Goal: Information Seeking & Learning: Learn about a topic

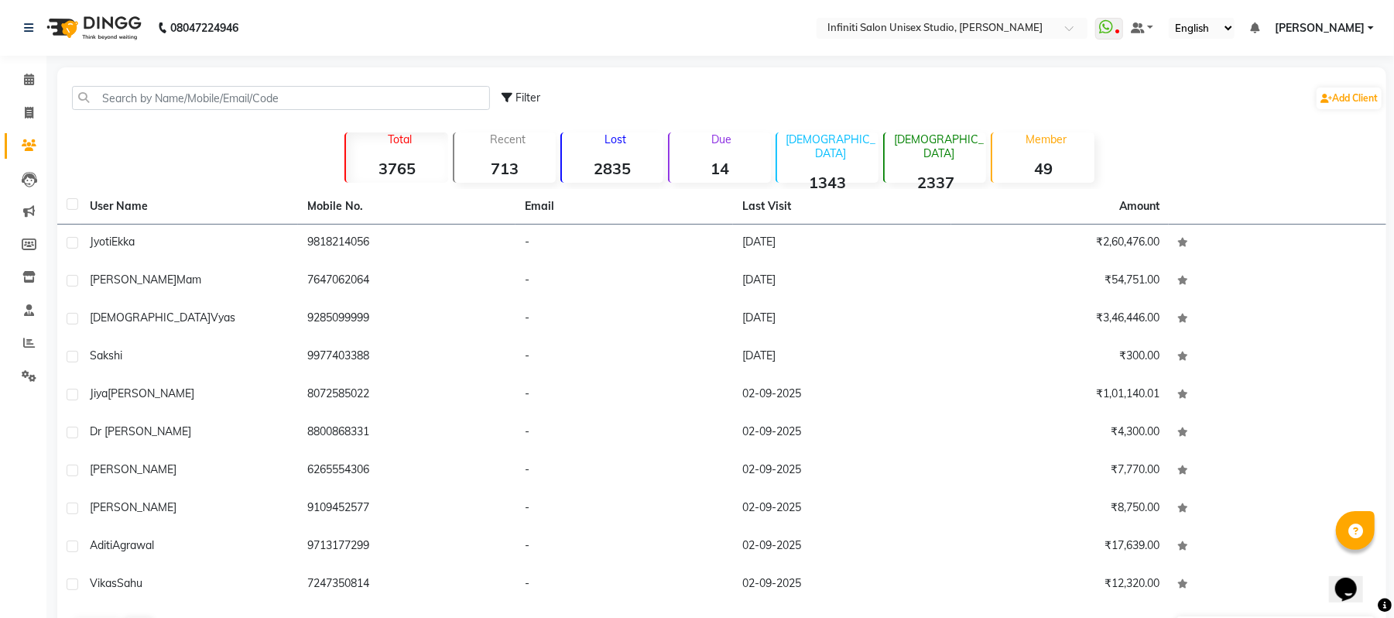
click at [621, 150] on div "Lost 2835" at bounding box center [611, 157] width 103 height 50
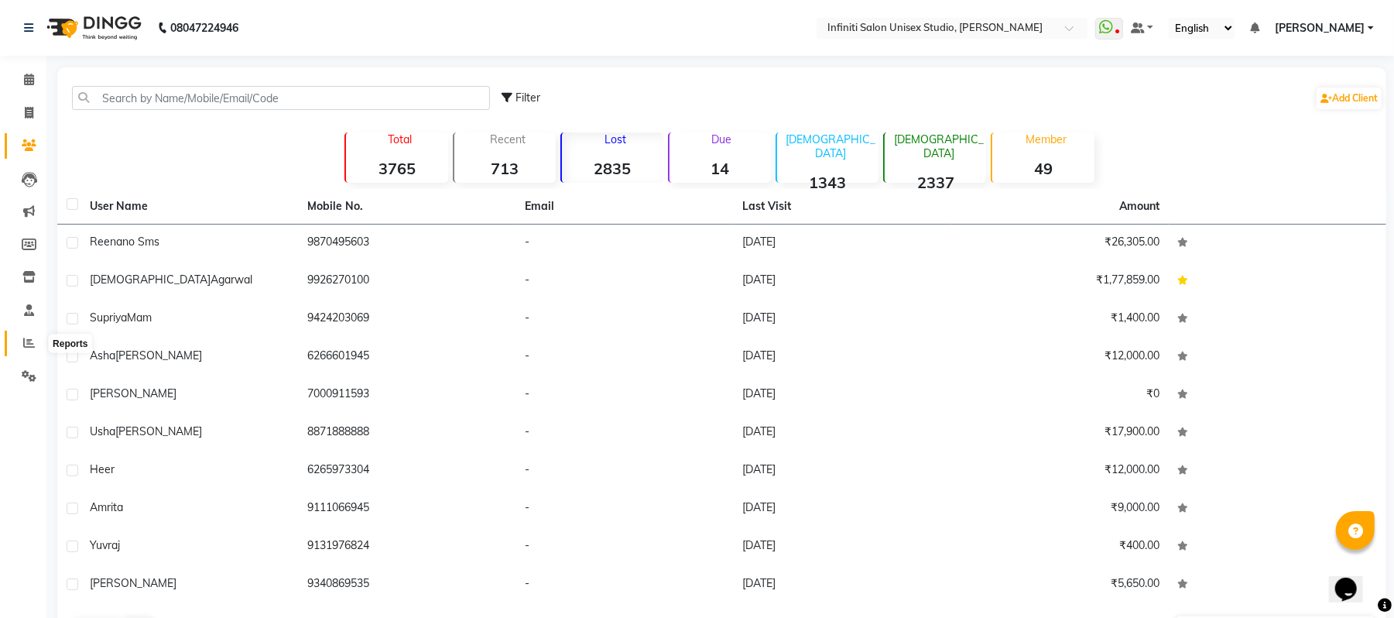
click at [25, 344] on icon at bounding box center [29, 343] width 12 height 12
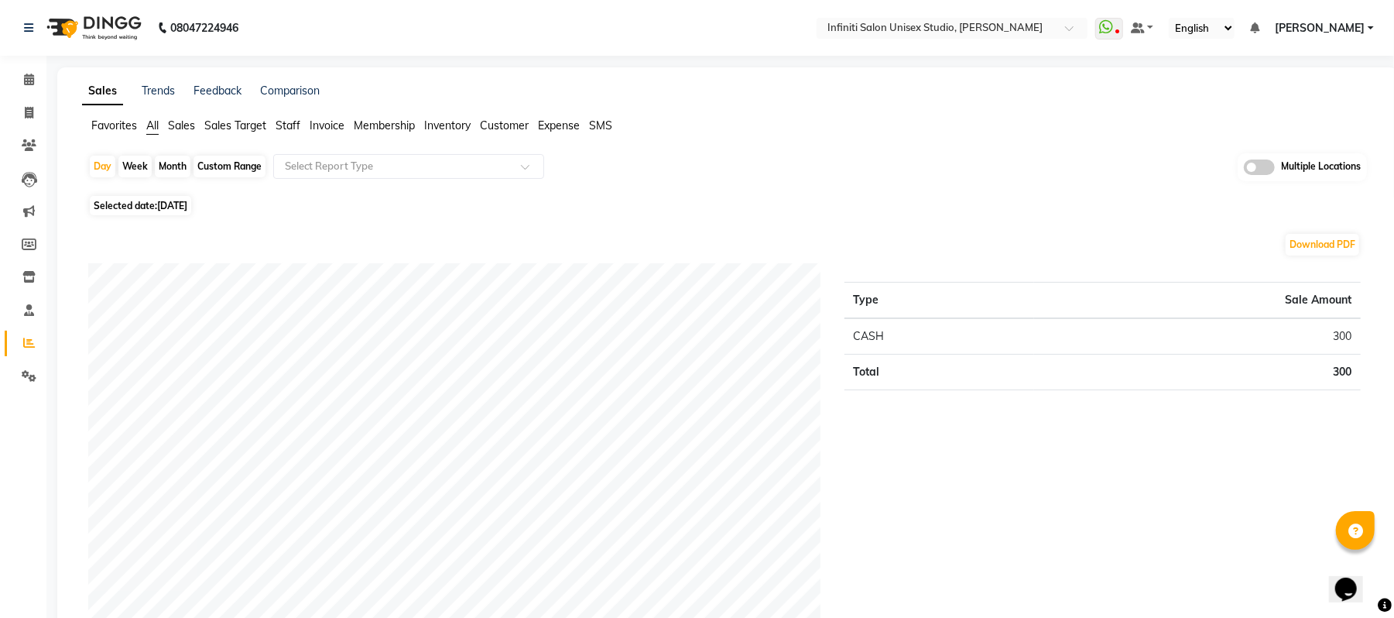
click at [489, 125] on span "Customer" at bounding box center [504, 125] width 49 height 14
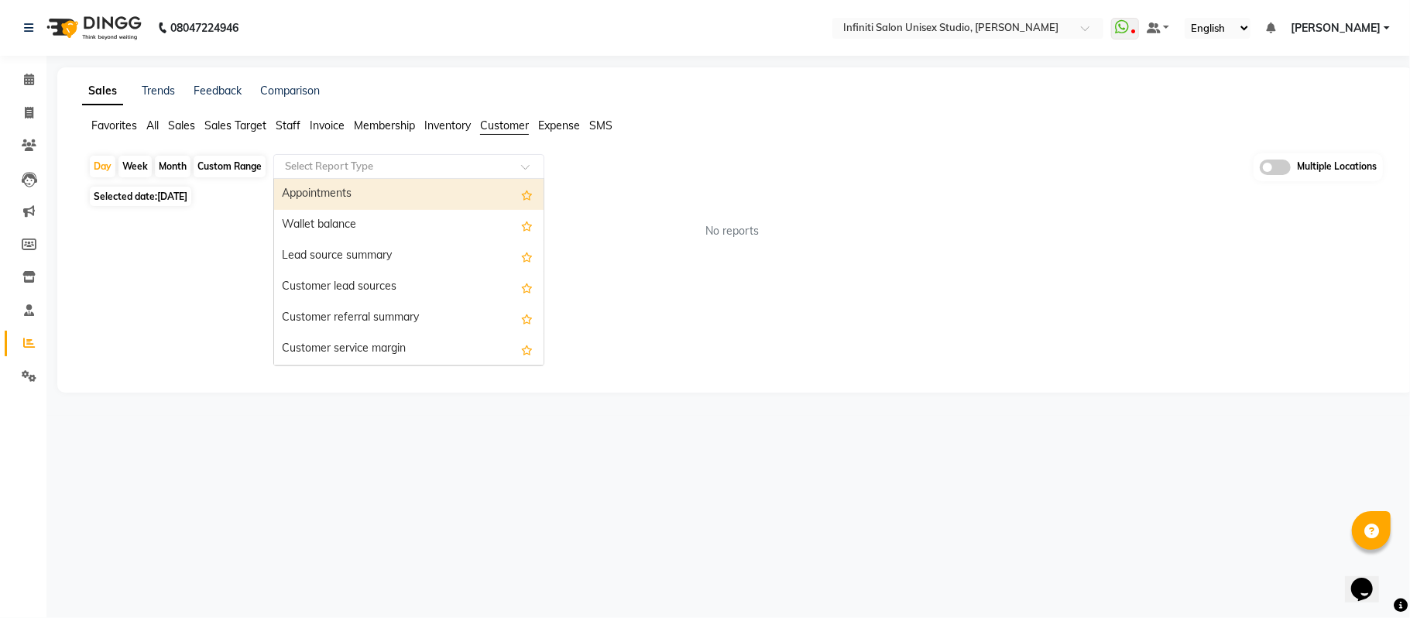
click at [431, 171] on input "text" at bounding box center [393, 166] width 223 height 15
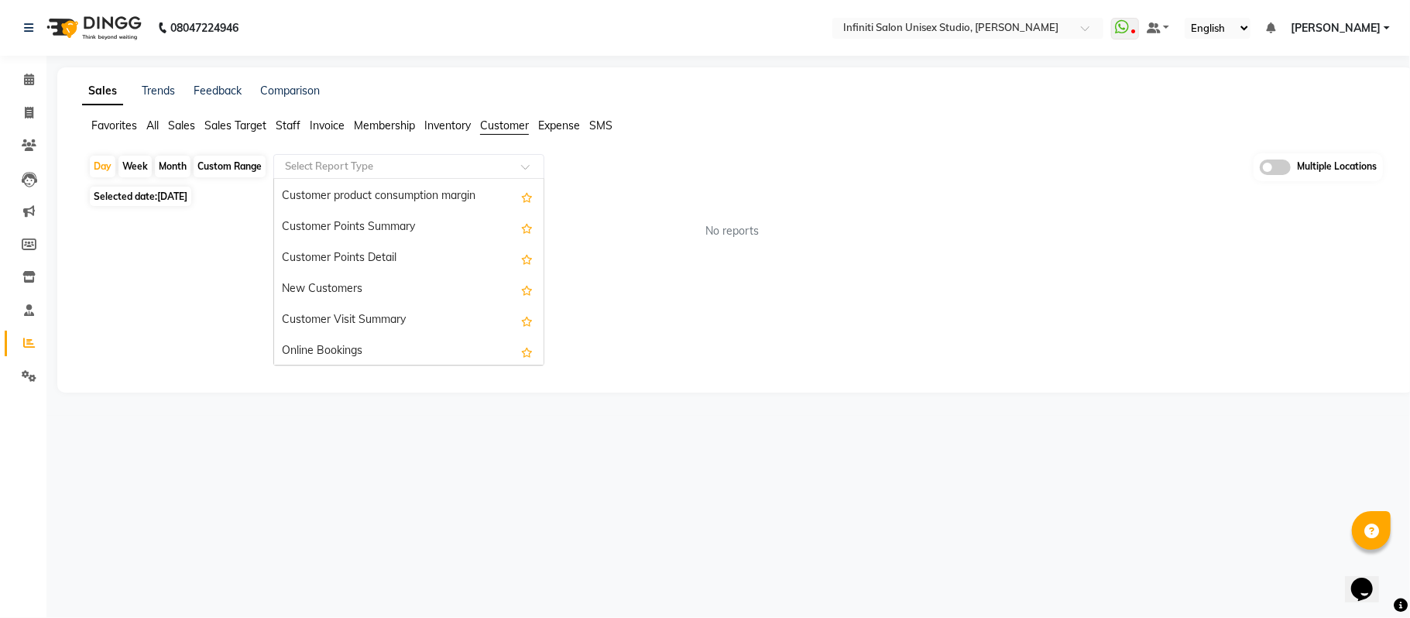
scroll to position [186, 0]
click at [446, 307] on div "Customer Visit Summary" at bounding box center [408, 318] width 269 height 31
select select "full_report"
select select "csv"
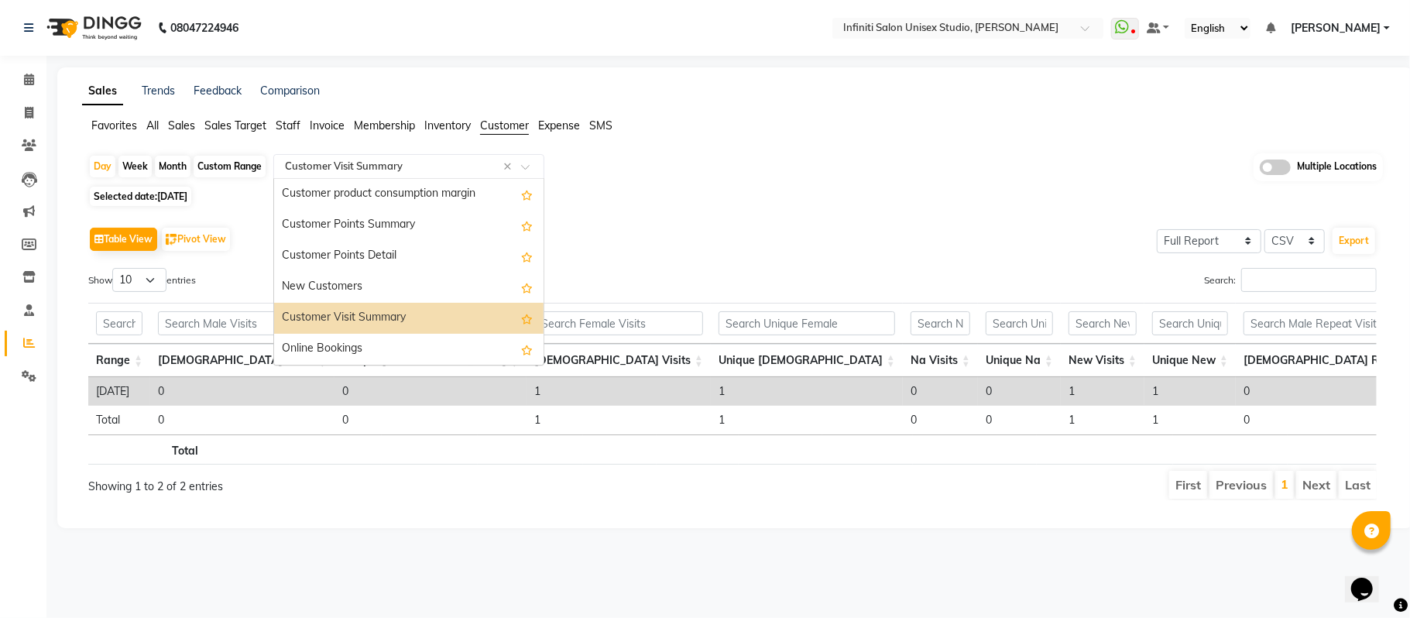
click at [363, 162] on input "text" at bounding box center [393, 166] width 223 height 15
click at [648, 208] on div "Day Week Month Custom Range Select Report Type × Customer Visit Summary × Appoi…" at bounding box center [735, 332] width 1307 height 359
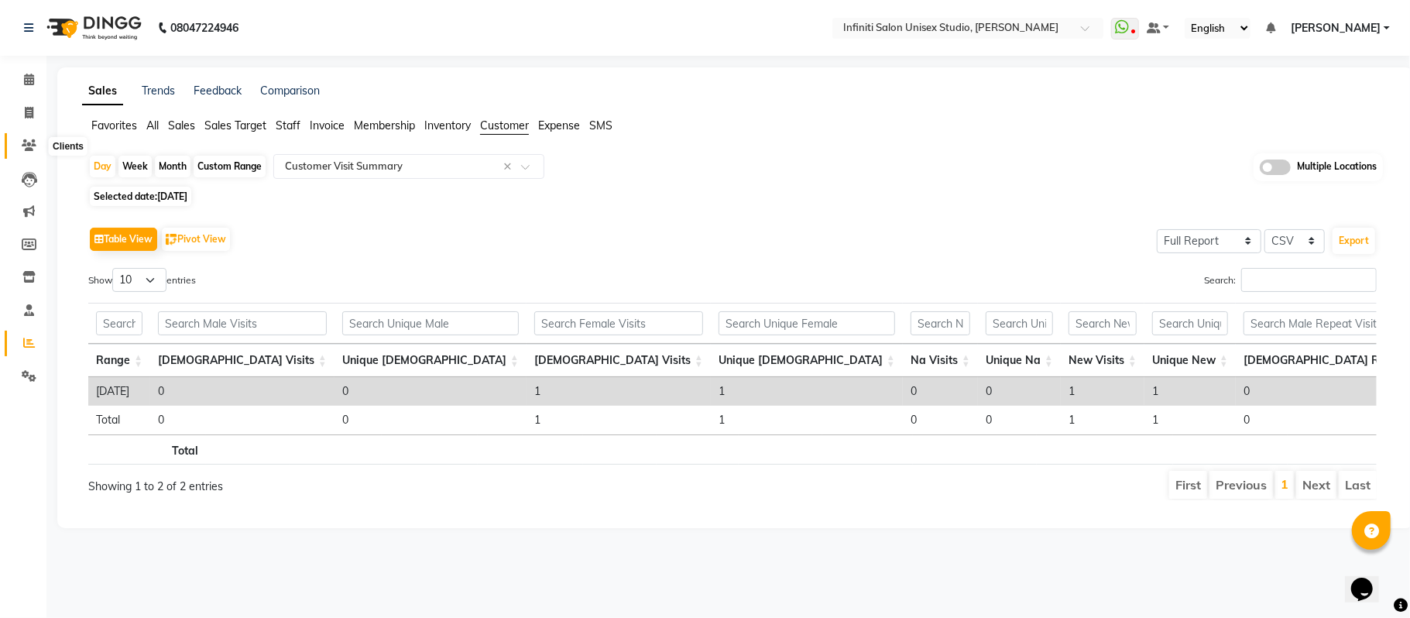
click at [28, 142] on icon at bounding box center [29, 145] width 15 height 12
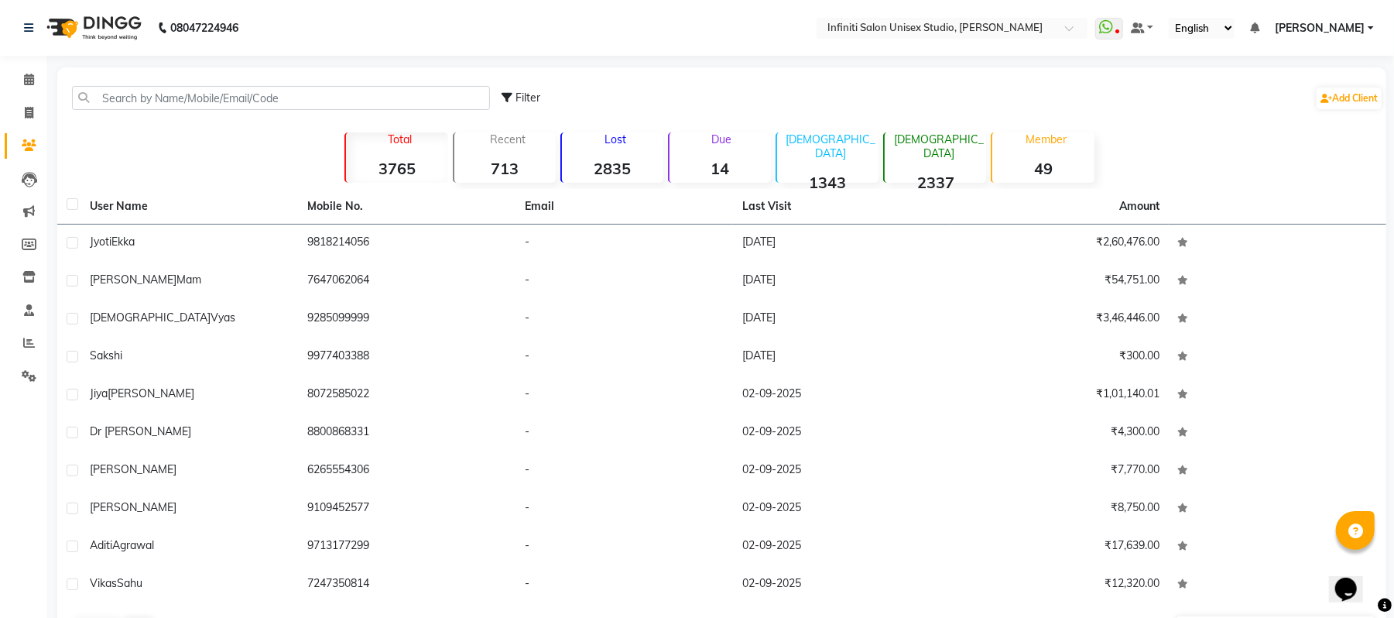
click at [598, 152] on div "Lost 2835" at bounding box center [611, 157] width 103 height 50
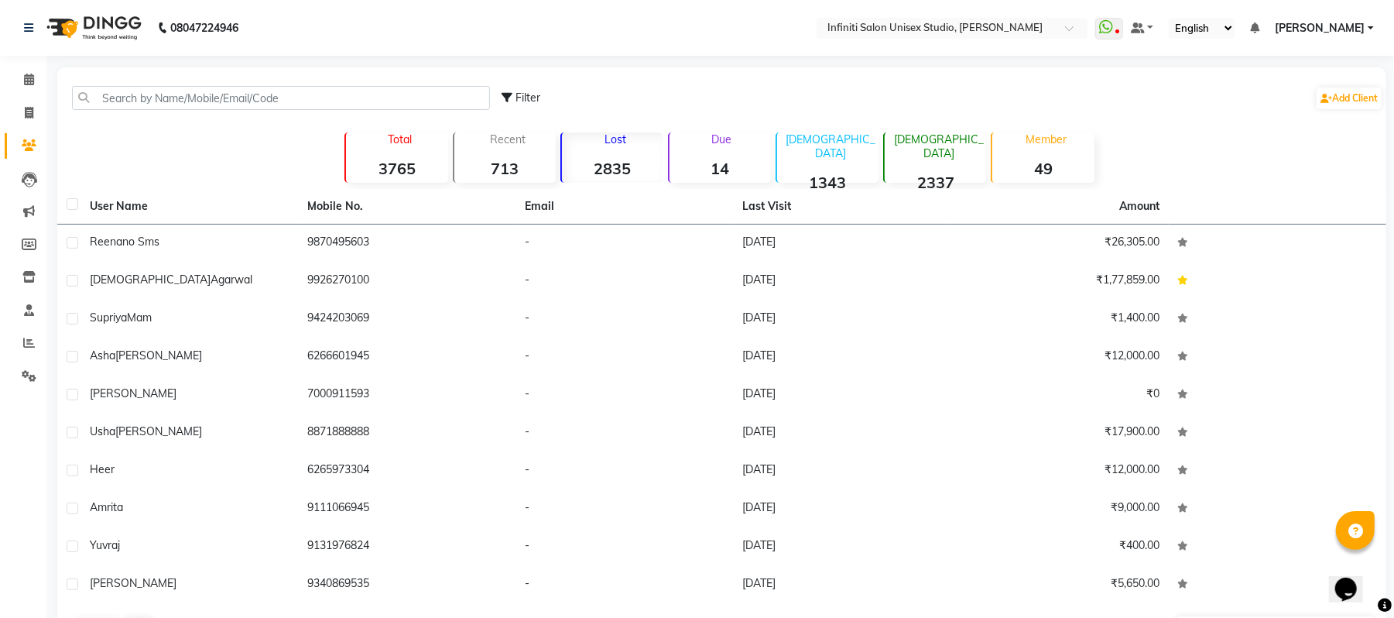
scroll to position [53, 0]
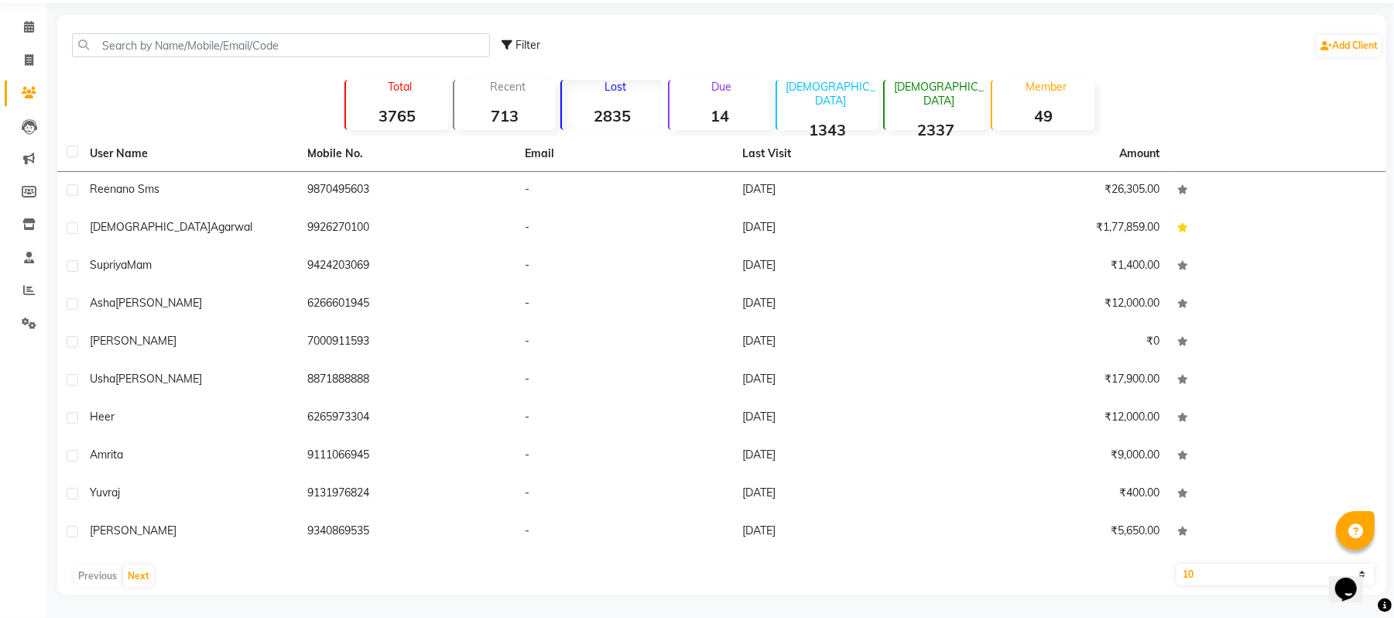
click at [522, 42] on span "Filter" at bounding box center [528, 45] width 25 height 14
select select "1000000"
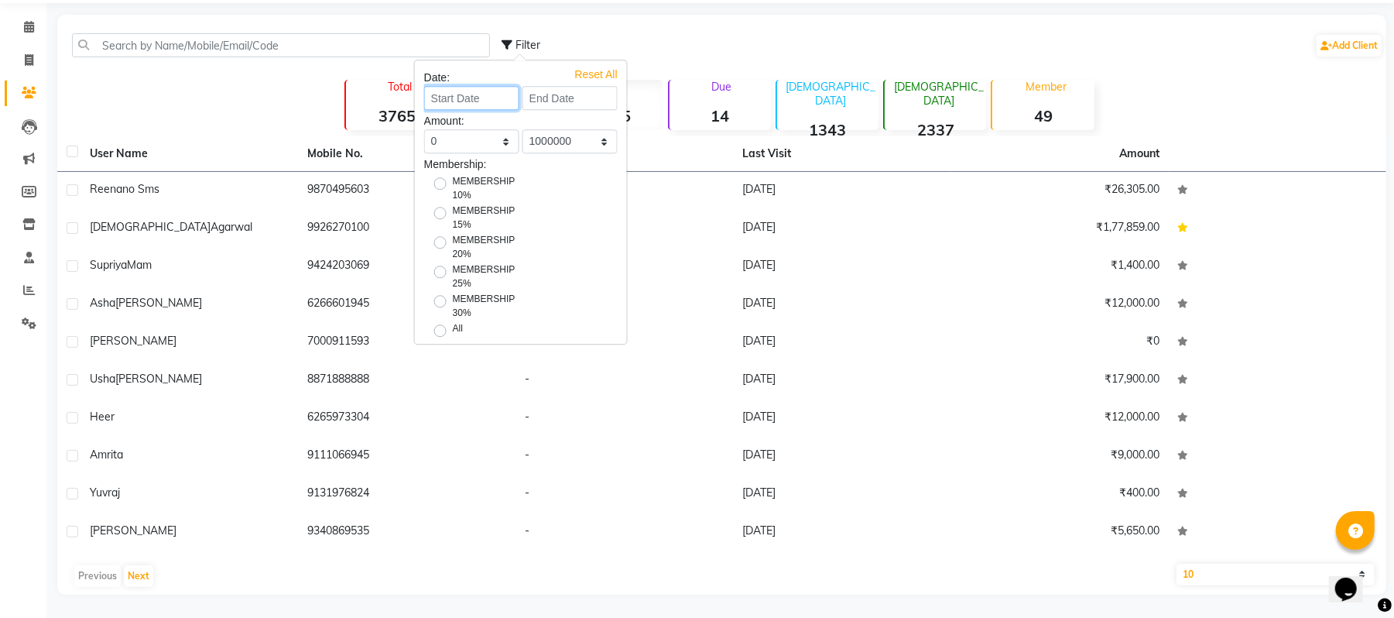
click at [491, 93] on input at bounding box center [471, 98] width 95 height 24
select select "9"
select select "2025"
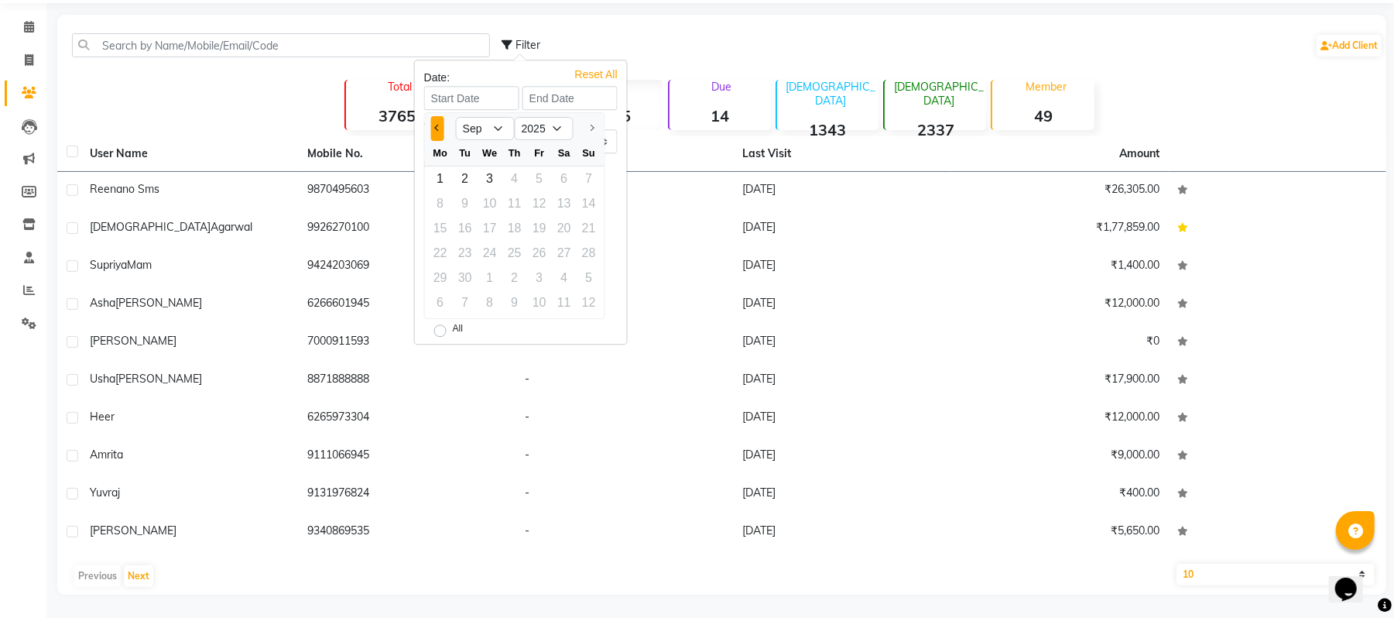
click at [440, 131] on button "Previous month" at bounding box center [437, 128] width 13 height 25
select select "6"
click at [583, 173] on div "1" at bounding box center [589, 178] width 25 height 25
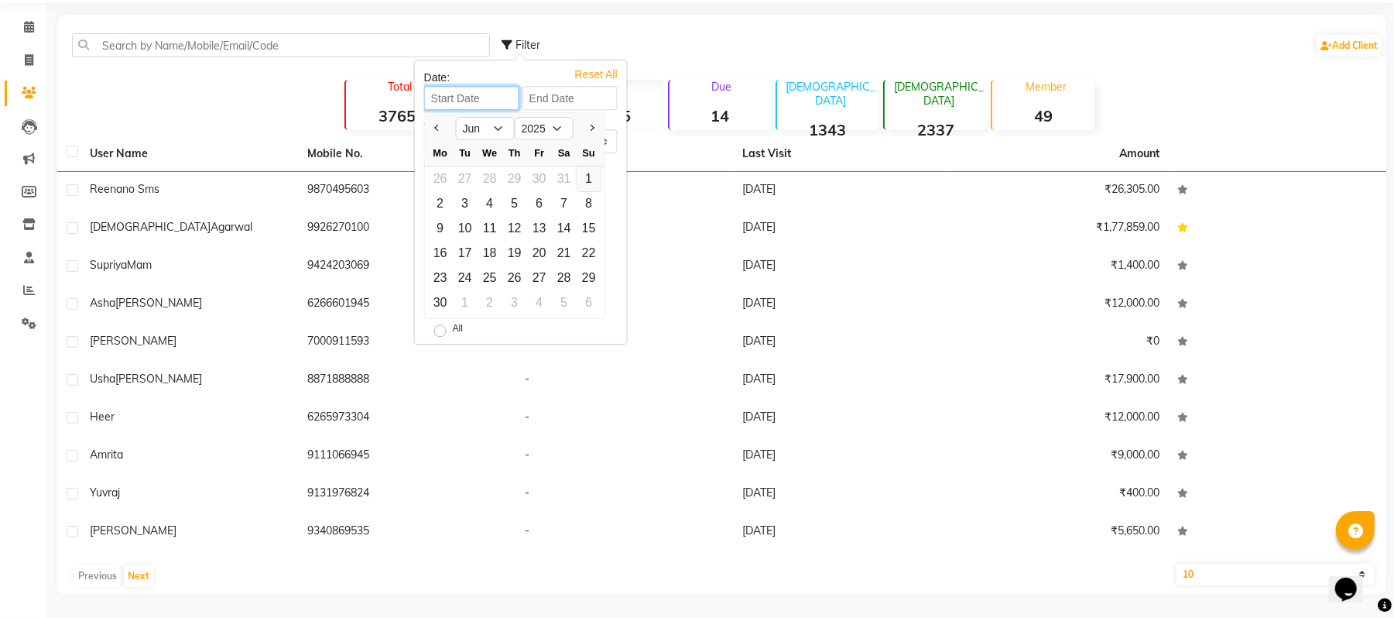
type input "[DATE]"
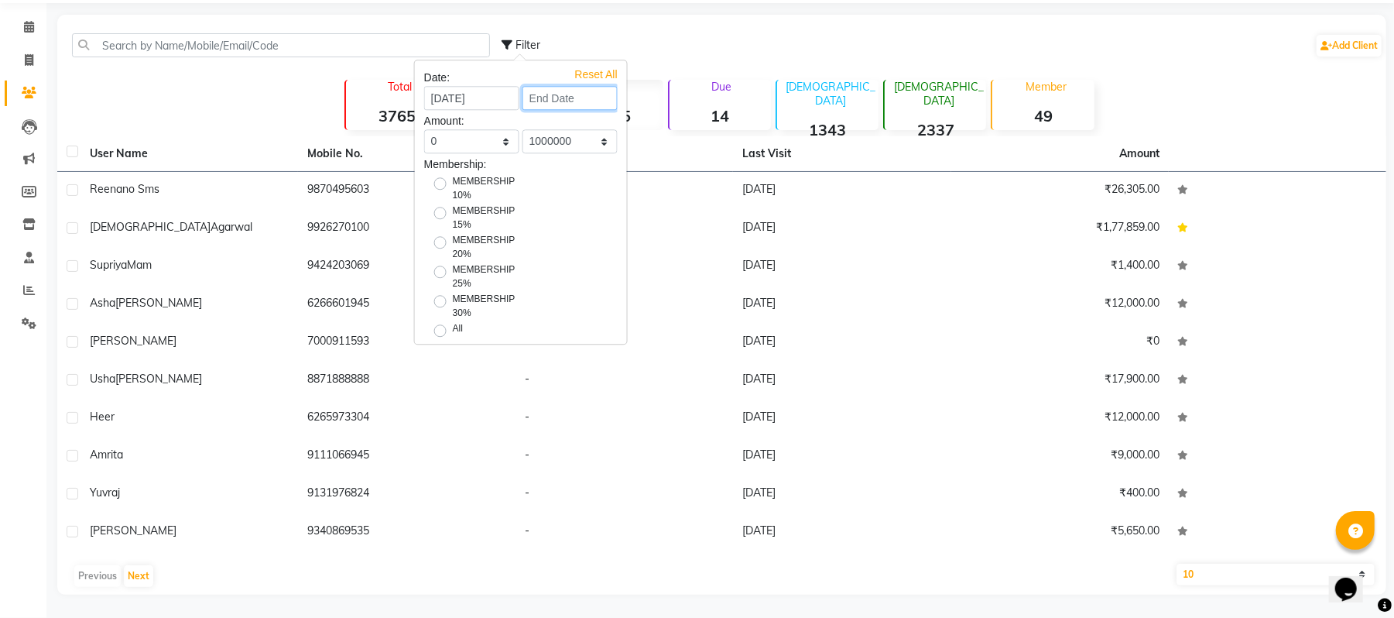
click at [553, 103] on input at bounding box center [570, 98] width 95 height 24
click at [524, 132] on button "Previous month" at bounding box center [528, 128] width 13 height 25
click at [524, 132] on div at bounding box center [531, 128] width 31 height 25
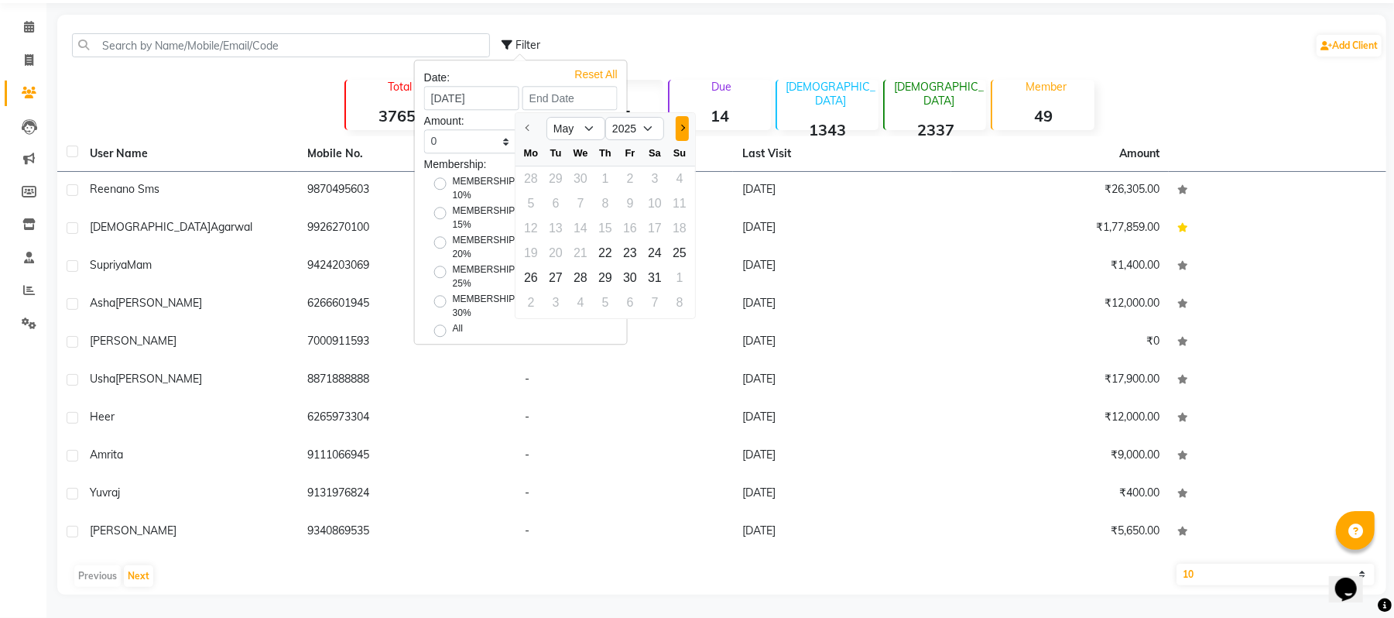
click at [682, 127] on span "Next month" at bounding box center [682, 128] width 6 height 6
select select "6"
click at [682, 127] on div at bounding box center [679, 128] width 31 height 25
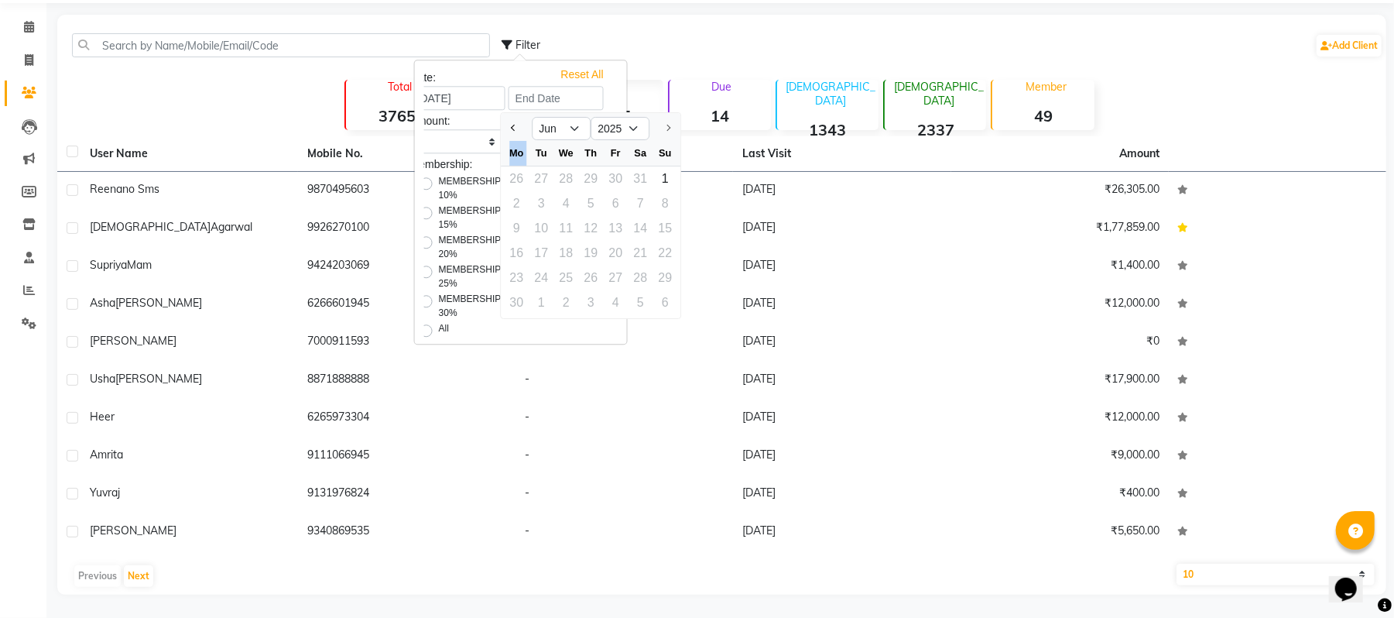
drag, startPoint x: 682, startPoint y: 127, endPoint x: 667, endPoint y: 128, distance: 14.7
click at [667, 128] on div at bounding box center [664, 128] width 31 height 25
click at [664, 172] on div "1" at bounding box center [665, 178] width 25 height 25
type input "[DATE]"
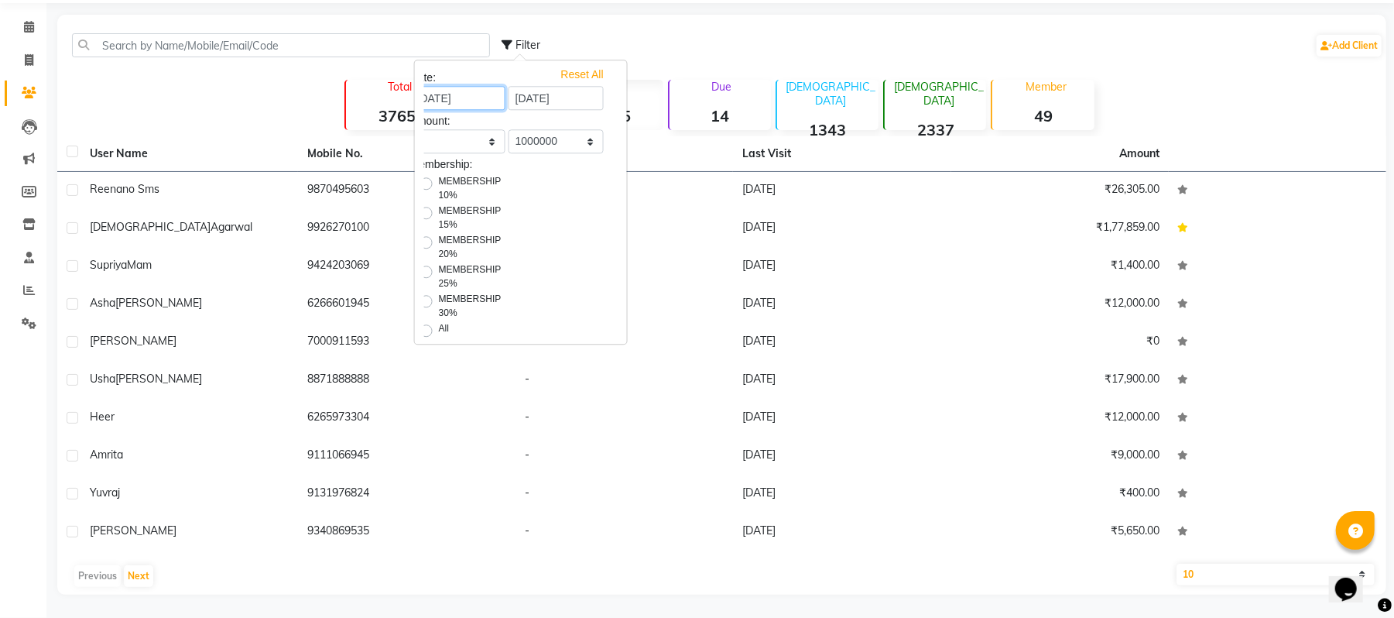
click at [454, 94] on input "[DATE]" at bounding box center [457, 98] width 95 height 24
select select "6"
select select "2025"
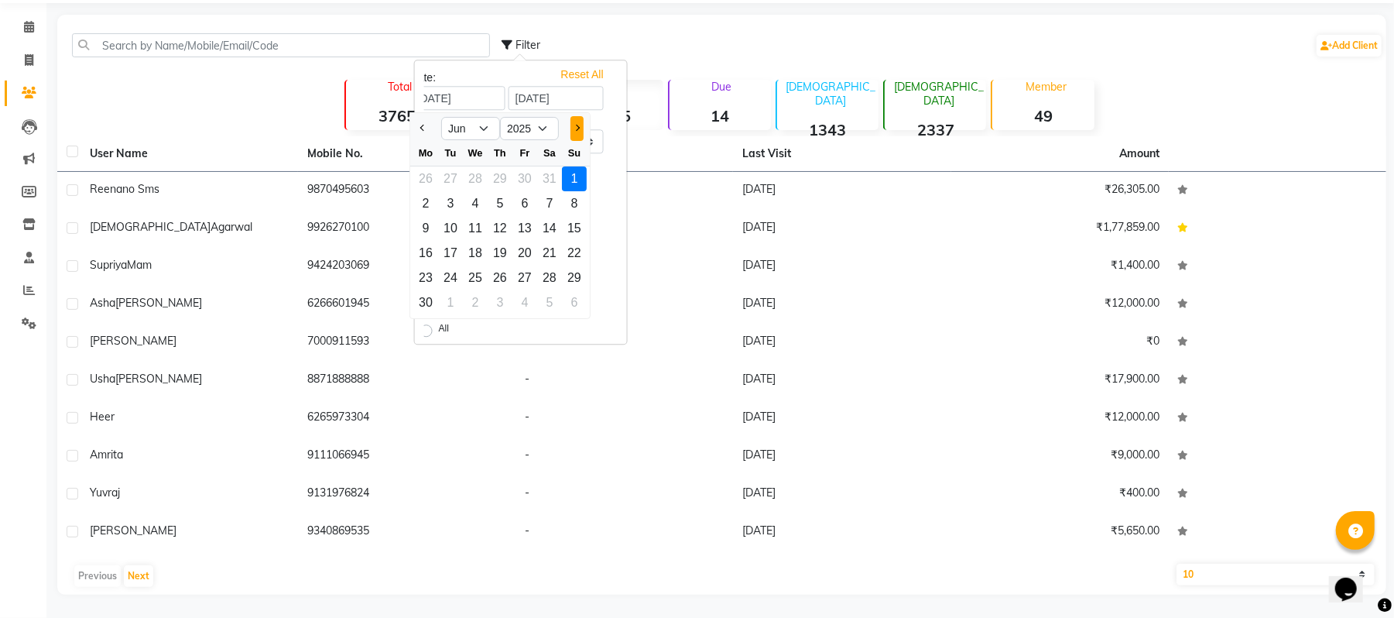
click at [576, 128] on span "Next month" at bounding box center [577, 128] width 6 height 6
select select "7"
click at [453, 177] on div "1" at bounding box center [450, 178] width 25 height 25
type input "01-07-2025"
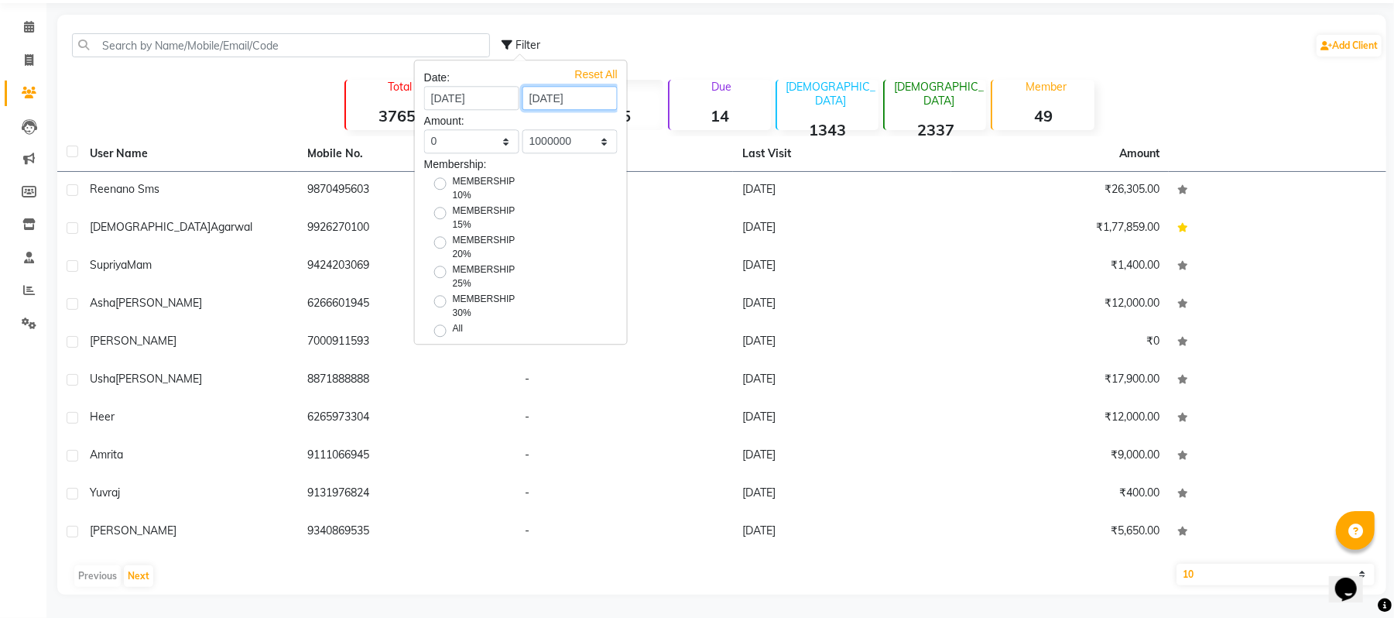
click at [543, 100] on input "[DATE]" at bounding box center [570, 98] width 95 height 24
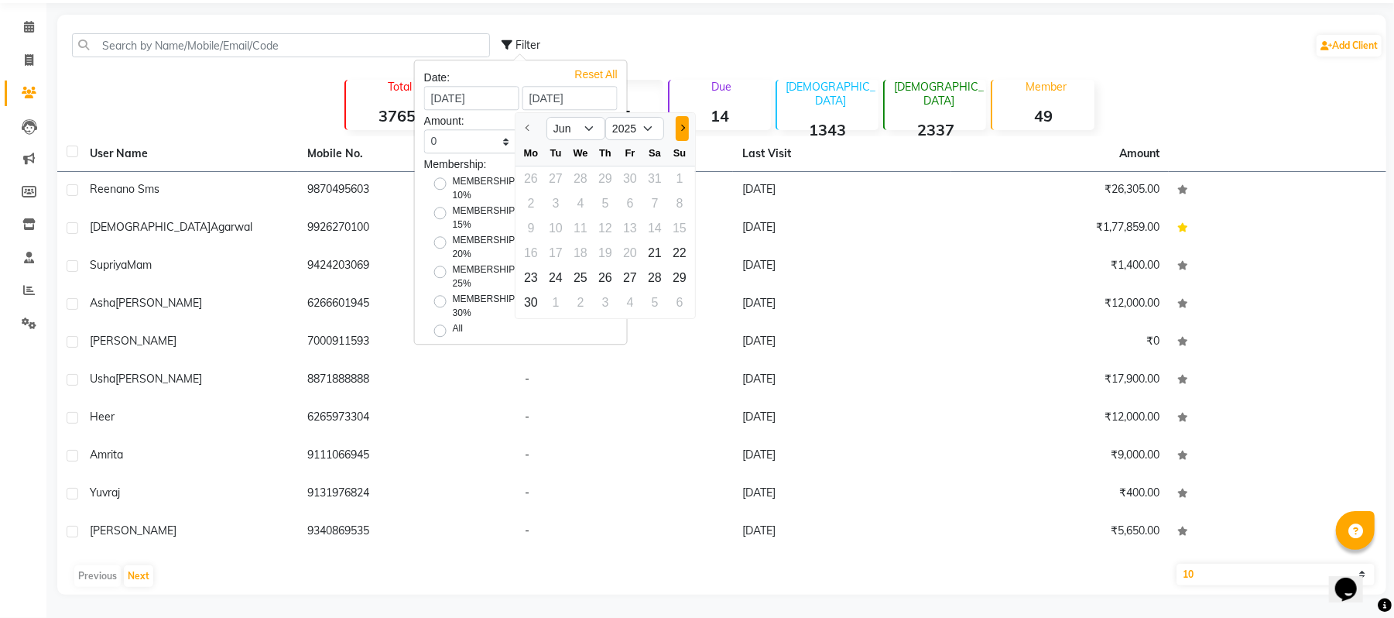
click at [684, 125] on span "Next month" at bounding box center [682, 128] width 6 height 6
select select "7"
click at [555, 183] on div "1" at bounding box center [555, 178] width 25 height 25
type input "01-07-2025"
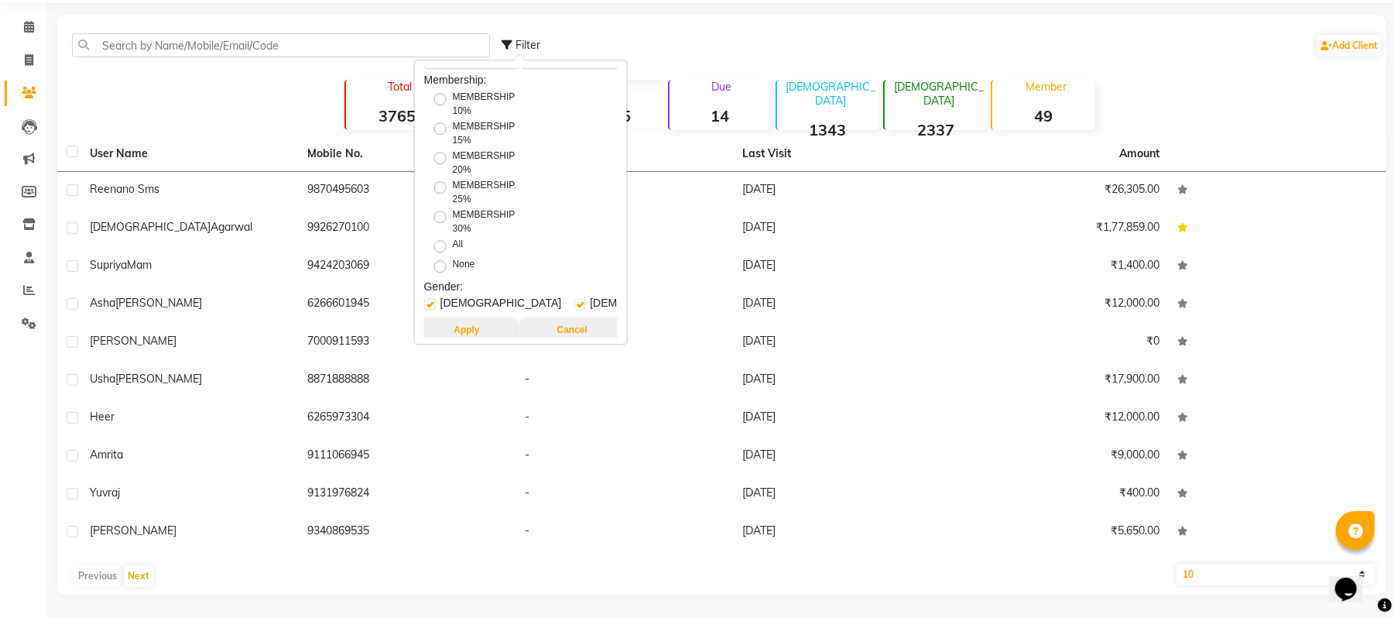
scroll to position [100, 0]
click at [466, 314] on button "Apply" at bounding box center [466, 325] width 100 height 22
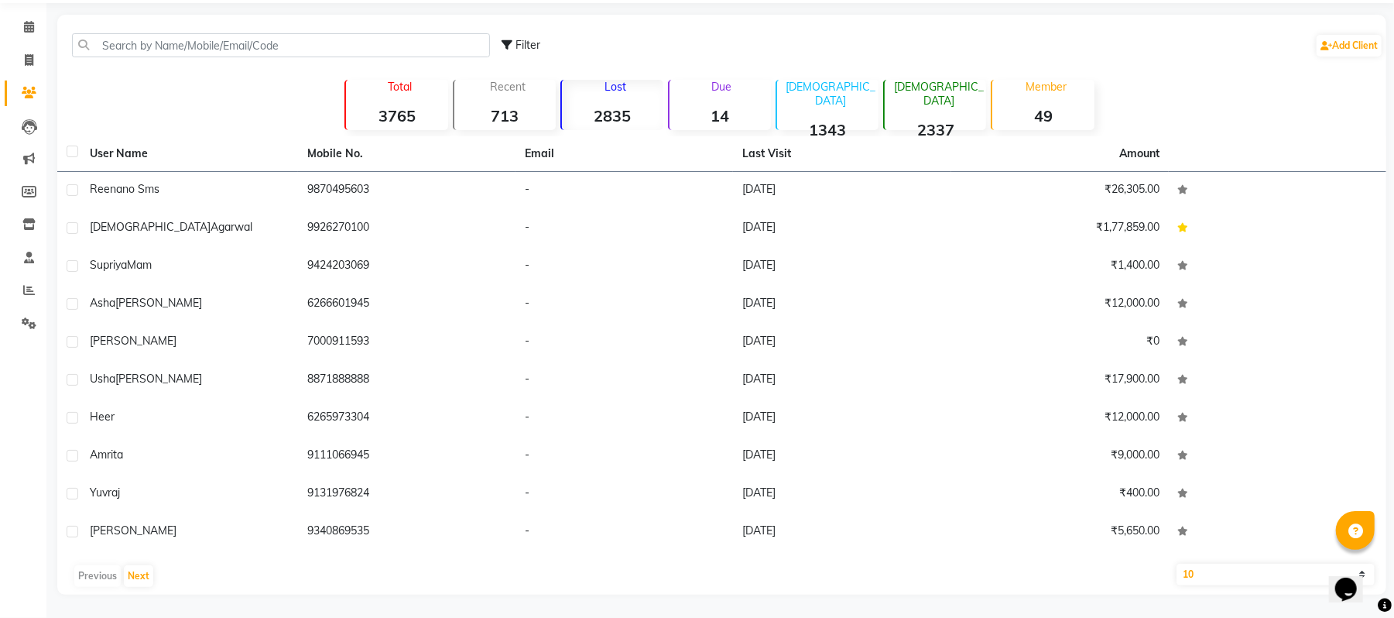
scroll to position [0, 0]
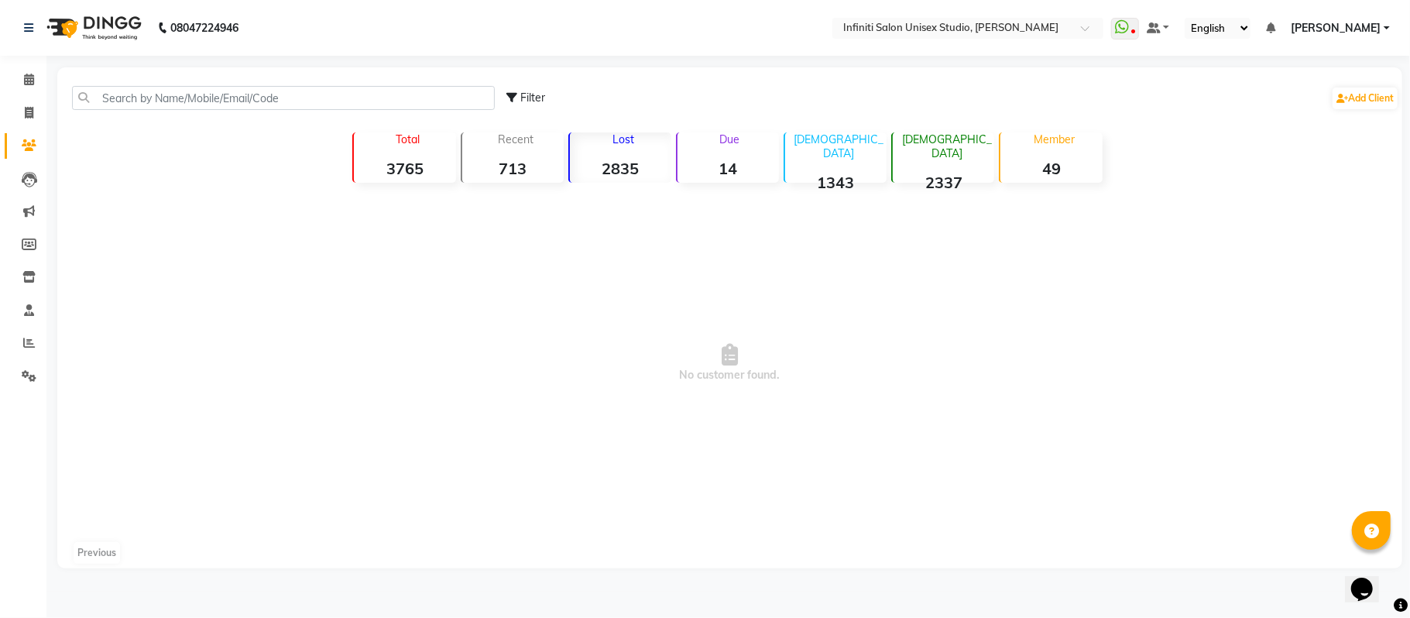
click at [616, 158] on div "Lost 2835" at bounding box center [619, 157] width 103 height 50
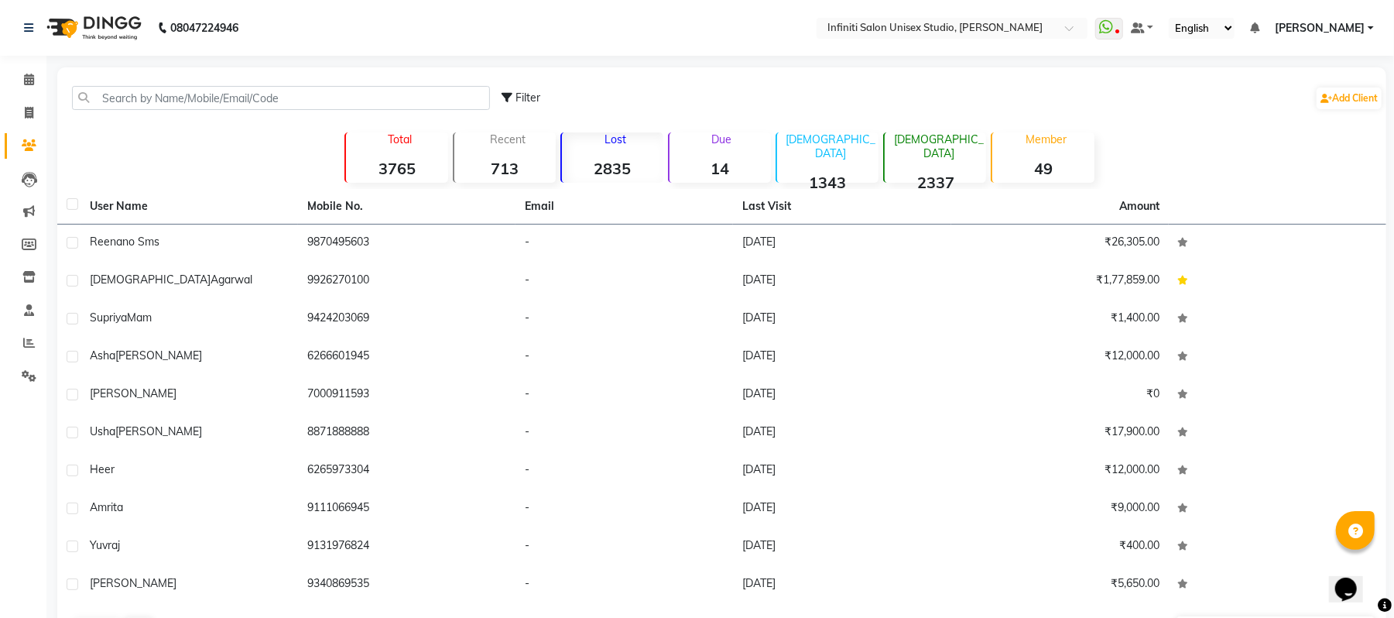
click at [68, 205] on label at bounding box center [73, 204] width 12 height 12
click at [68, 205] on input "checkbox" at bounding box center [72, 205] width 10 height 10
checkbox input "true"
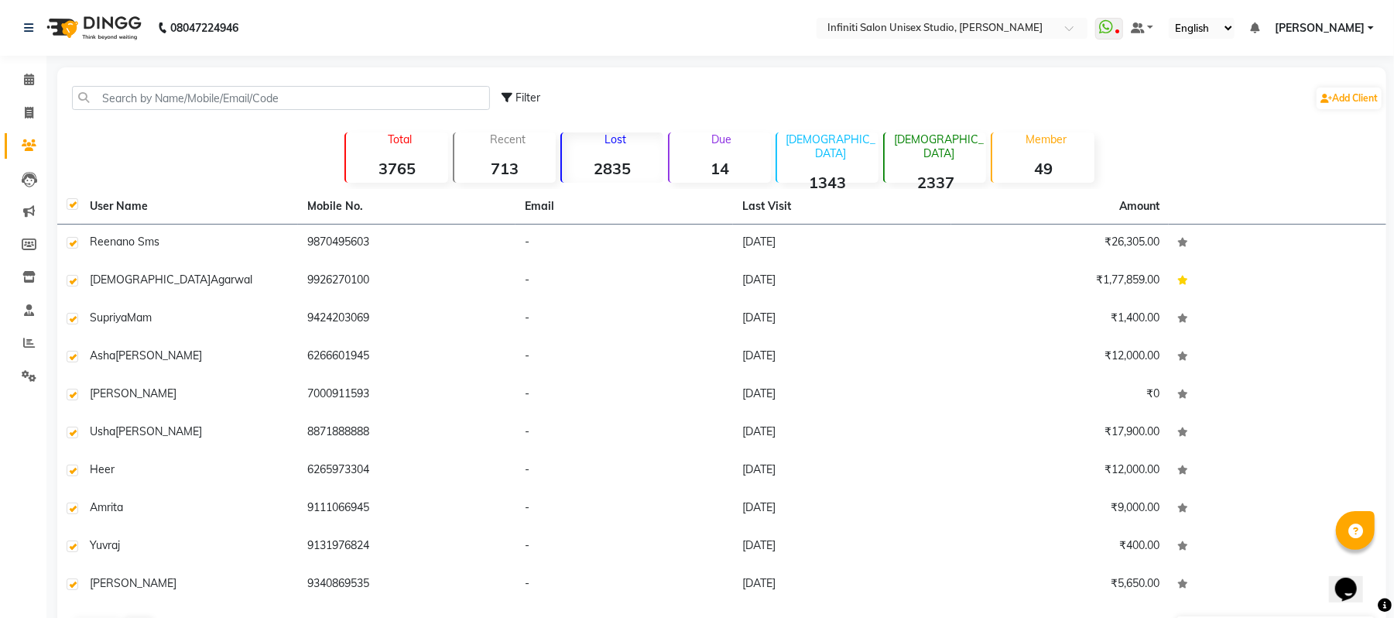
checkbox input "true"
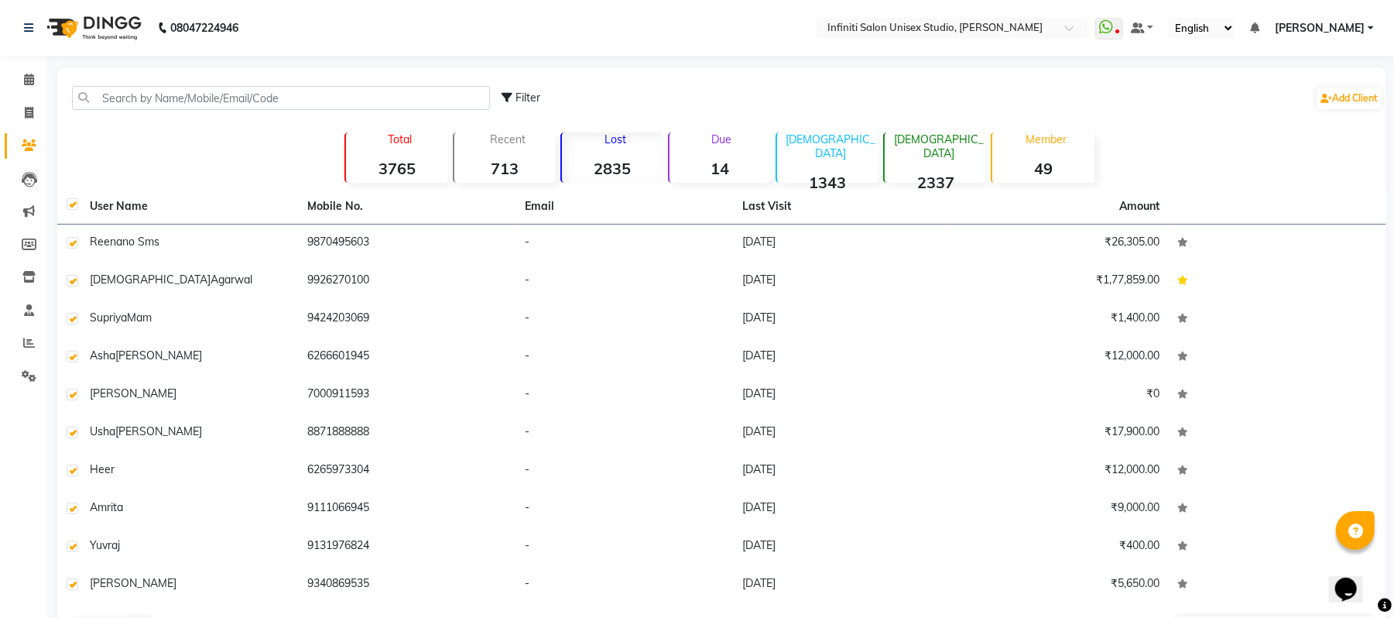
checkbox input "true"
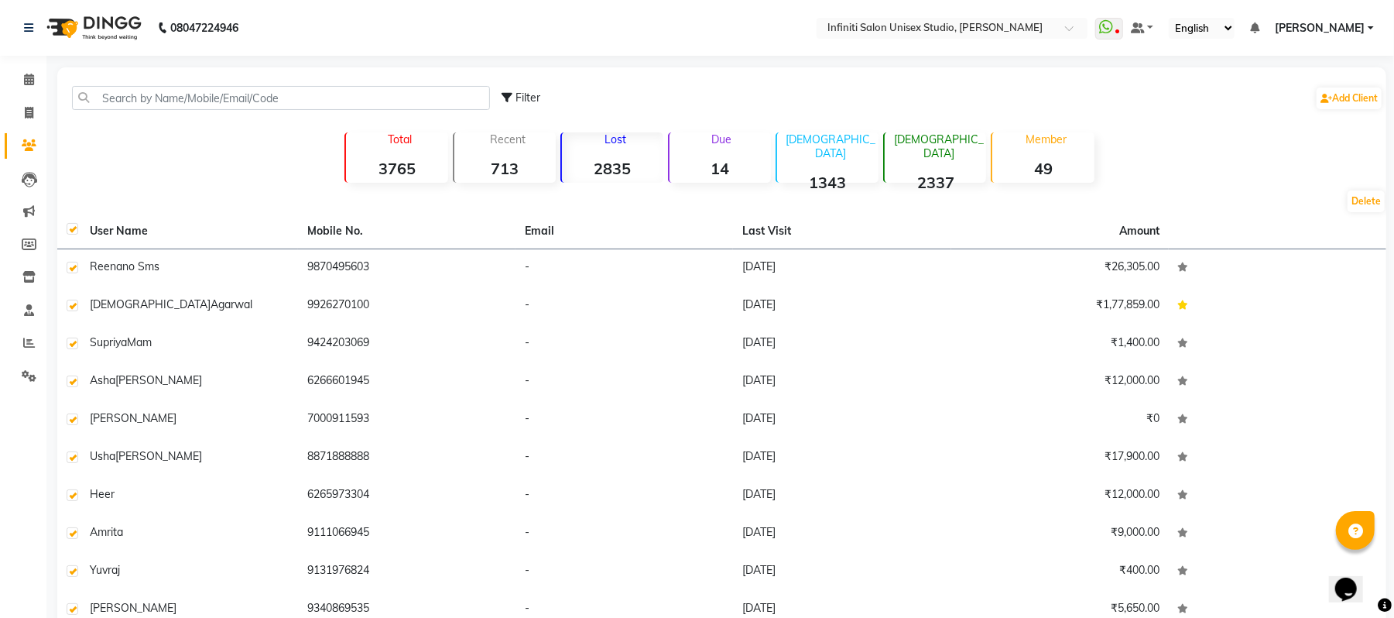
scroll to position [77, 0]
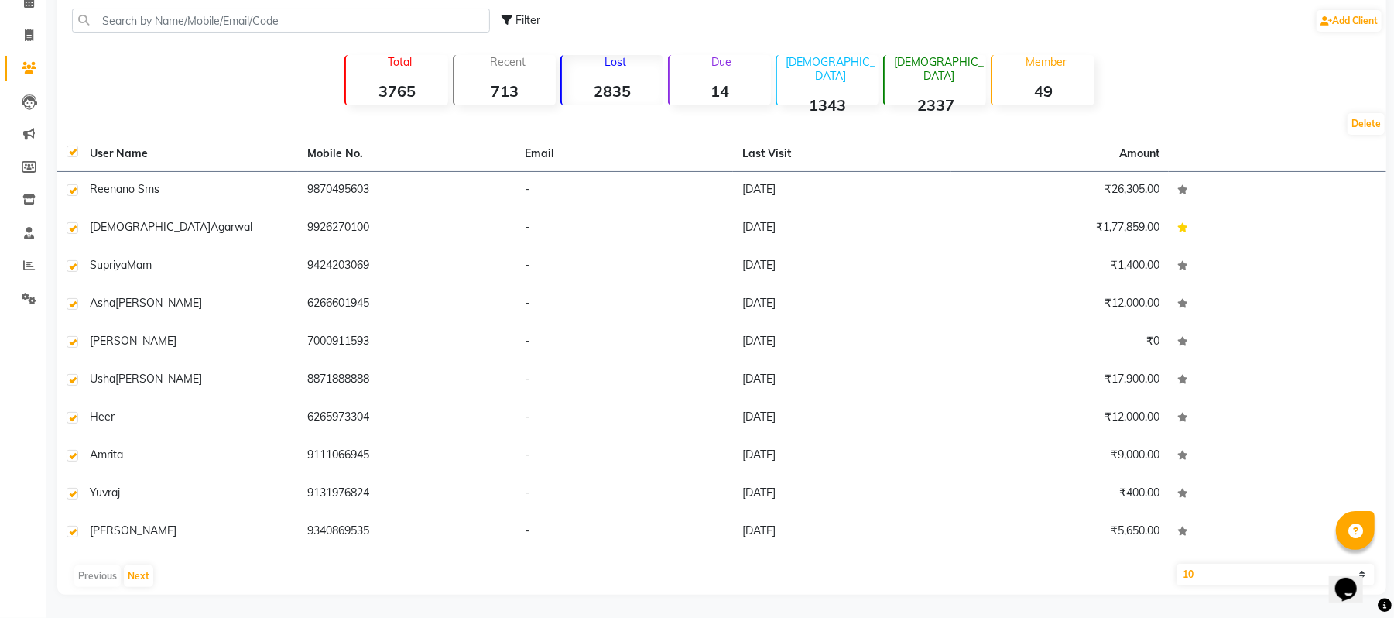
click at [1246, 571] on select "10 50 100" at bounding box center [1276, 575] width 198 height 22
select select "100"
click at [1177, 564] on select "10 50 100" at bounding box center [1276, 575] width 198 height 22
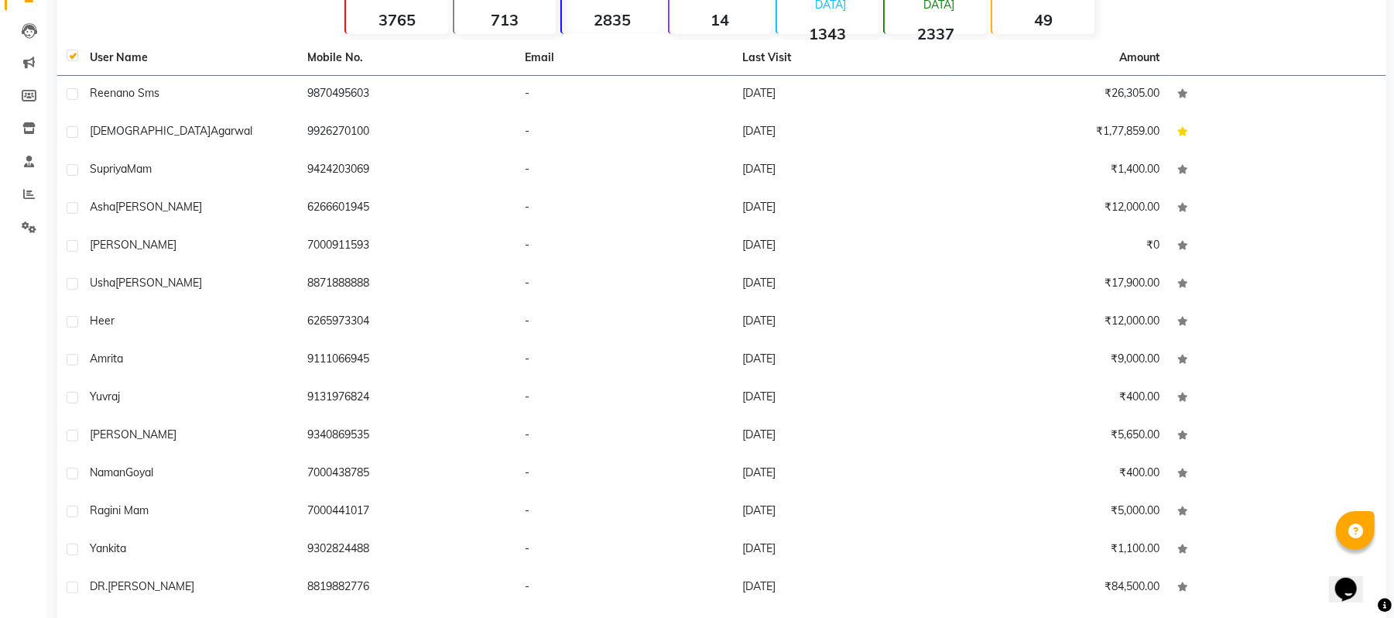
scroll to position [139, 0]
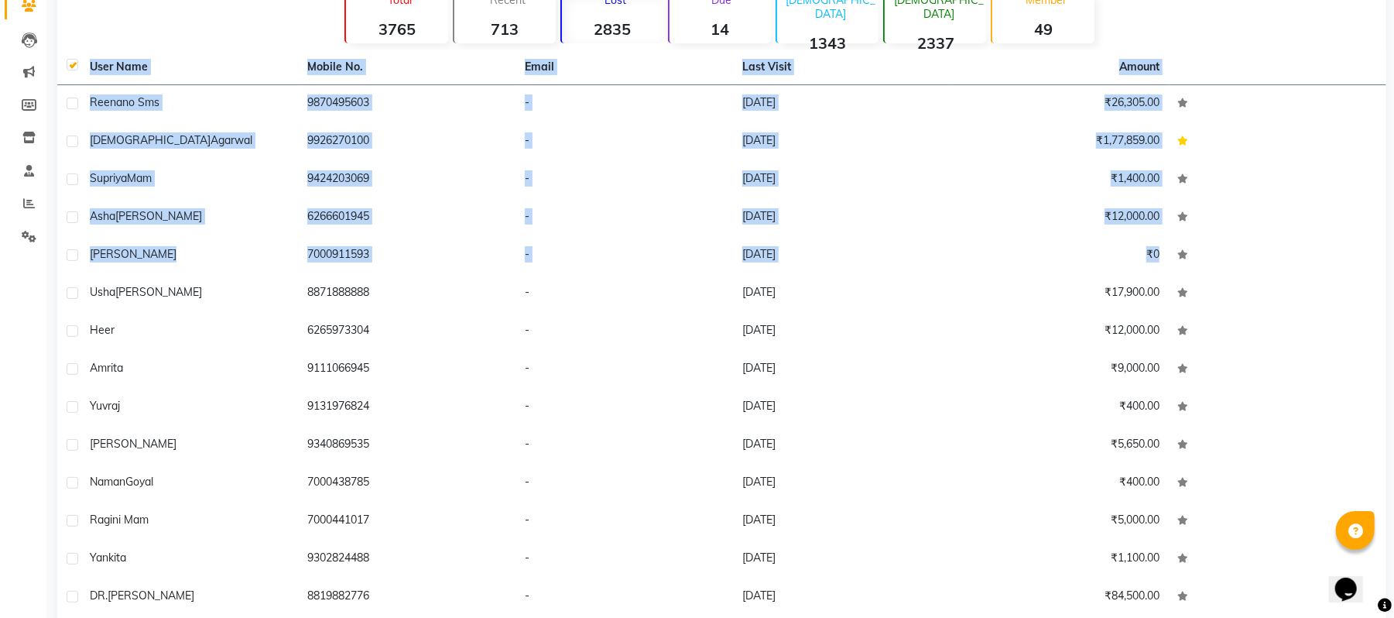
drag, startPoint x: 82, startPoint y: 13, endPoint x: 1379, endPoint y: 239, distance: 1316.2
click at [1379, 239] on div "Filter Add Client Total 3765 Recent 713 Lost 2835 Due 14 Male 1343 Female 2337 …" at bounding box center [721, 337] width 1329 height 818
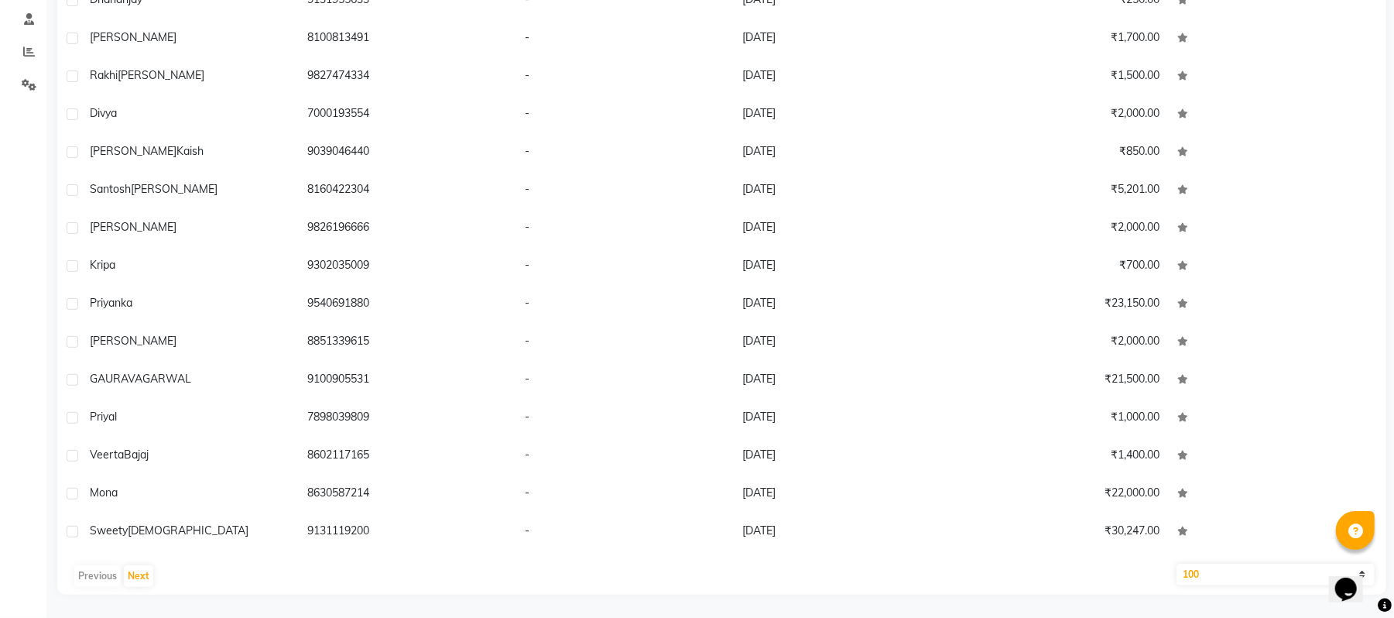
scroll to position [3175, 0]
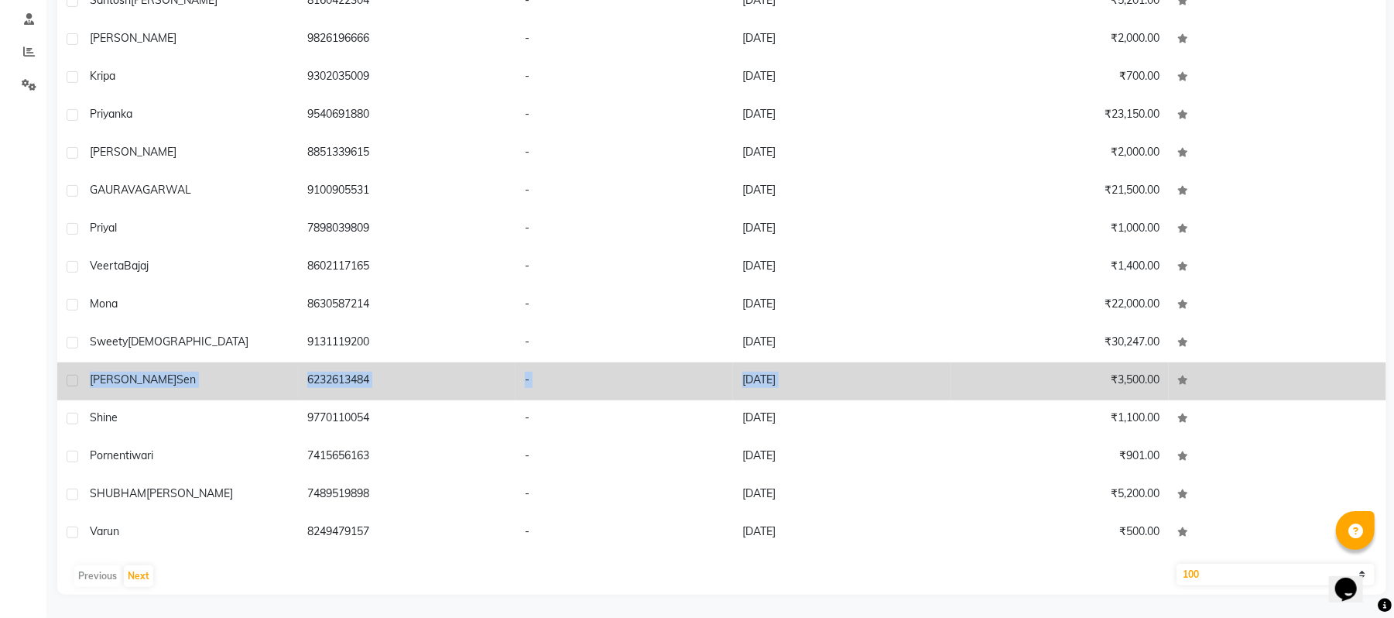
drag, startPoint x: 1209, startPoint y: 533, endPoint x: 960, endPoint y: 385, distance: 289.8
click at [960, 385] on tbody "Reena no sms 9870495603 - 09-04-2024 ₹26,305.00 Umesh agarwal 9926270100 - 23-0…" at bounding box center [721, 242] width 1329 height 618
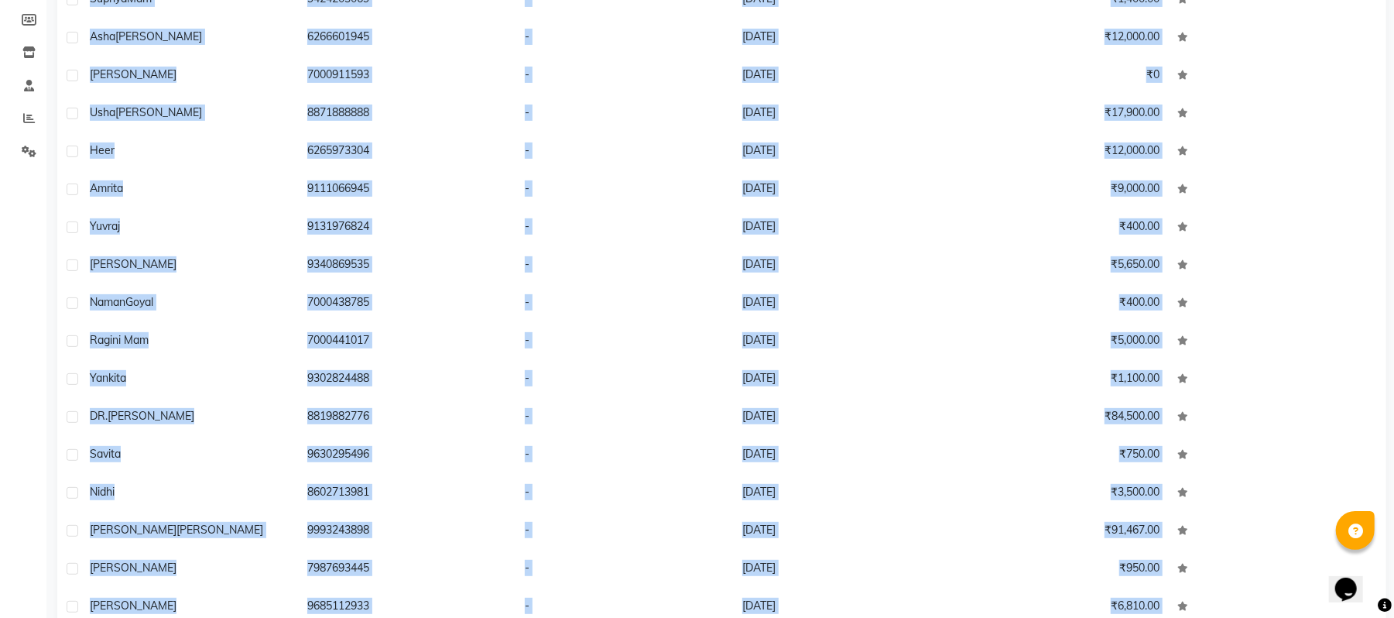
scroll to position [0, 0]
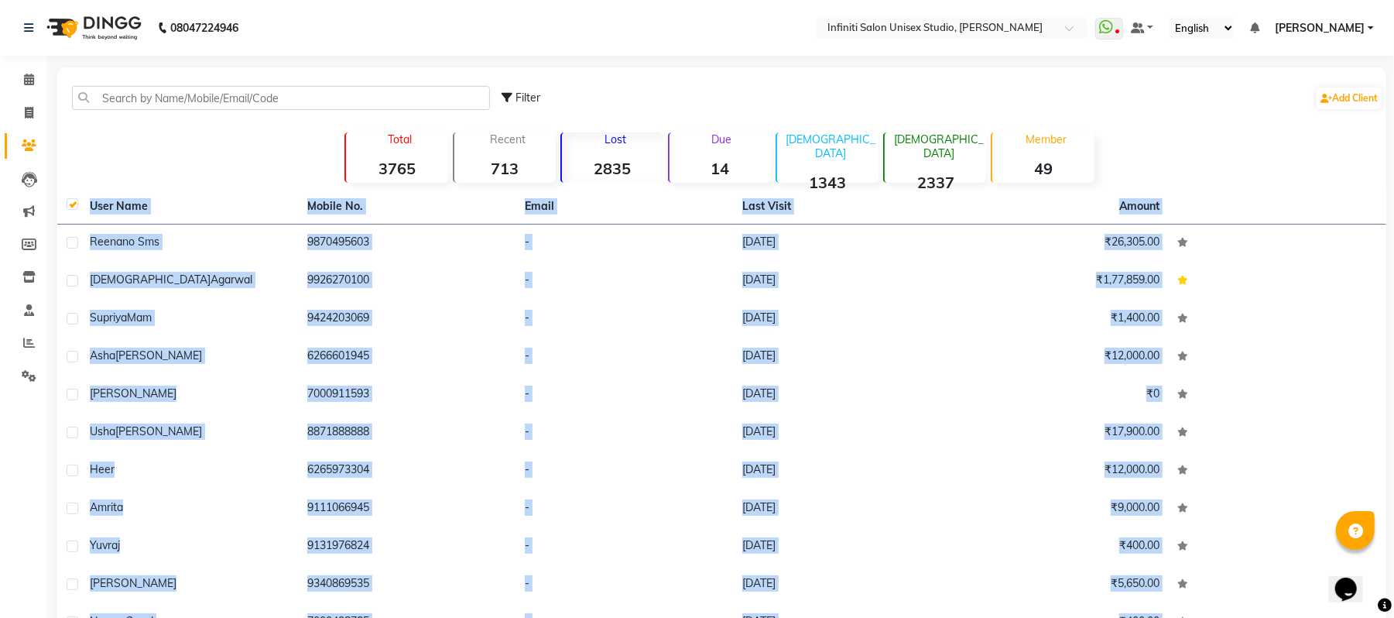
drag, startPoint x: 1180, startPoint y: 533, endPoint x: 71, endPoint y: 203, distance: 1156.7
click at [71, 203] on table "User Name Mobile No. Email Last Visit Amount Reena no sms 9870495603 - 09-04-20…" at bounding box center [721, 515] width 1329 height 653
copy table "User Name Mobile No. Email Last Visit Amount Reena no sms 9870495603 - 09-04-20…"
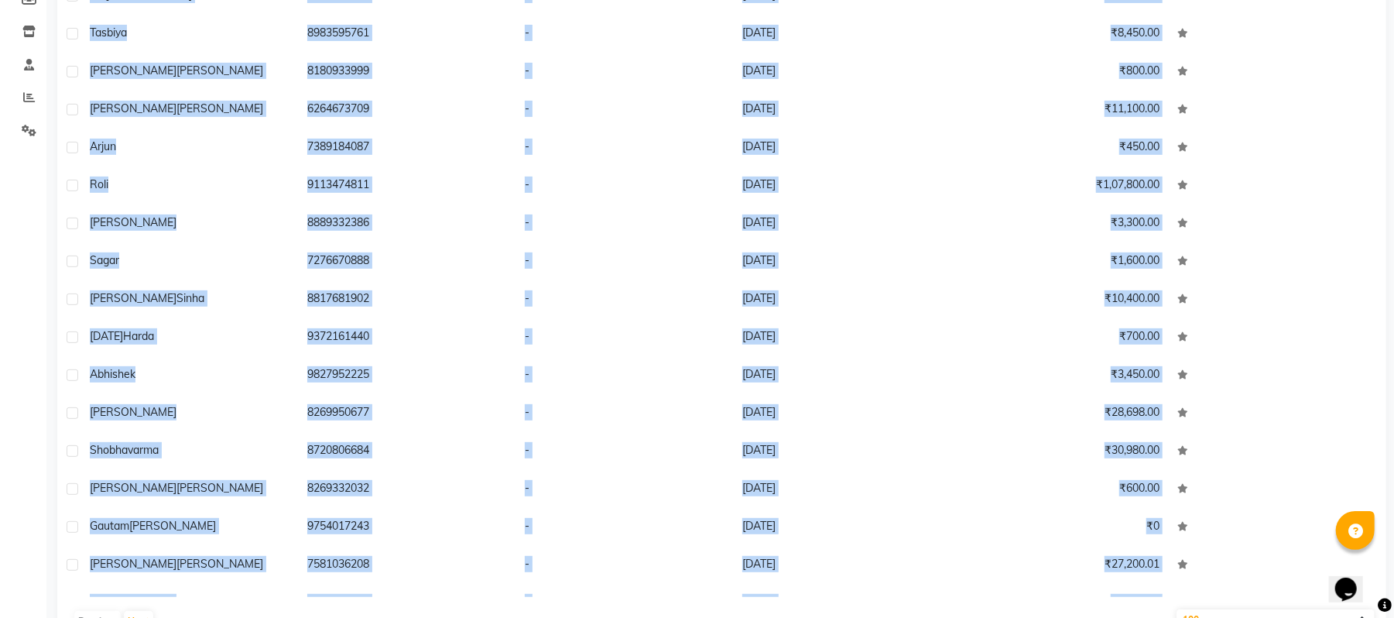
scroll to position [291, 0]
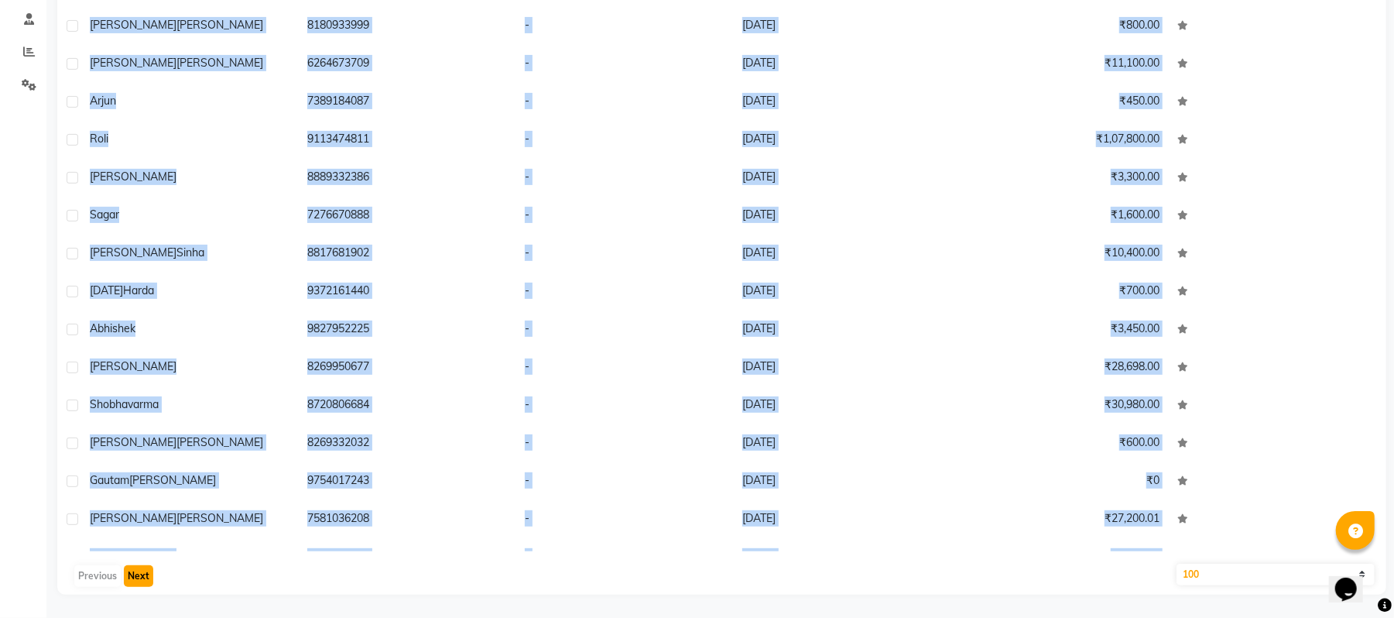
click at [134, 577] on button "Next" at bounding box center [138, 576] width 29 height 22
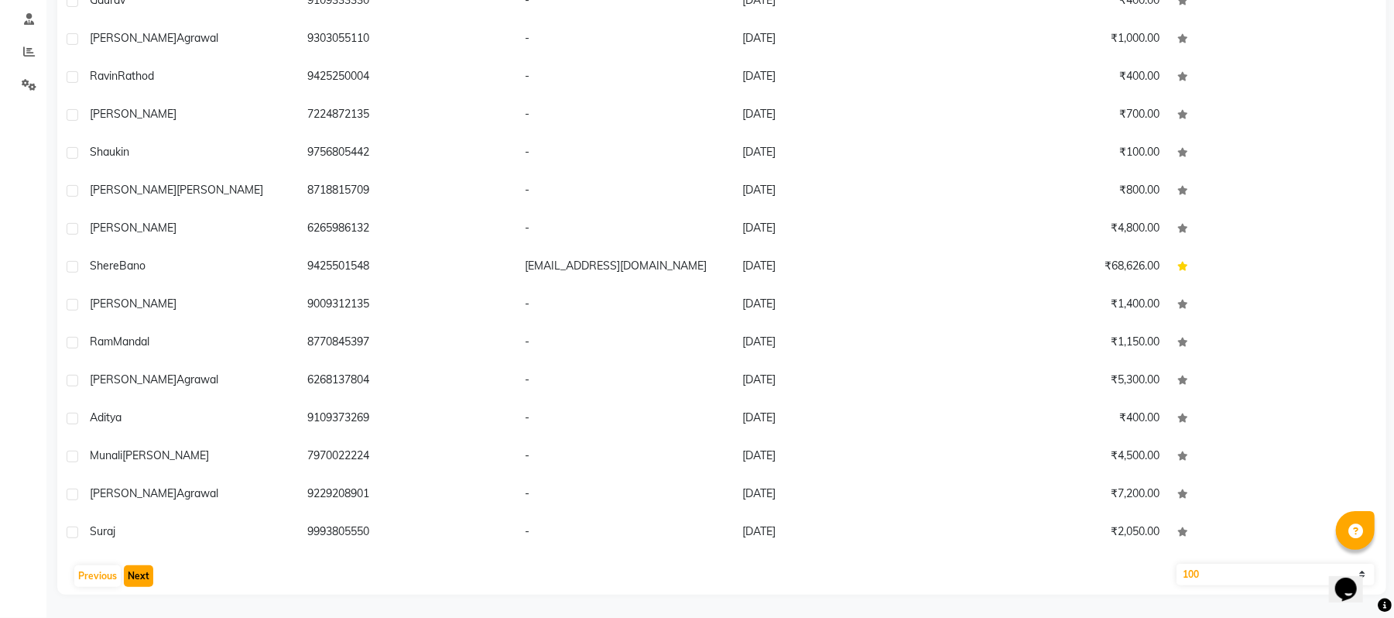
click at [141, 570] on button "Next" at bounding box center [138, 576] width 29 height 22
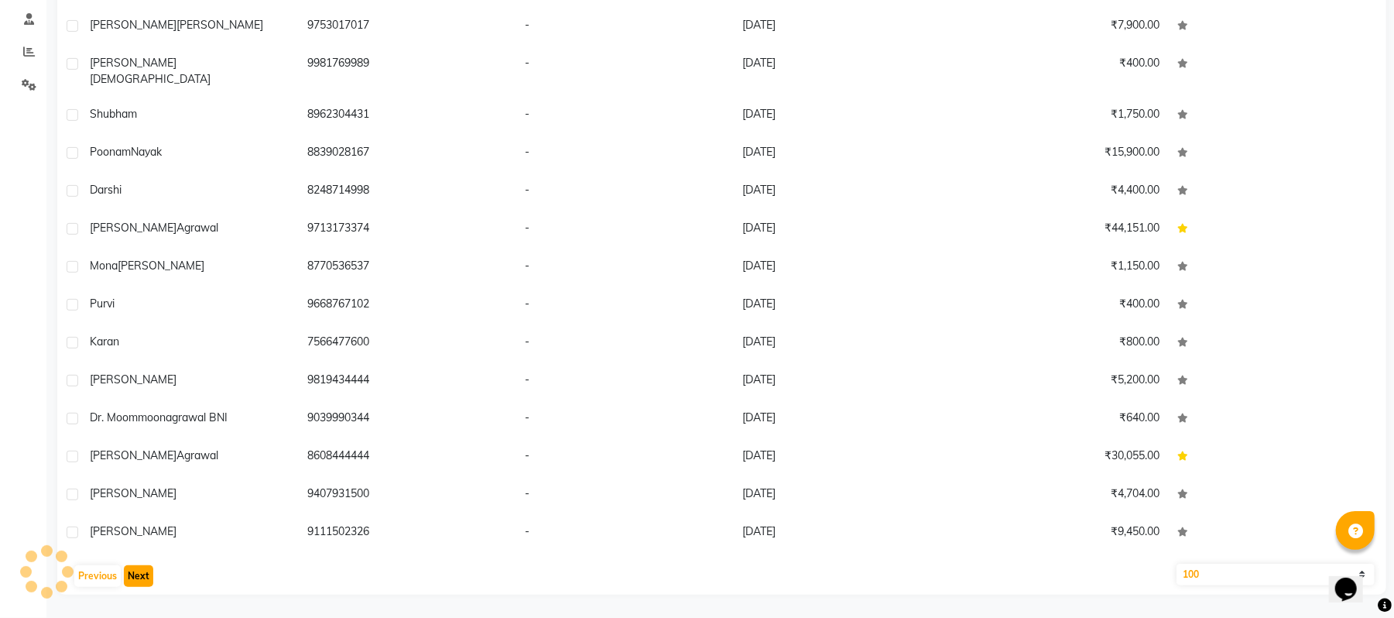
click at [141, 570] on button "Next" at bounding box center [138, 576] width 29 height 22
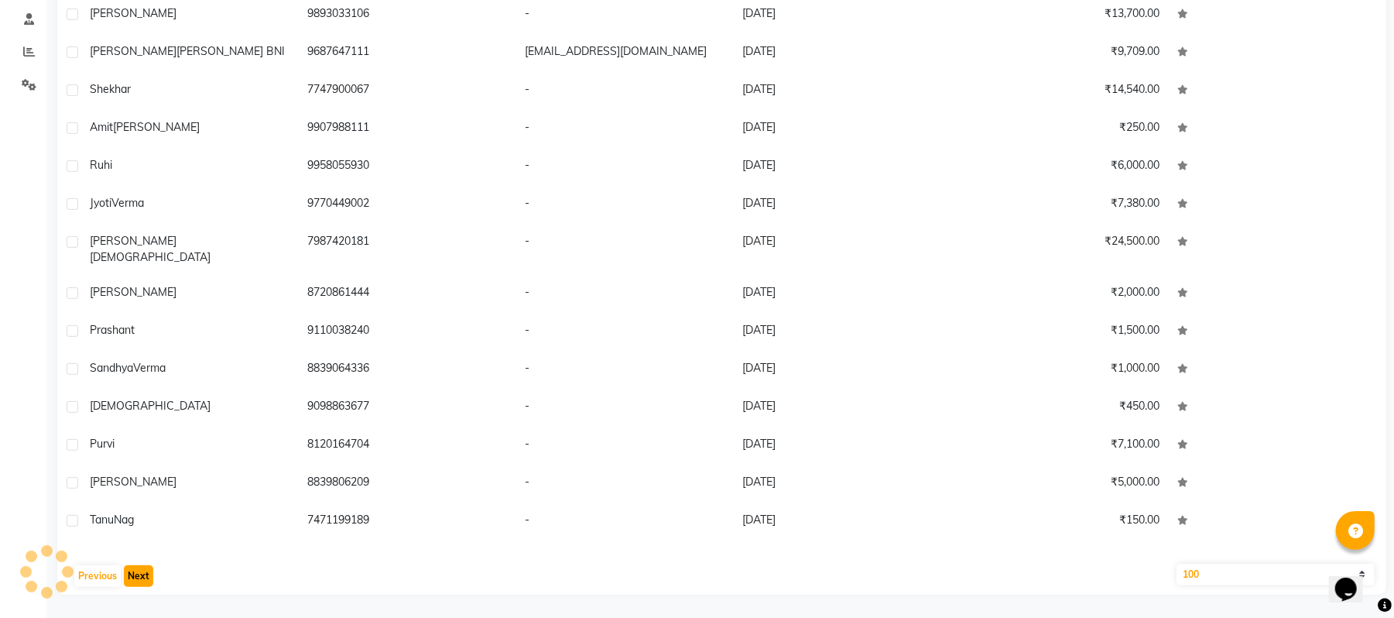
click at [141, 570] on button "Next" at bounding box center [138, 576] width 29 height 22
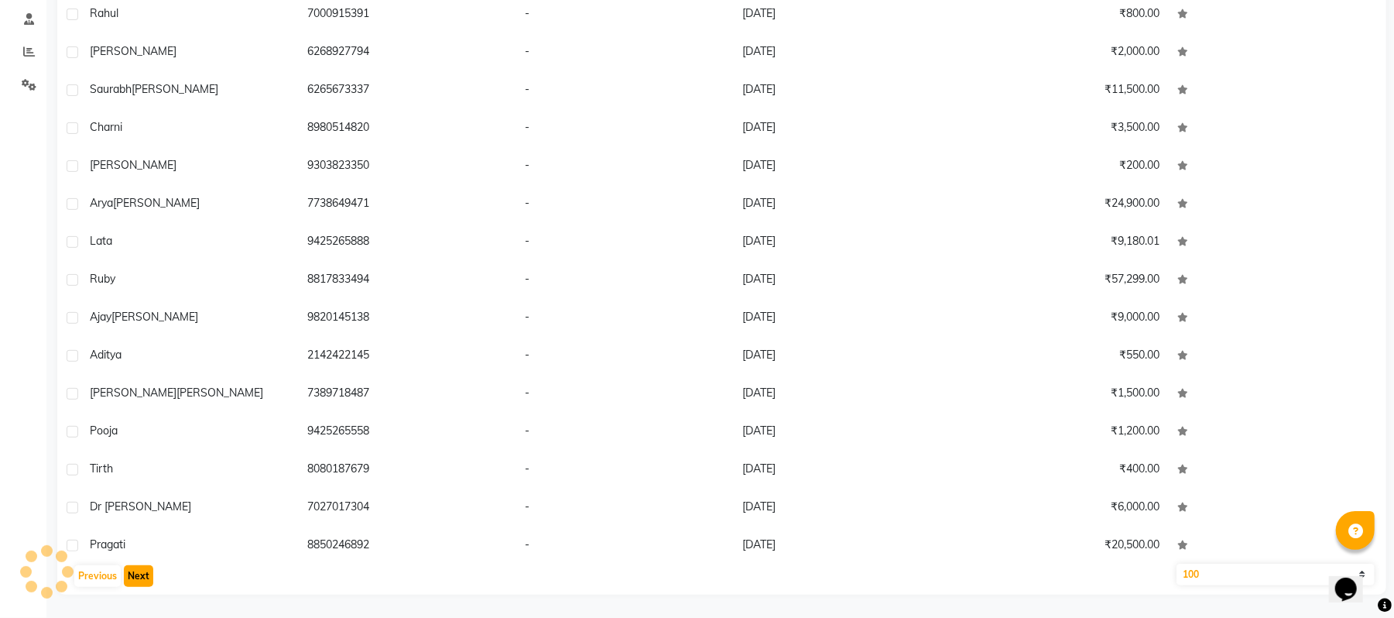
click at [141, 570] on button "Next" at bounding box center [138, 576] width 29 height 22
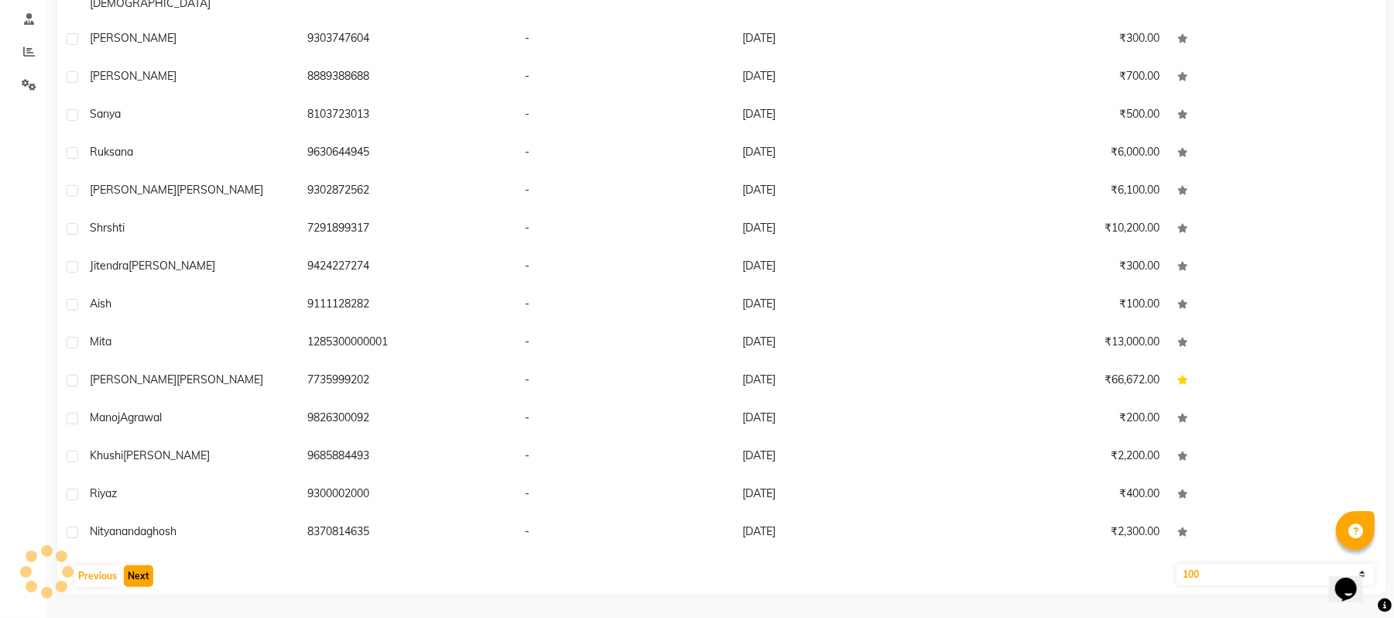
click at [141, 570] on button "Next" at bounding box center [138, 576] width 29 height 22
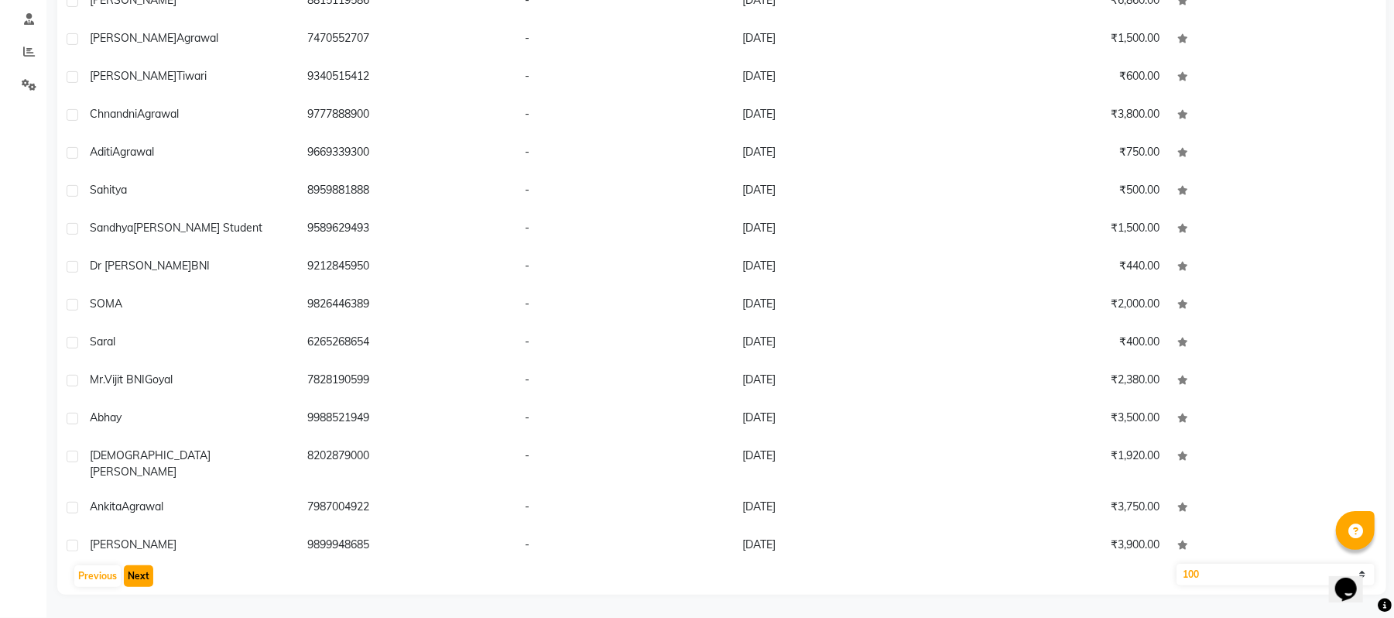
click at [141, 570] on button "Next" at bounding box center [138, 576] width 29 height 22
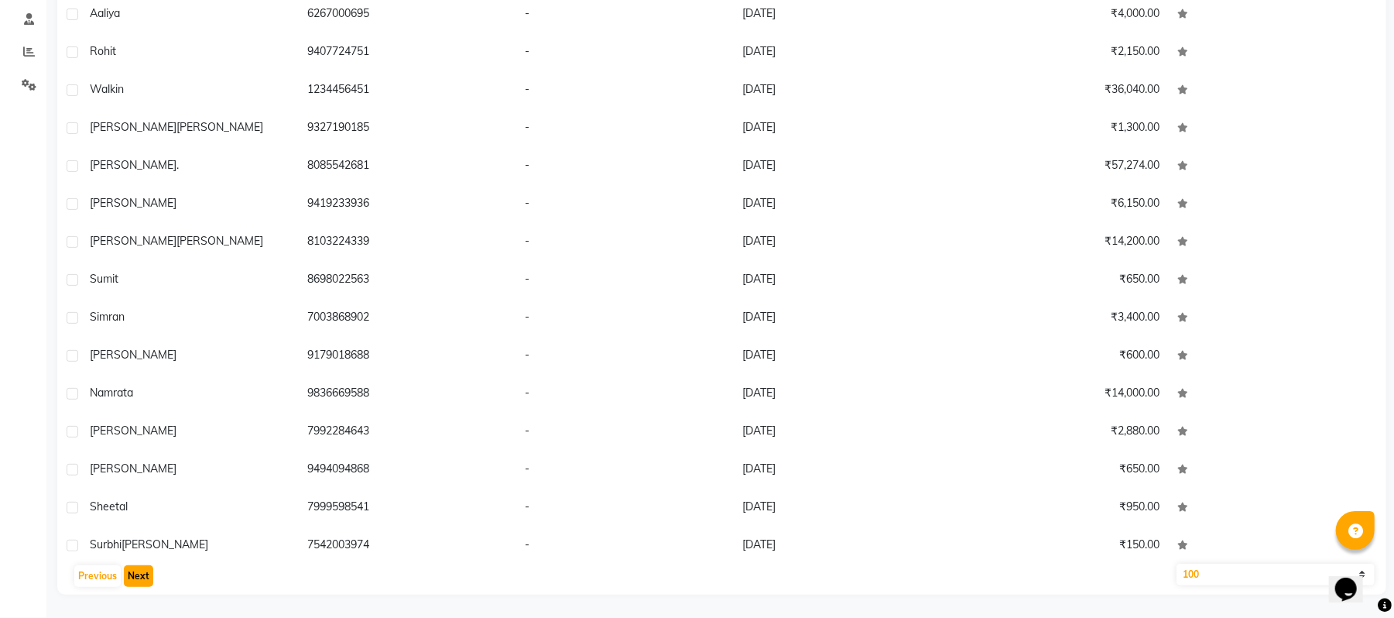
click at [141, 570] on button "Next" at bounding box center [138, 576] width 29 height 22
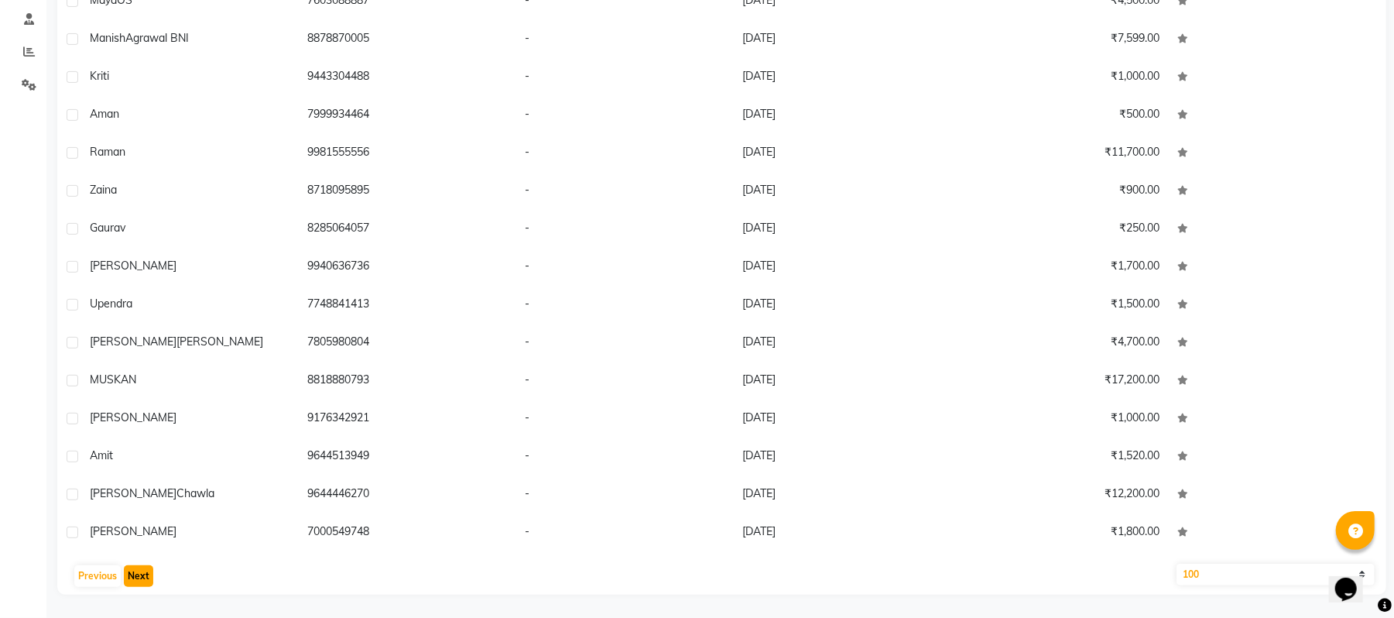
click at [141, 570] on button "Next" at bounding box center [138, 576] width 29 height 22
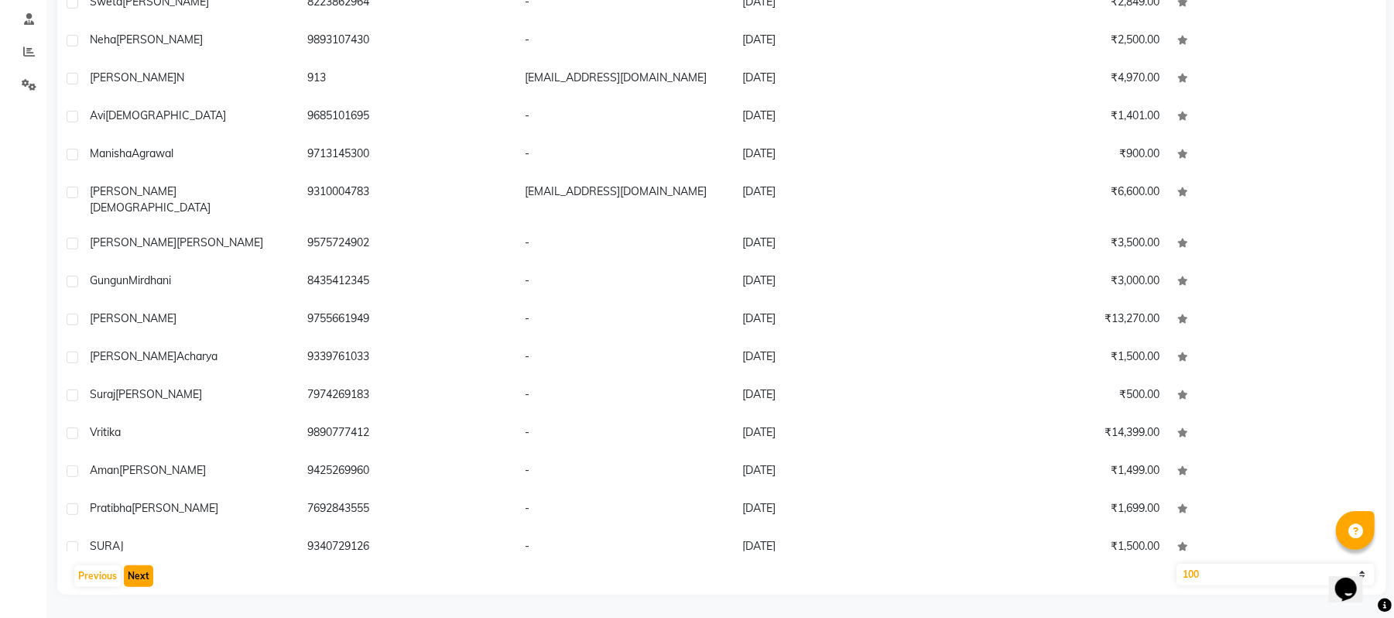
click at [141, 570] on button "Next" at bounding box center [138, 576] width 29 height 22
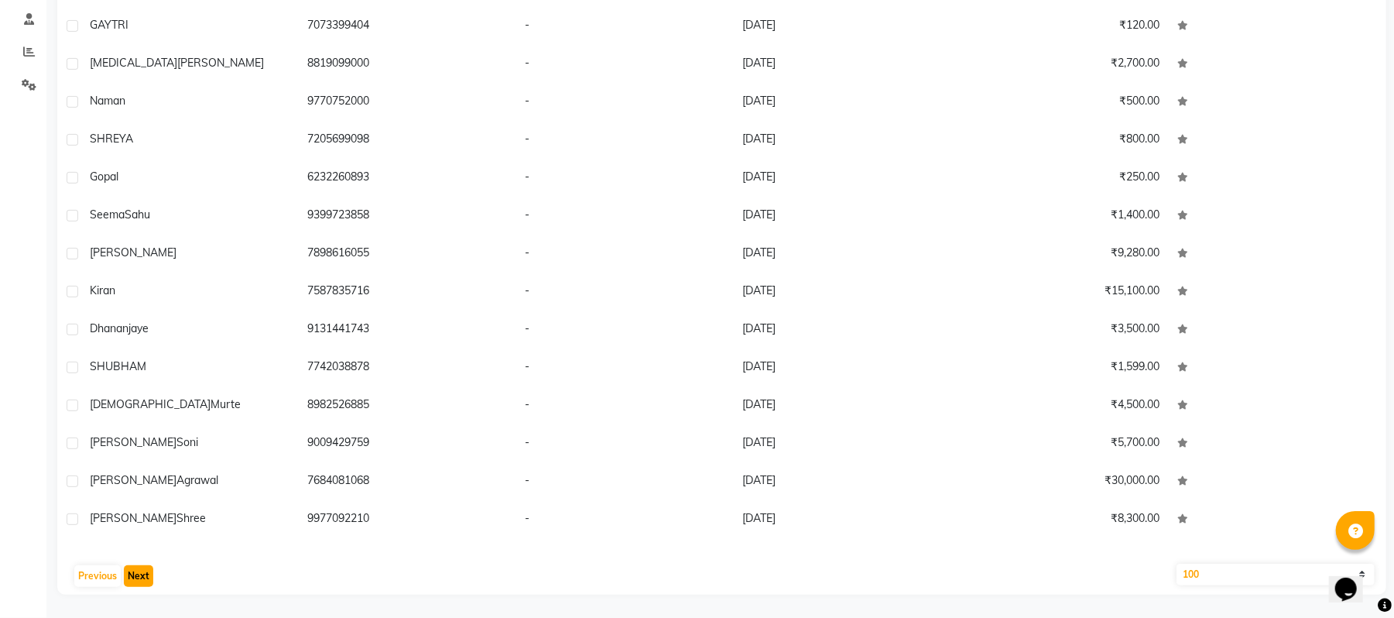
click at [141, 570] on button "Next" at bounding box center [138, 576] width 29 height 22
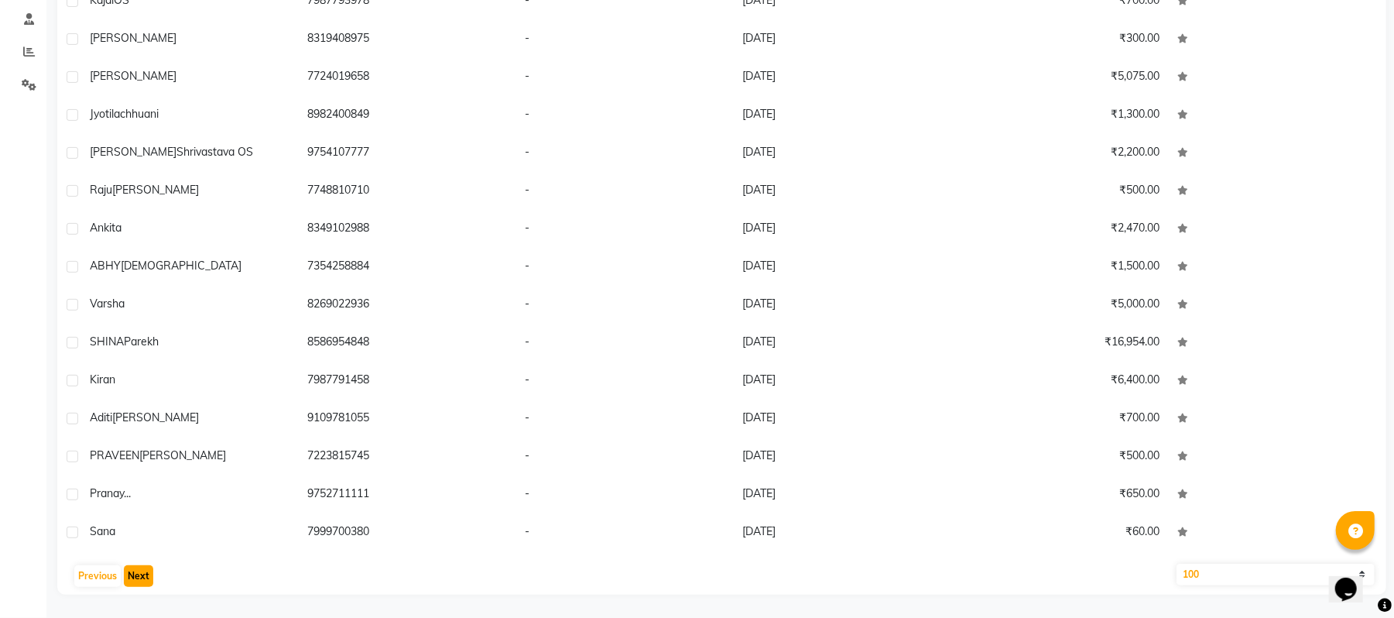
click at [141, 570] on button "Next" at bounding box center [138, 576] width 29 height 22
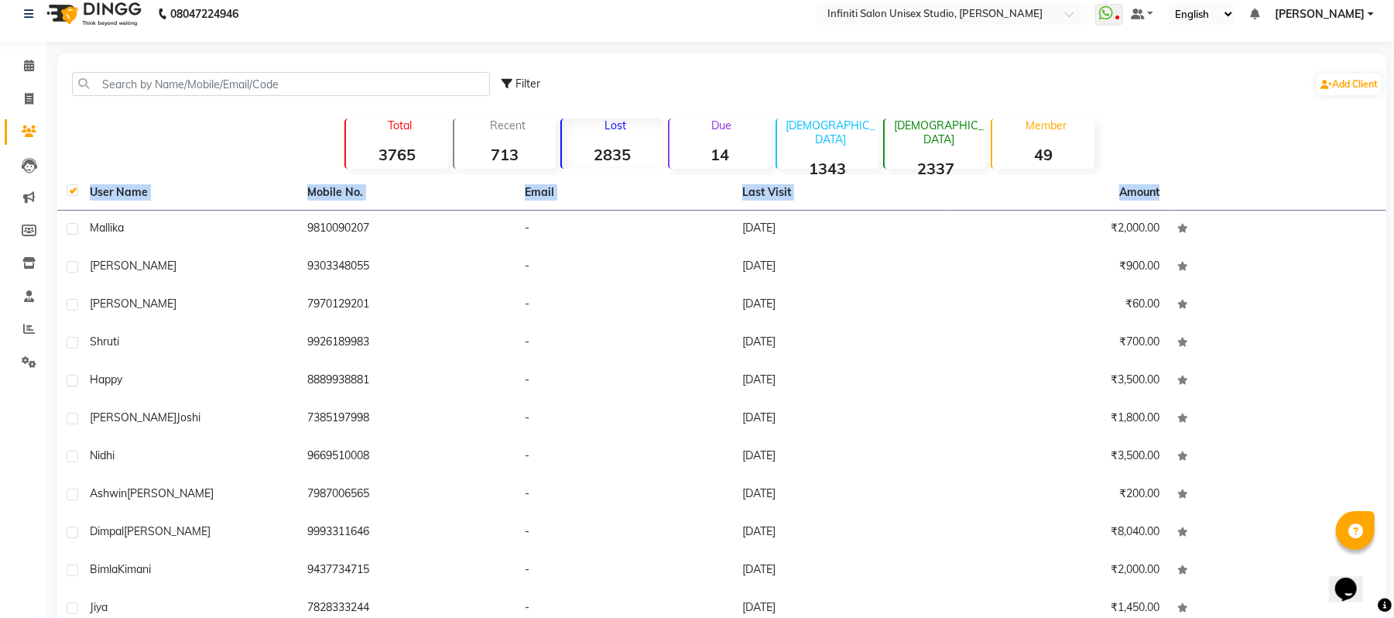
scroll to position [0, 0]
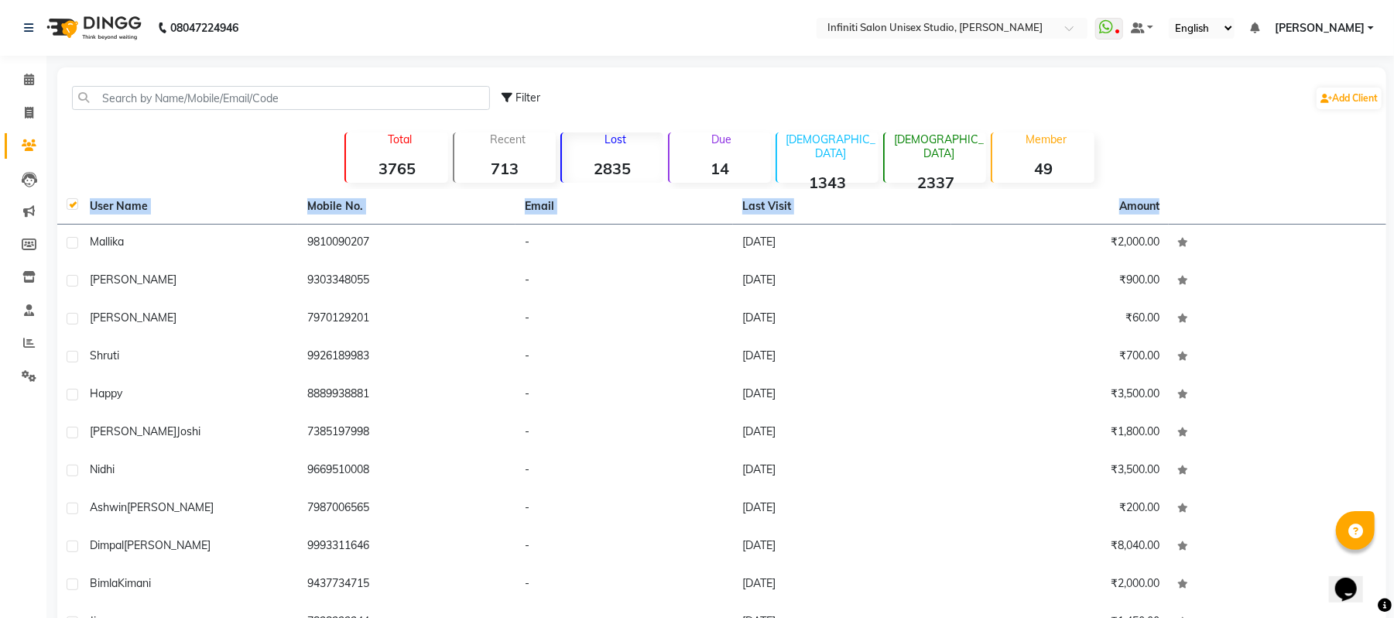
click at [77, 203] on label at bounding box center [73, 204] width 12 height 12
click at [77, 203] on input "checkbox" at bounding box center [72, 205] width 10 height 10
click at [75, 202] on label at bounding box center [73, 204] width 12 height 12
click at [75, 202] on input "checkbox" at bounding box center [72, 205] width 10 height 10
checkbox input "true"
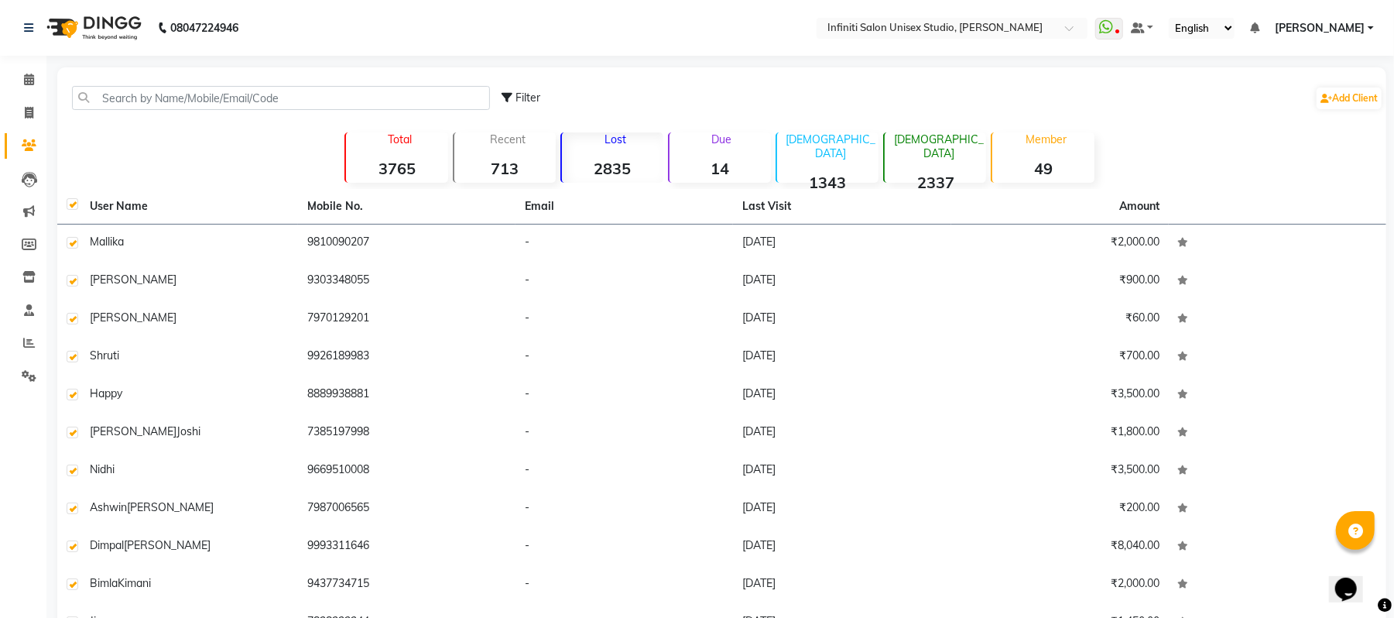
checkbox input "true"
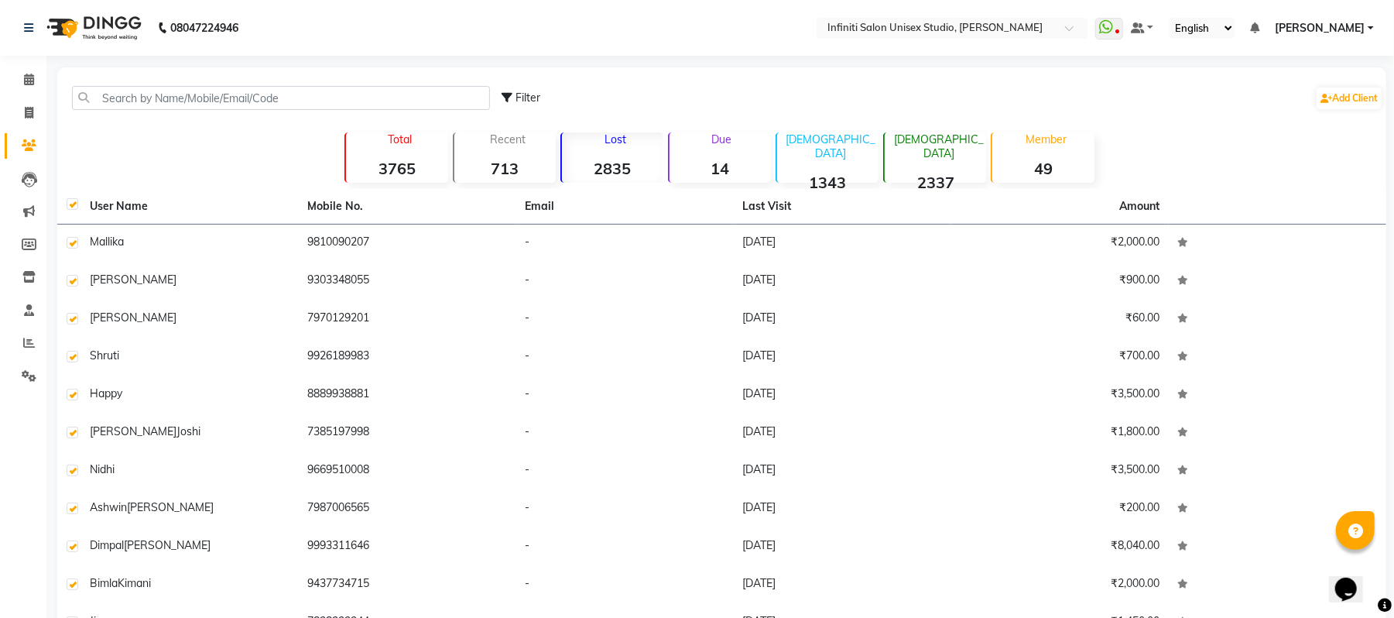
checkbox input "true"
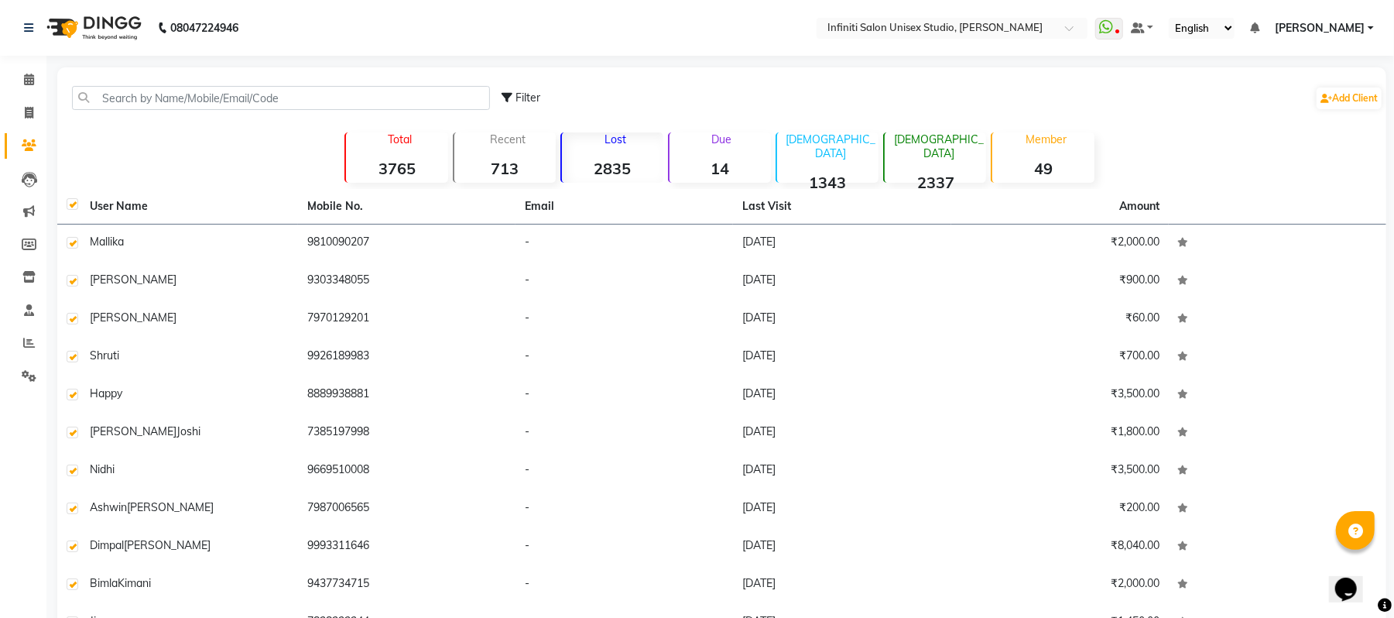
checkbox input "true"
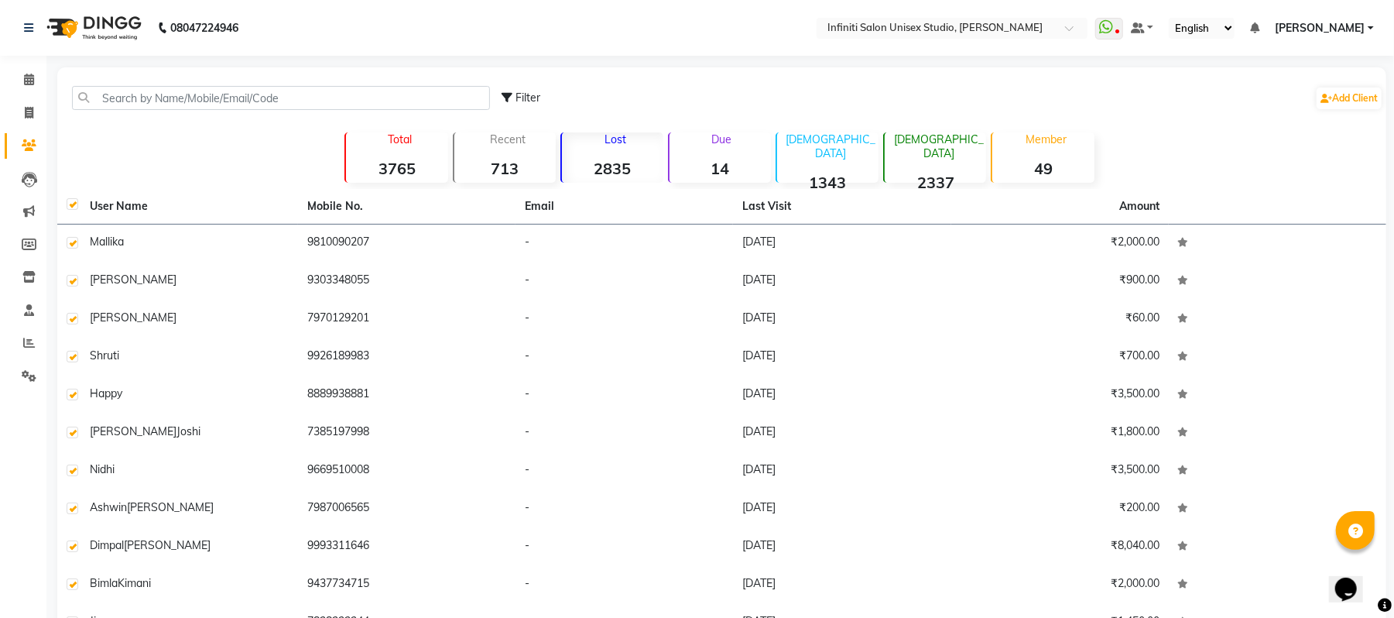
checkbox input "true"
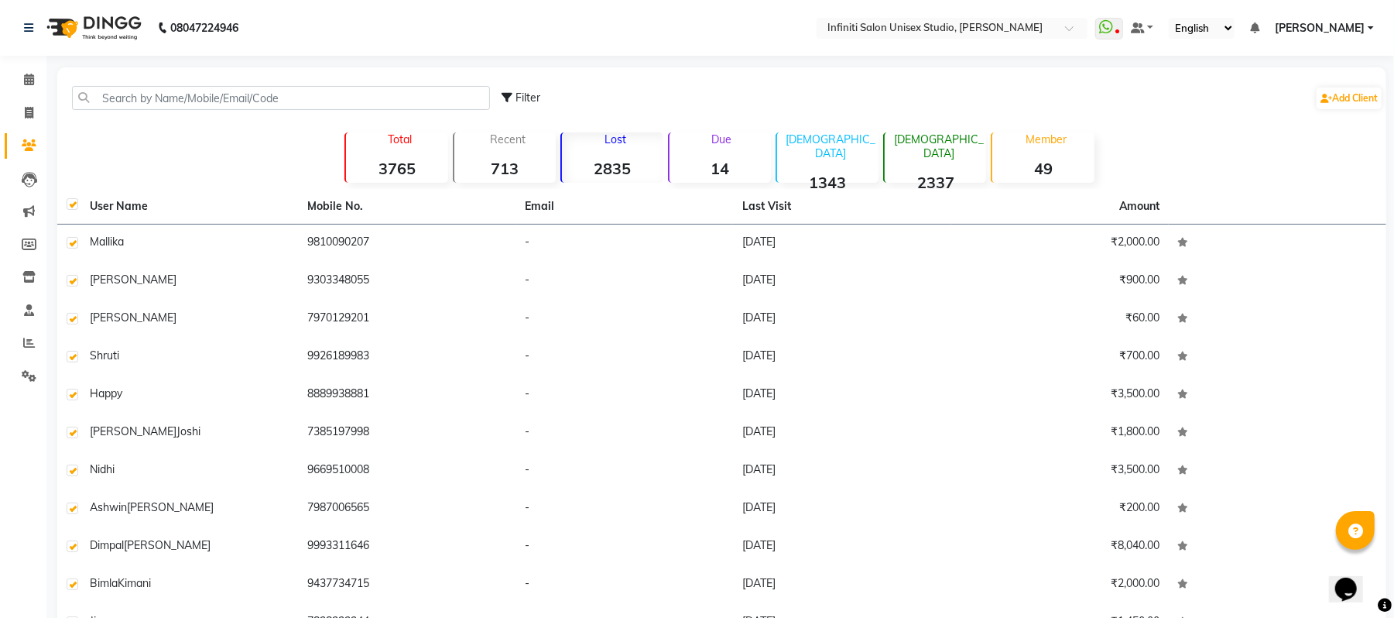
checkbox input "true"
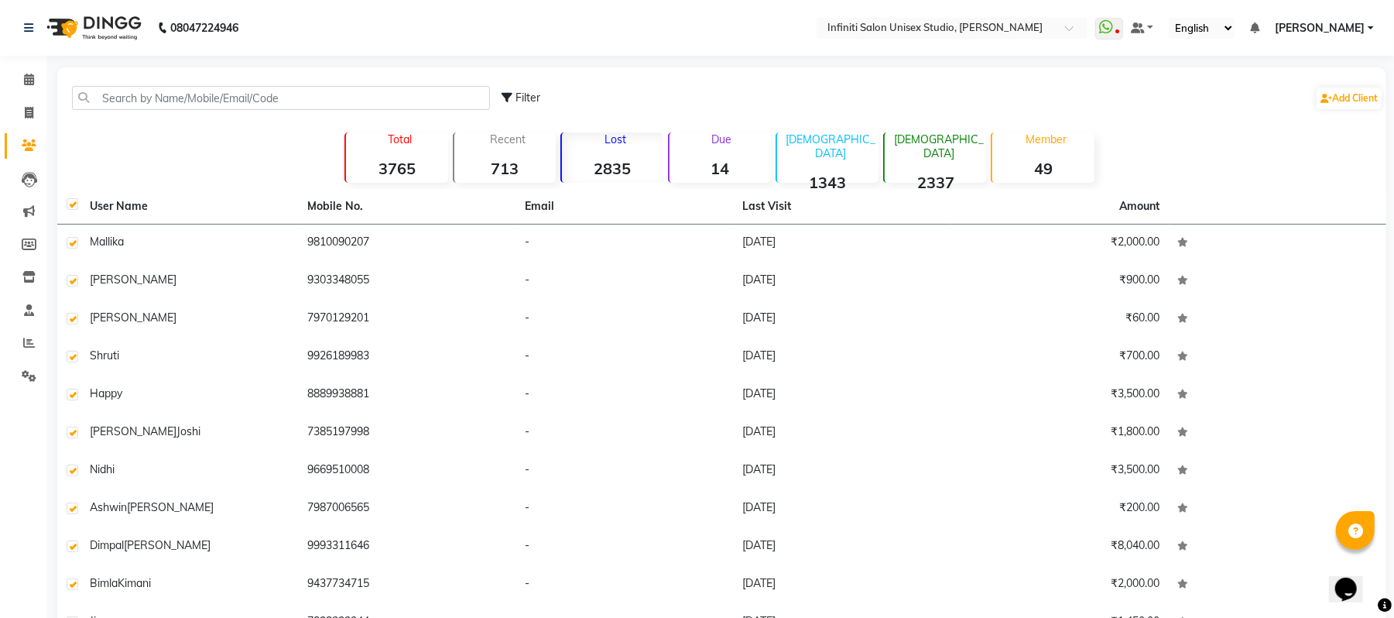
checkbox input "true"
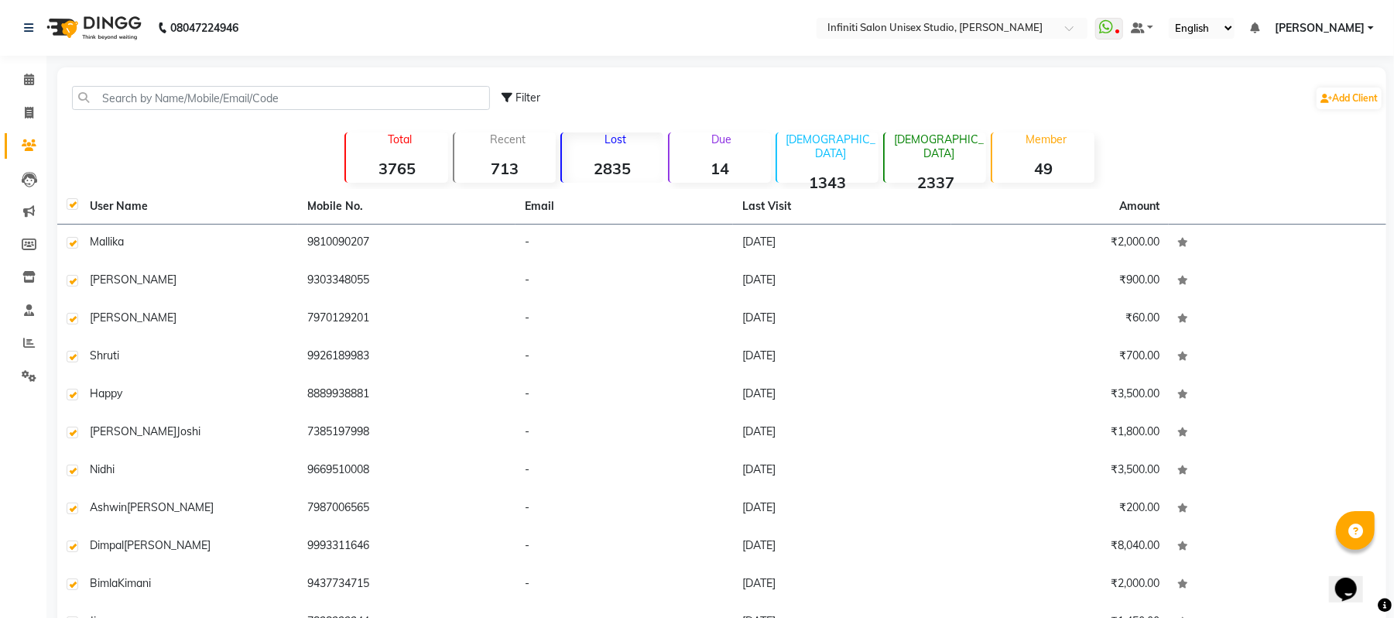
checkbox input "true"
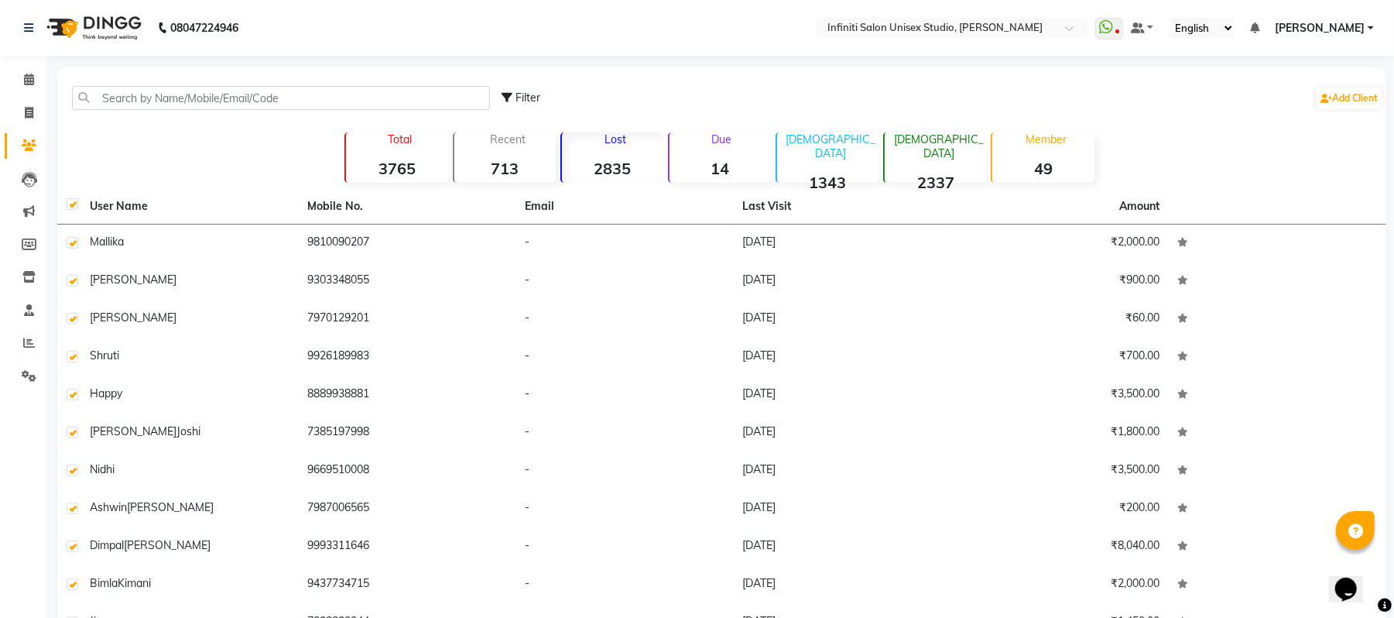
checkbox input "true"
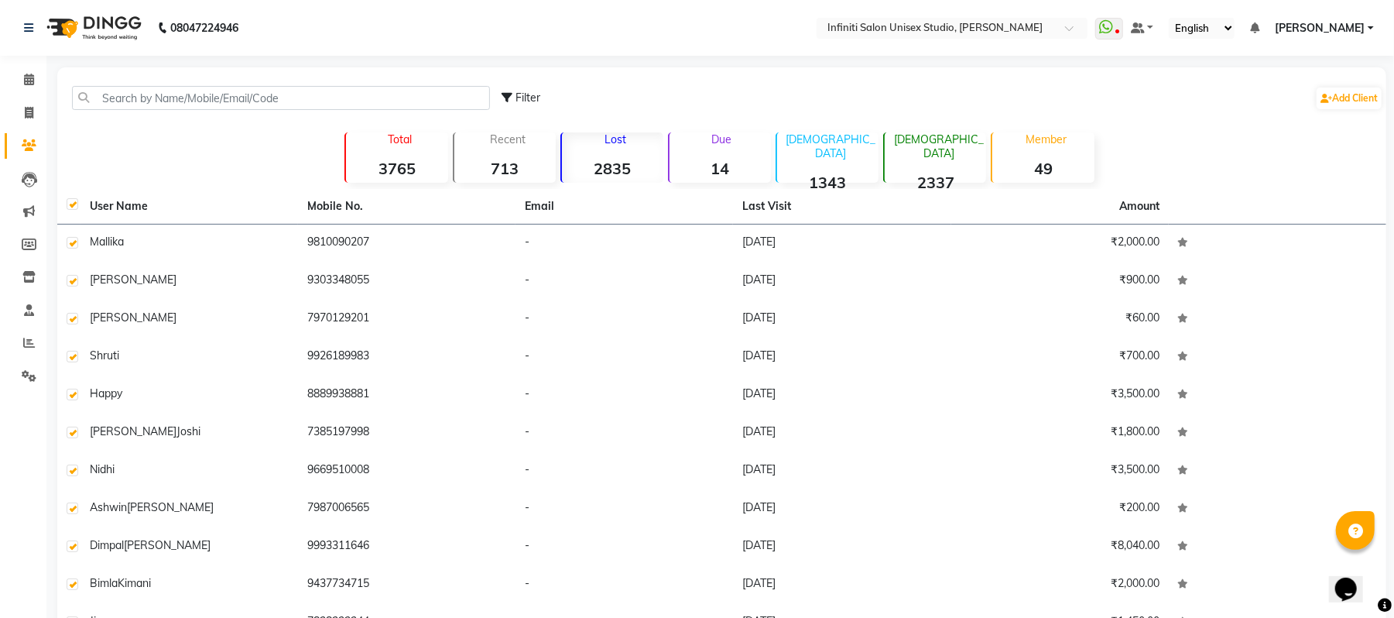
checkbox input "true"
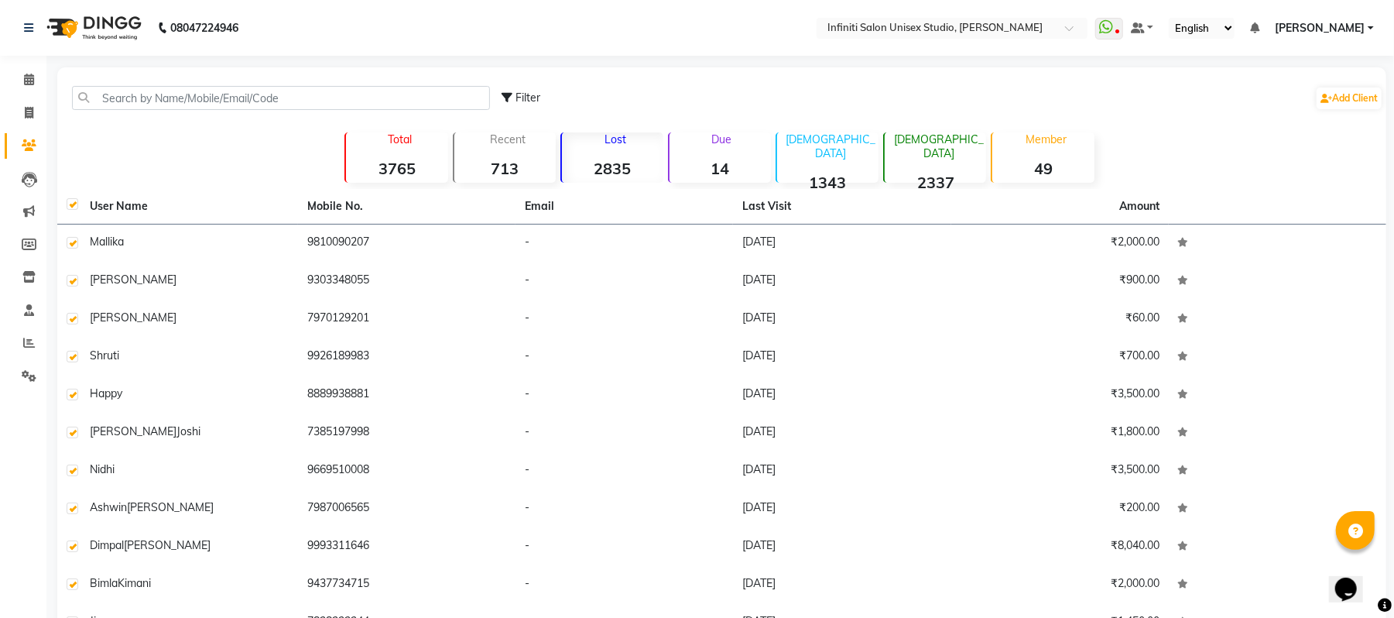
checkbox input "true"
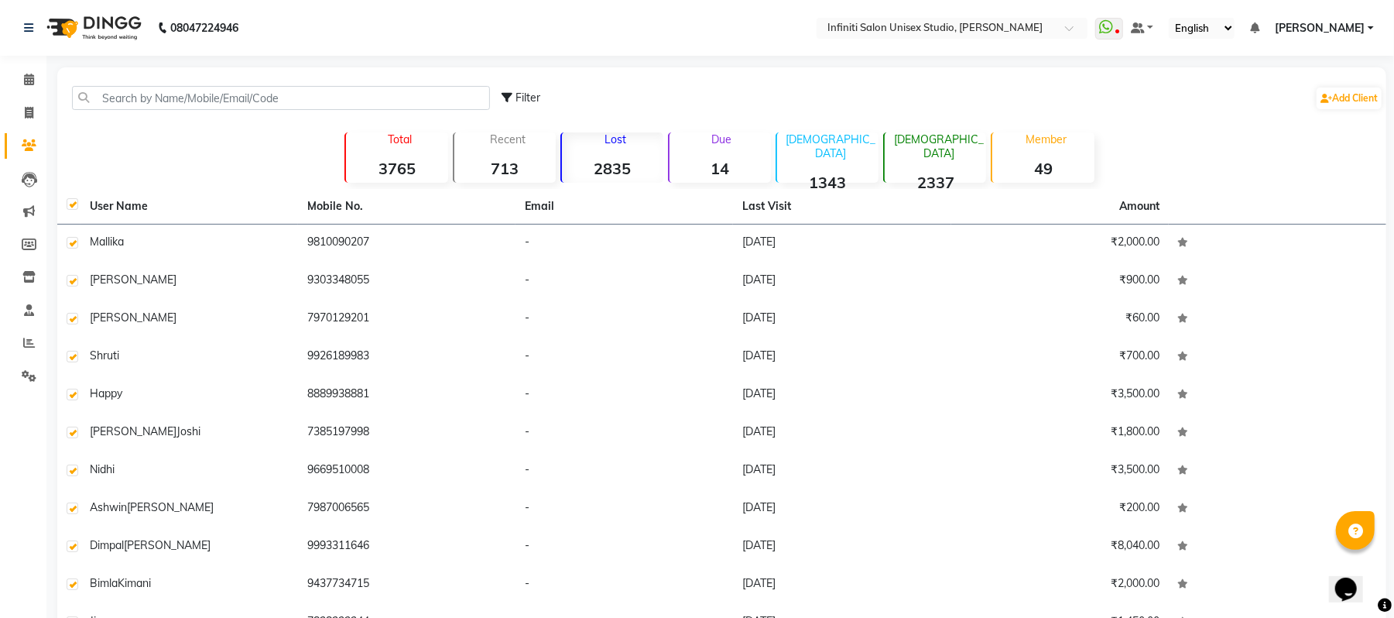
checkbox input "true"
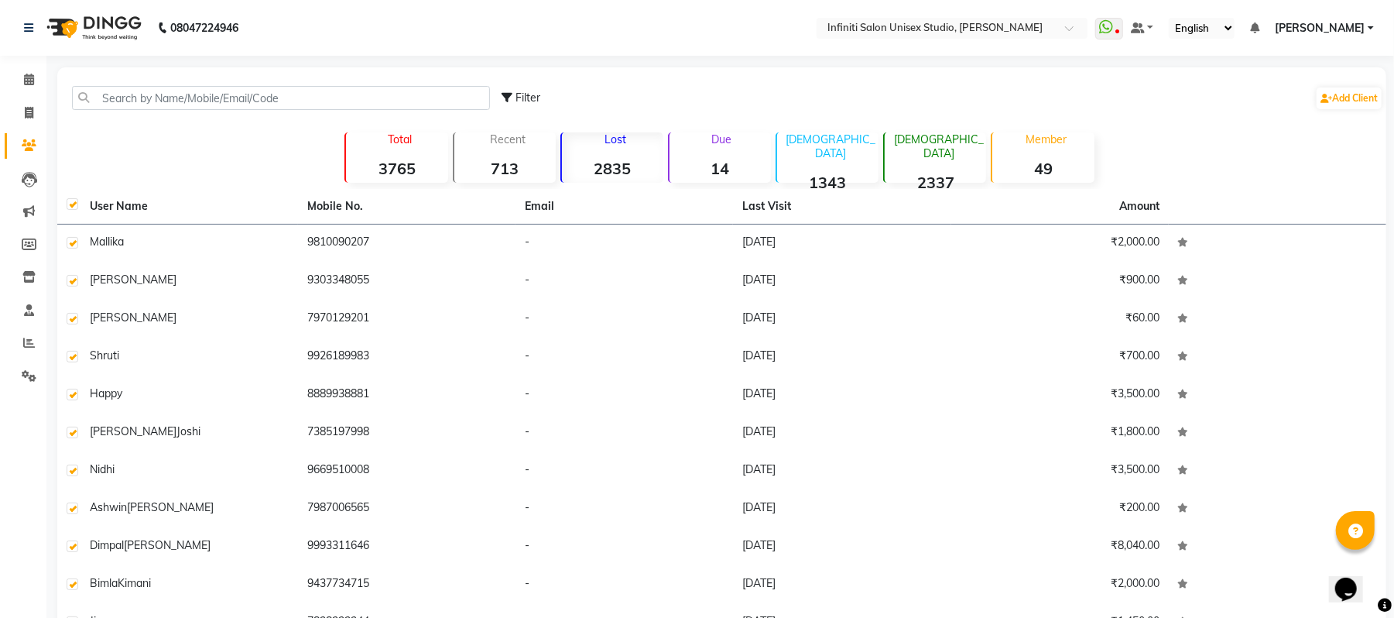
checkbox input "true"
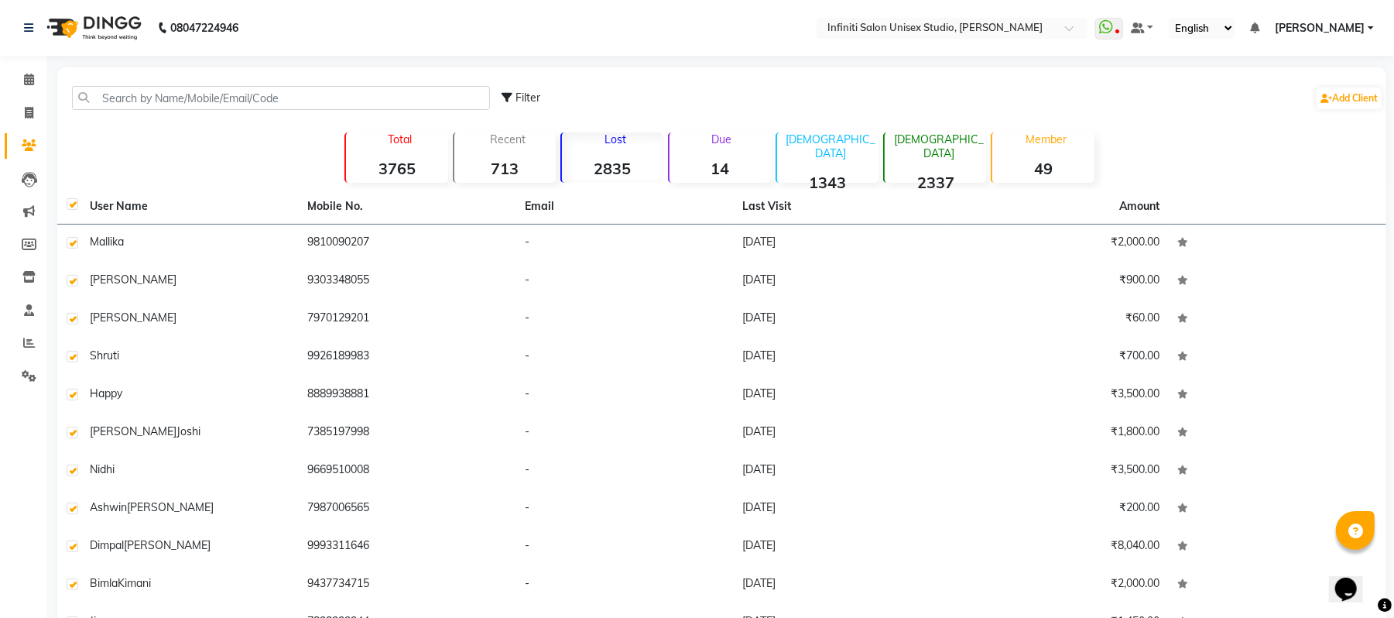
checkbox input "true"
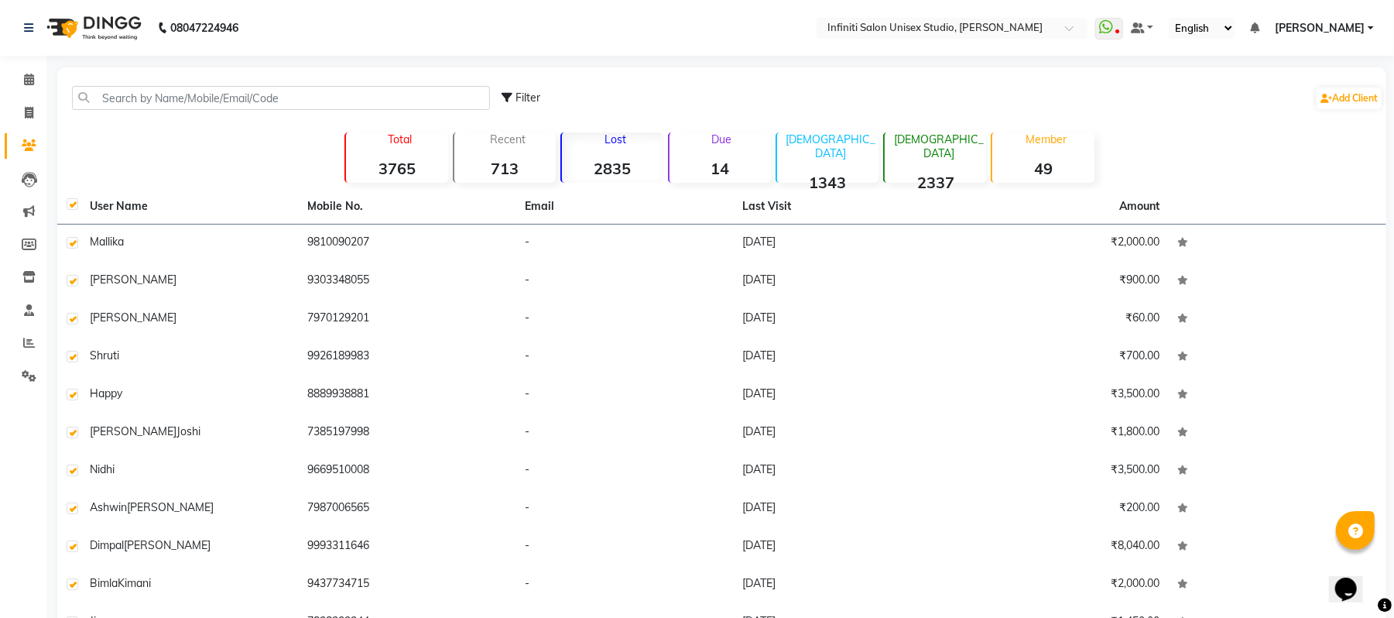
checkbox input "true"
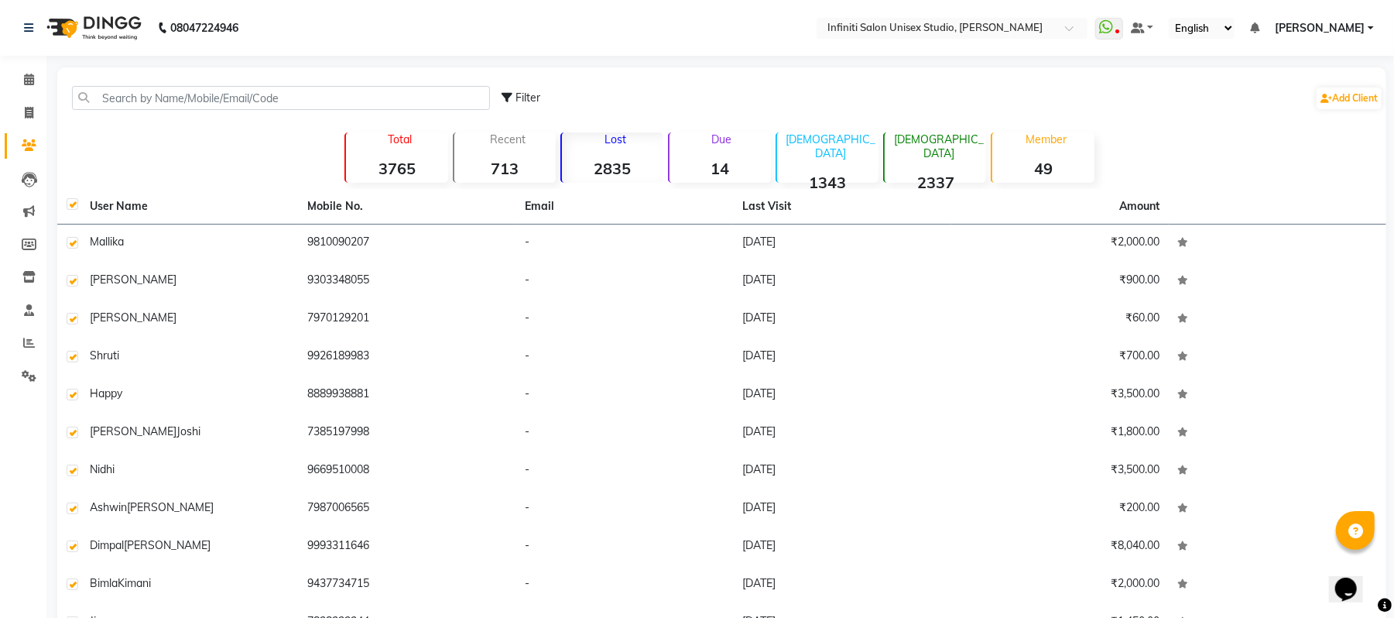
checkbox input "true"
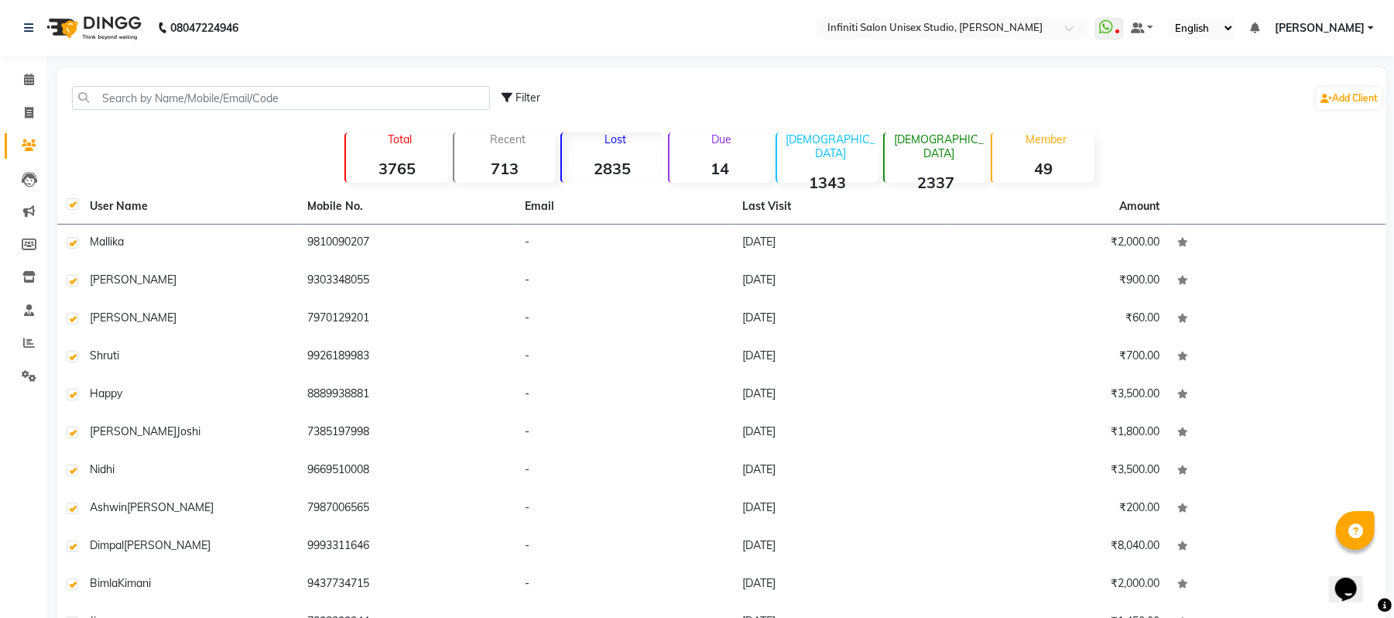
checkbox input "true"
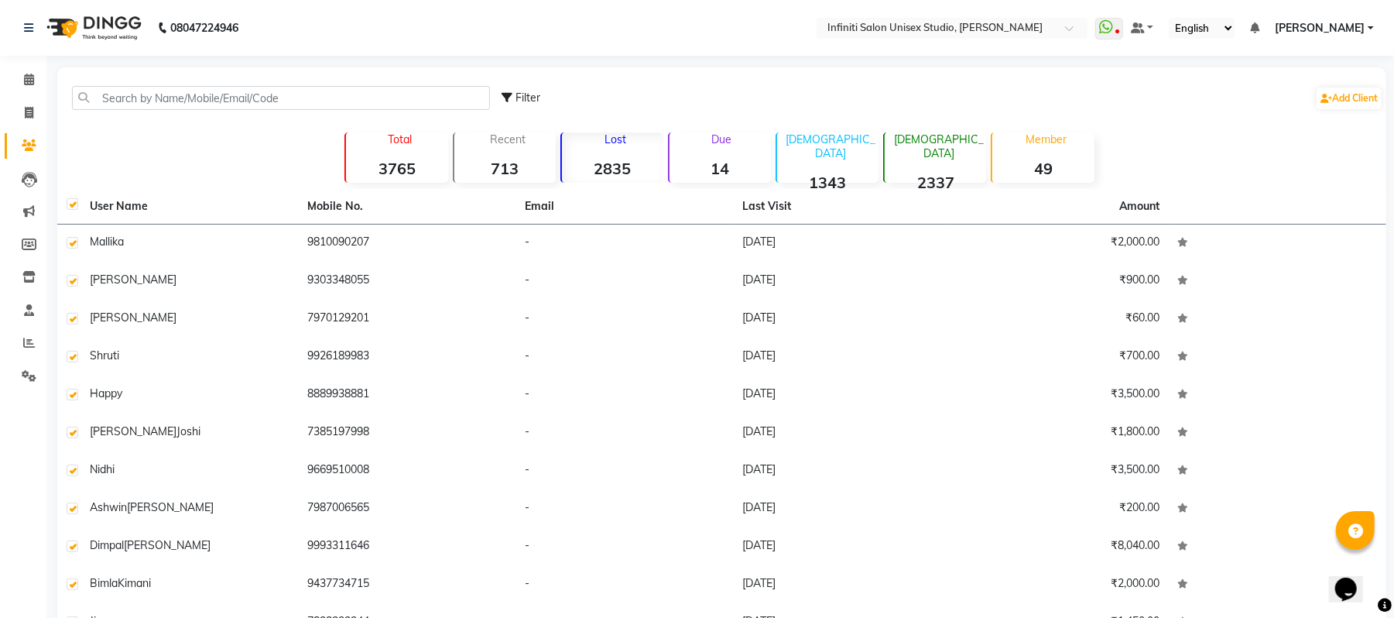
checkbox input "true"
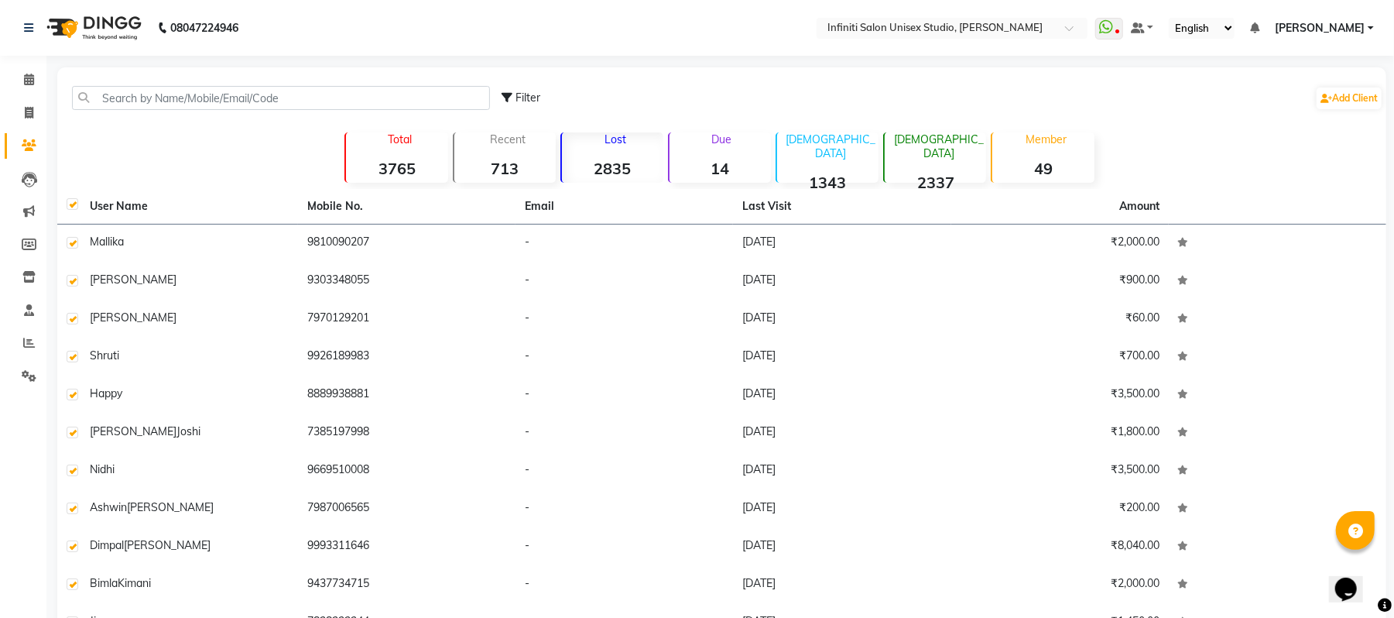
checkbox input "true"
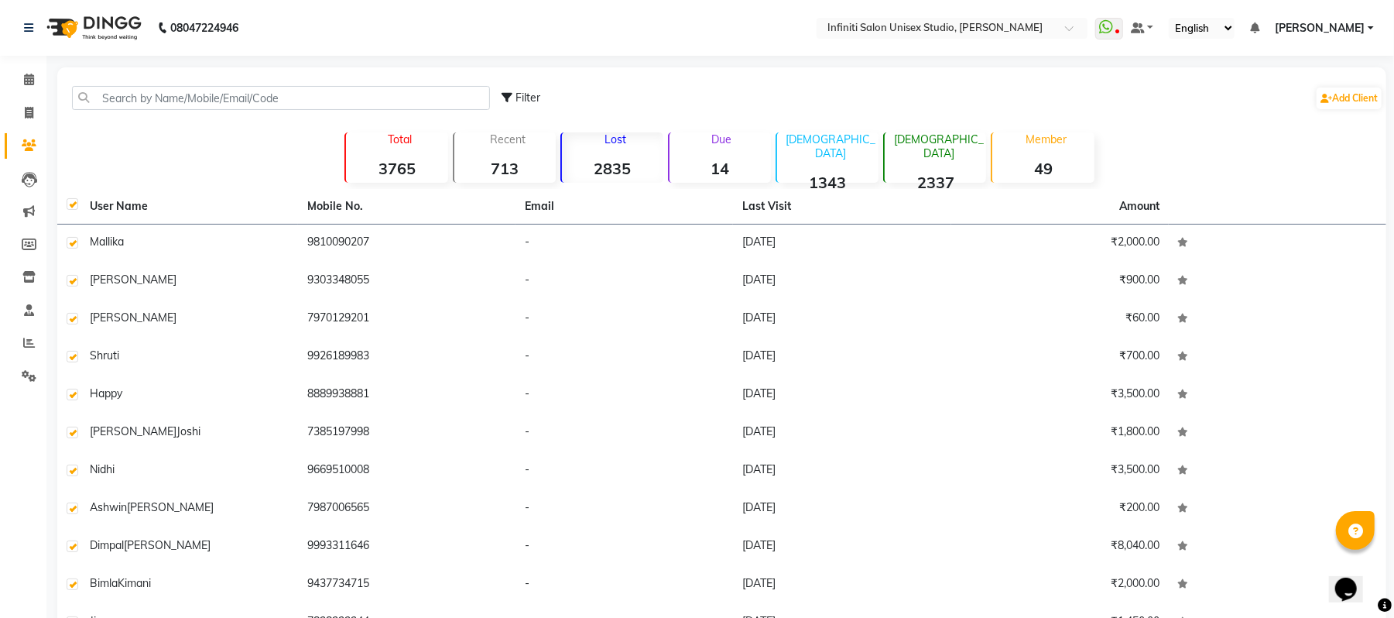
checkbox input "true"
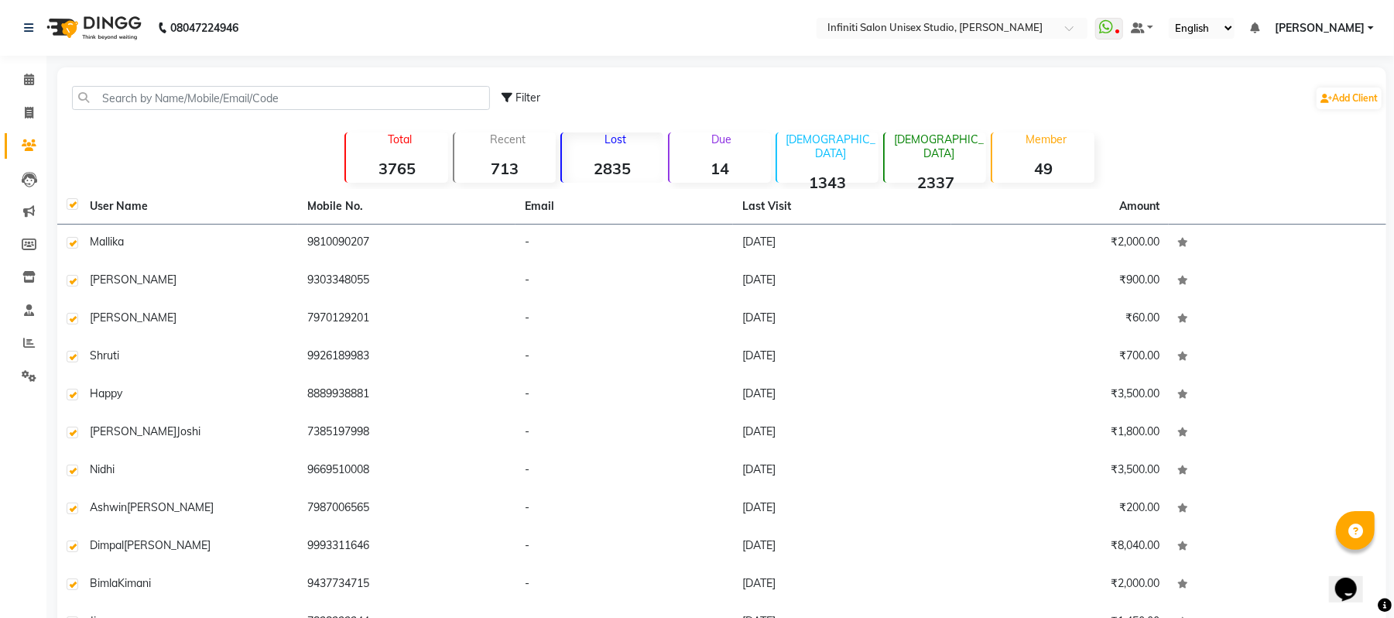
checkbox input "true"
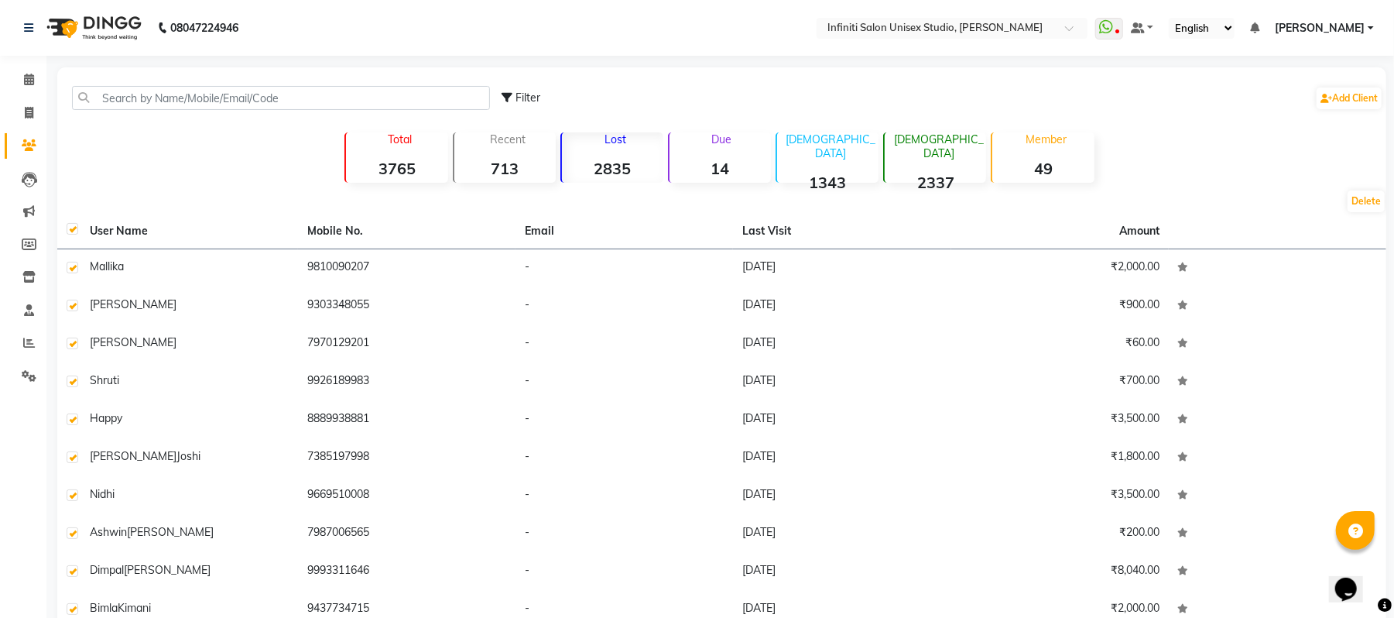
drag, startPoint x: 1404, startPoint y: 152, endPoint x: 811, endPoint y: 85, distance: 596.7
click at [811, 85] on div "Filter Add Client" at bounding box center [943, 98] width 882 height 49
click at [73, 229] on label at bounding box center [73, 229] width 12 height 12
click at [73, 229] on input "checkbox" at bounding box center [72, 229] width 10 height 10
checkbox input "false"
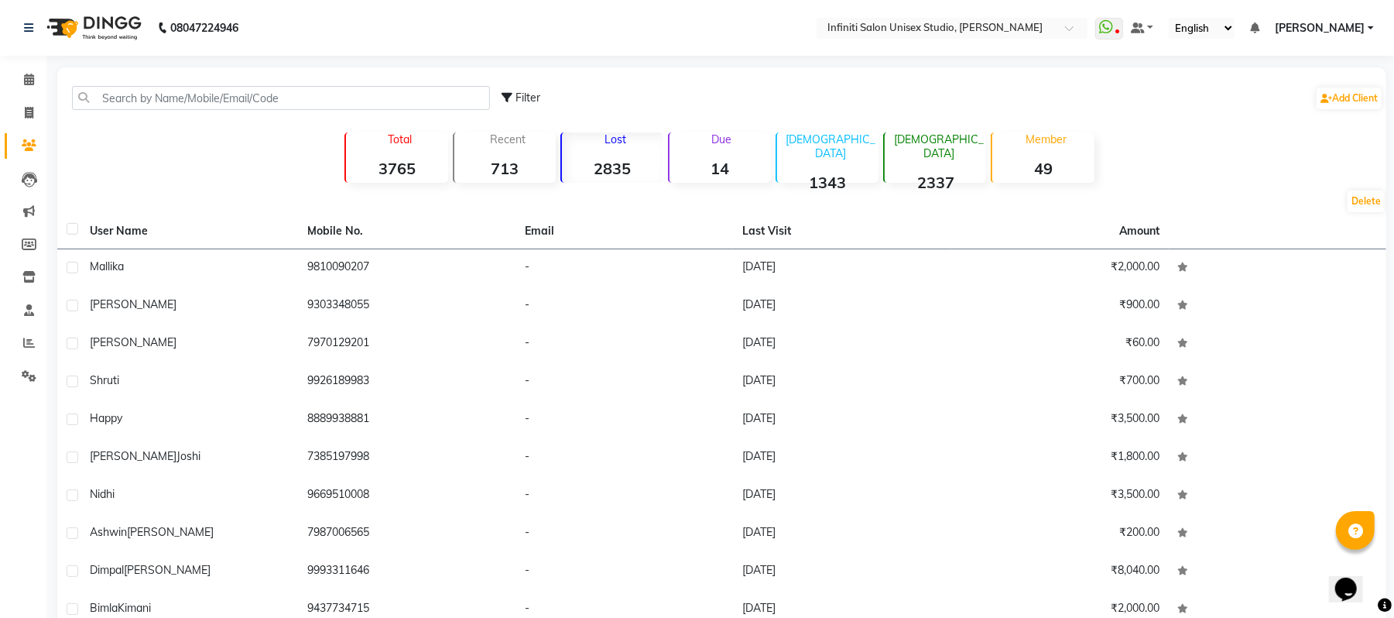
checkbox input "false"
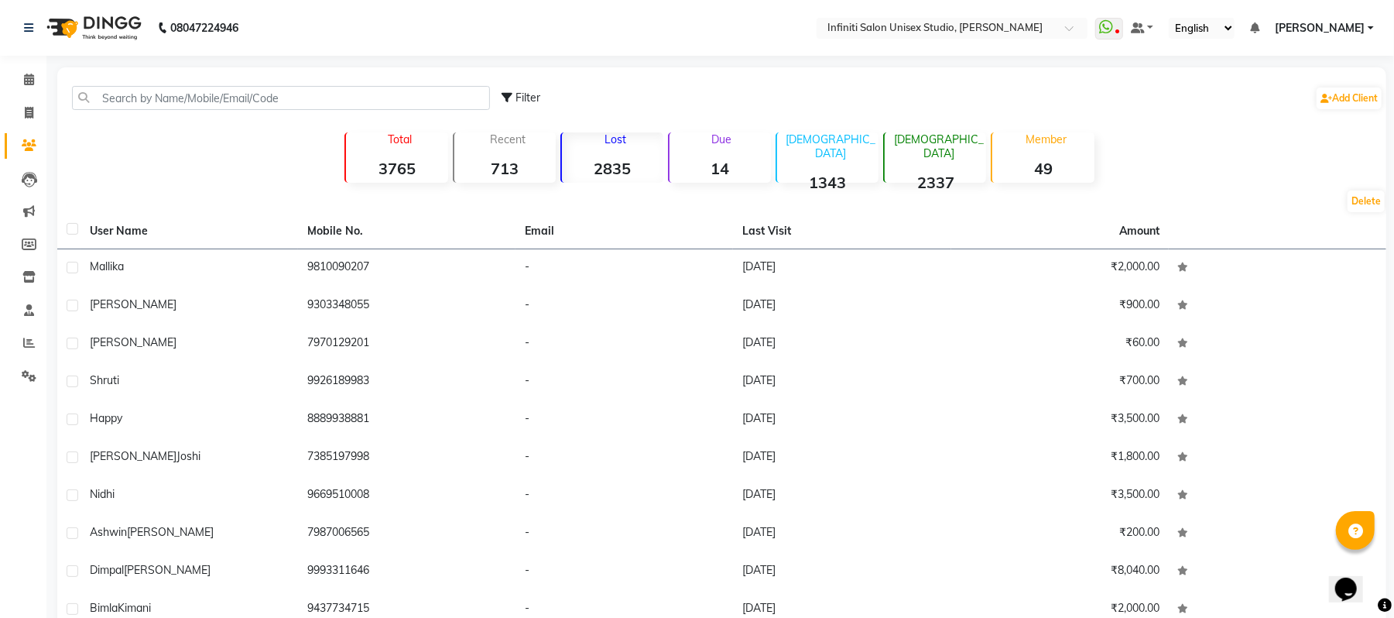
checkbox input "false"
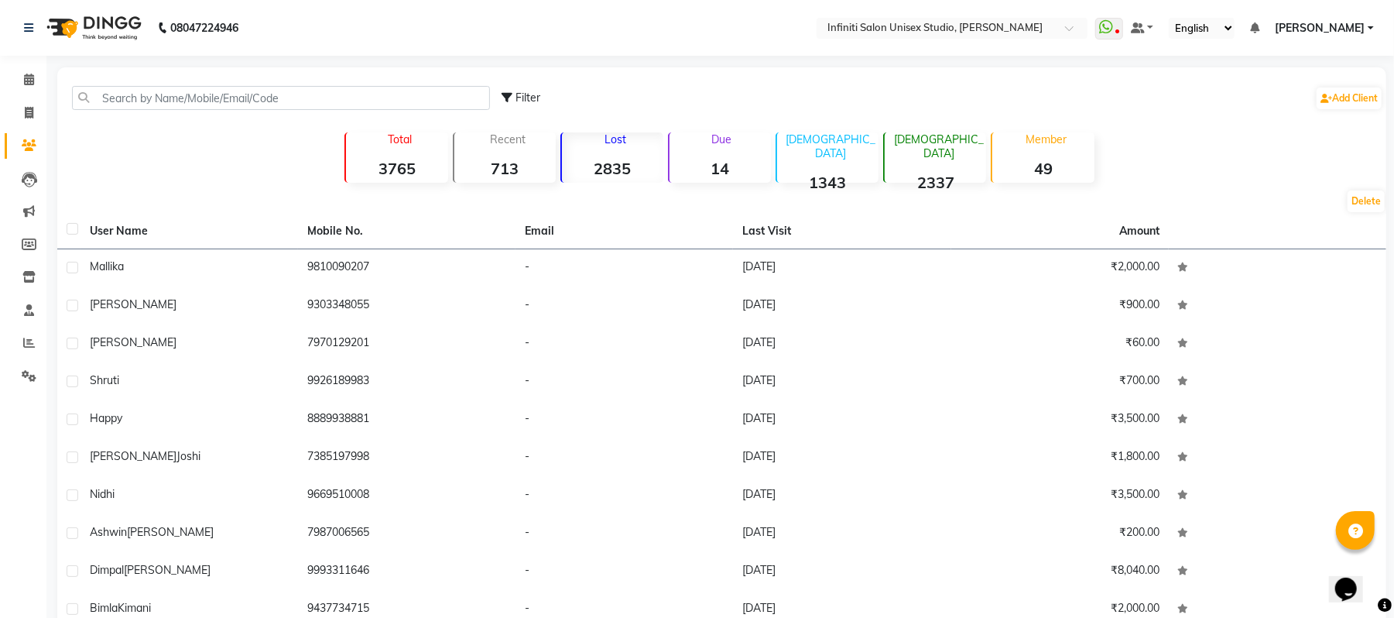
checkbox input "false"
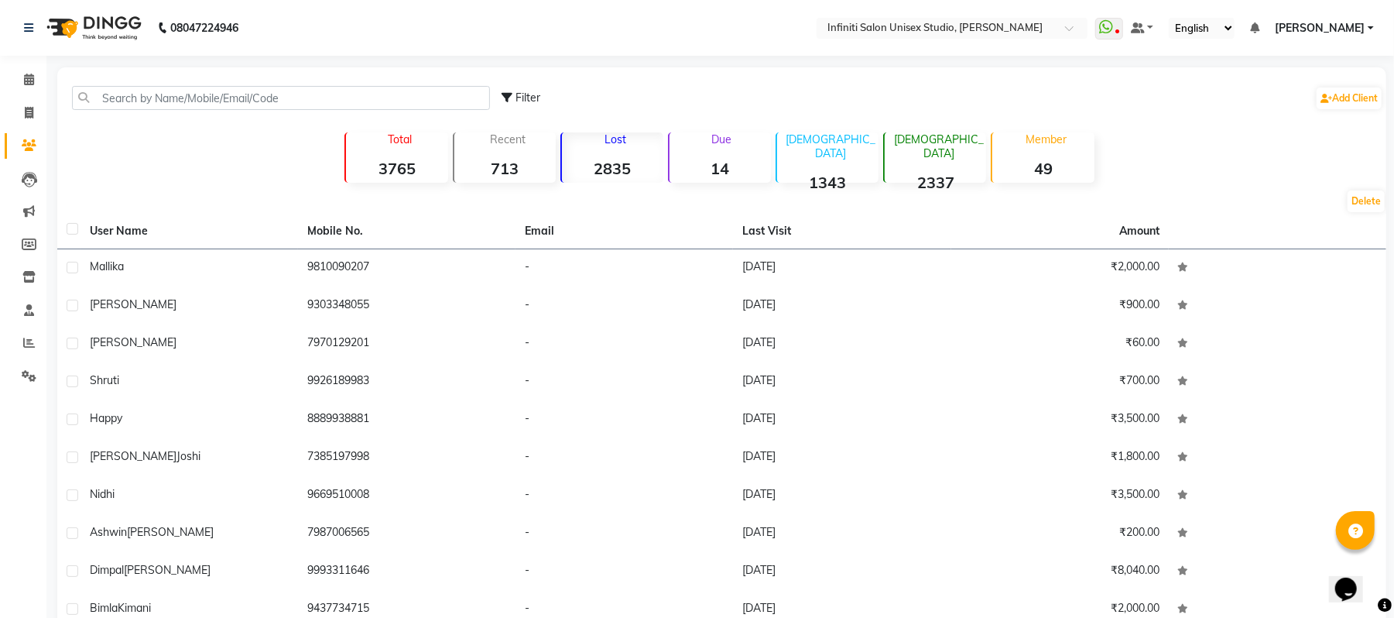
checkbox input "false"
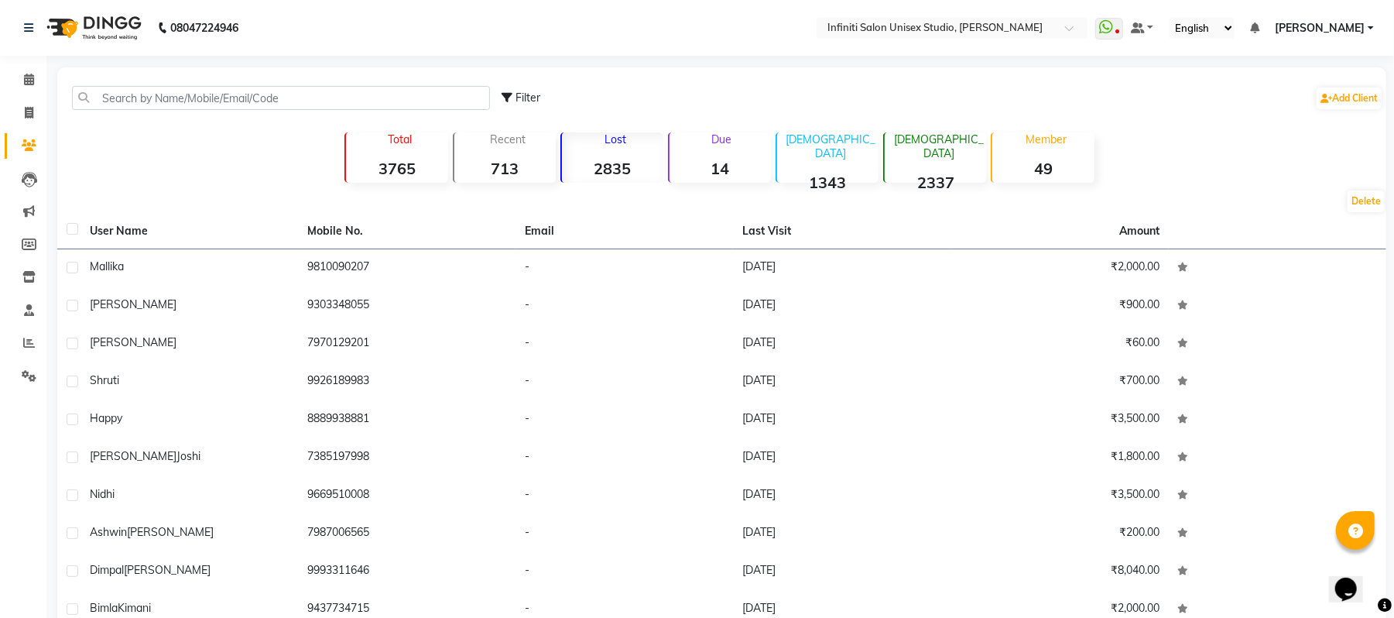
checkbox input "false"
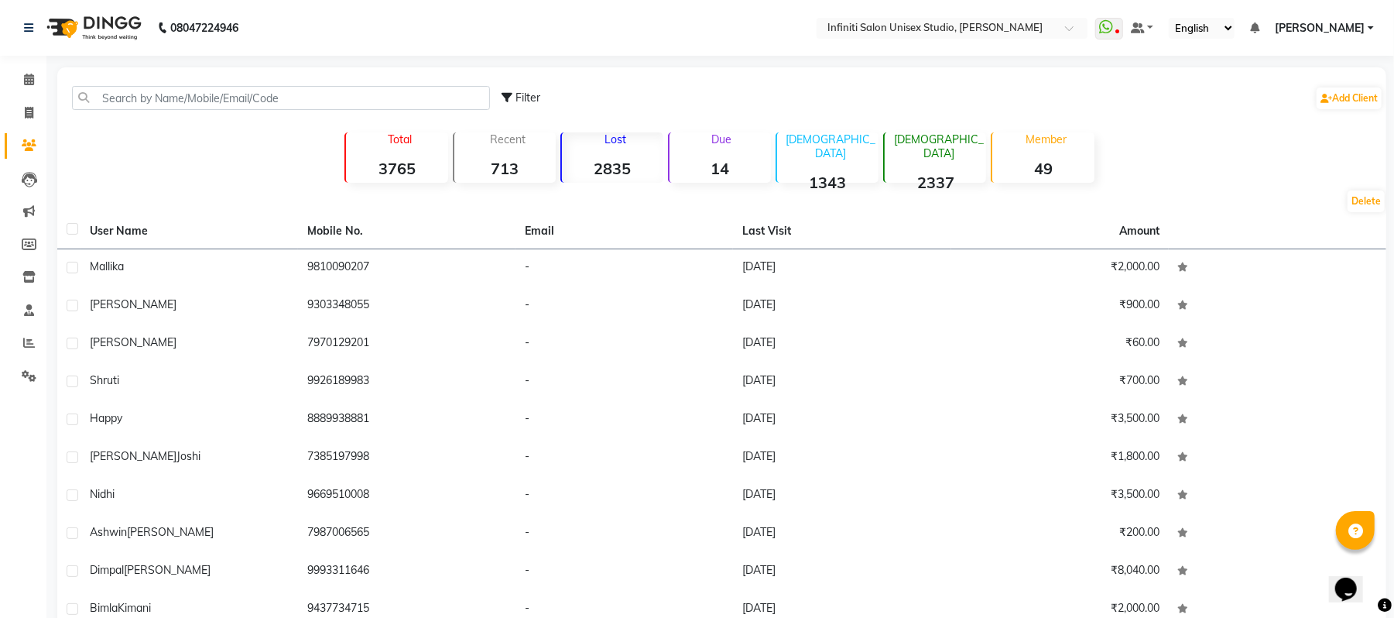
checkbox input "false"
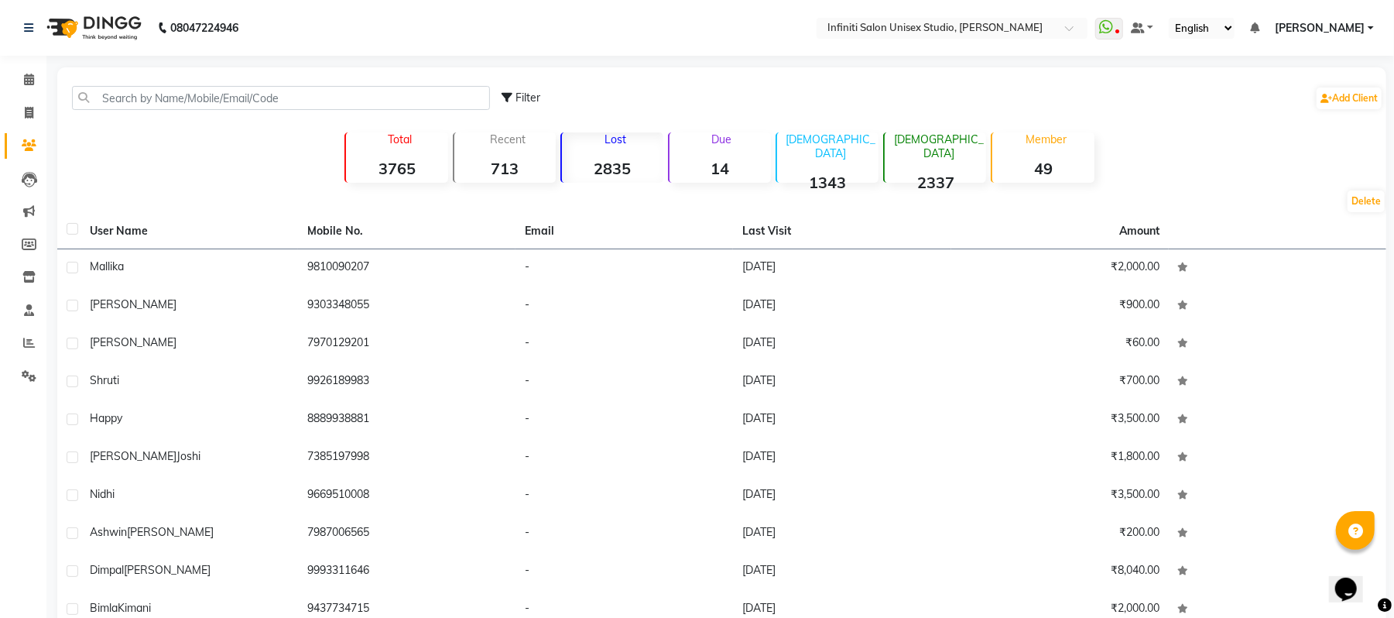
checkbox input "false"
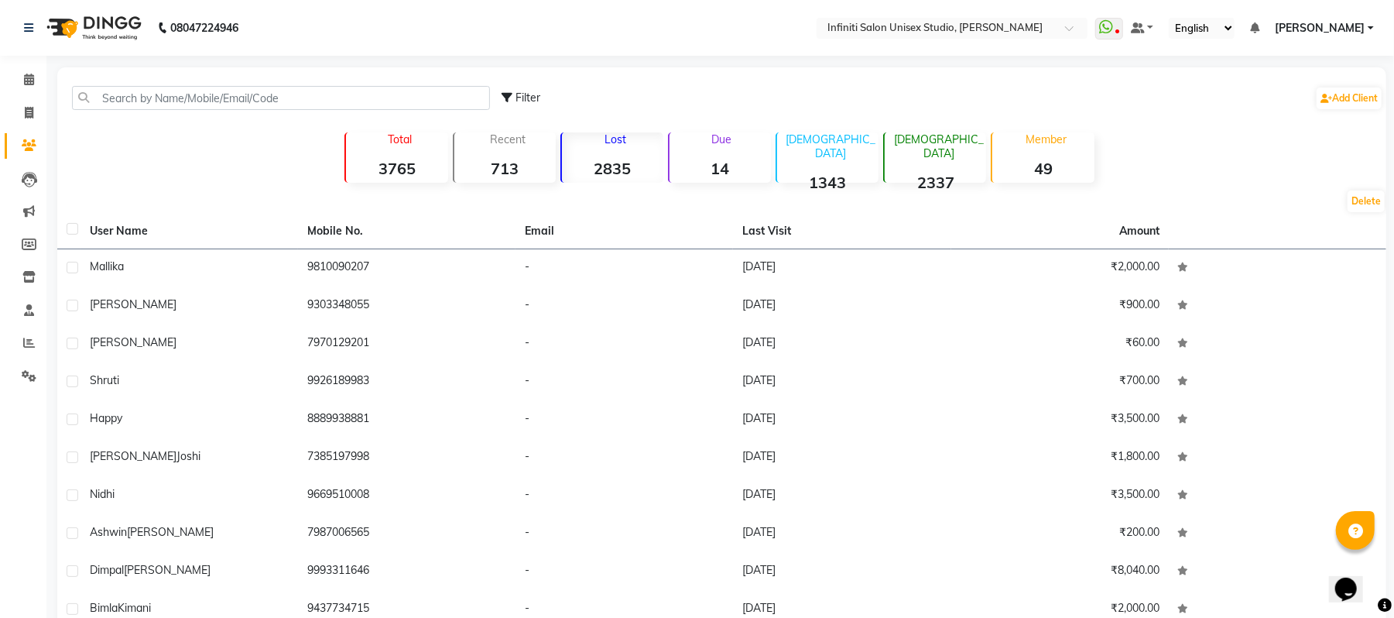
checkbox input "false"
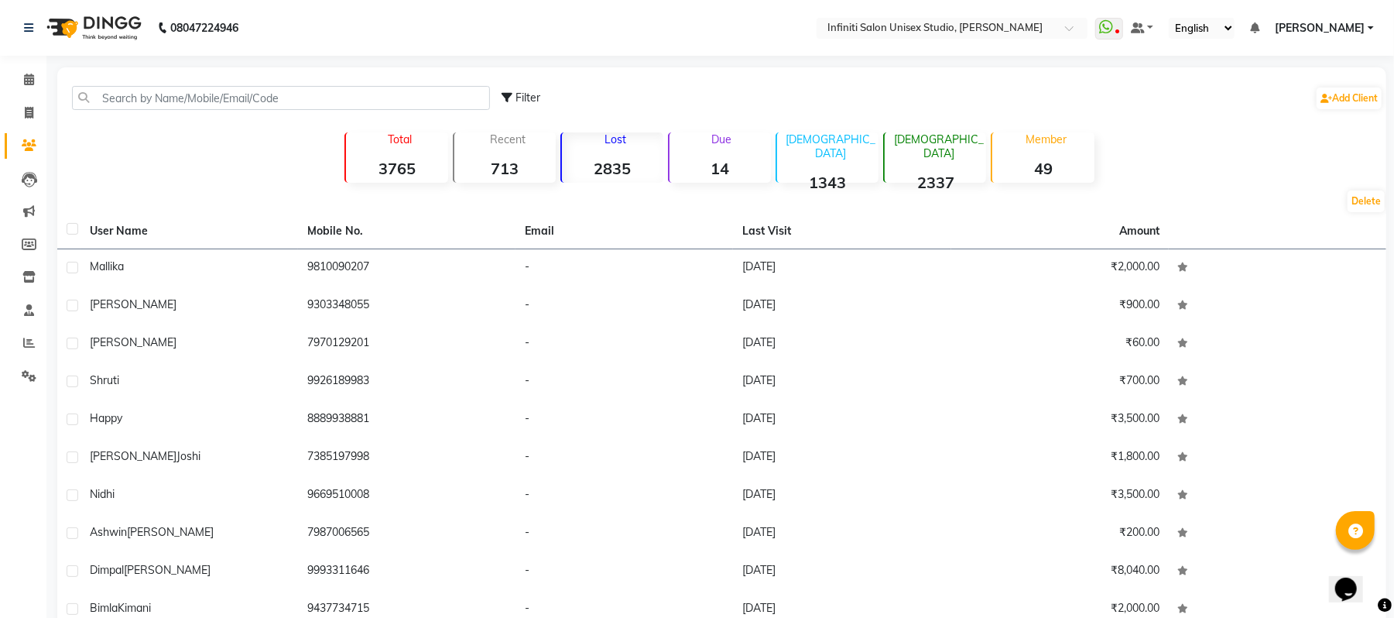
checkbox input "false"
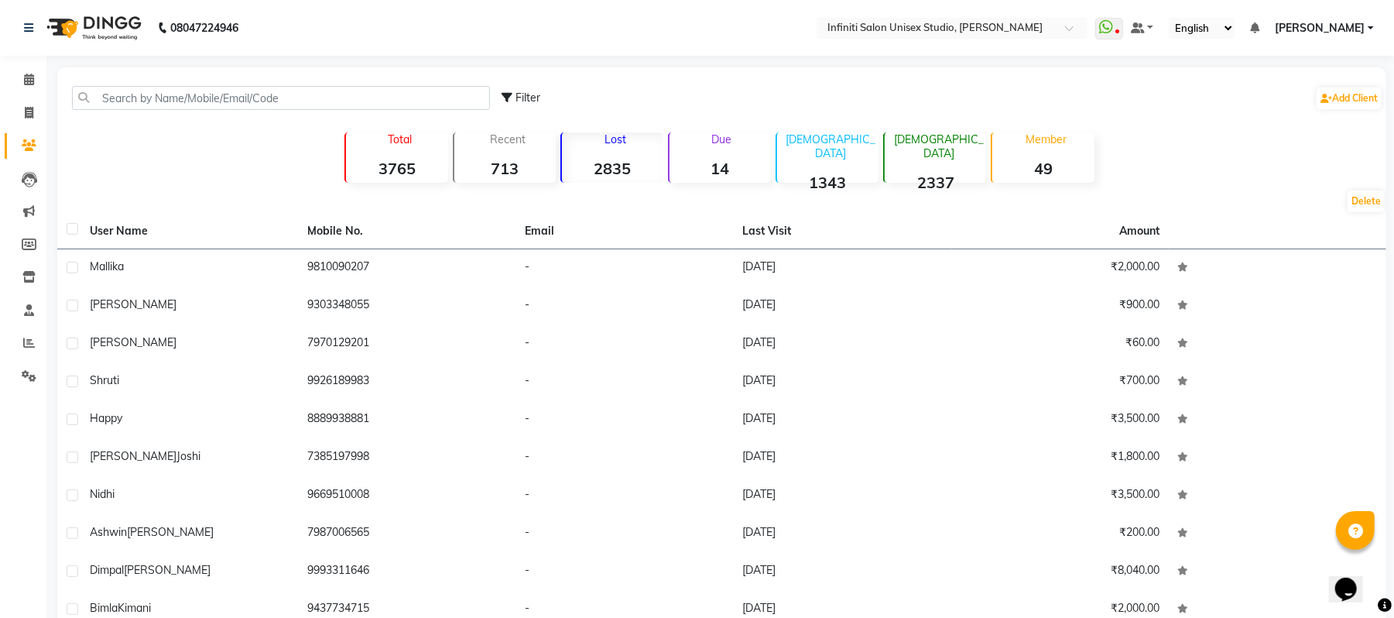
checkbox input "false"
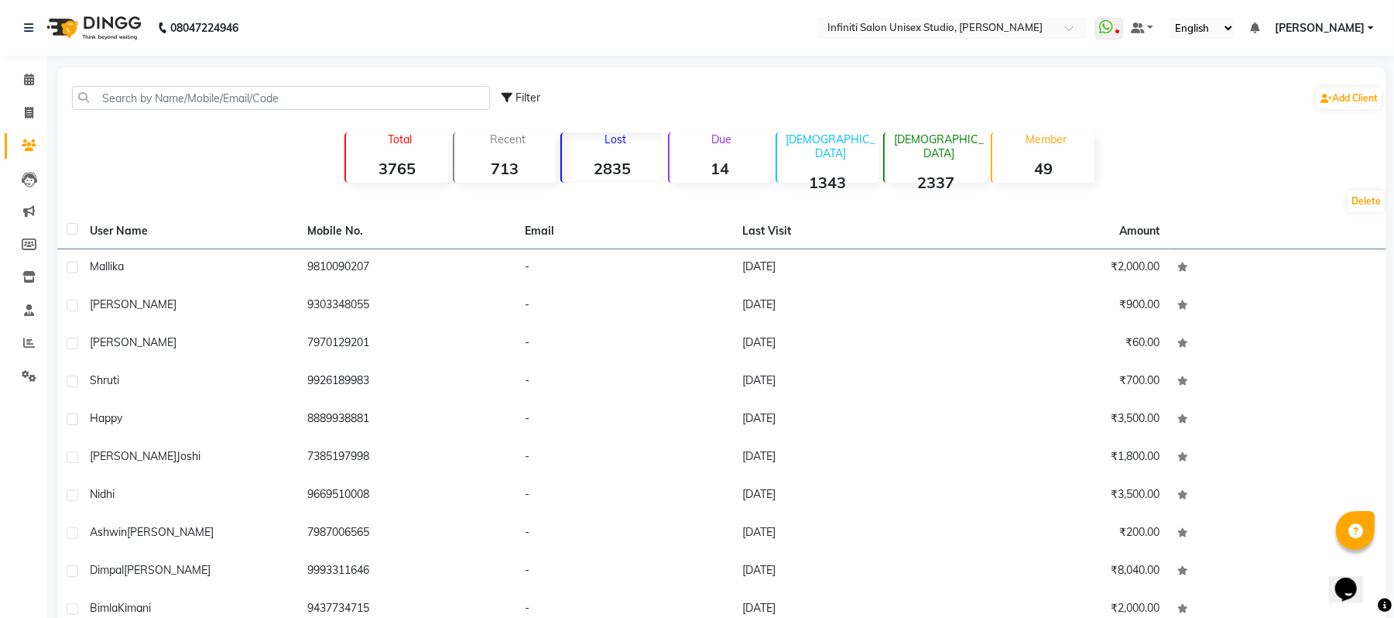
checkbox input "false"
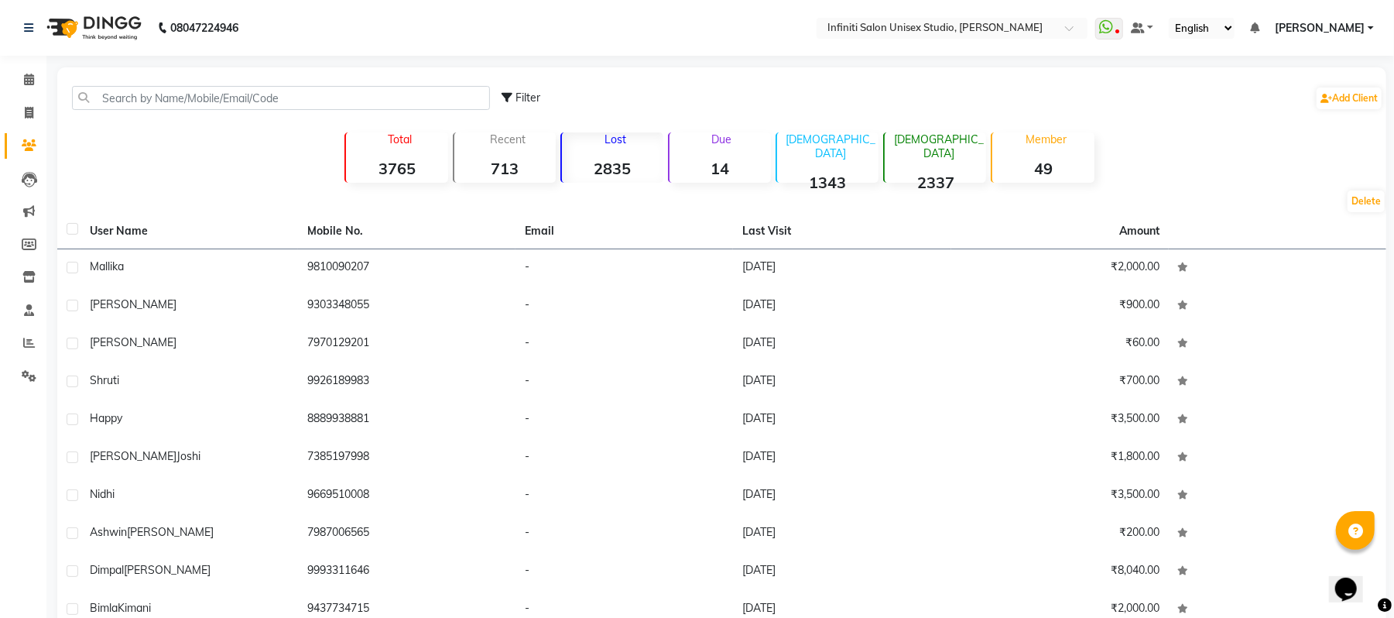
checkbox input "false"
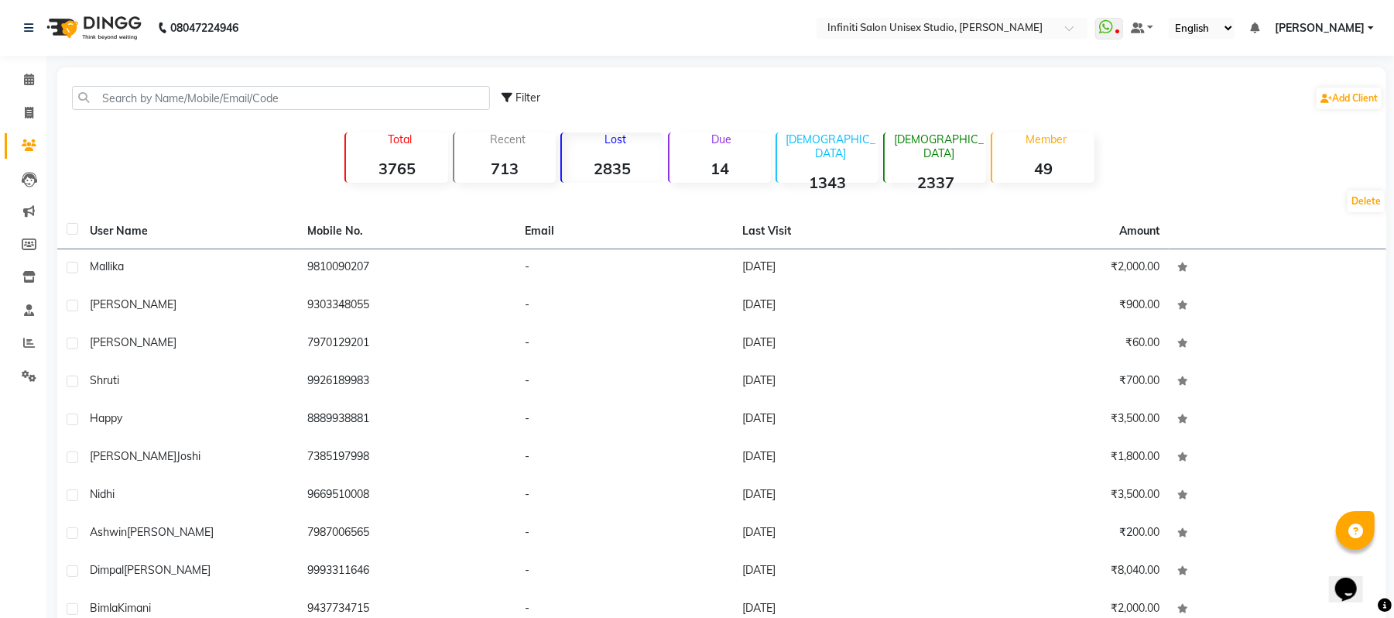
checkbox input "false"
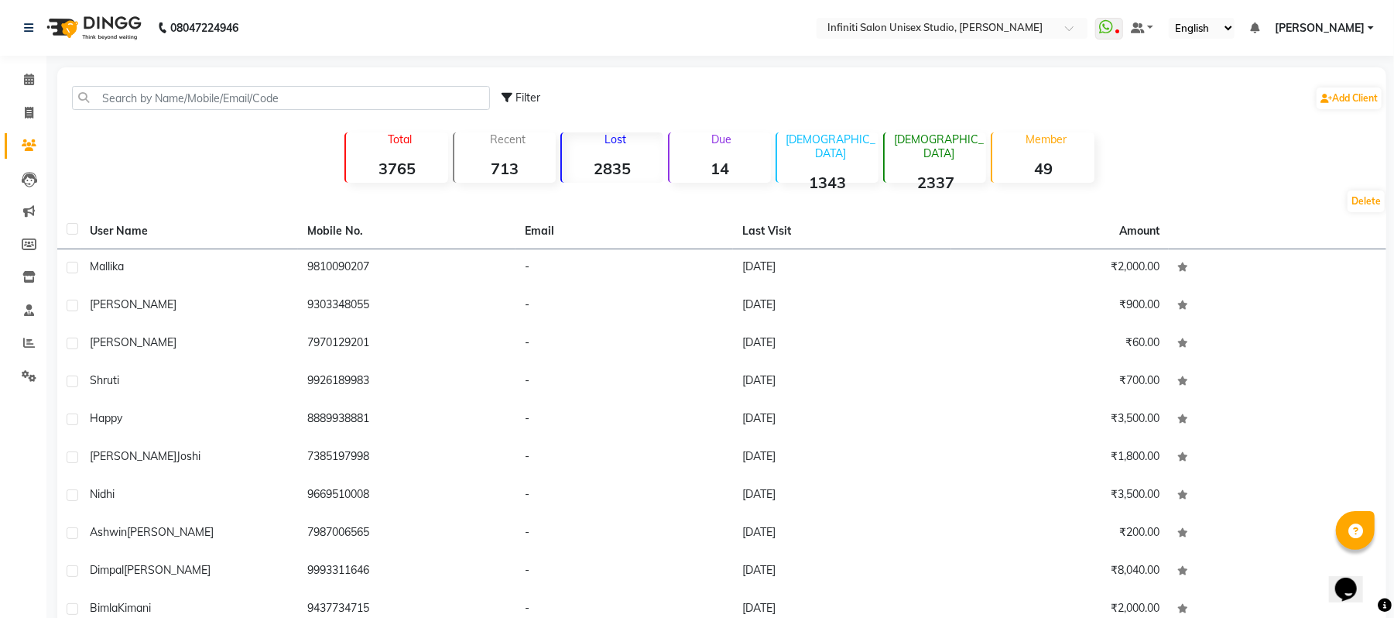
checkbox input "false"
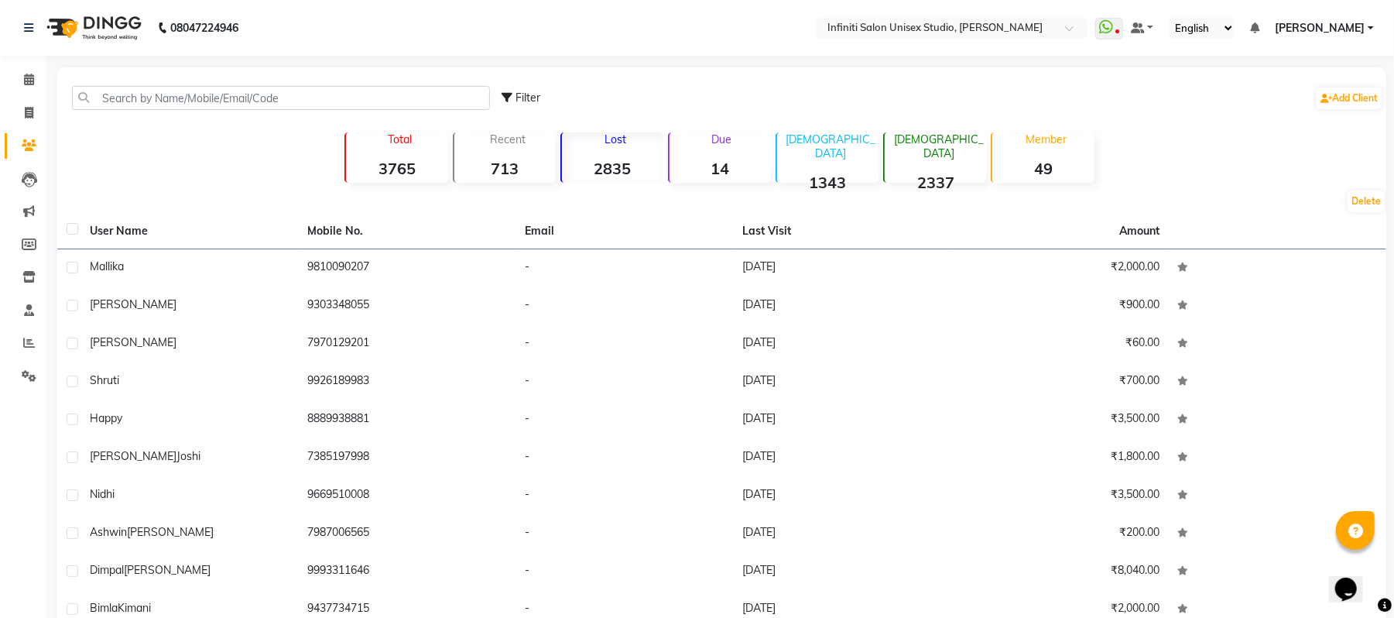
checkbox input "false"
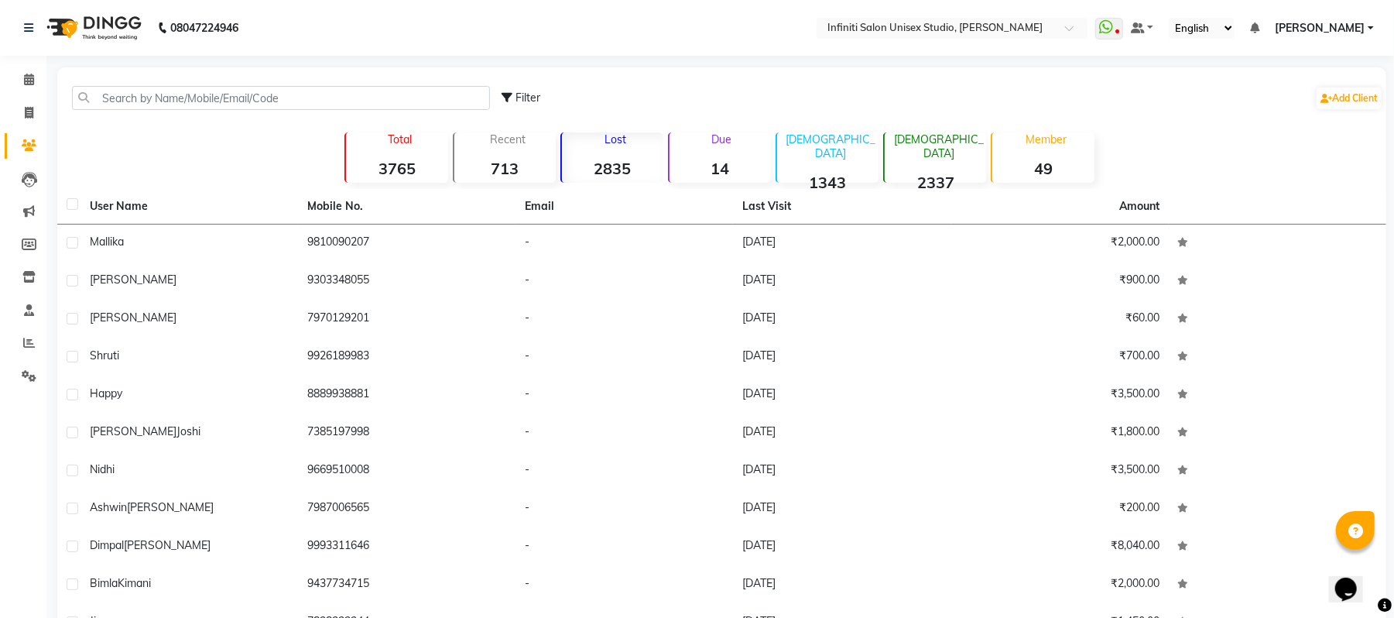
click at [774, 205] on th "Last Visit" at bounding box center [842, 207] width 218 height 36
click at [540, 205] on th "Email" at bounding box center [625, 207] width 218 height 36
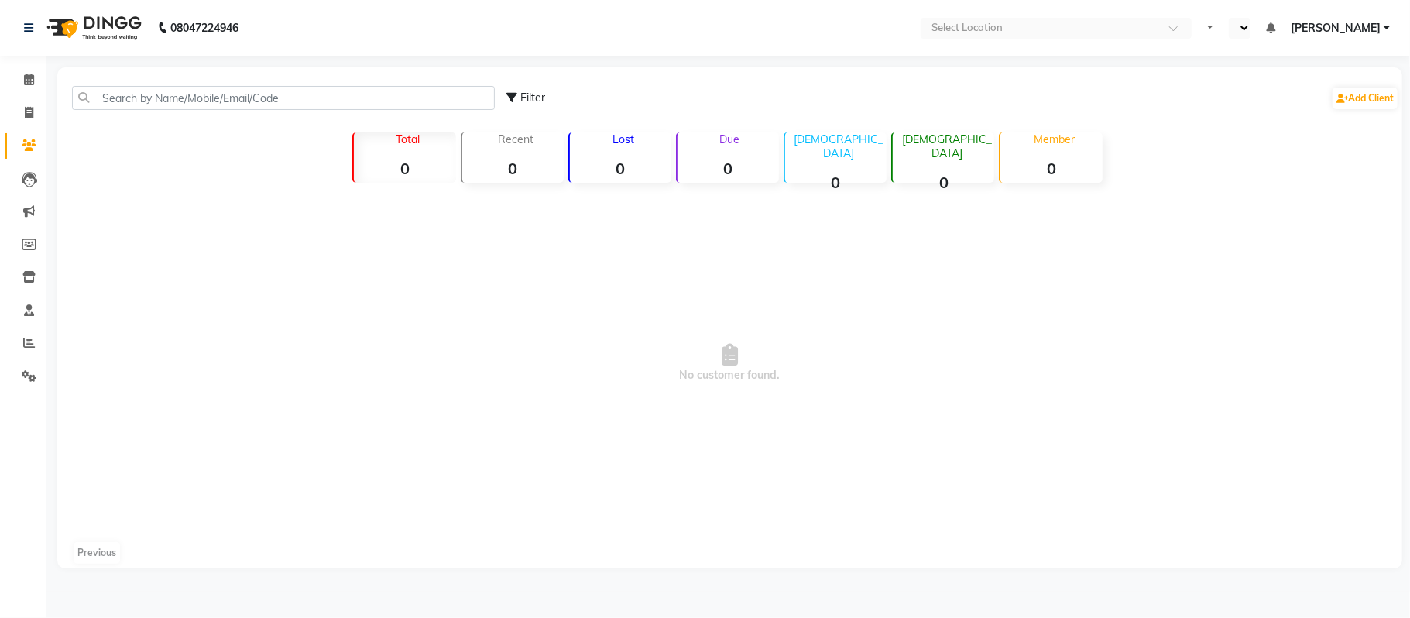
select select "en"
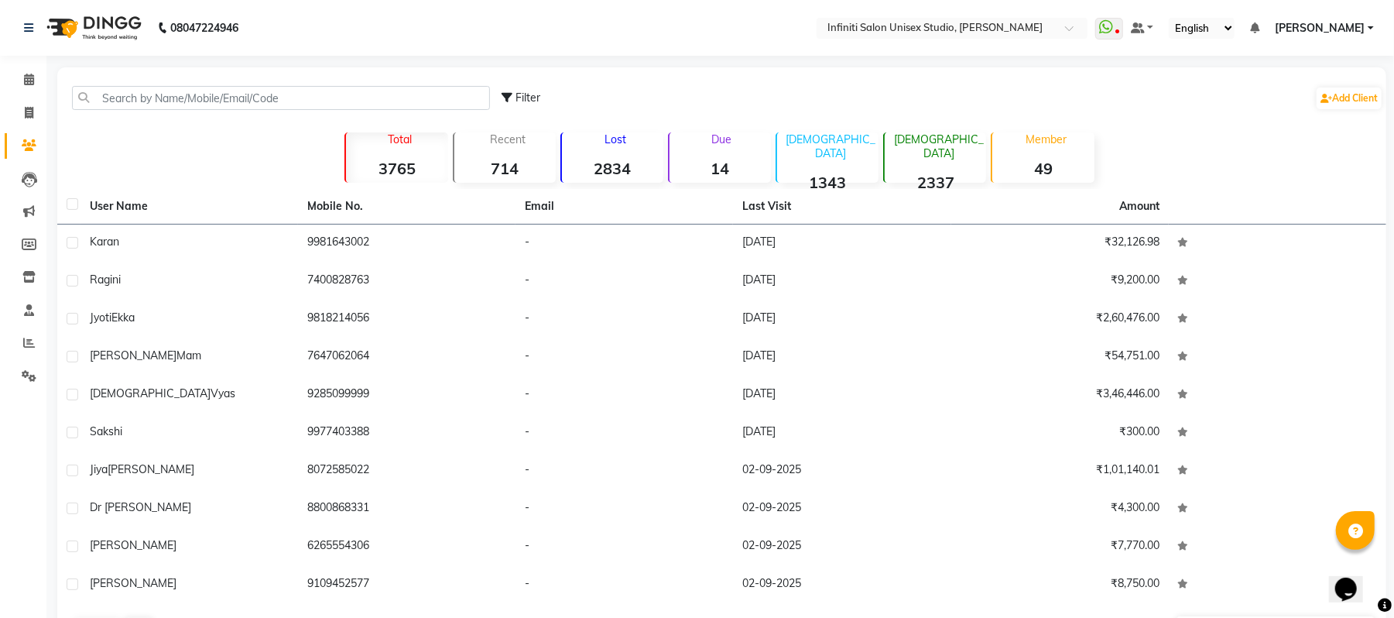
click at [623, 161] on strong "2834" at bounding box center [612, 168] width 101 height 19
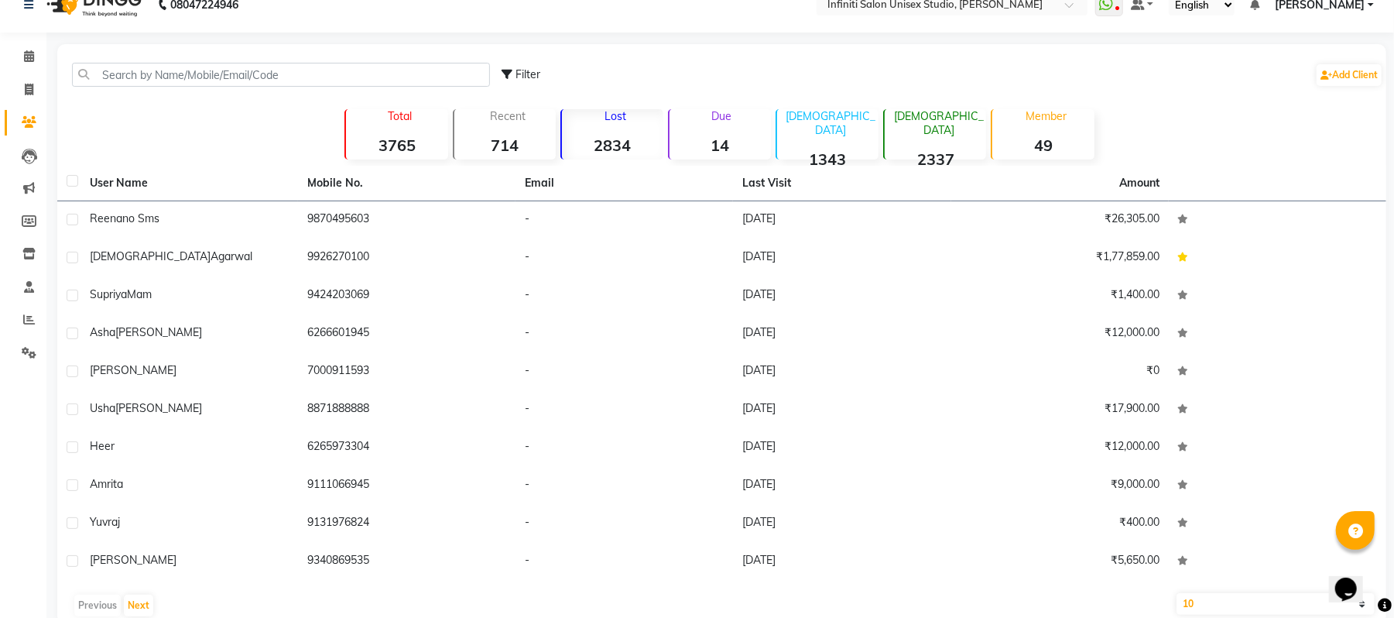
scroll to position [53, 0]
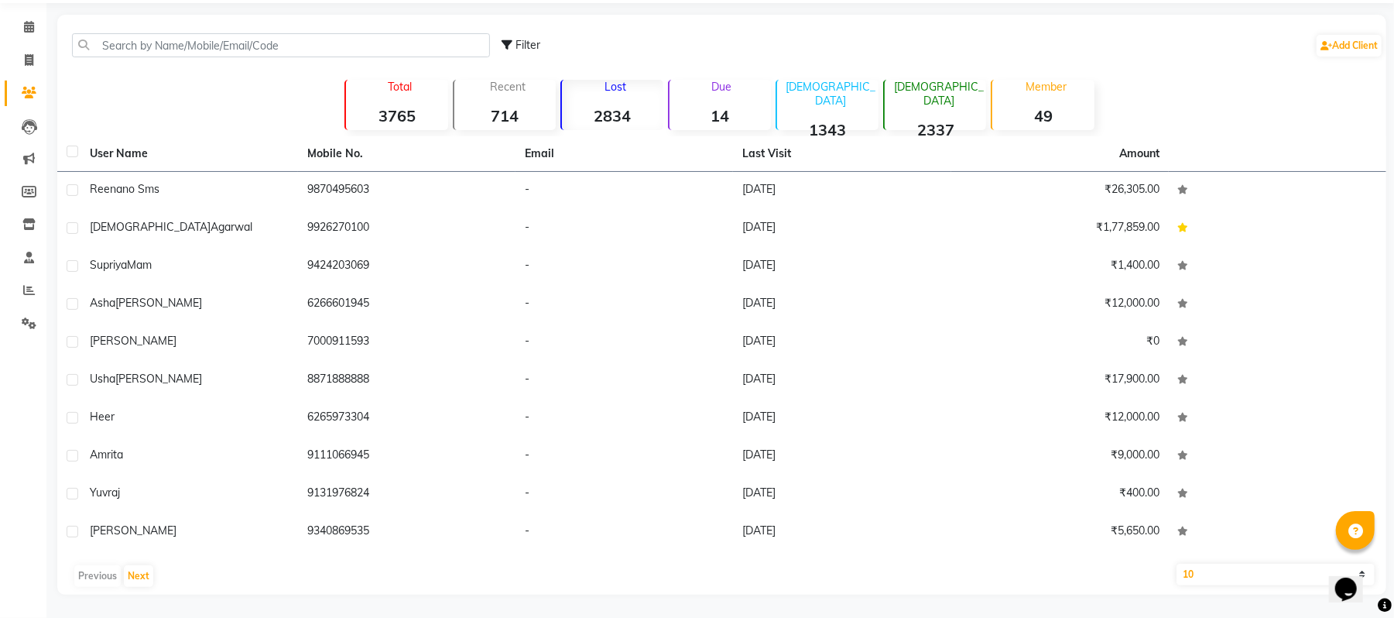
click at [1202, 573] on select "10 50 100" at bounding box center [1276, 575] width 198 height 22
select select "100"
click at [1177, 564] on select "10 50 100" at bounding box center [1276, 575] width 198 height 22
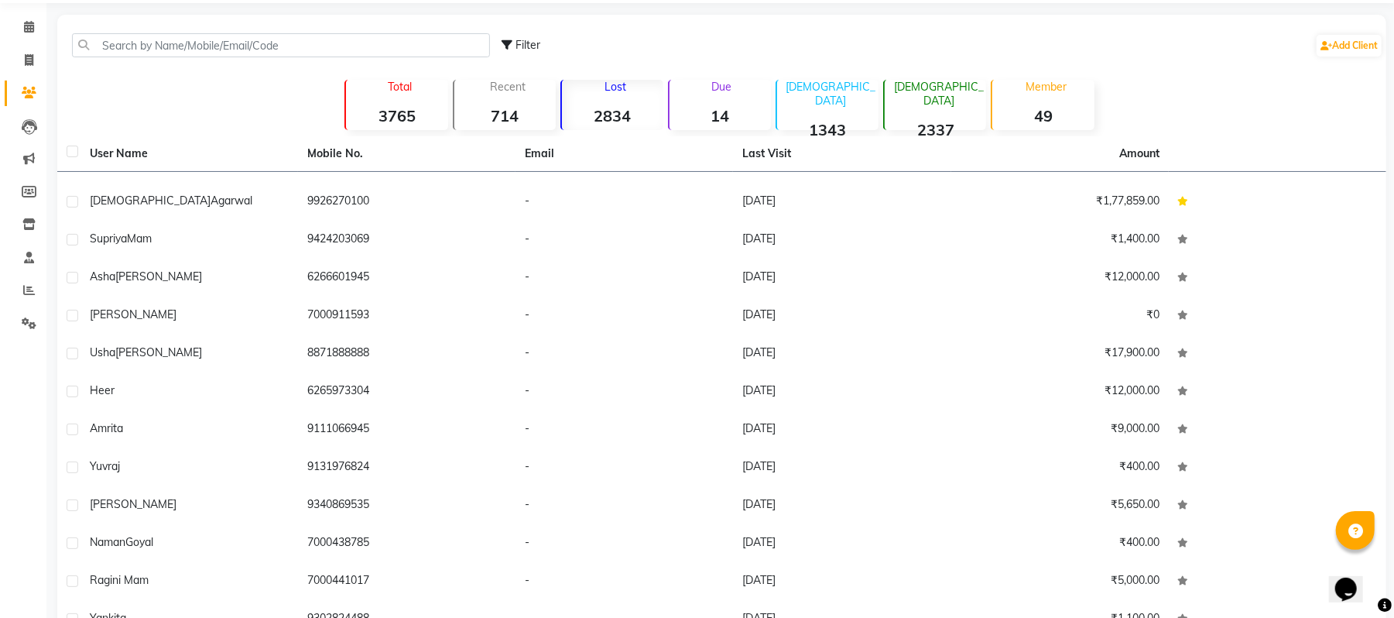
scroll to position [0, 0]
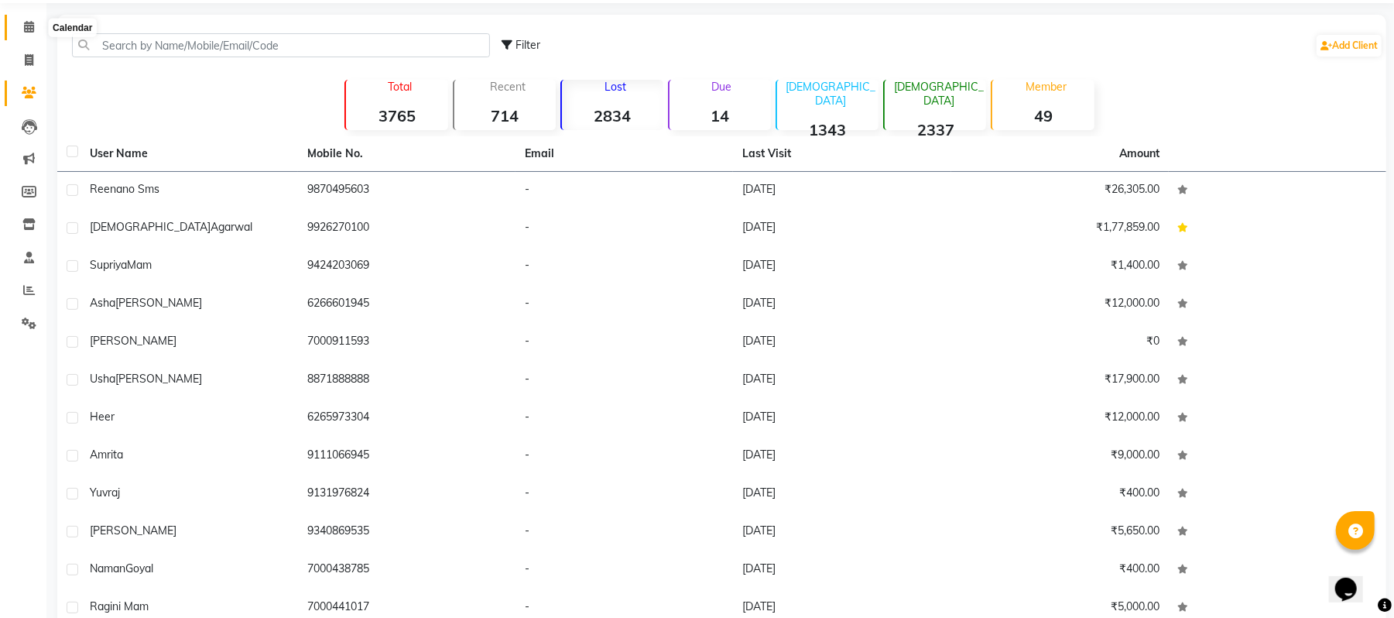
drag, startPoint x: 428, startPoint y: 20, endPoint x: 26, endPoint y: 32, distance: 402.7
click at [26, 32] on icon at bounding box center [29, 27] width 10 height 12
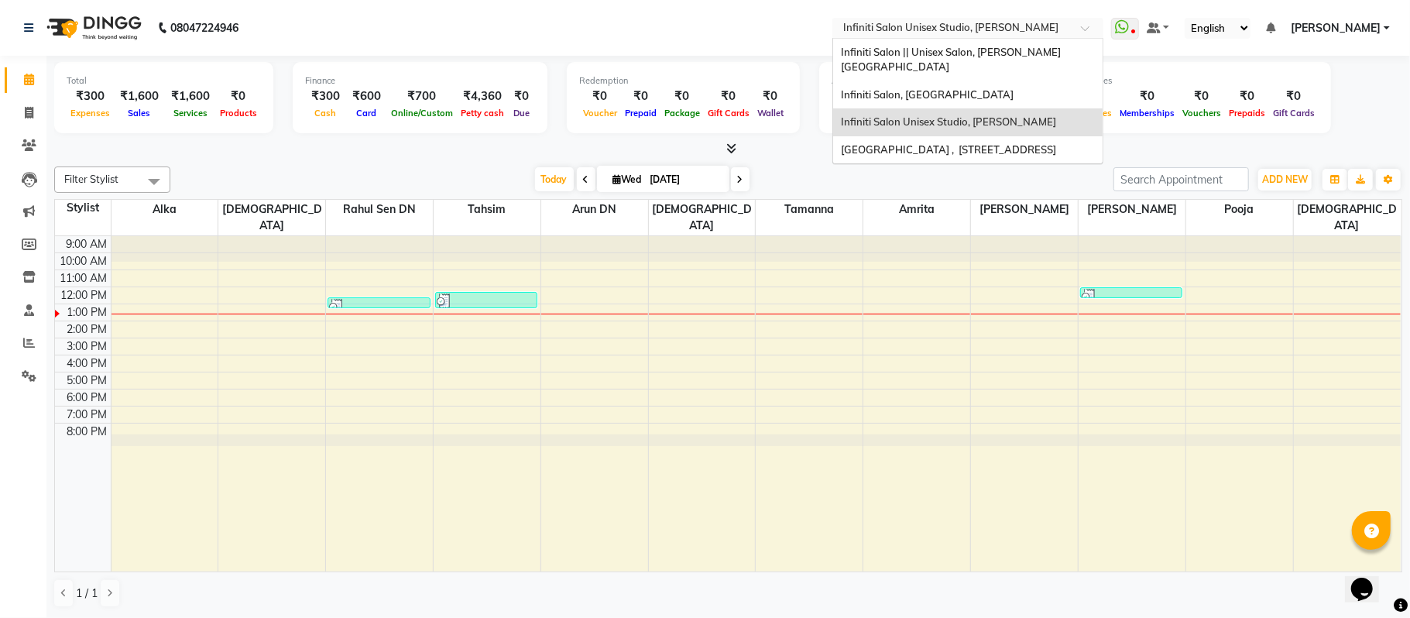
click at [912, 34] on input "text" at bounding box center [952, 29] width 224 height 15
click at [905, 81] on div "Infiniti Salon, [GEOGRAPHIC_DATA]" at bounding box center [967, 95] width 269 height 28
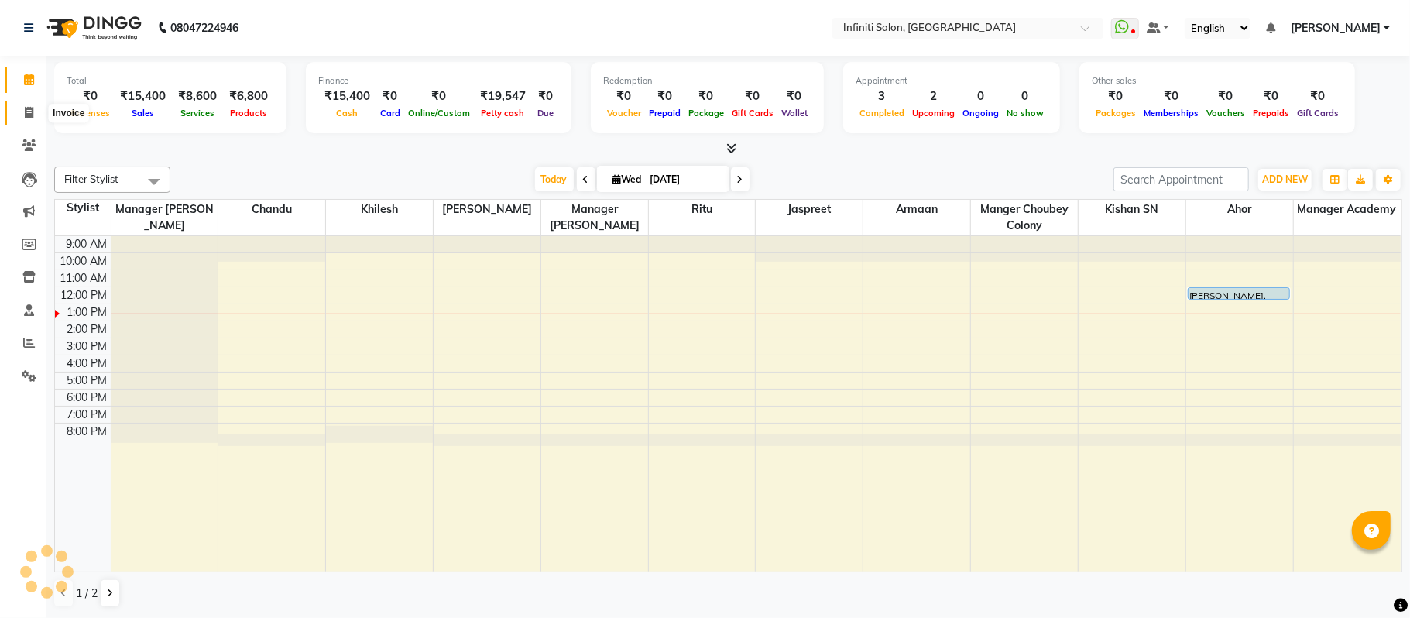
click at [29, 118] on icon at bounding box center [29, 113] width 9 height 12
select select "5804"
select select "service"
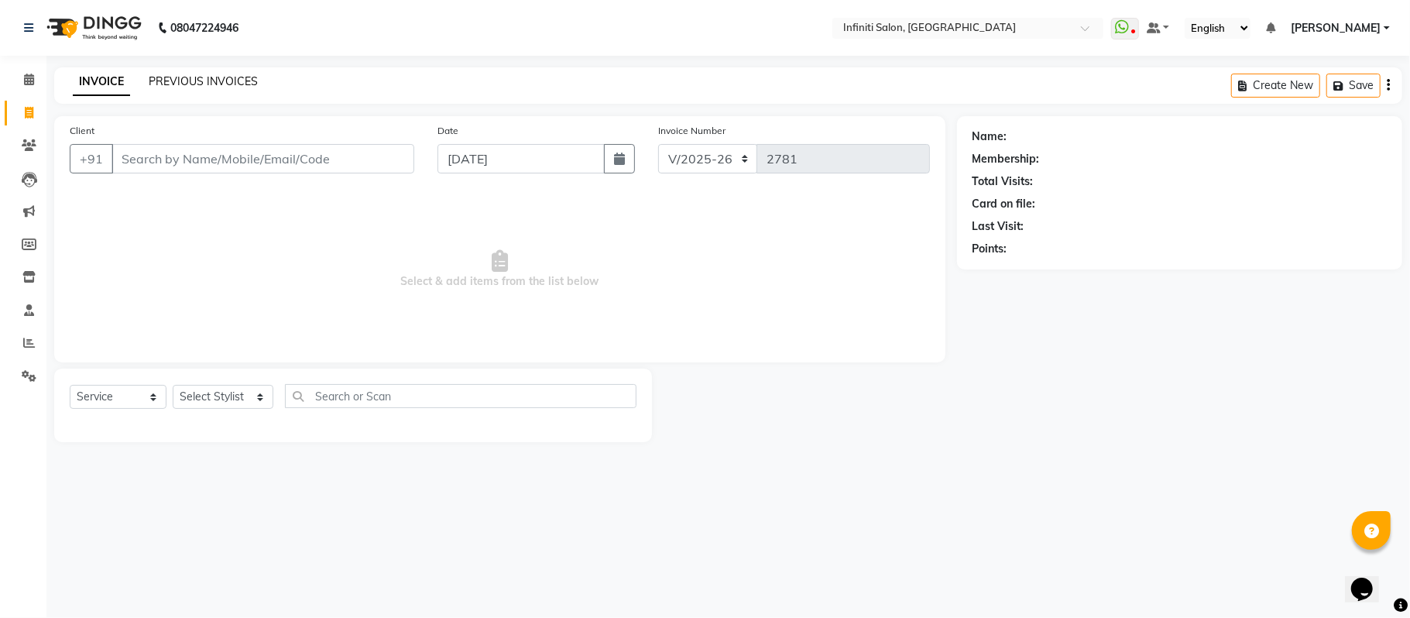
click at [211, 84] on link "PREVIOUS INVOICES" at bounding box center [203, 81] width 109 height 14
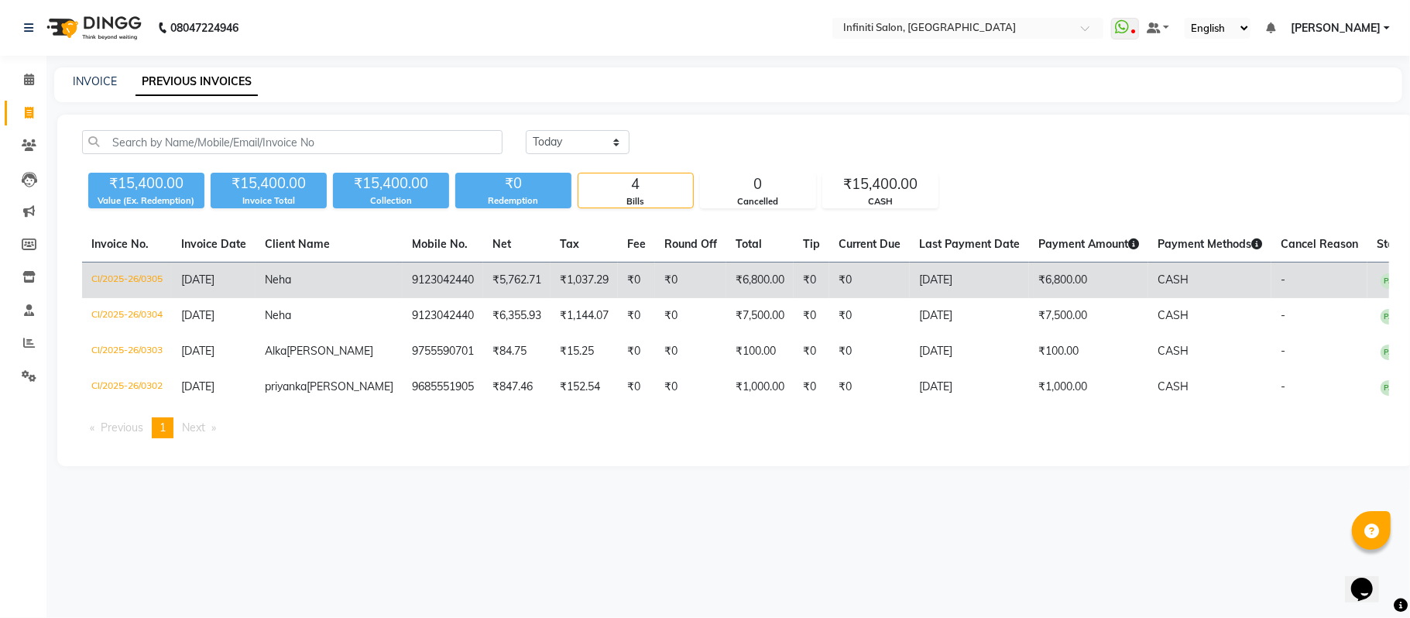
click at [406, 274] on td "9123042440" at bounding box center [443, 280] width 81 height 36
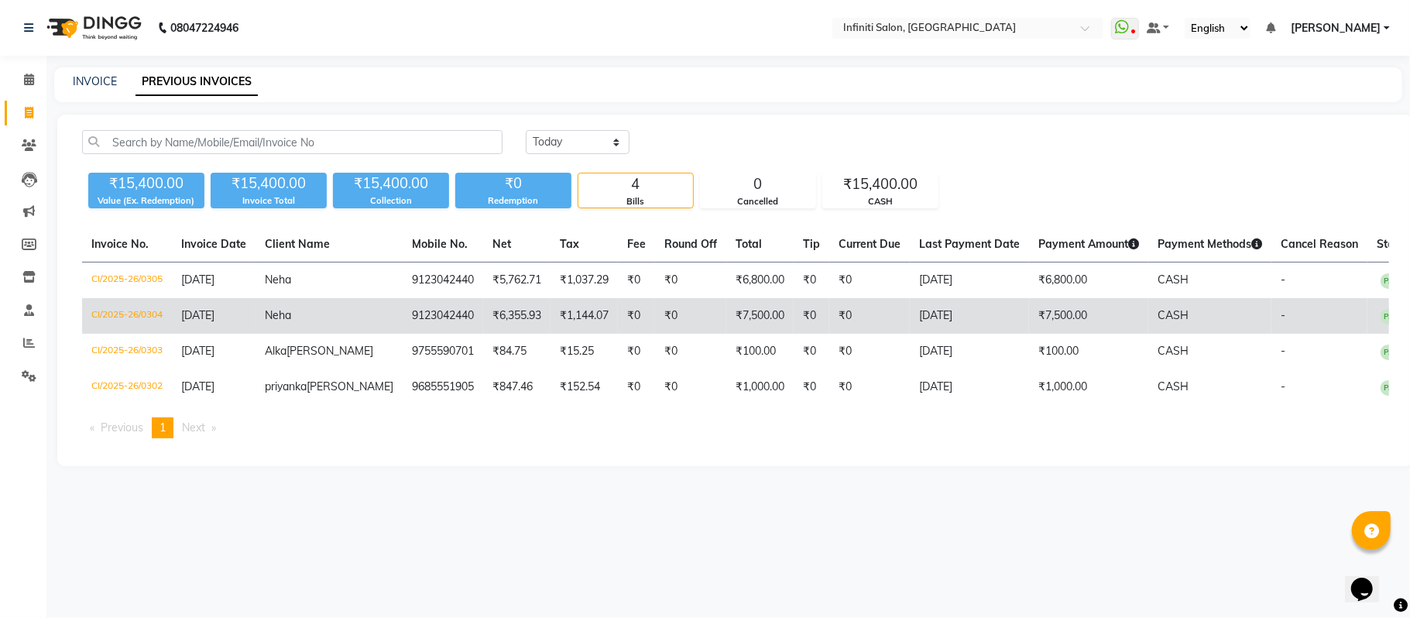
click at [214, 310] on span "[DATE]" at bounding box center [197, 315] width 33 height 14
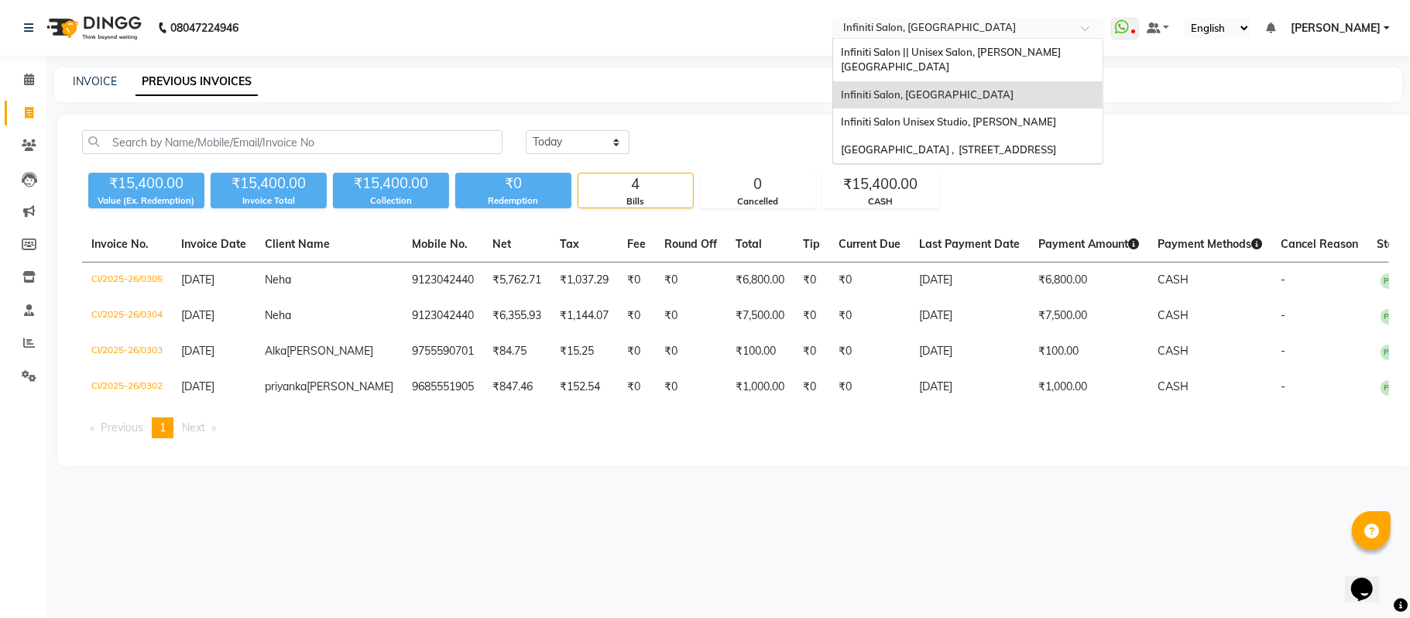
click at [949, 29] on input "text" at bounding box center [952, 29] width 224 height 15
click at [947, 53] on span "Infiniti Salon || Unisex Salon, Choubey Colony" at bounding box center [951, 60] width 220 height 28
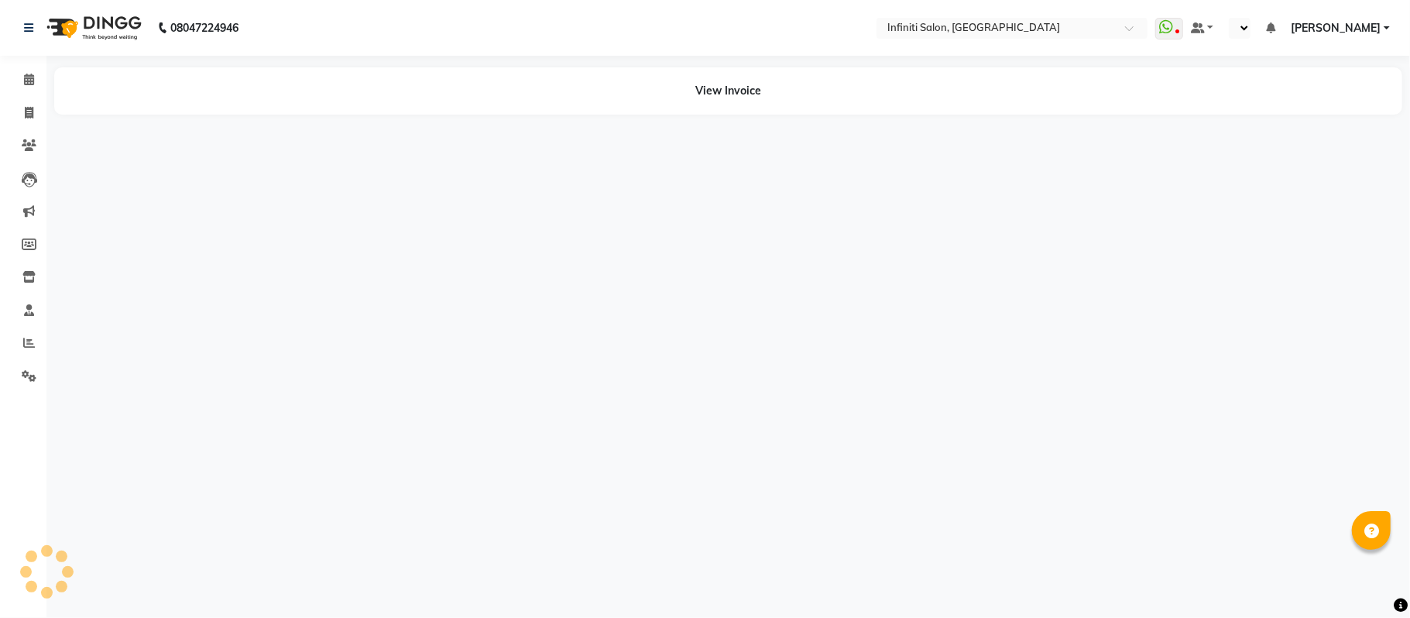
select select "en"
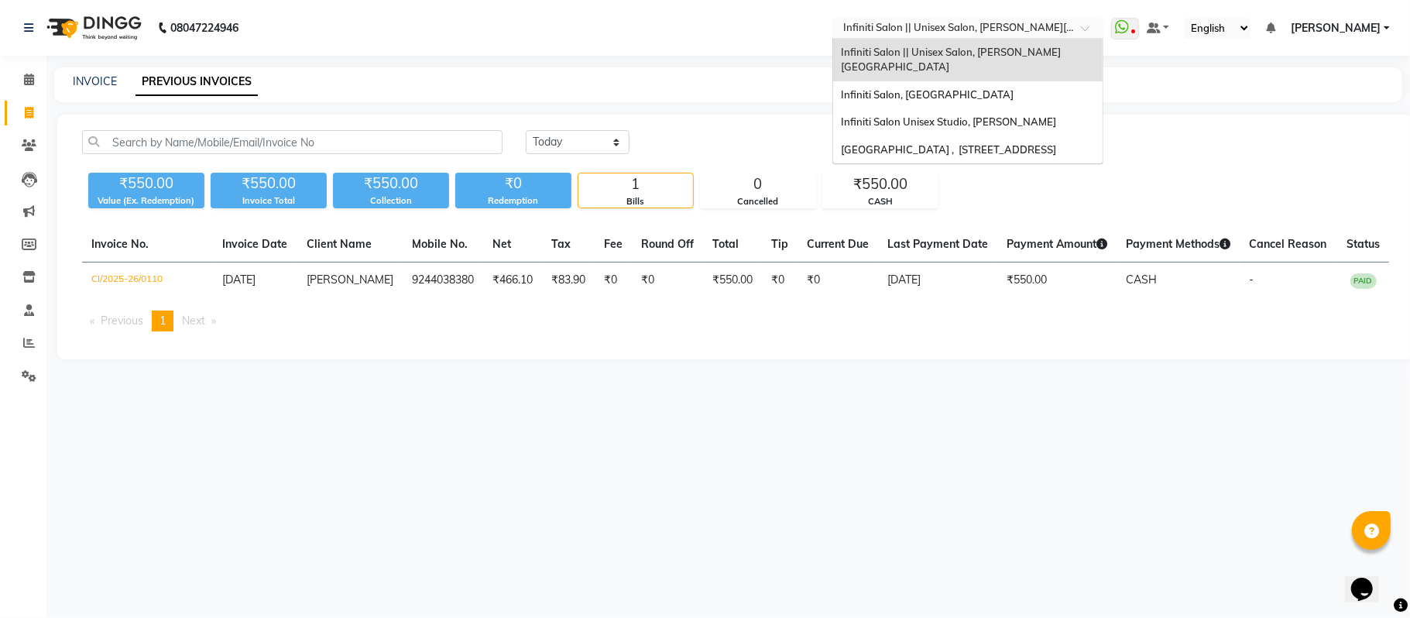
click at [985, 32] on input "text" at bounding box center [952, 29] width 224 height 15
click at [943, 115] on span "Infiniti Salon Unisex Studio, [PERSON_NAME]" at bounding box center [948, 121] width 215 height 12
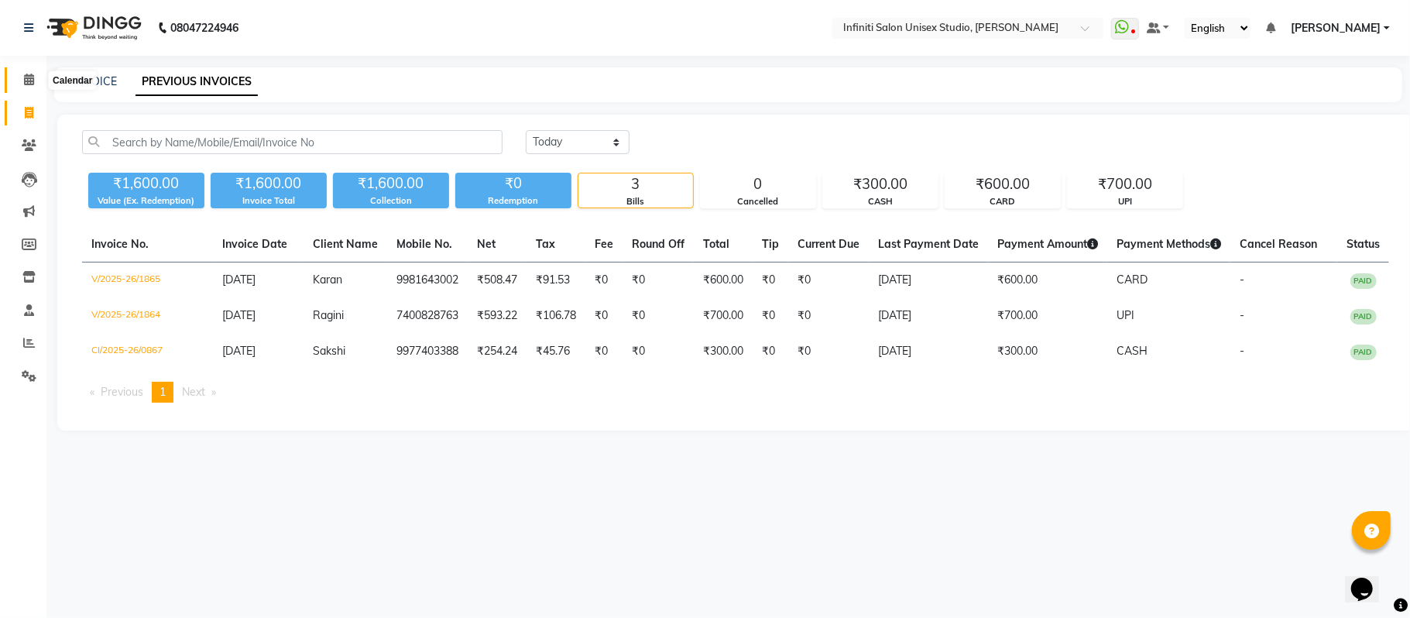
click at [32, 79] on icon at bounding box center [29, 80] width 10 height 12
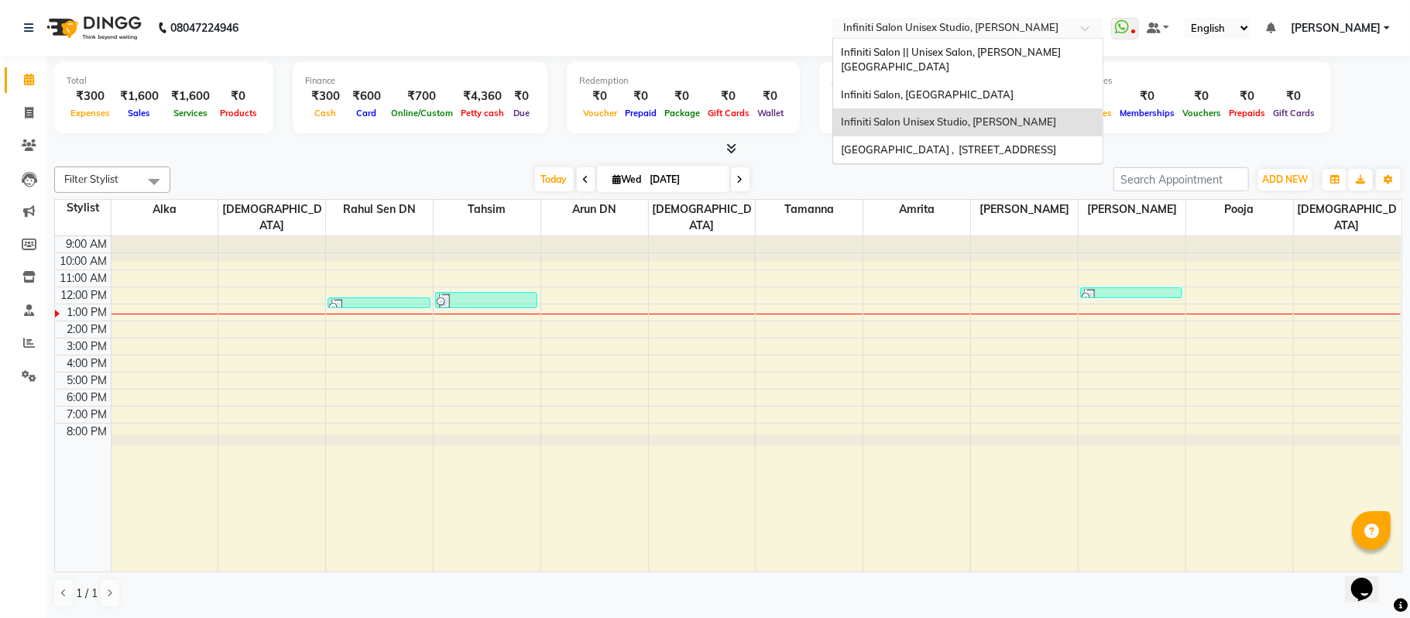
click at [1053, 23] on input "text" at bounding box center [952, 29] width 224 height 15
click at [1008, 81] on div "Infiniti Salon, [GEOGRAPHIC_DATA]" at bounding box center [967, 95] width 269 height 28
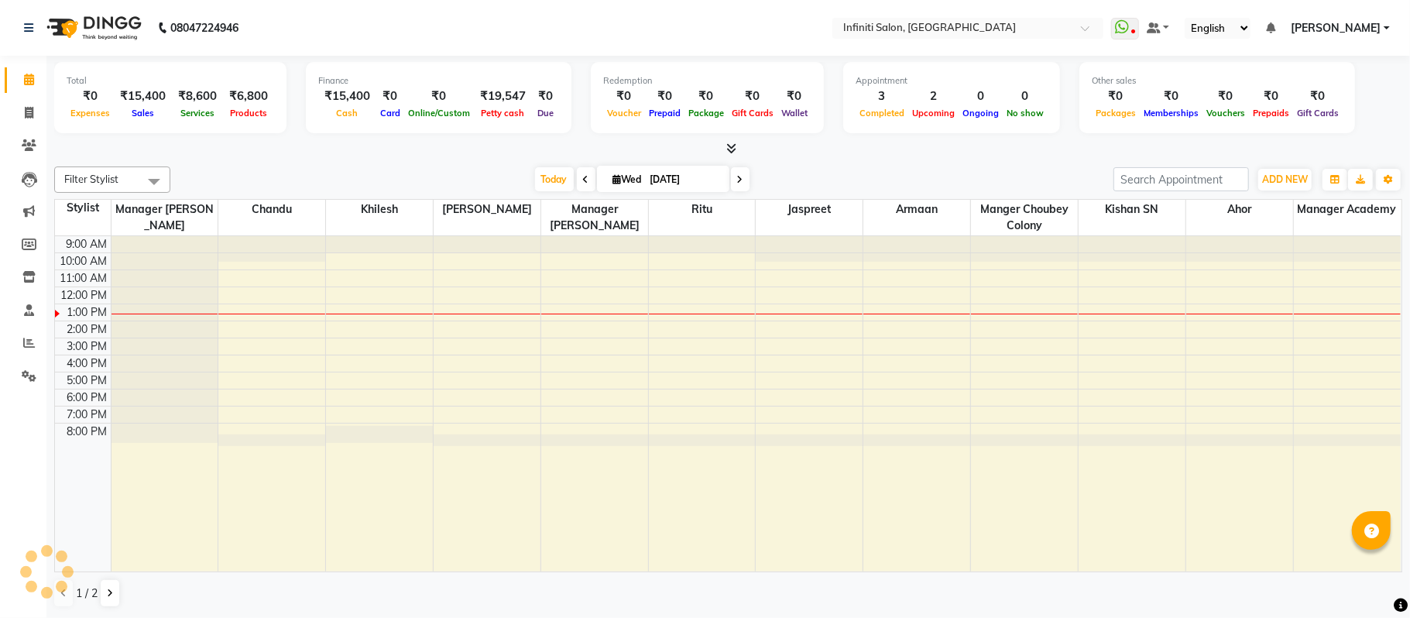
select select "en"
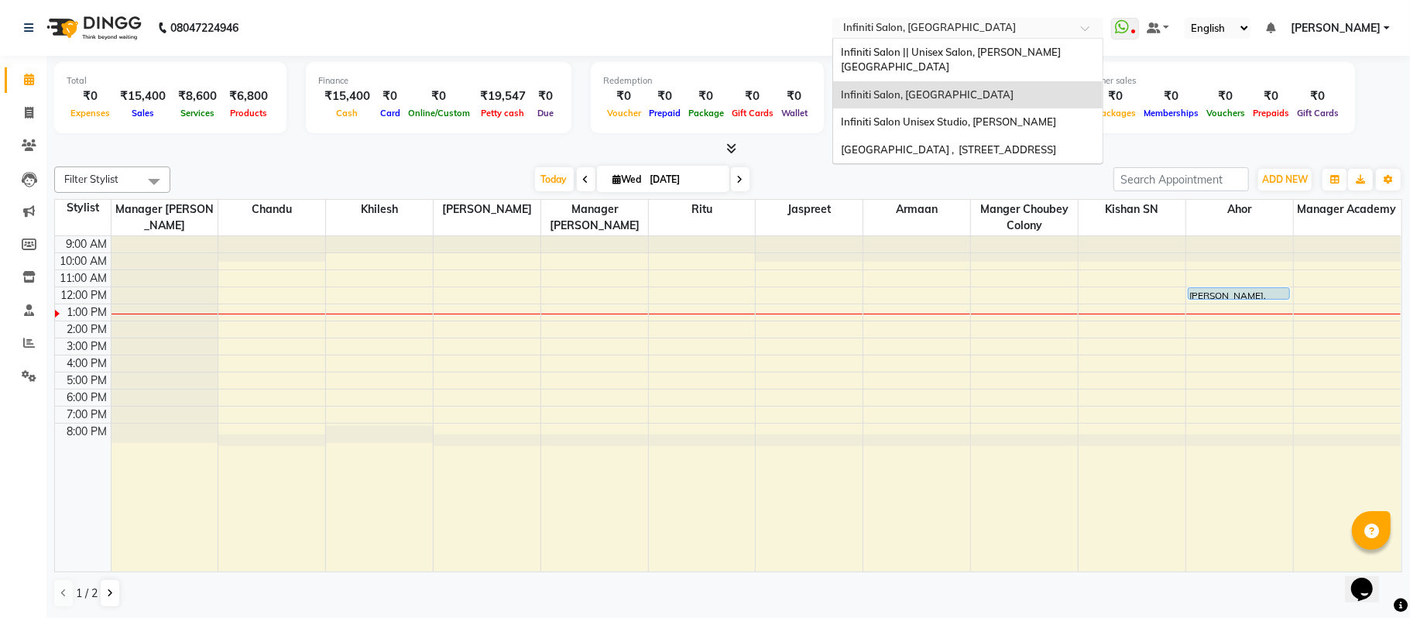
click at [1048, 36] on input "text" at bounding box center [952, 29] width 224 height 15
click at [1022, 53] on span "Infiniti Salon || Unisex Salon, [PERSON_NAME][GEOGRAPHIC_DATA]" at bounding box center [951, 60] width 220 height 28
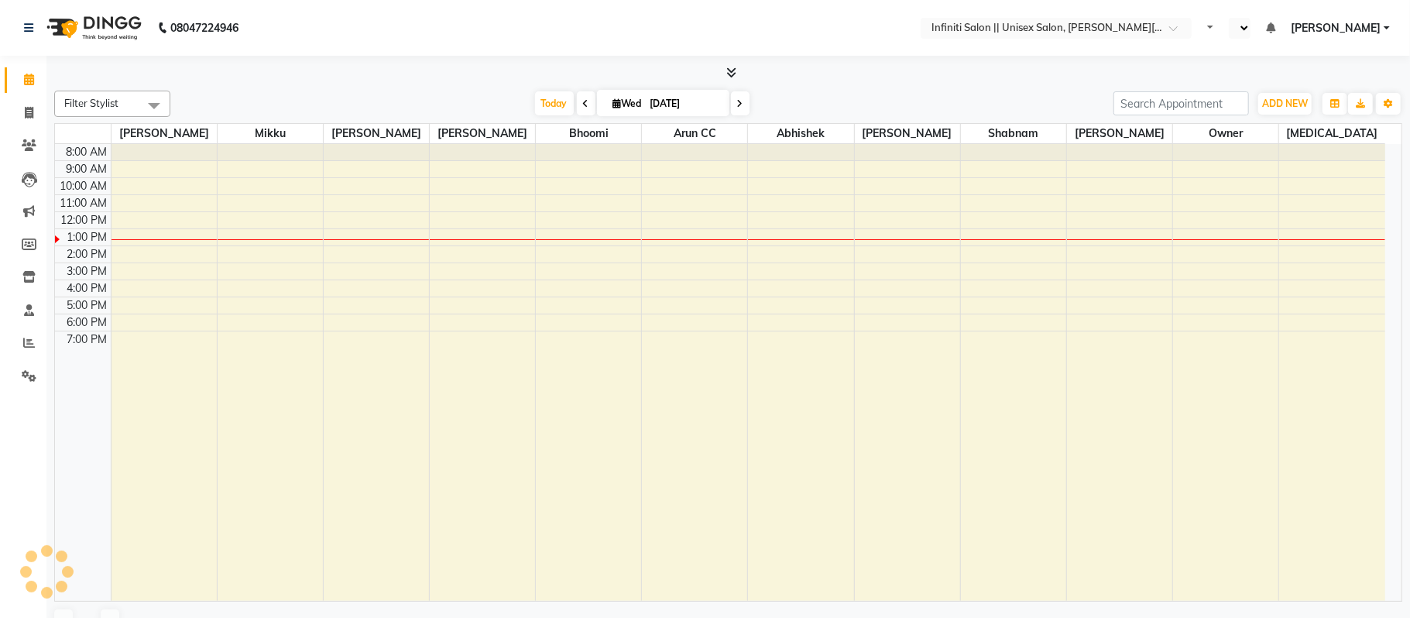
select select "en"
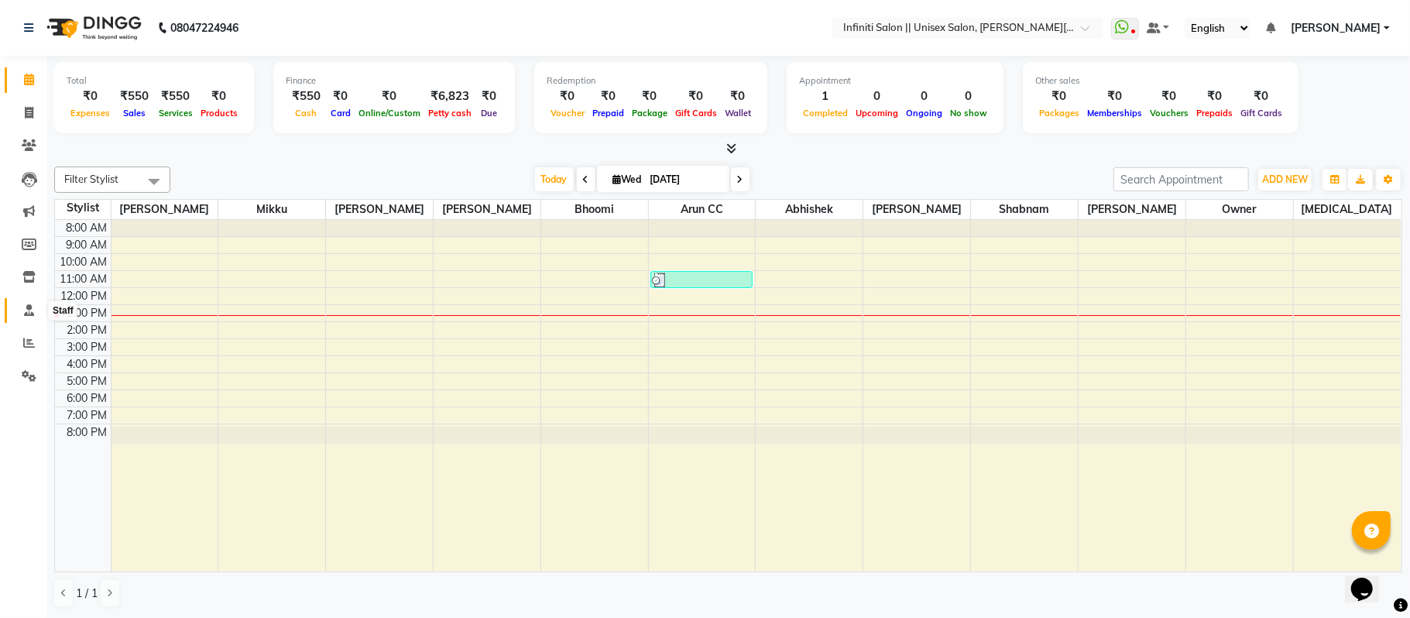
click at [26, 311] on icon at bounding box center [29, 310] width 10 height 12
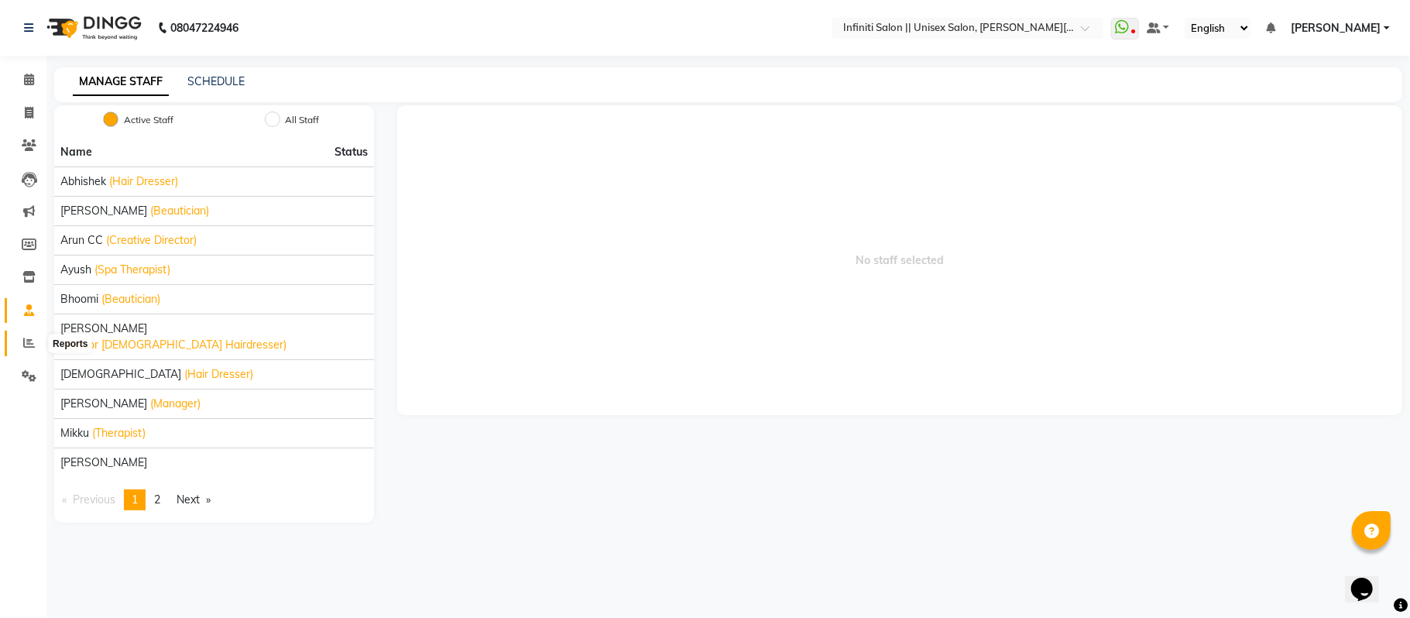
click at [25, 344] on icon at bounding box center [29, 343] width 12 height 12
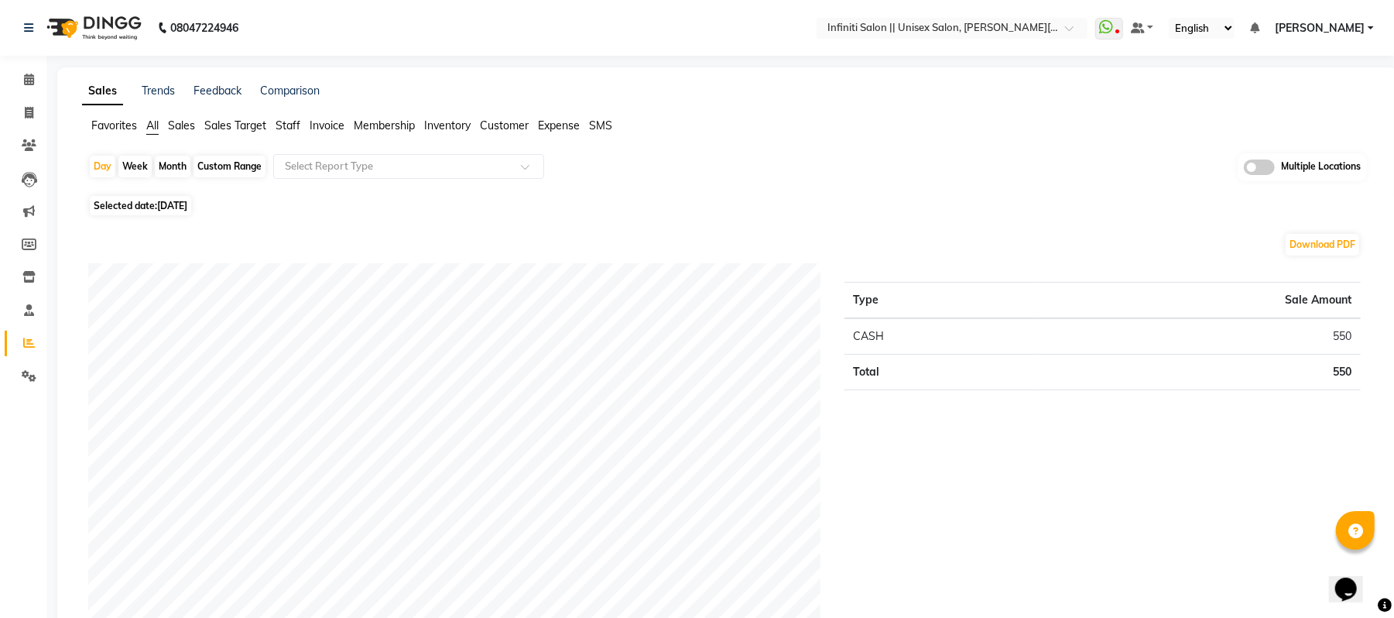
click at [506, 119] on span "Customer" at bounding box center [504, 125] width 49 height 14
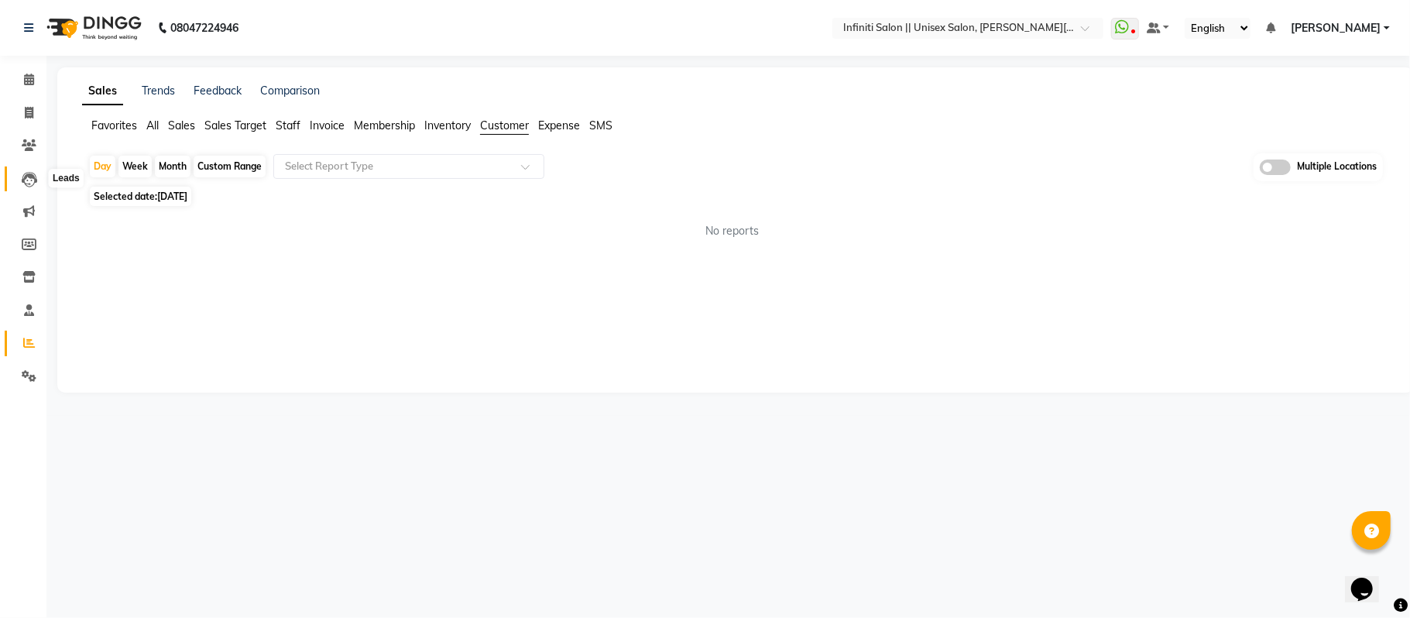
click at [32, 181] on icon at bounding box center [29, 179] width 15 height 15
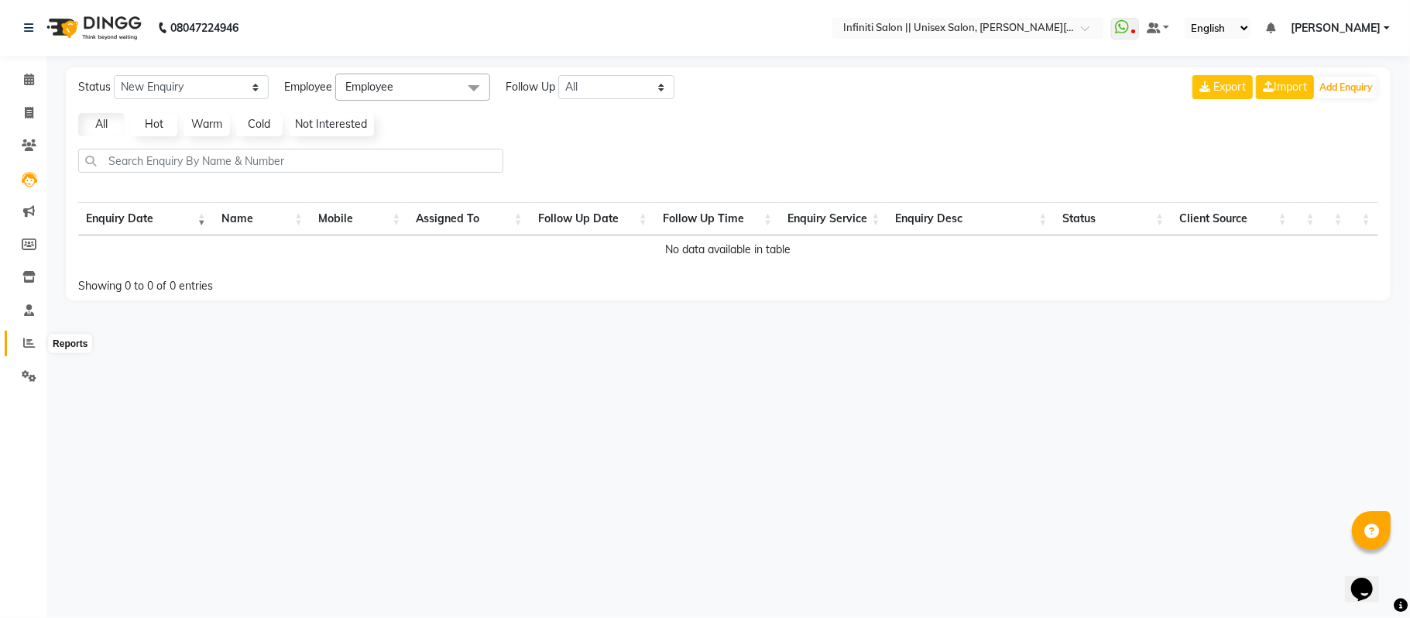
click at [23, 338] on icon at bounding box center [29, 343] width 12 height 12
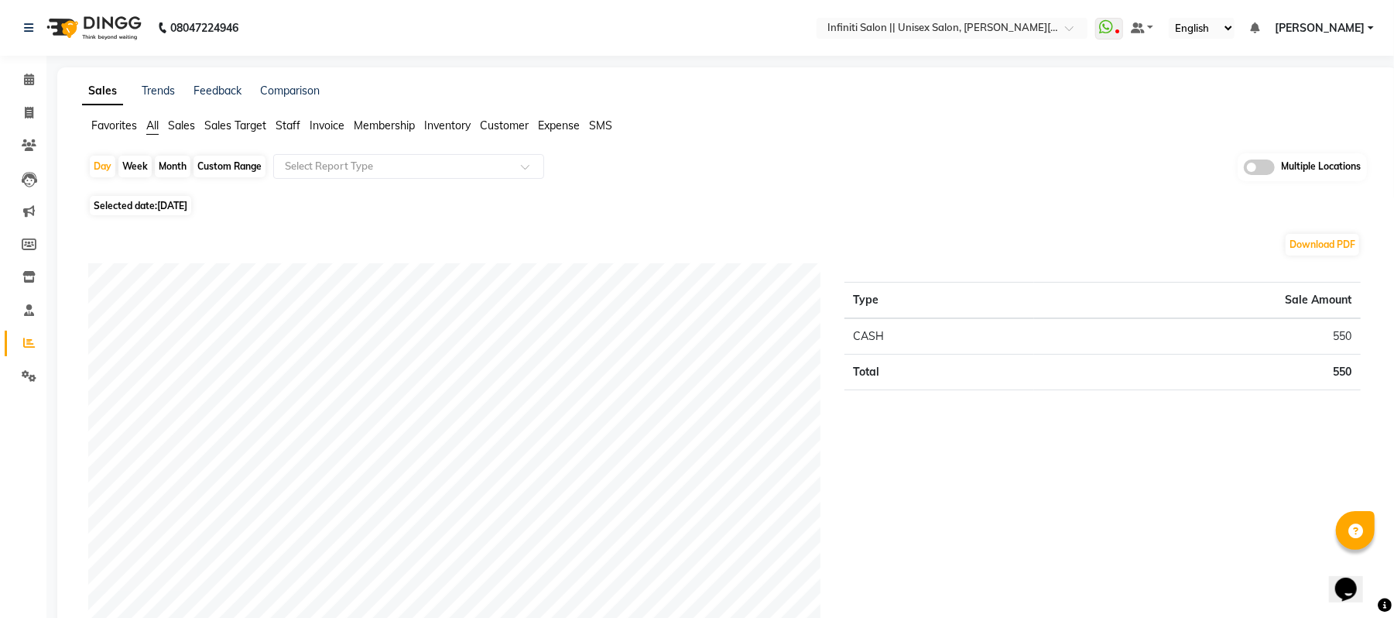
click at [494, 122] on span "Customer" at bounding box center [504, 125] width 49 height 14
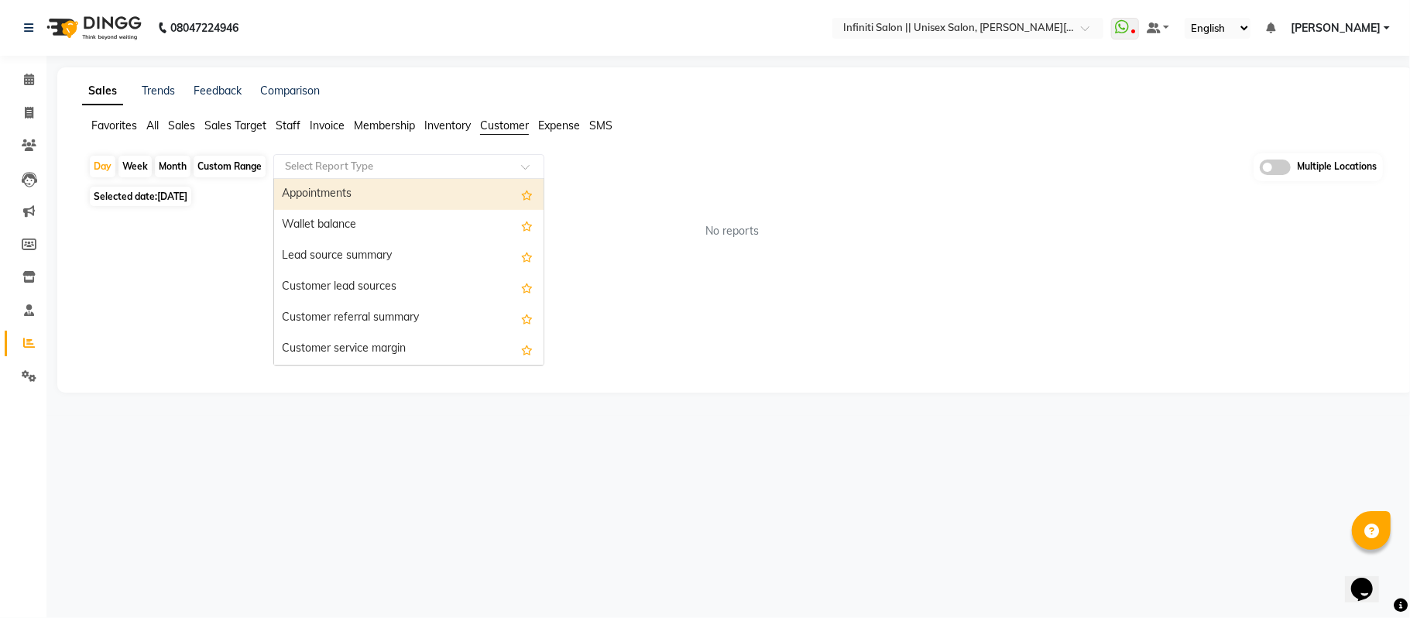
click at [413, 165] on input "text" at bounding box center [393, 166] width 223 height 15
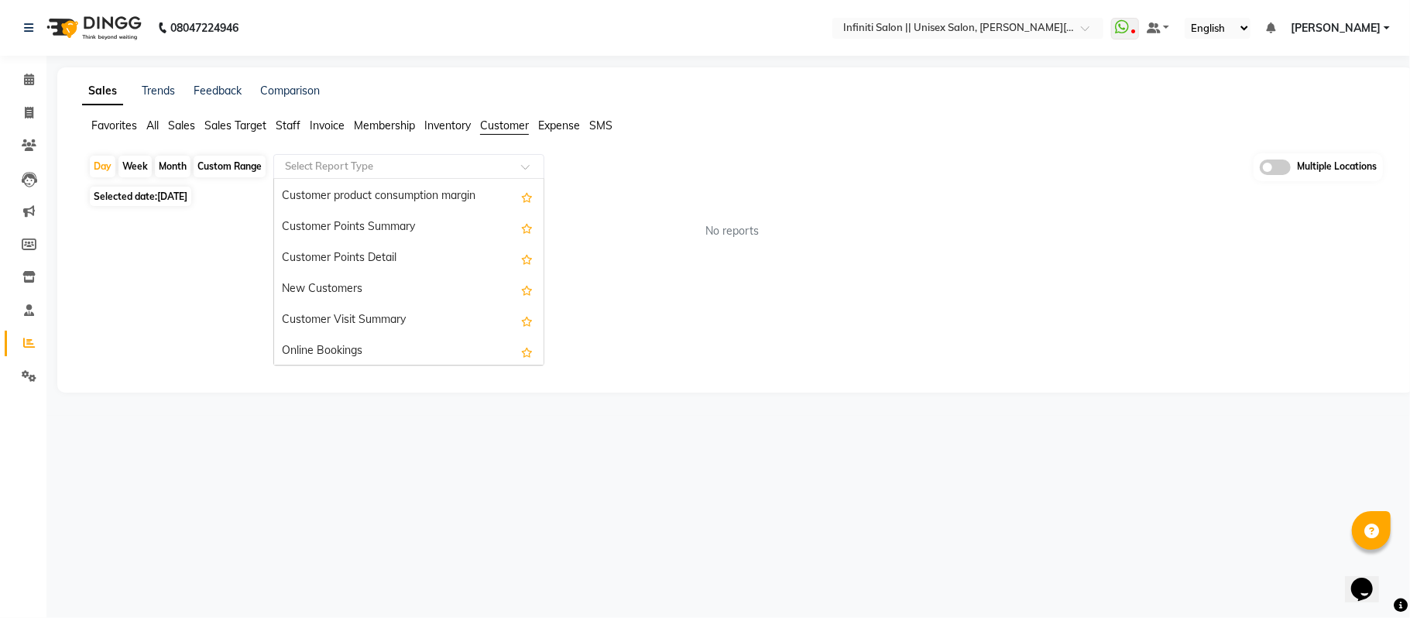
scroll to position [186, 0]
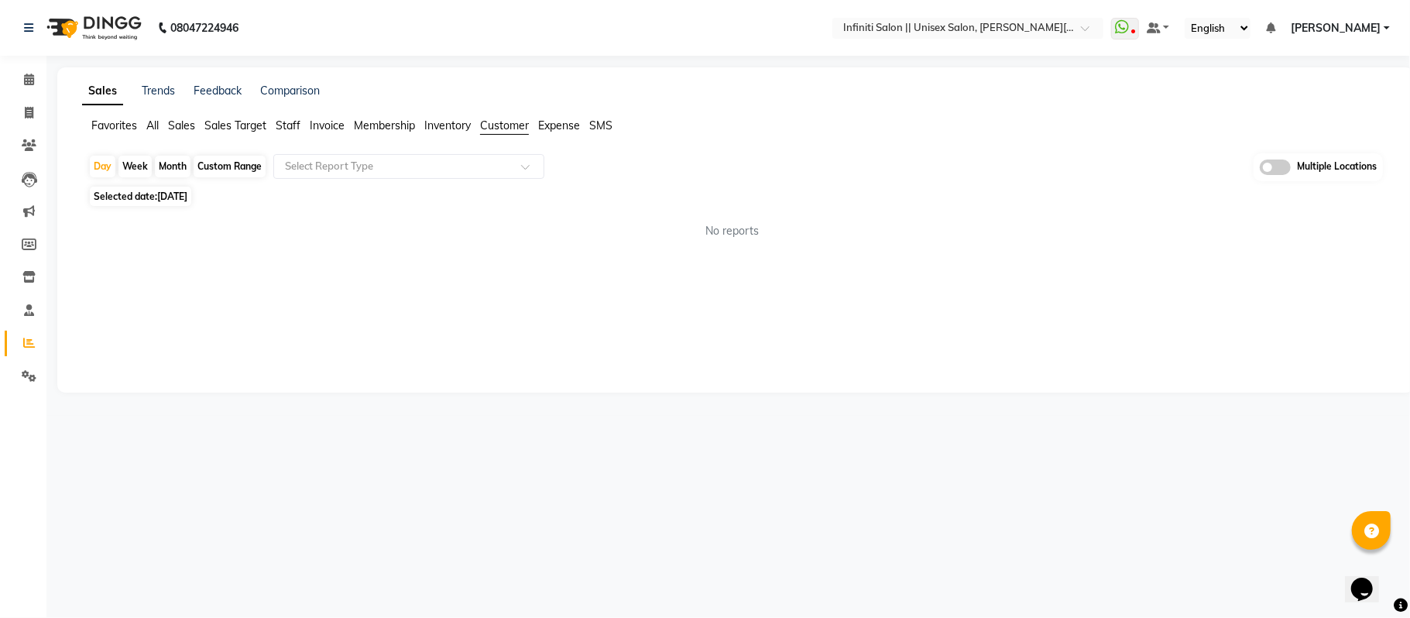
click at [766, 85] on div "Sales Trends Feedback Comparison" at bounding box center [735, 91] width 1325 height 16
click at [24, 84] on icon at bounding box center [29, 80] width 10 height 12
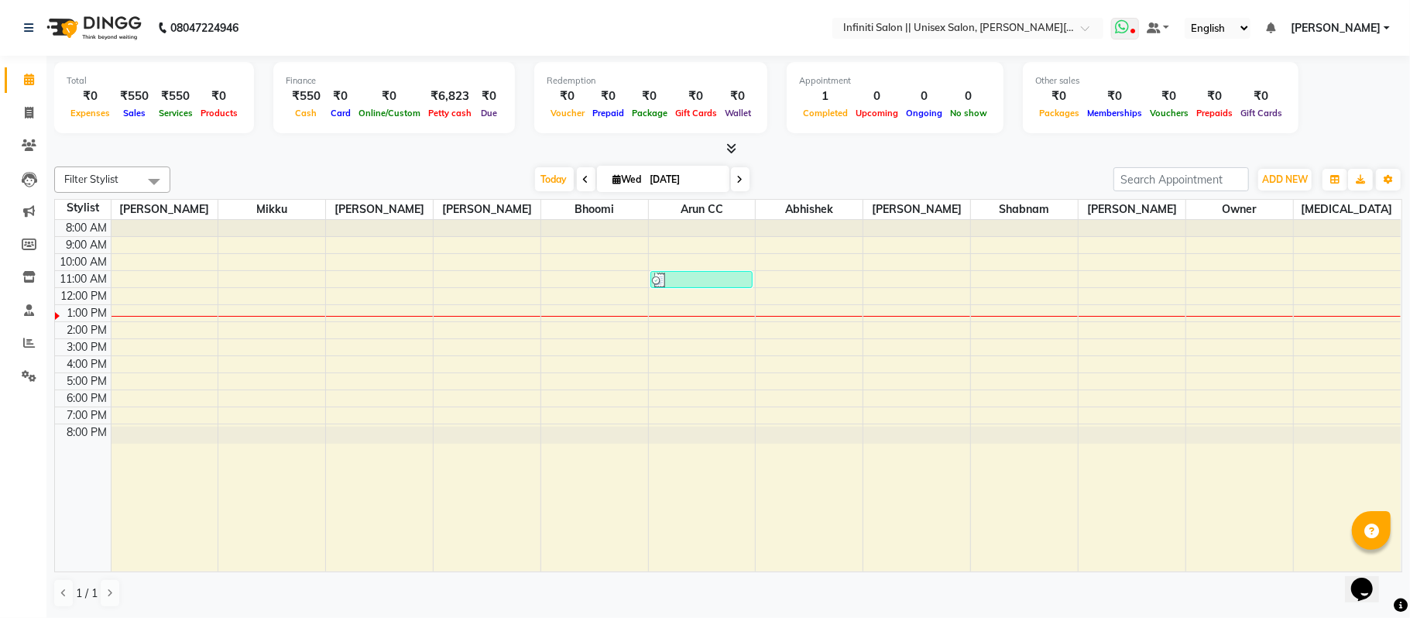
click at [1125, 29] on icon at bounding box center [1122, 26] width 14 height 15
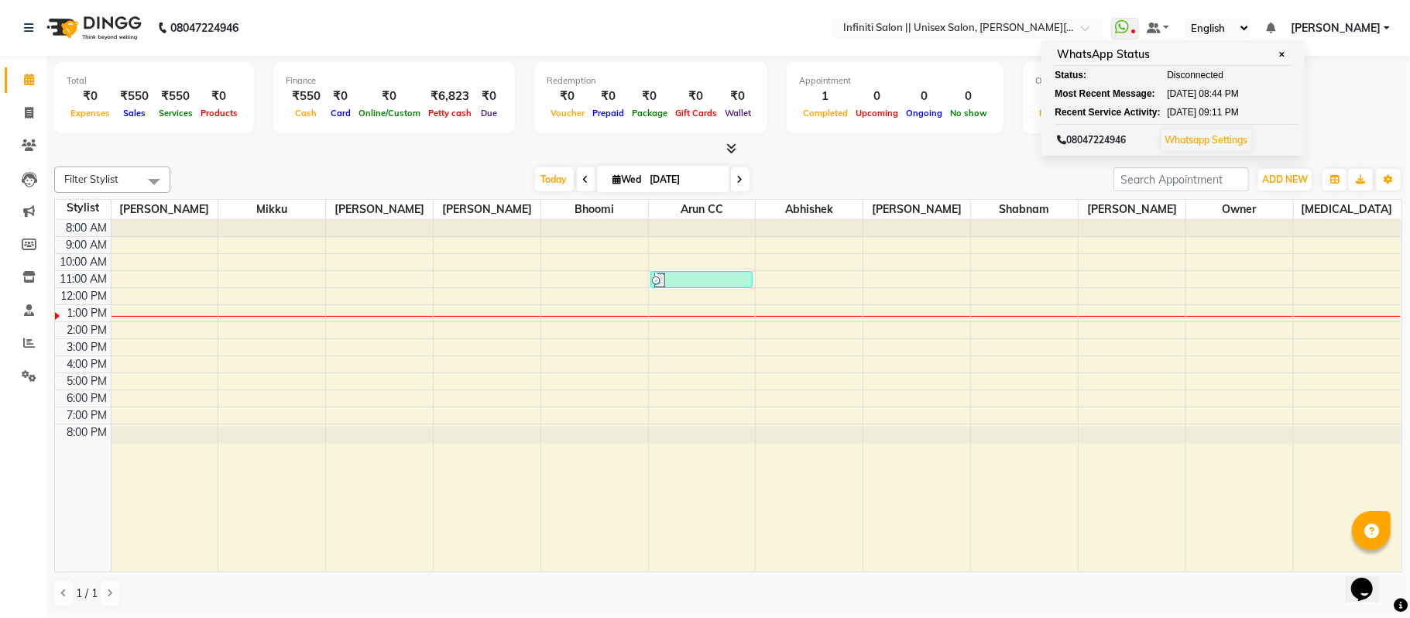
click at [1270, 22] on icon at bounding box center [1270, 27] width 9 height 11
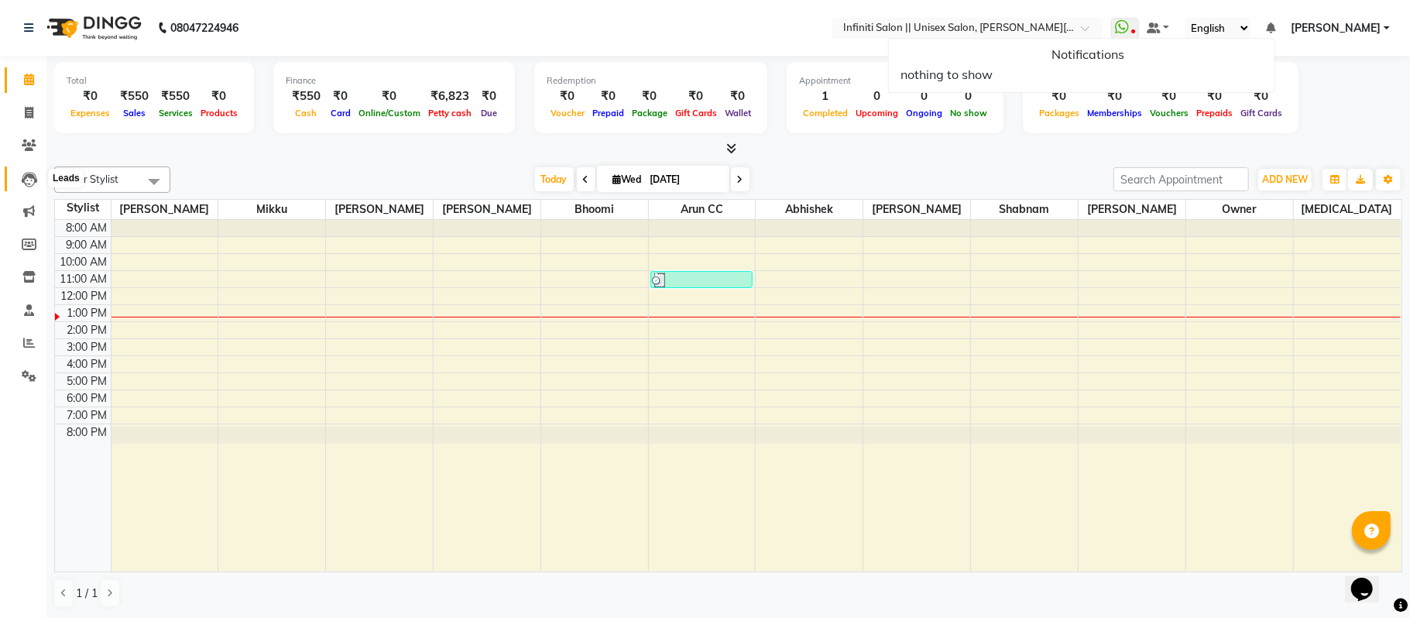
click at [23, 181] on icon at bounding box center [29, 179] width 15 height 15
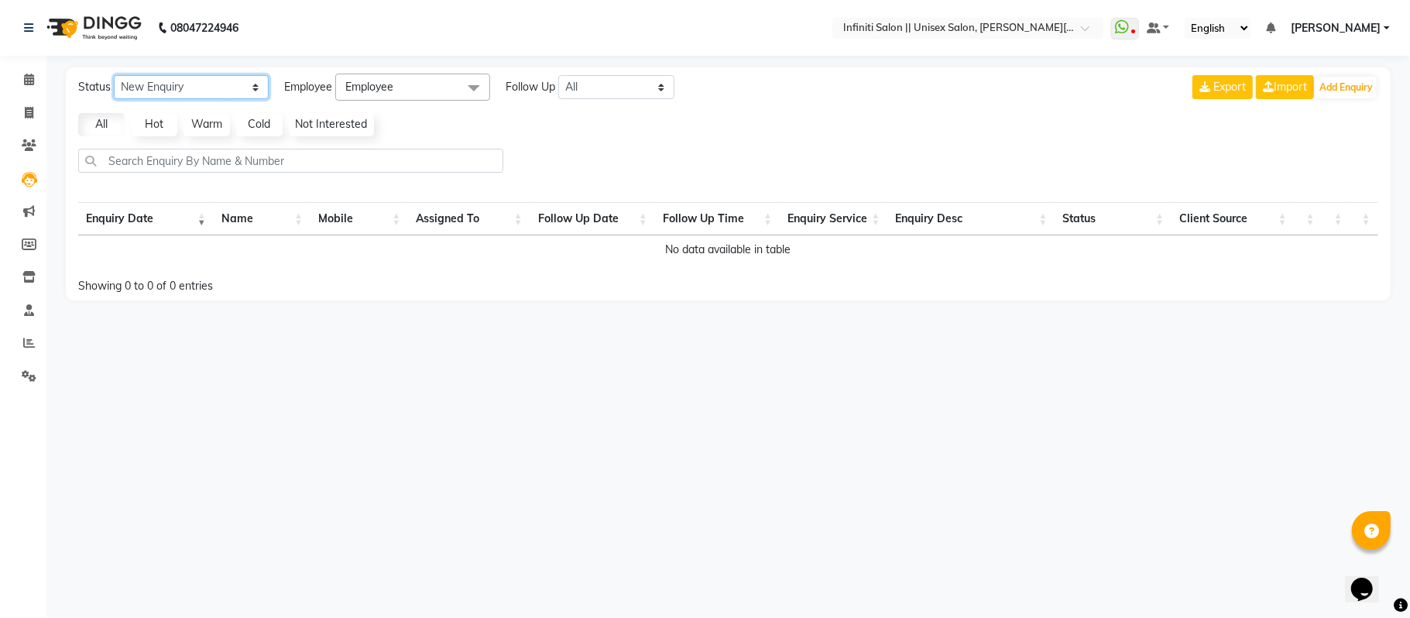
click at [195, 81] on select "New Enquiry Open Enquiry Converted Enquiry All" at bounding box center [191, 87] width 155 height 24
select select "Open"
click at [114, 75] on select "New Enquiry Open Enquiry Converted Enquiry All" at bounding box center [191, 87] width 155 height 24
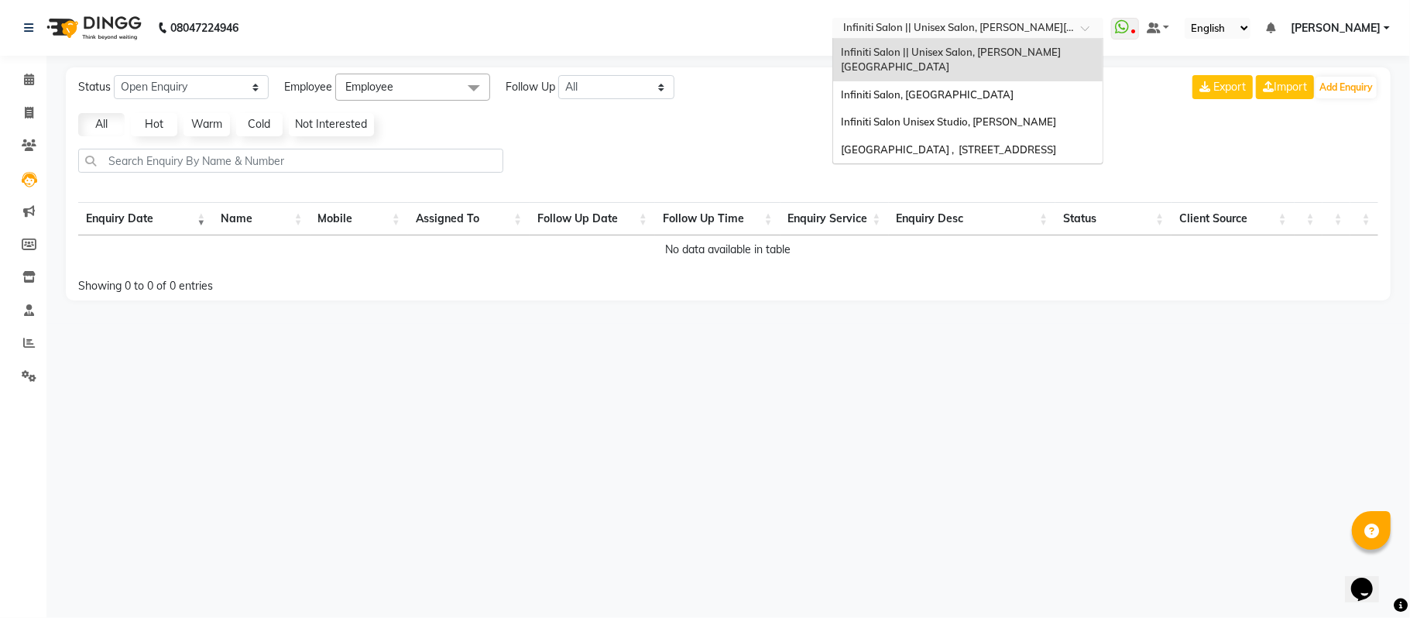
click at [930, 26] on input "text" at bounding box center [952, 29] width 224 height 15
click at [920, 81] on div "Infiniti Salon, [GEOGRAPHIC_DATA]" at bounding box center [967, 95] width 269 height 28
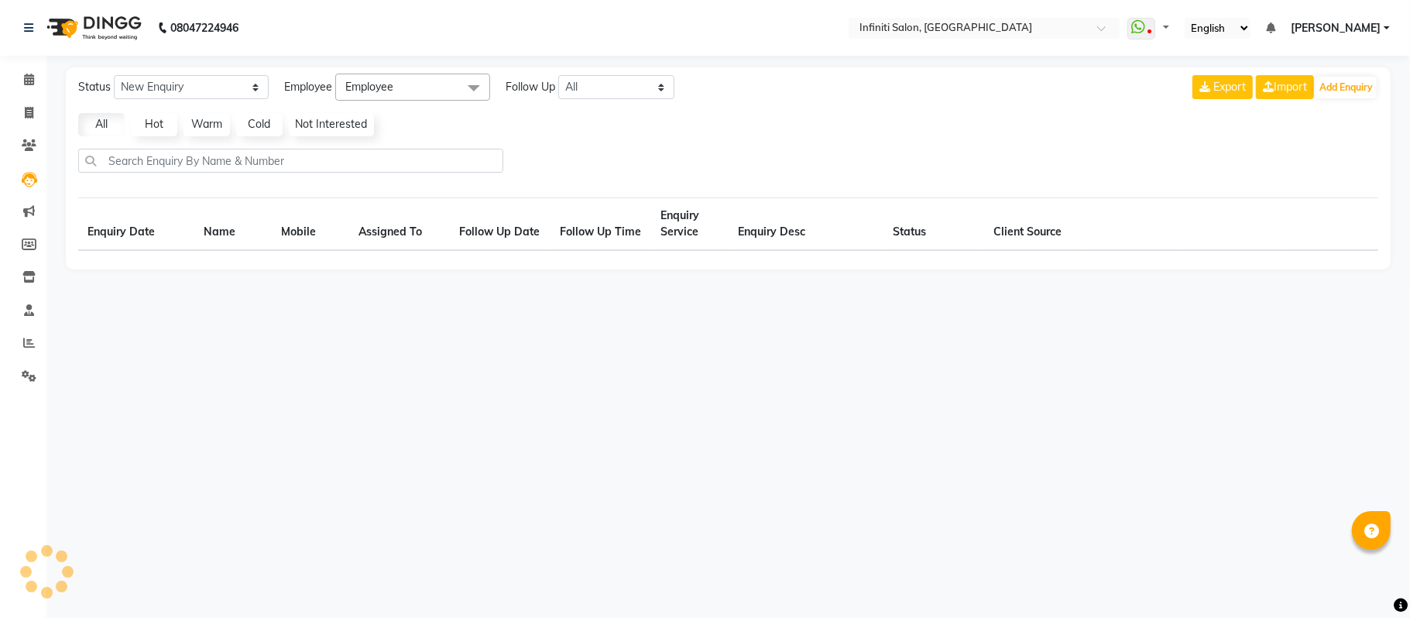
select select "10"
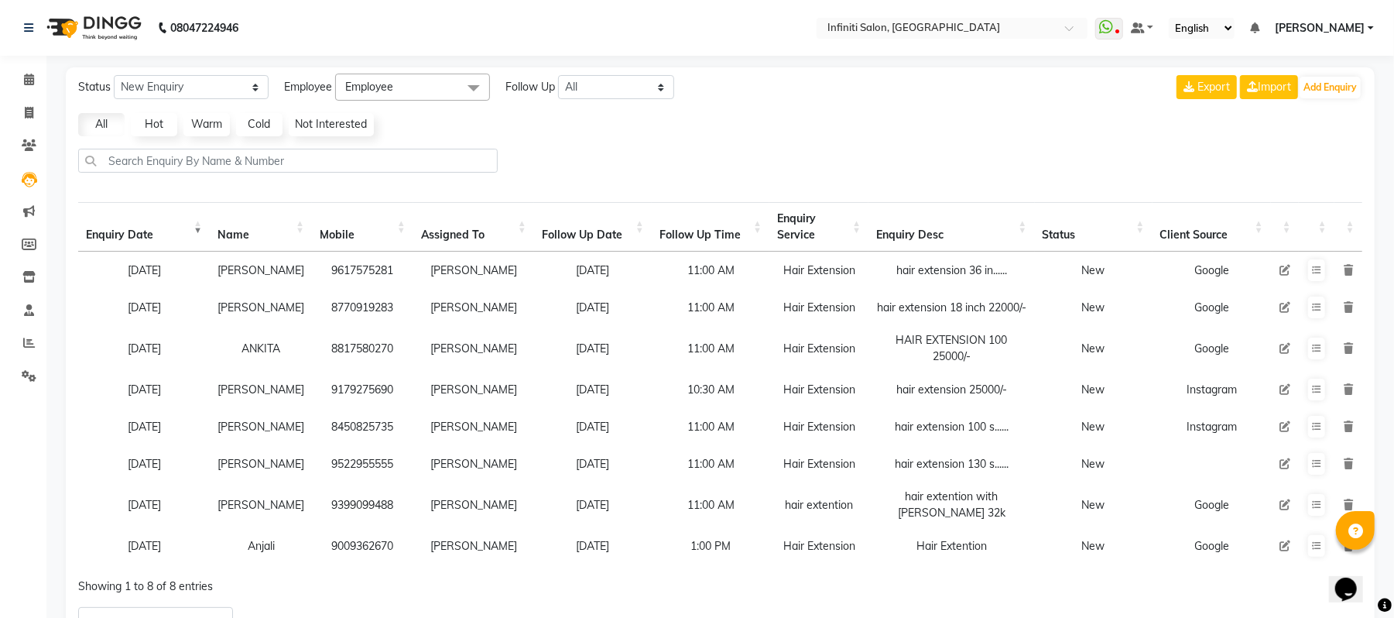
click at [153, 125] on link "Hot" at bounding box center [154, 124] width 46 height 23
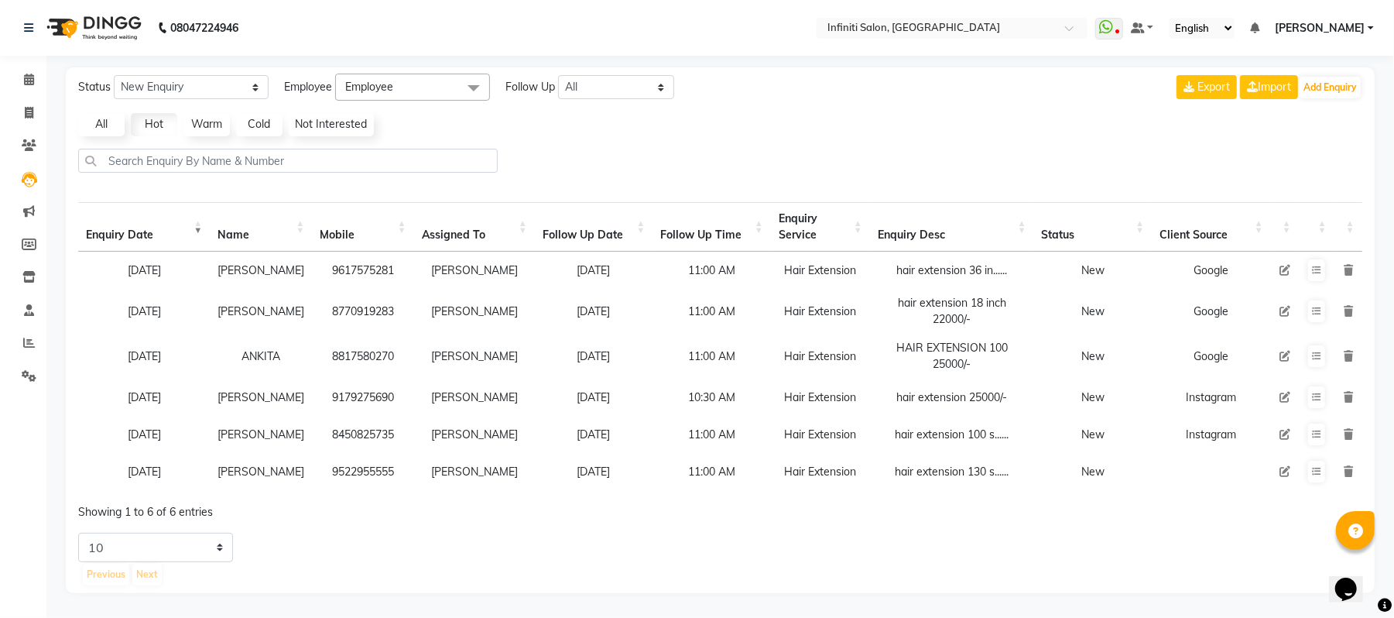
click at [208, 121] on link "Warm" at bounding box center [206, 124] width 46 height 23
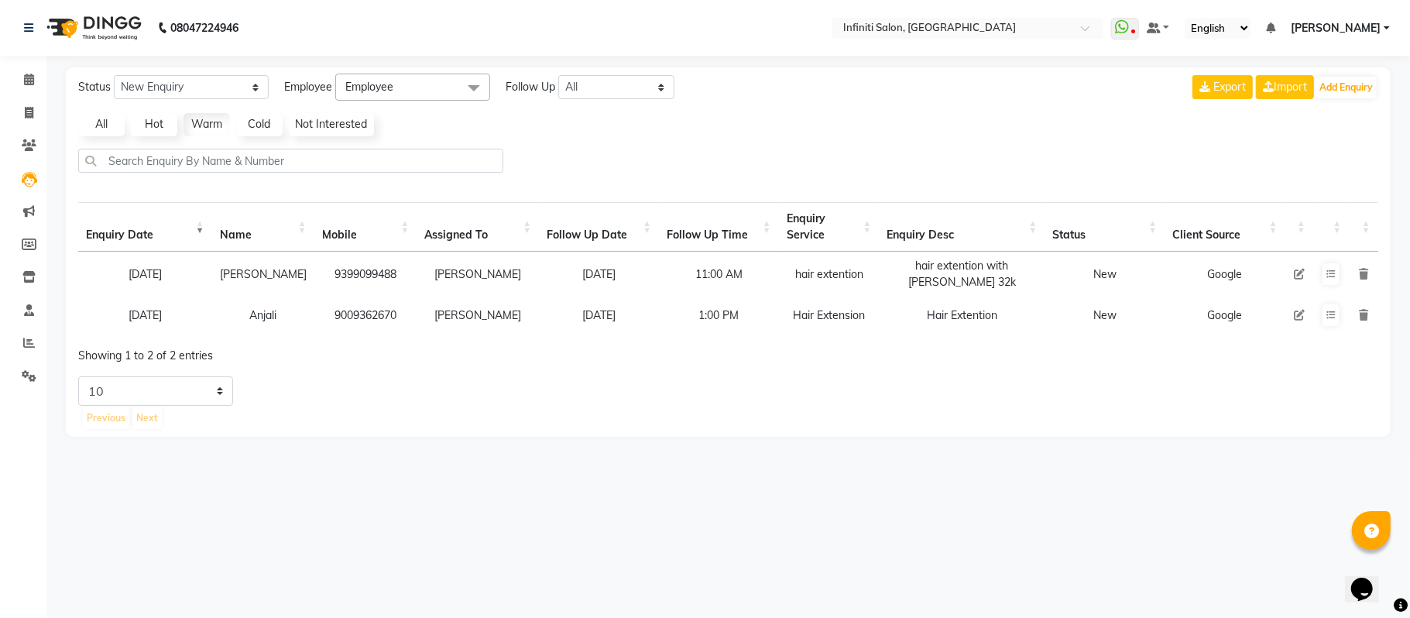
click at [332, 122] on link "Not Interested" at bounding box center [331, 124] width 85 height 23
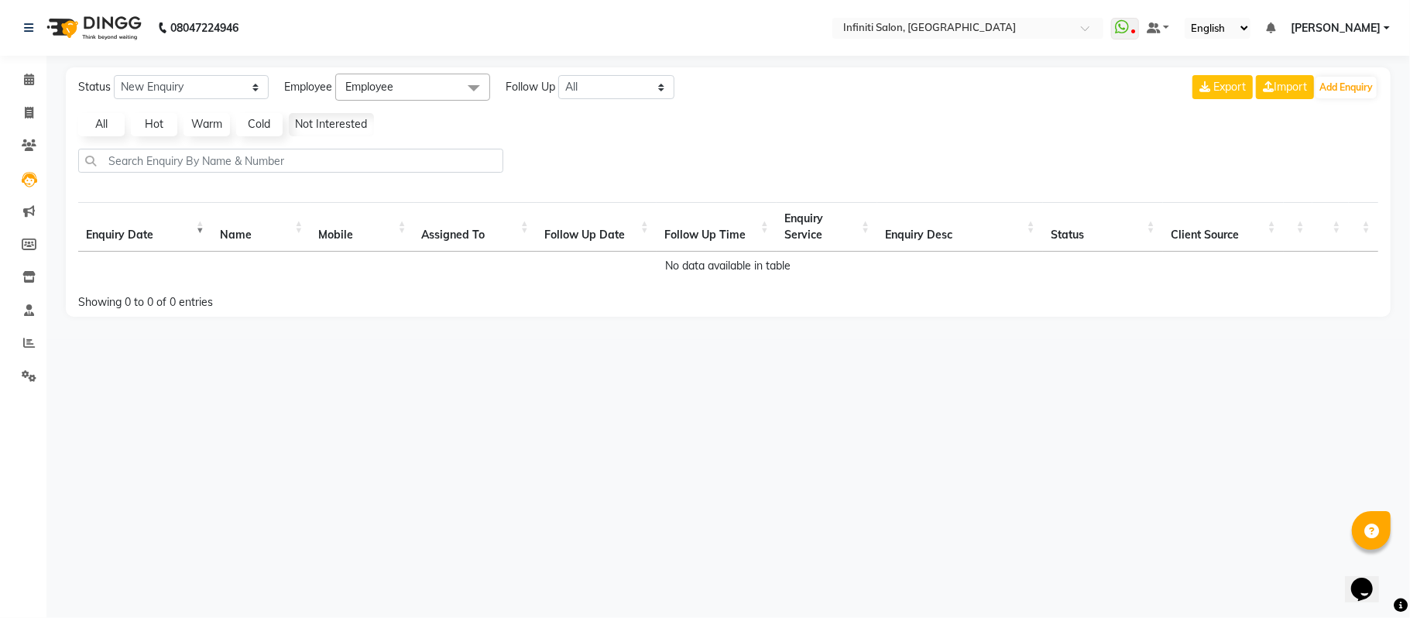
click at [255, 128] on link "Cold" at bounding box center [259, 124] width 46 height 23
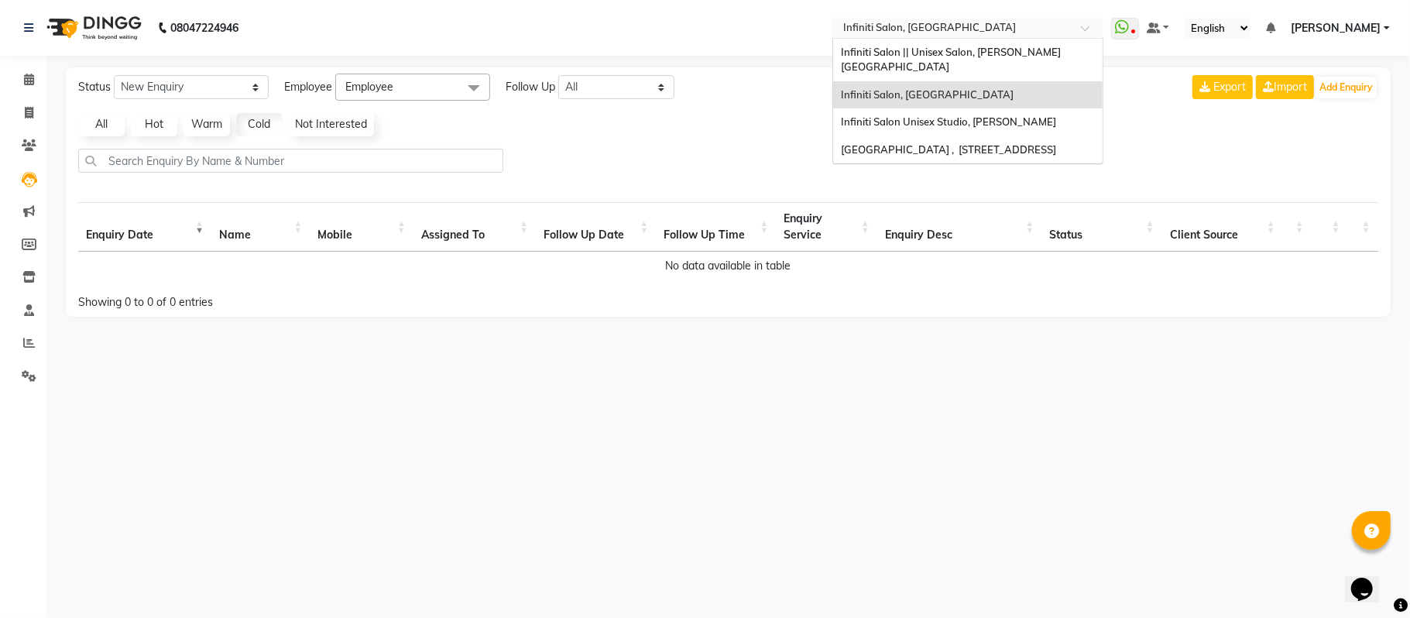
click at [942, 20] on div "× Infiniti Salon, [GEOGRAPHIC_DATA]" at bounding box center [929, 27] width 173 height 15
click at [952, 115] on span "Infiniti Salon Unisex Studio, [PERSON_NAME]" at bounding box center [948, 121] width 215 height 12
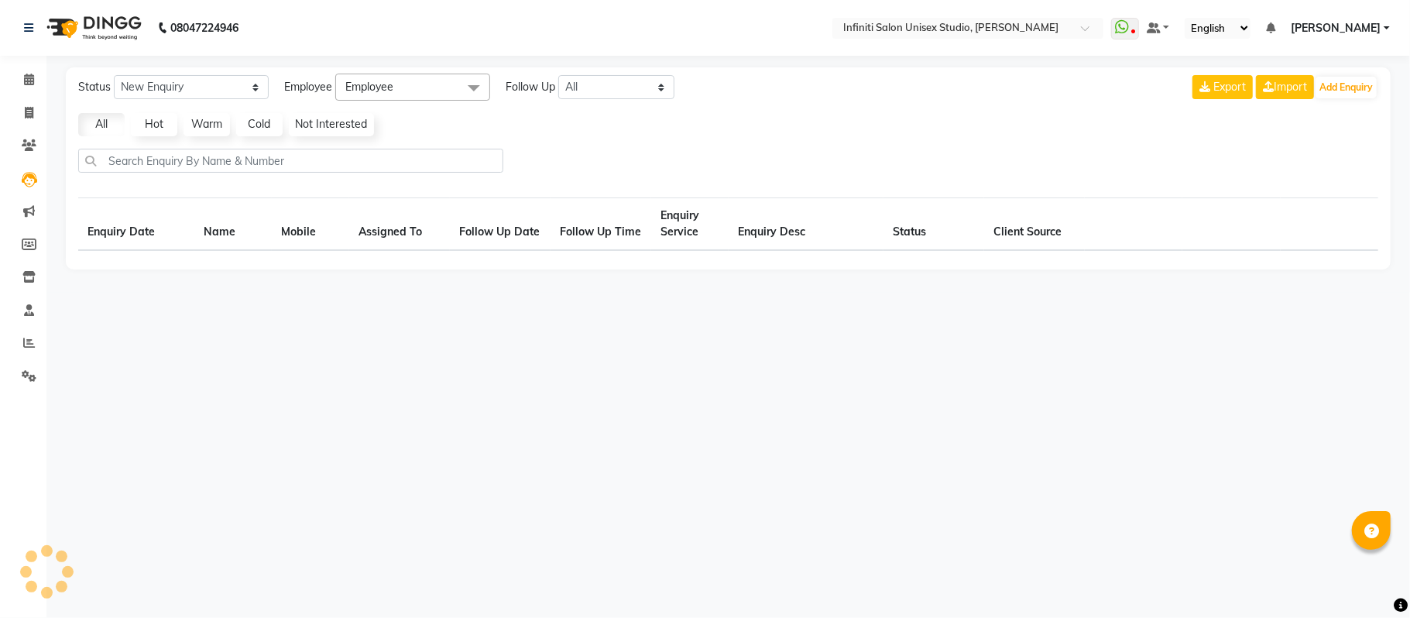
select select "10"
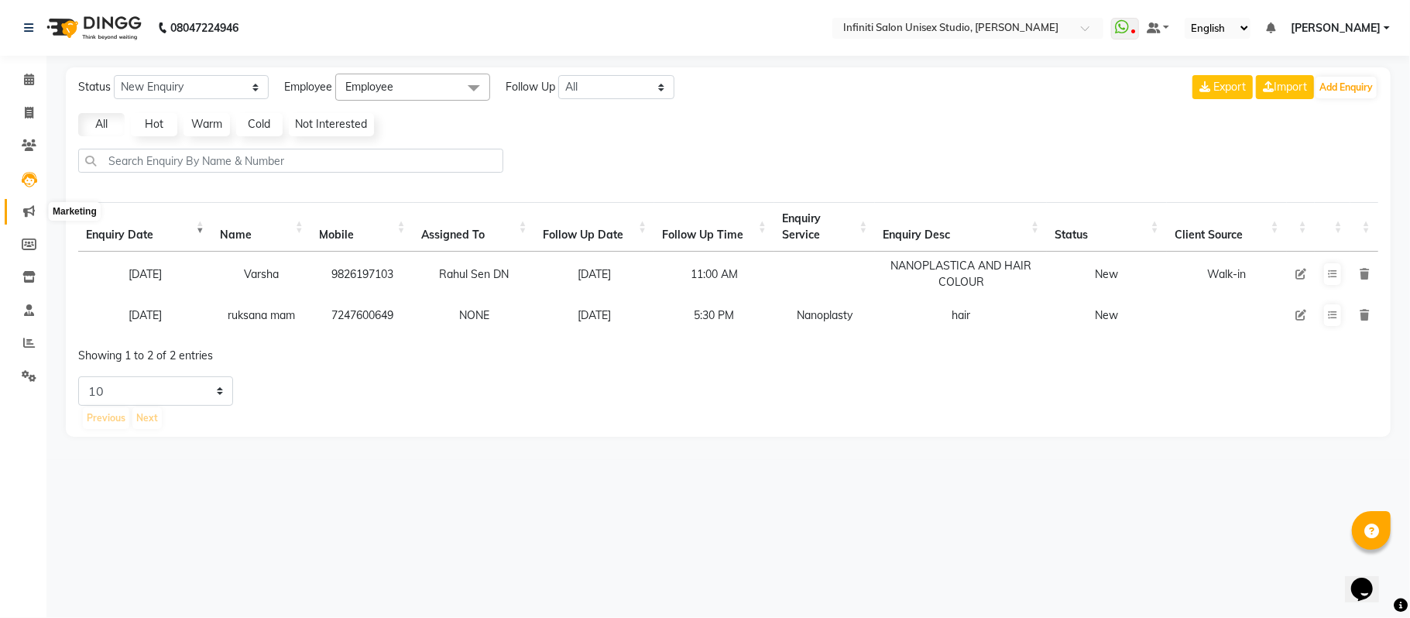
click at [25, 214] on icon at bounding box center [29, 211] width 12 height 12
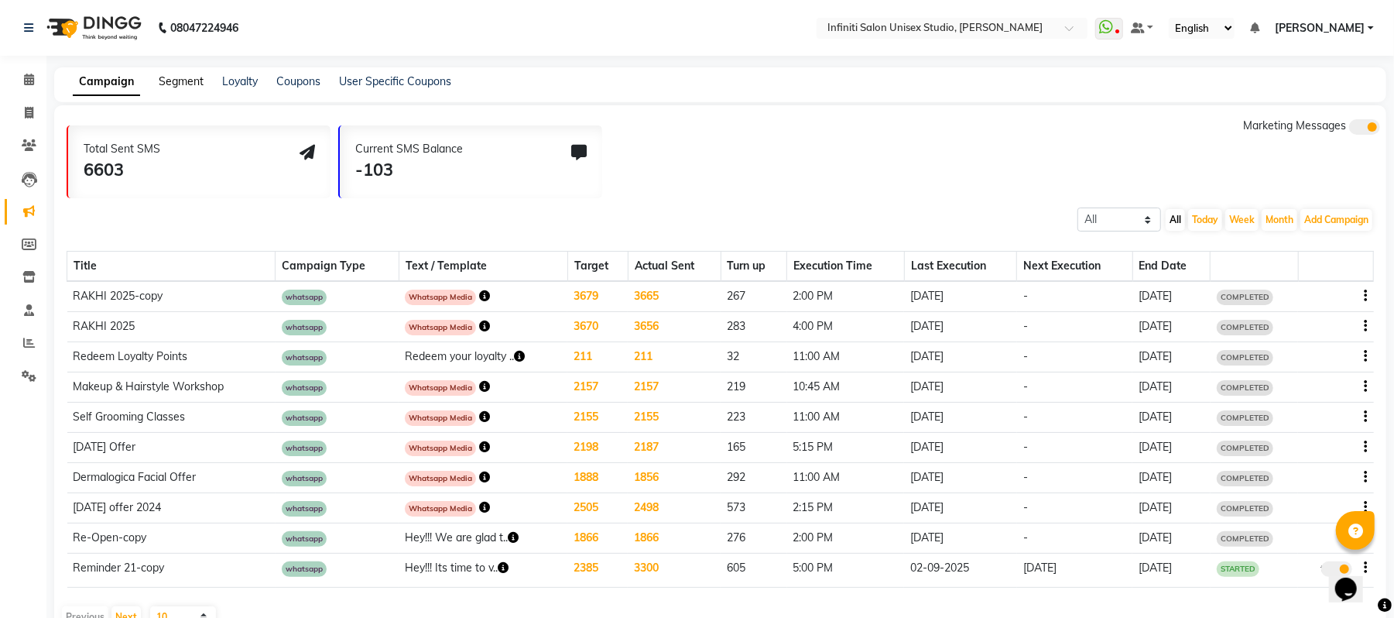
click at [167, 87] on link "Segment" at bounding box center [181, 81] width 45 height 14
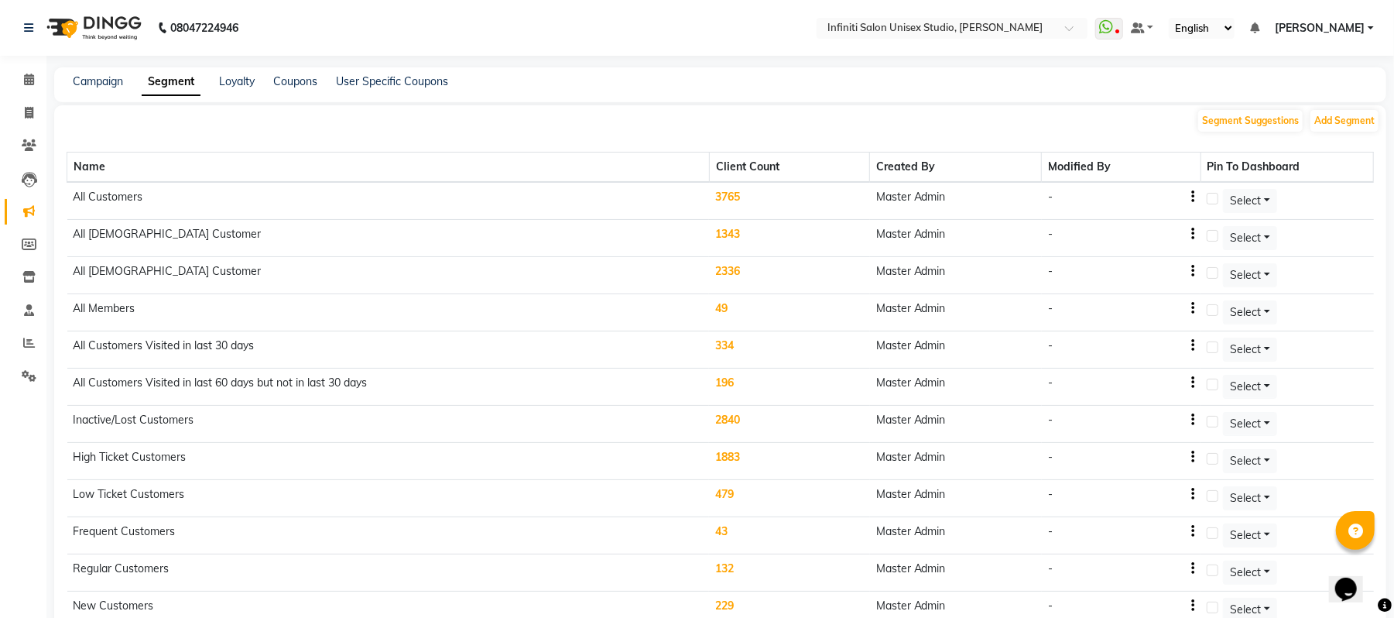
click at [1359, 529] on icon at bounding box center [1355, 531] width 15 height 15
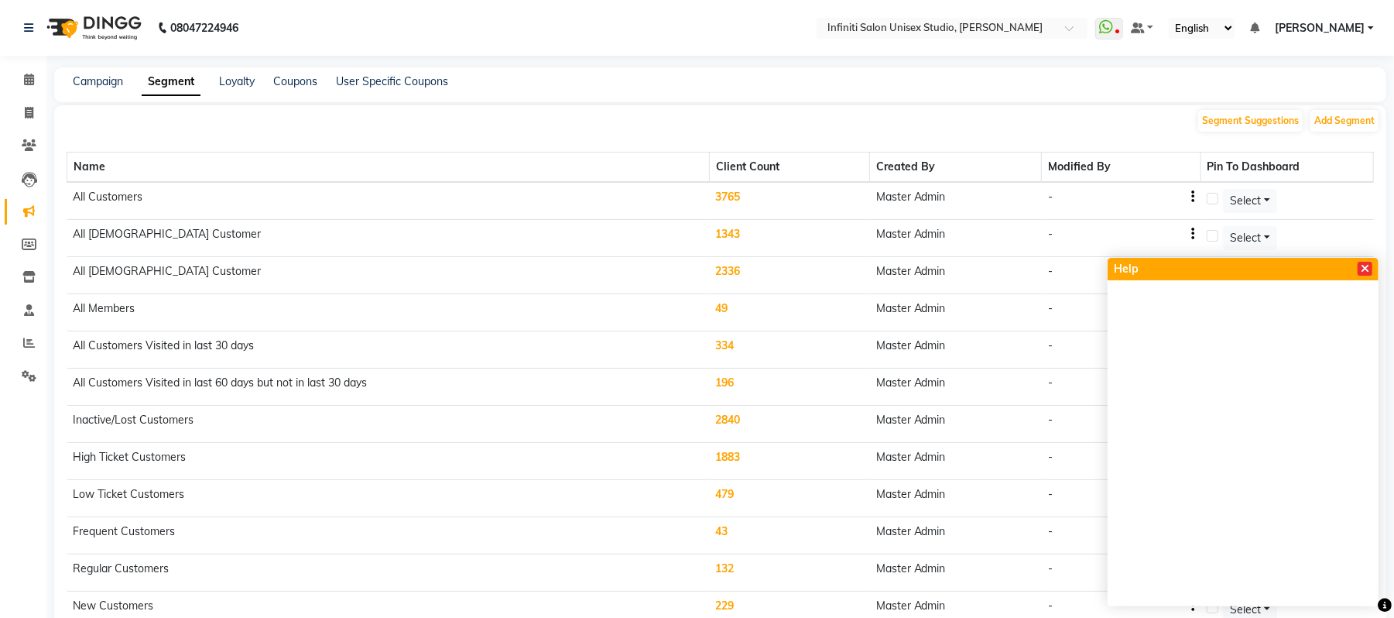
click at [1366, 270] on icon at bounding box center [1365, 268] width 9 height 11
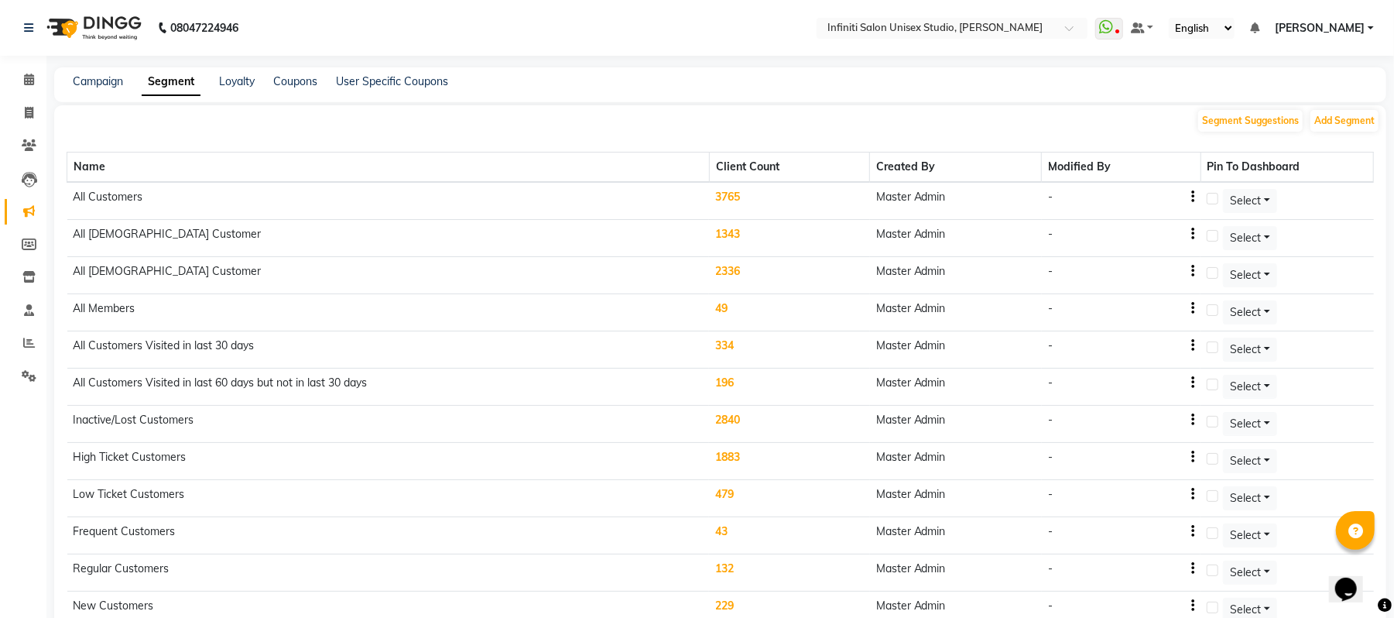
click at [1351, 592] on button "Opens Chat This icon Opens the chat window." at bounding box center [1345, 588] width 34 height 26
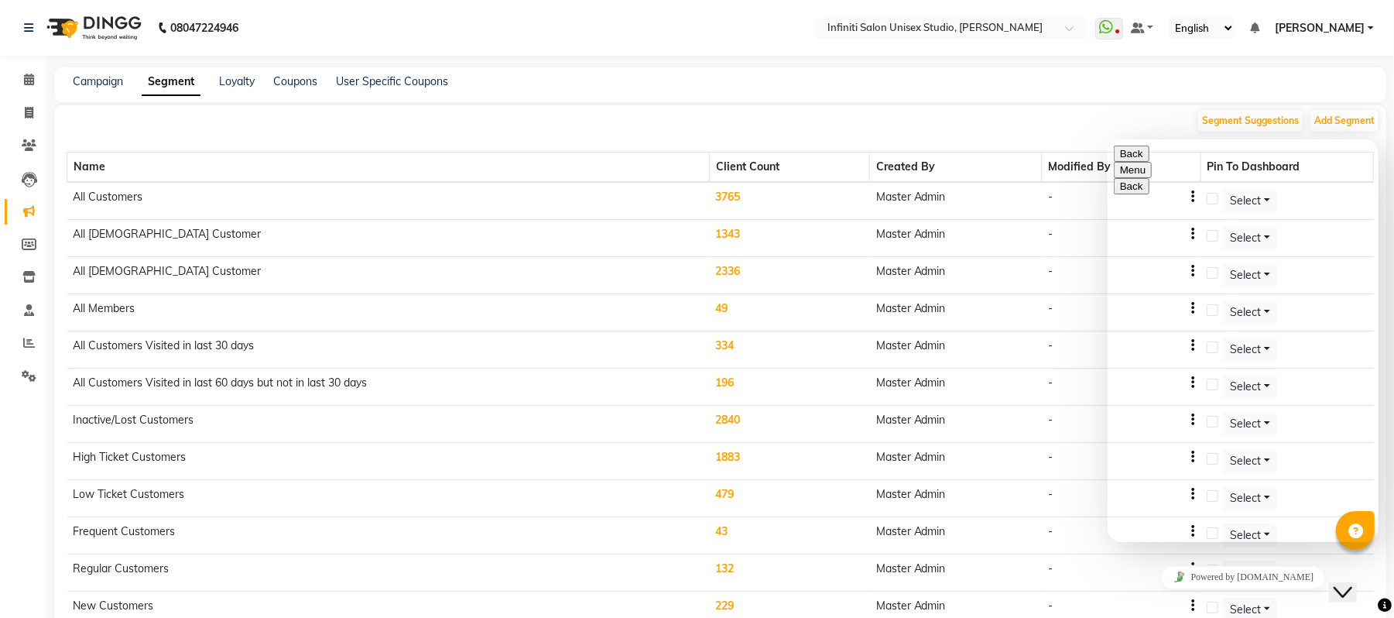
click at [1172, 596] on textarea at bounding box center [1183, 602] width 141 height 12
type textarea "h"
type textarea "hello"
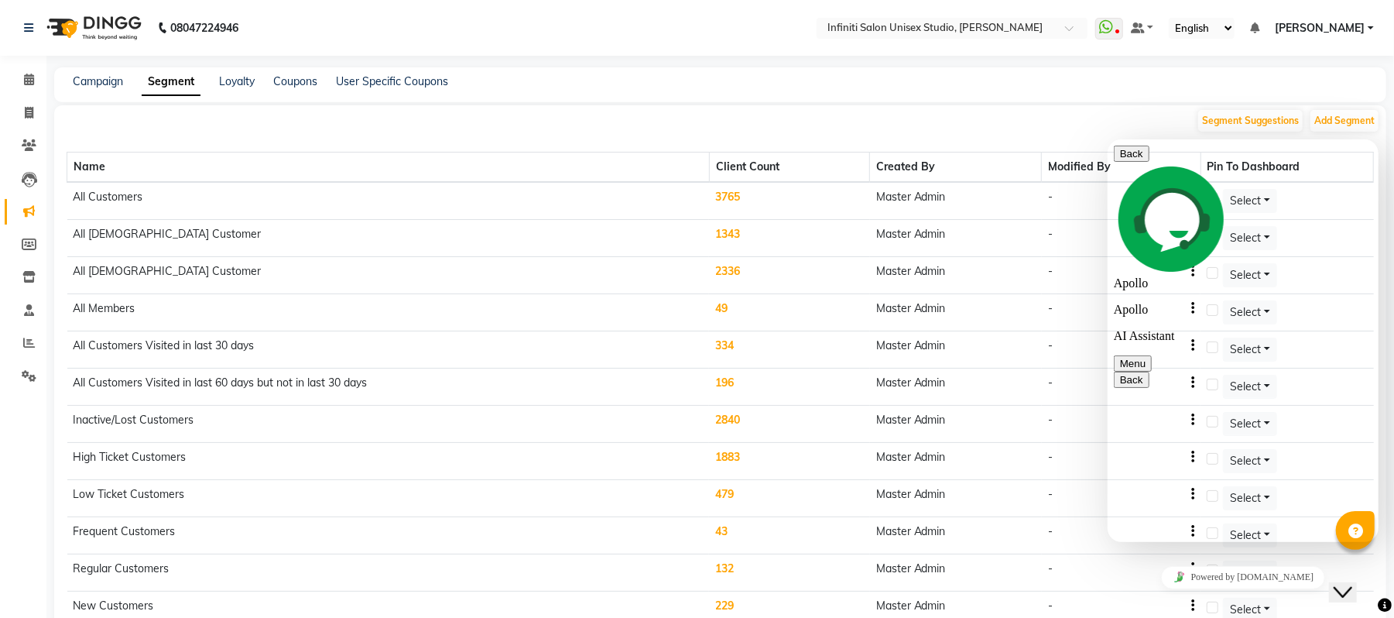
type textarea "i need to generate a report for the customers who has not visited in last 2 mon…"
drag, startPoint x: 1372, startPoint y: 380, endPoint x: 1357, endPoint y: 224, distance: 157.1
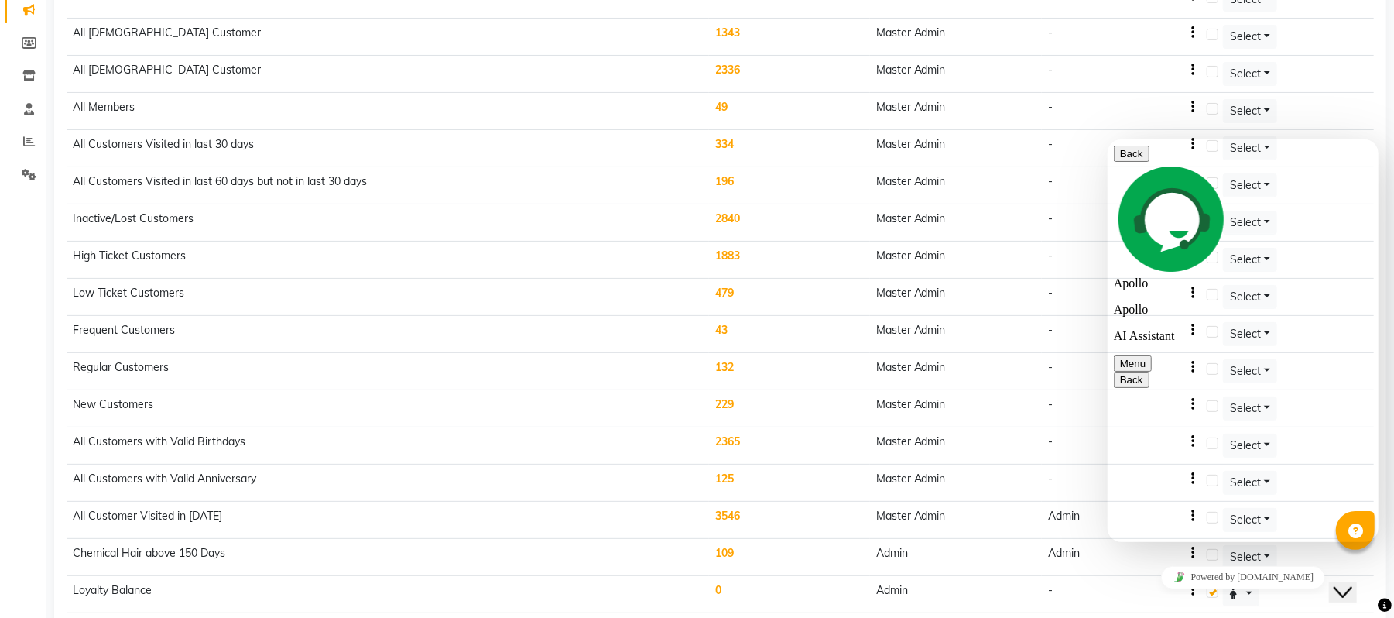
scroll to position [358, 0]
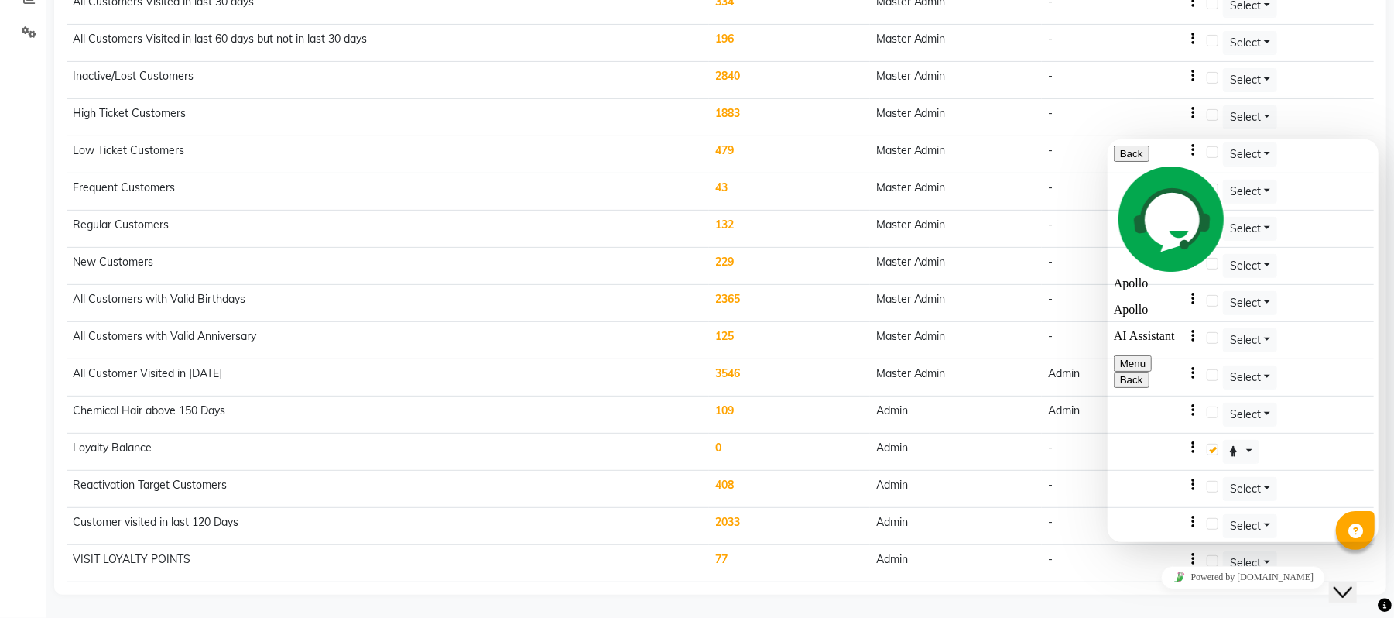
type textarea "h"
click at [1130, 156] on button "Back" at bounding box center [1131, 153] width 36 height 16
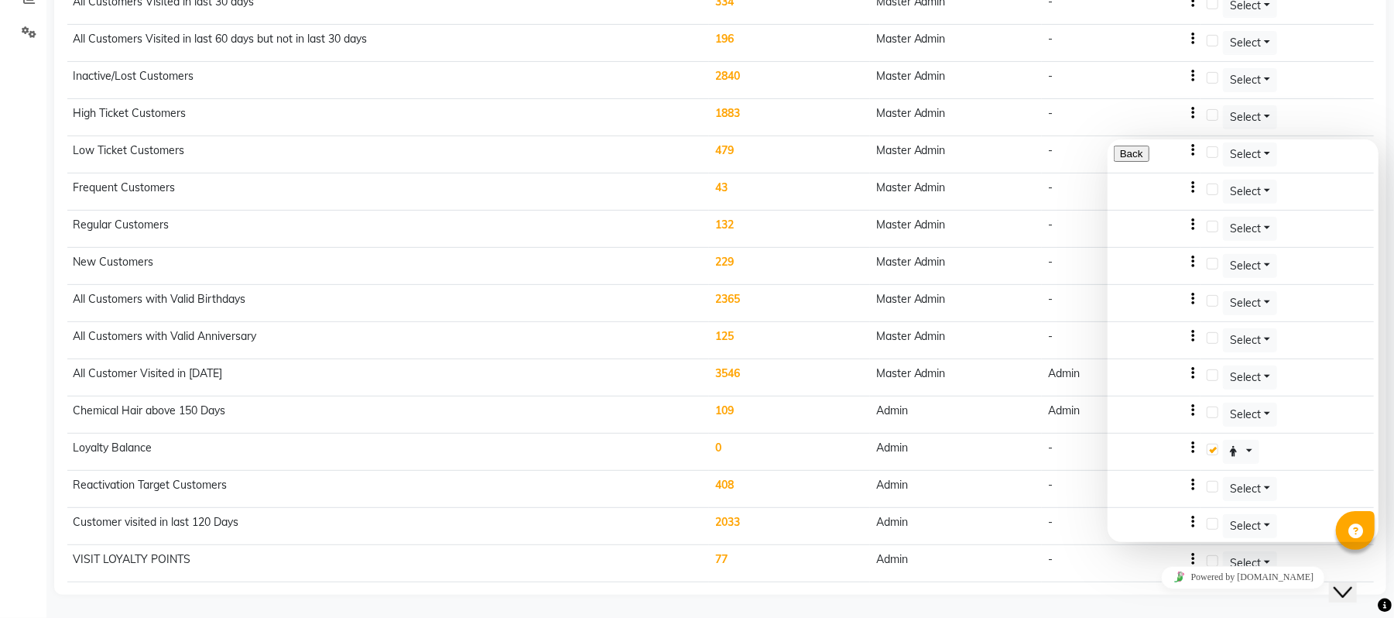
click at [1068, 608] on main "Campaign Segment Loyalty Coupons User Specific Coupons Segment Suggestions Add …" at bounding box center [720, 171] width 1348 height 894
click at [1352, 582] on icon "Close Chat This icon closes the chat window." at bounding box center [1342, 591] width 19 height 19
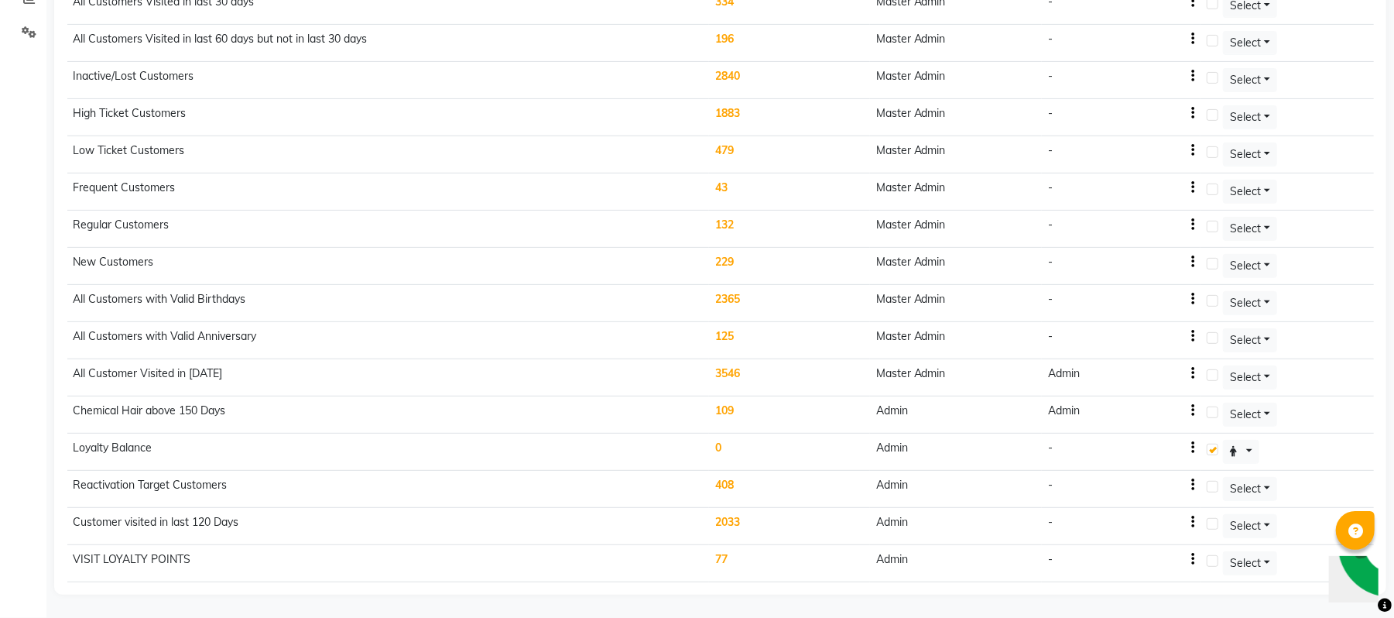
scroll to position [0, 0]
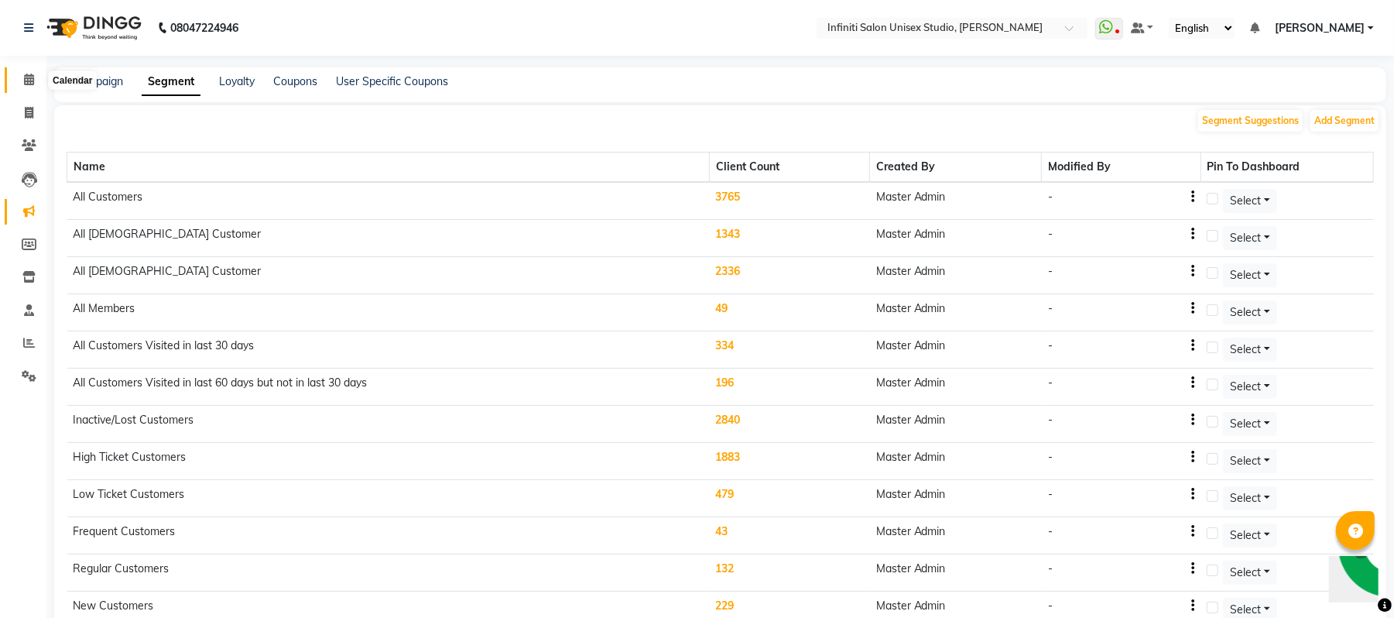
click at [29, 78] on icon at bounding box center [29, 80] width 10 height 12
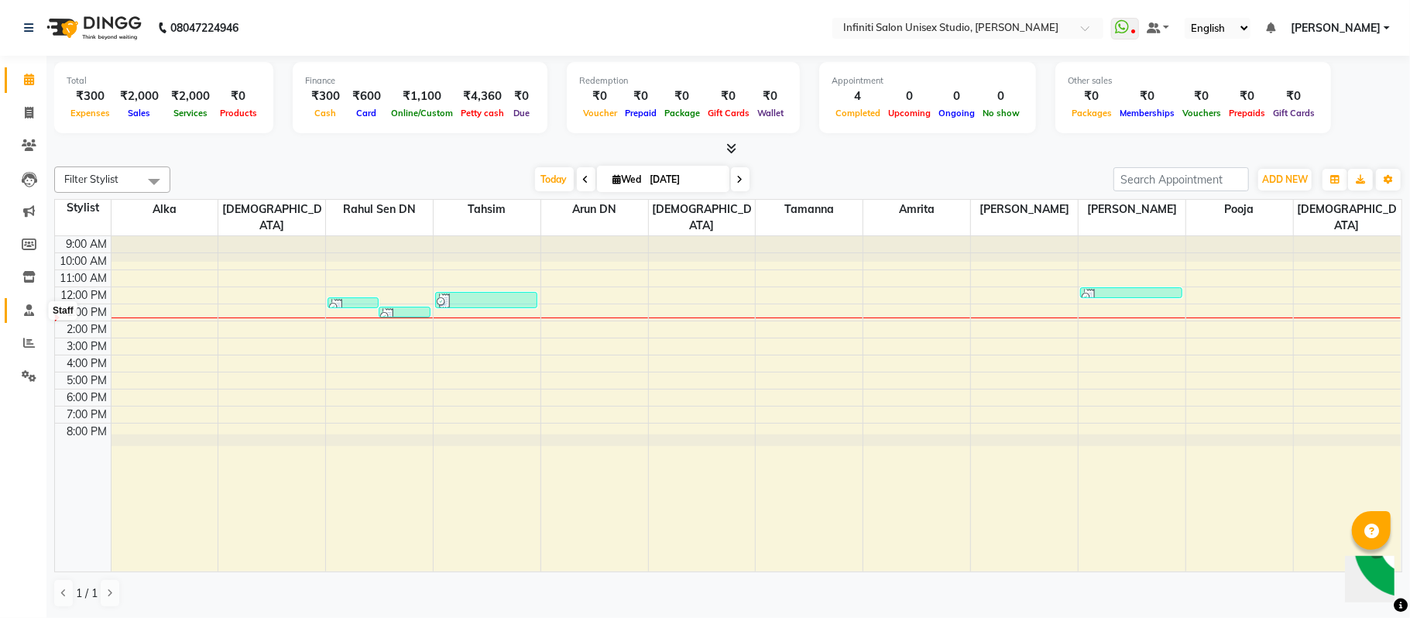
click at [26, 307] on icon at bounding box center [29, 310] width 10 height 12
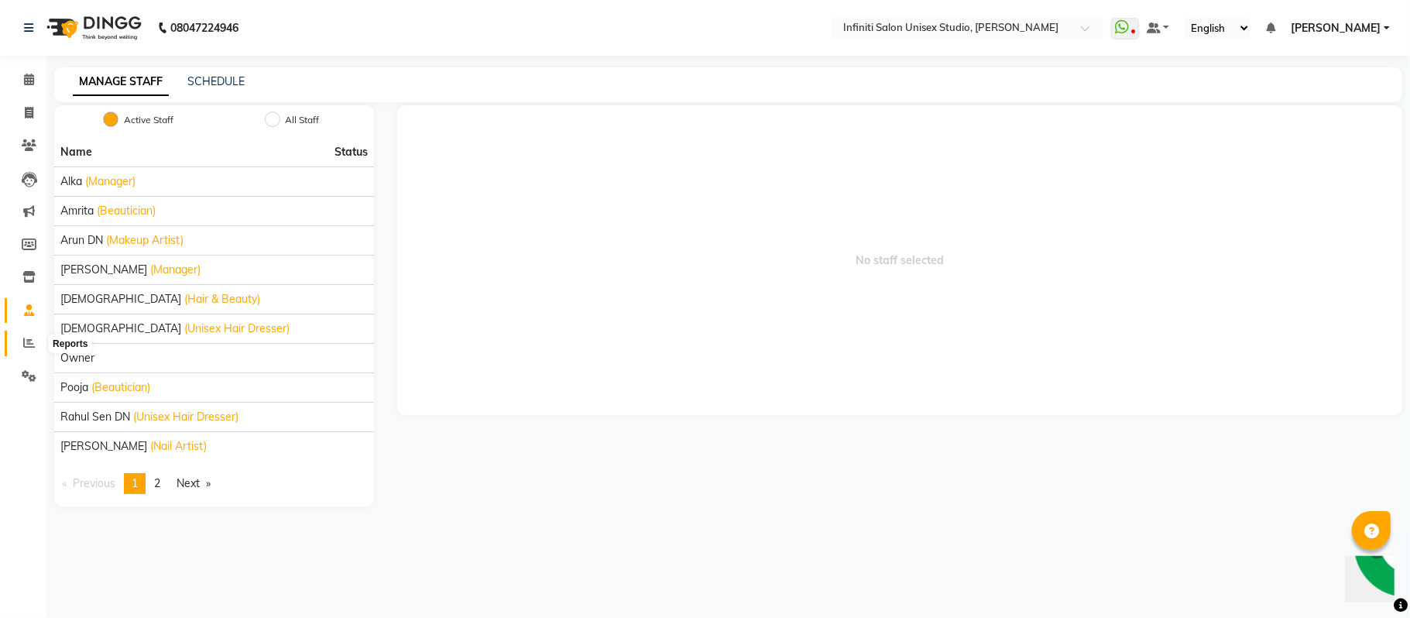
click at [26, 344] on icon at bounding box center [29, 343] width 12 height 12
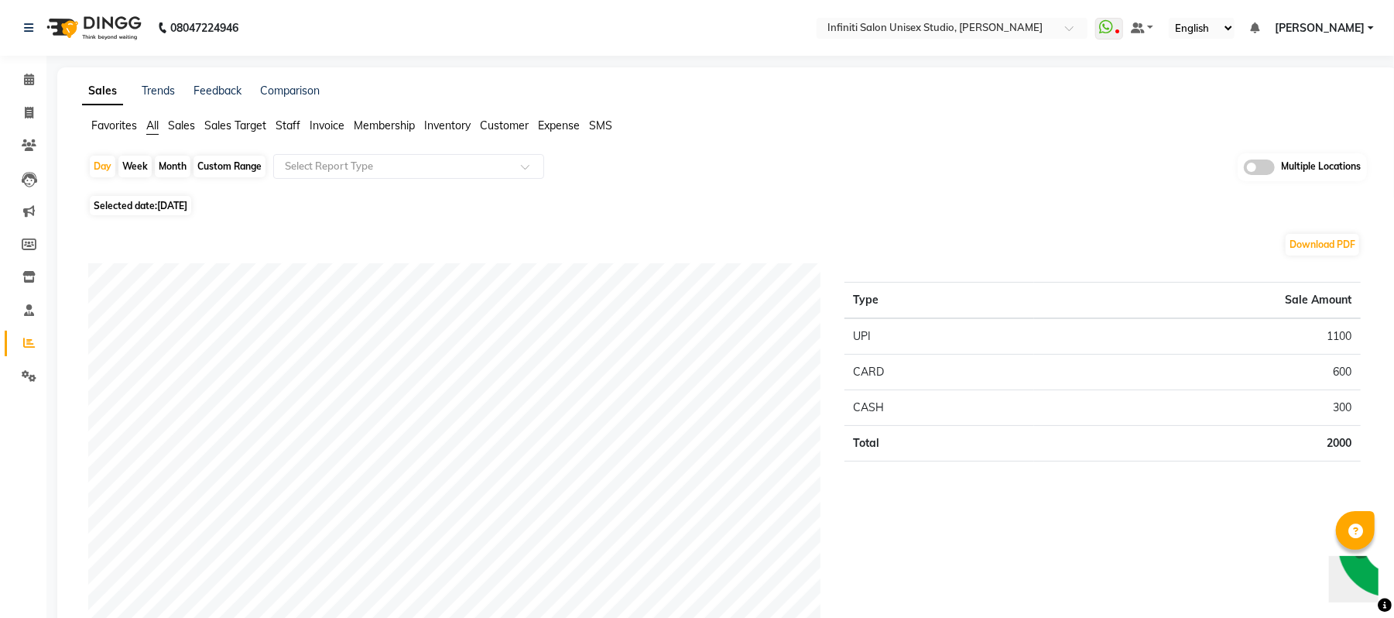
click at [493, 125] on span "Customer" at bounding box center [504, 125] width 49 height 14
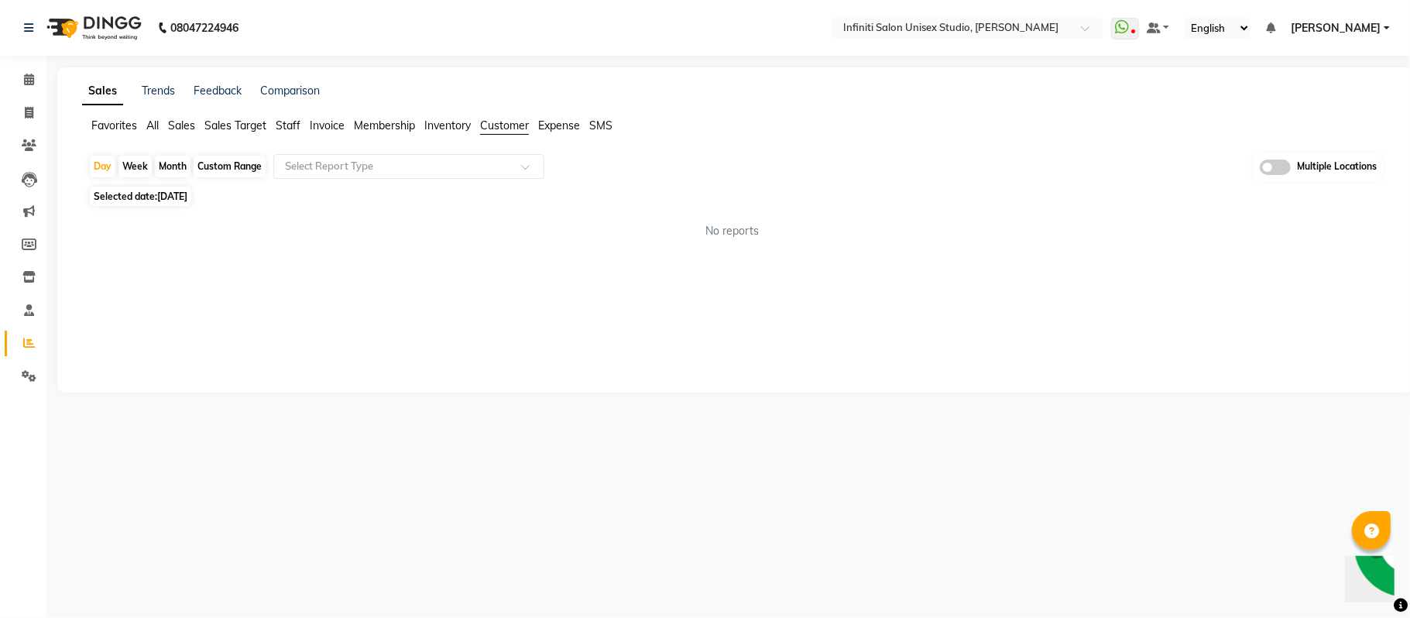
click at [152, 121] on span "All" at bounding box center [152, 125] width 12 height 14
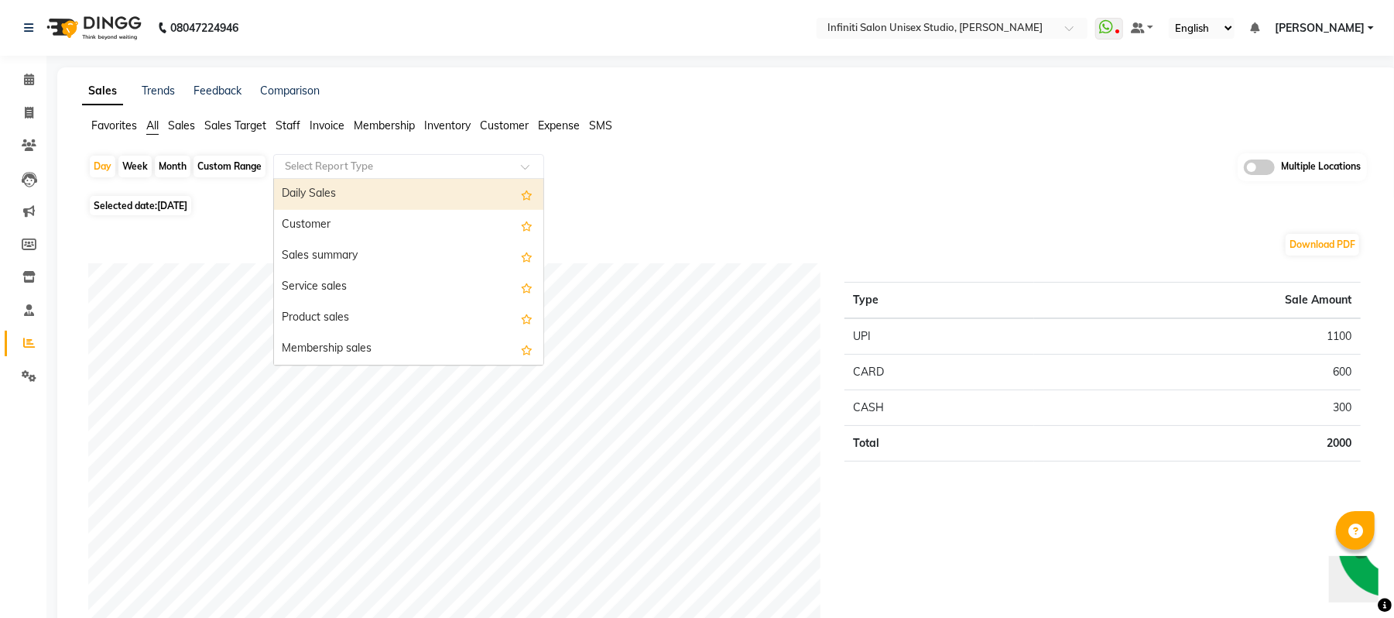
click at [327, 163] on input "text" at bounding box center [393, 166] width 223 height 15
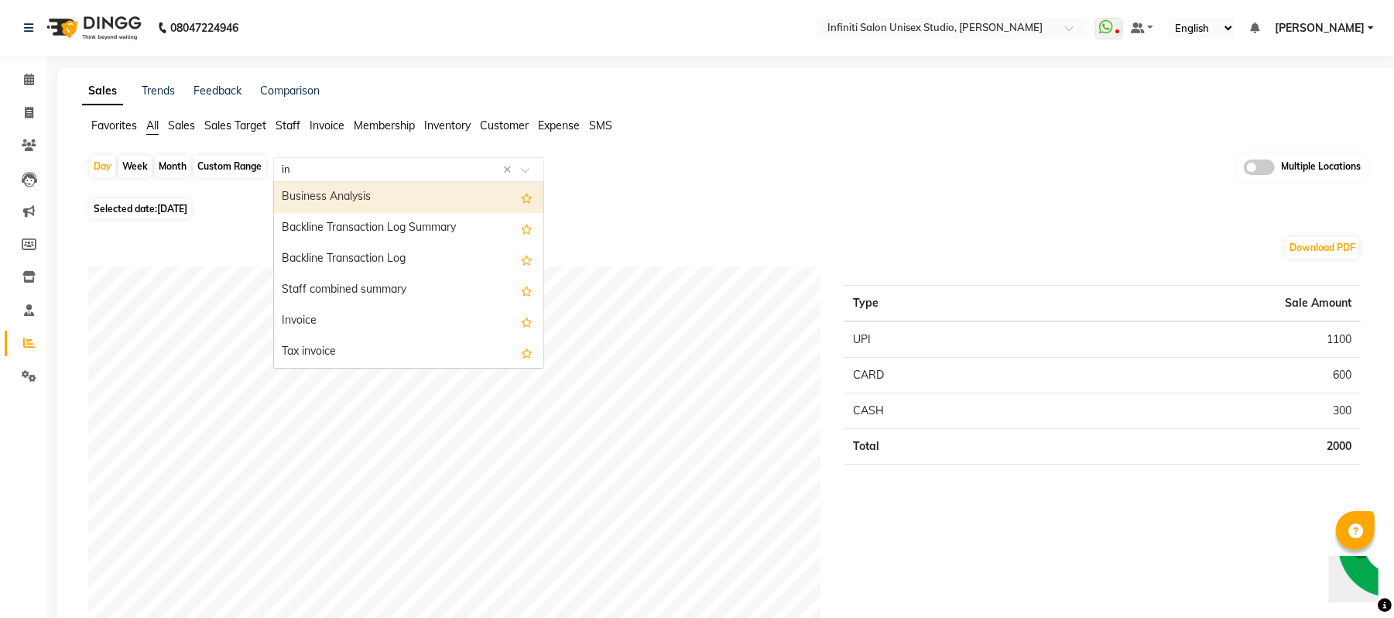
type input "i"
type input "l"
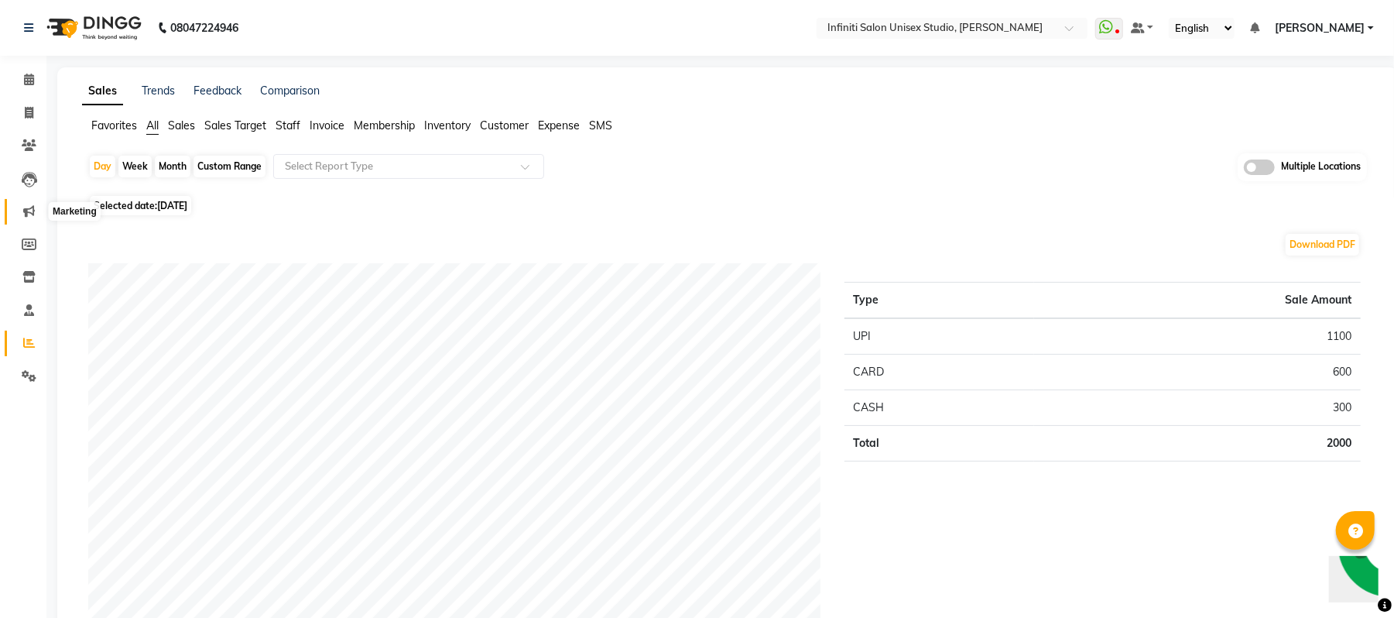
click at [26, 214] on icon at bounding box center [29, 211] width 12 height 12
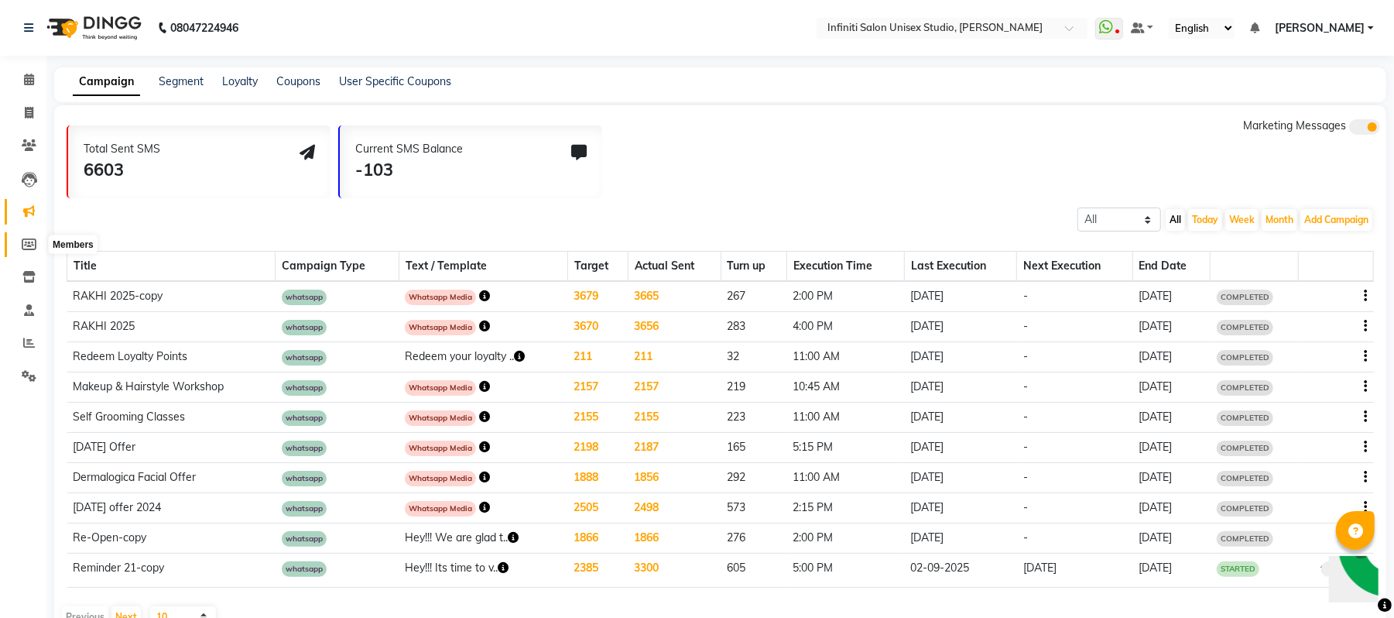
click at [29, 248] on icon at bounding box center [29, 244] width 15 height 12
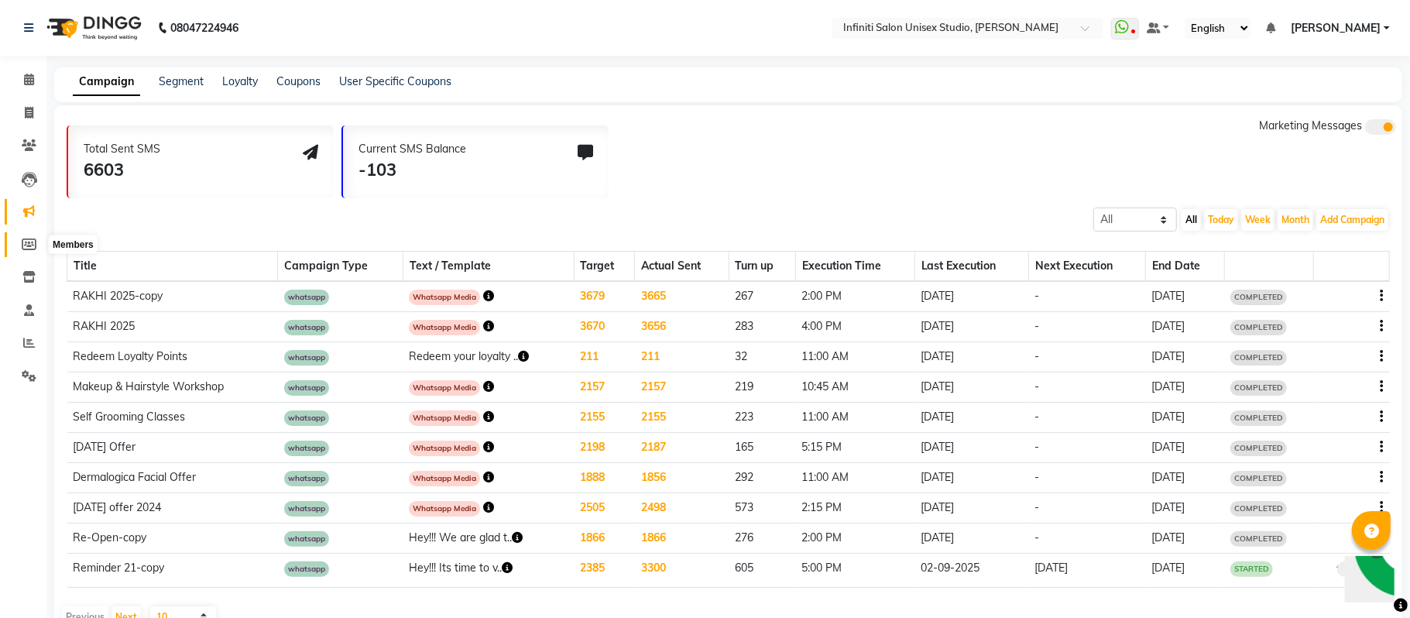
select select
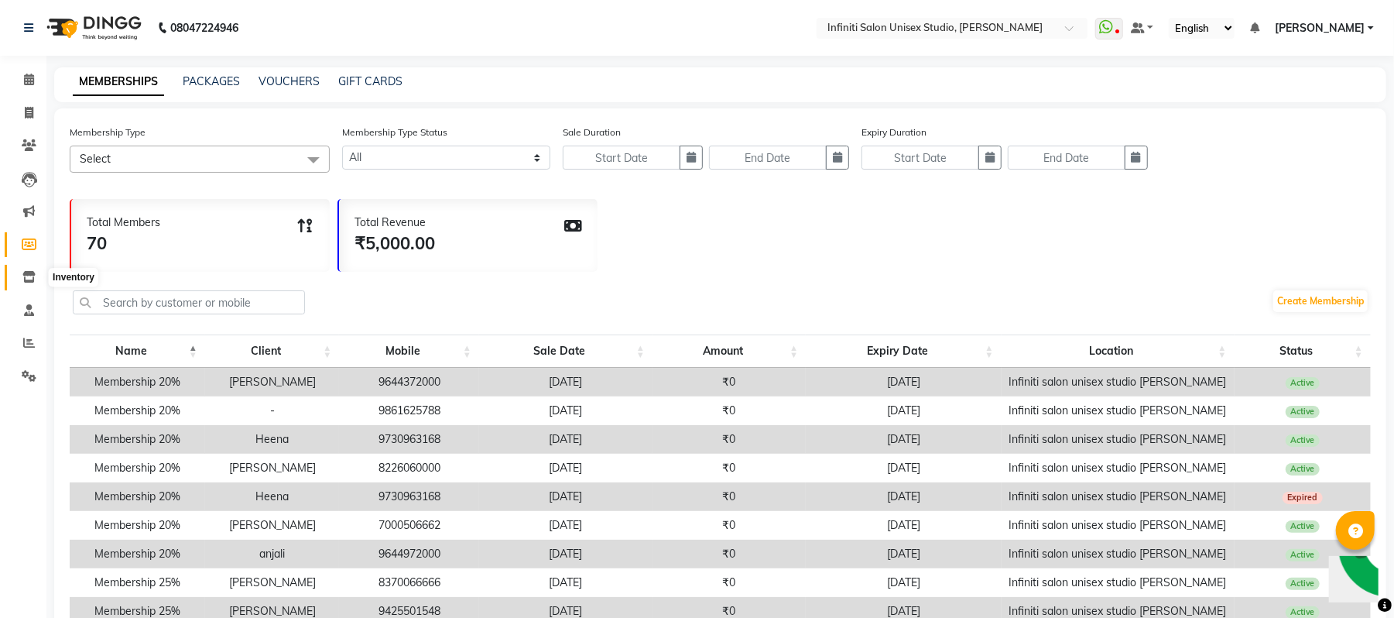
click at [26, 279] on icon at bounding box center [28, 277] width 13 height 12
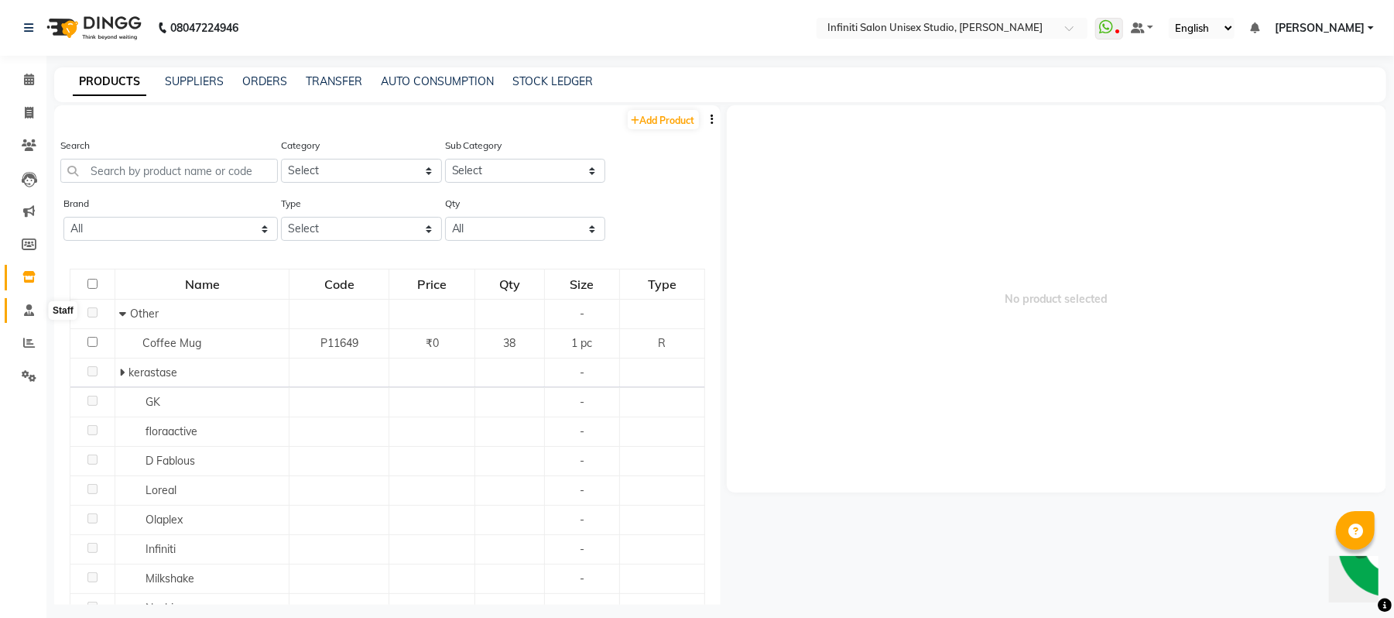
click at [28, 310] on icon at bounding box center [29, 310] width 10 height 12
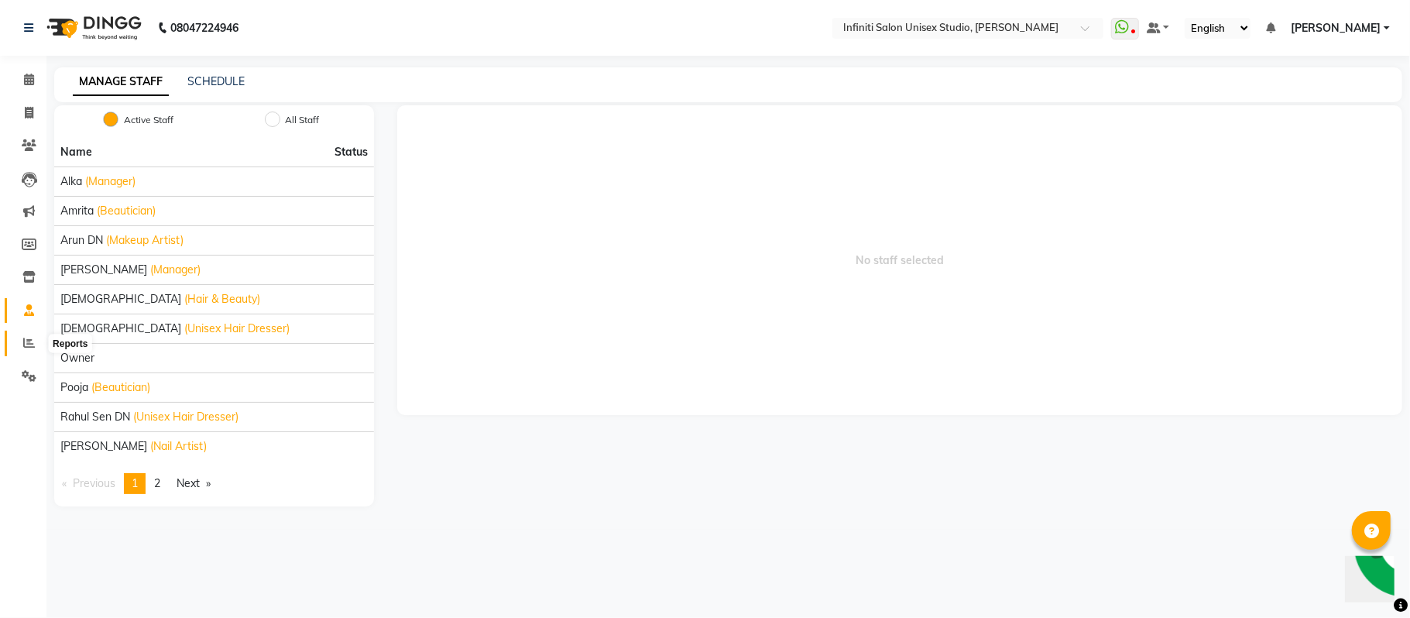
click at [28, 344] on icon at bounding box center [29, 343] width 12 height 12
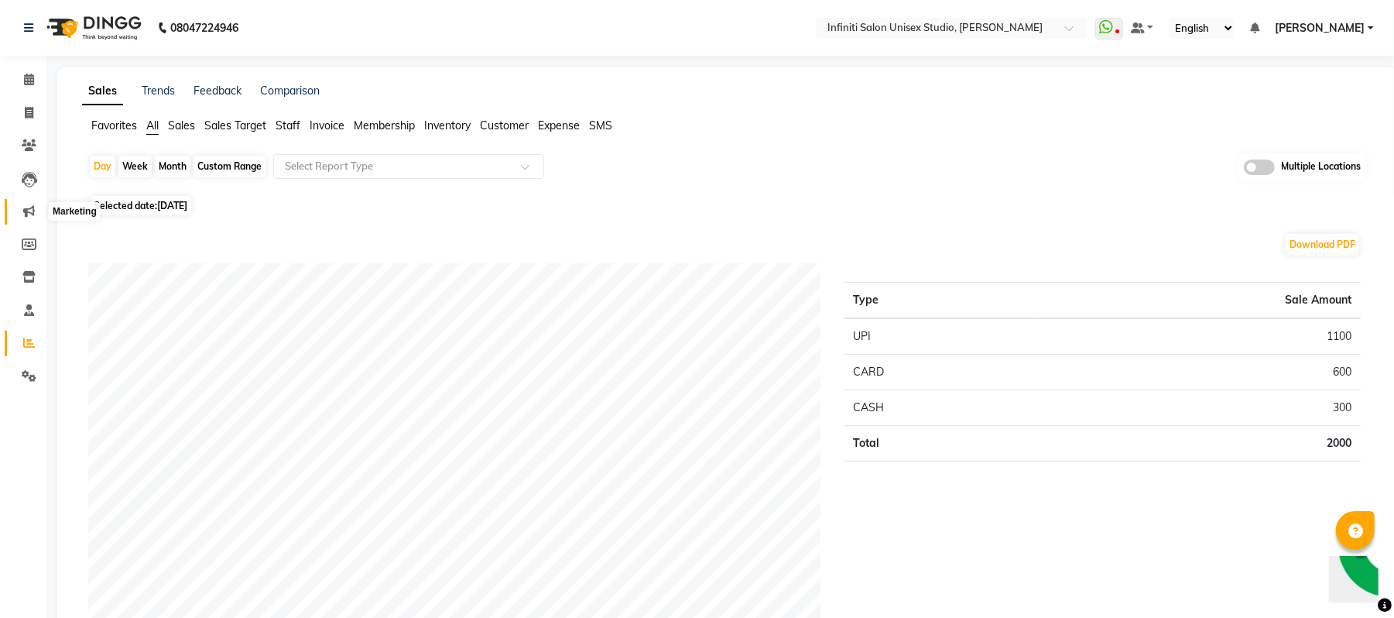
click at [32, 205] on icon at bounding box center [29, 211] width 12 height 12
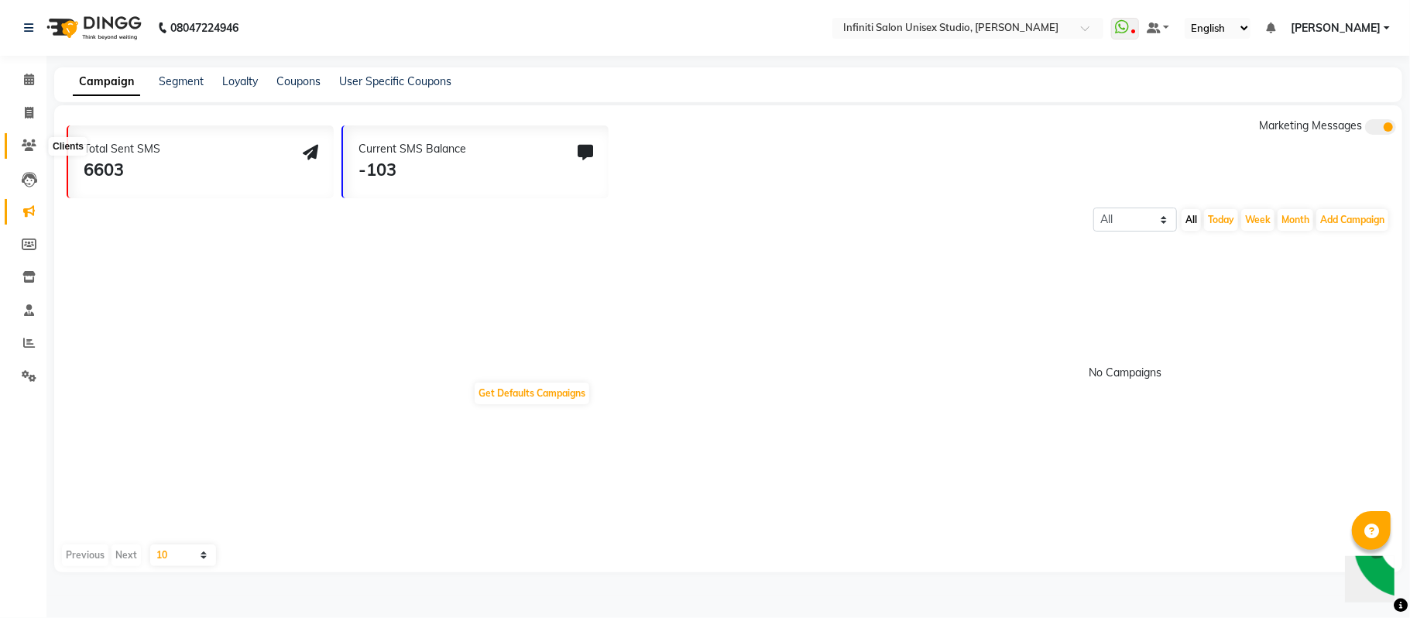
click at [32, 146] on icon at bounding box center [29, 145] width 15 height 12
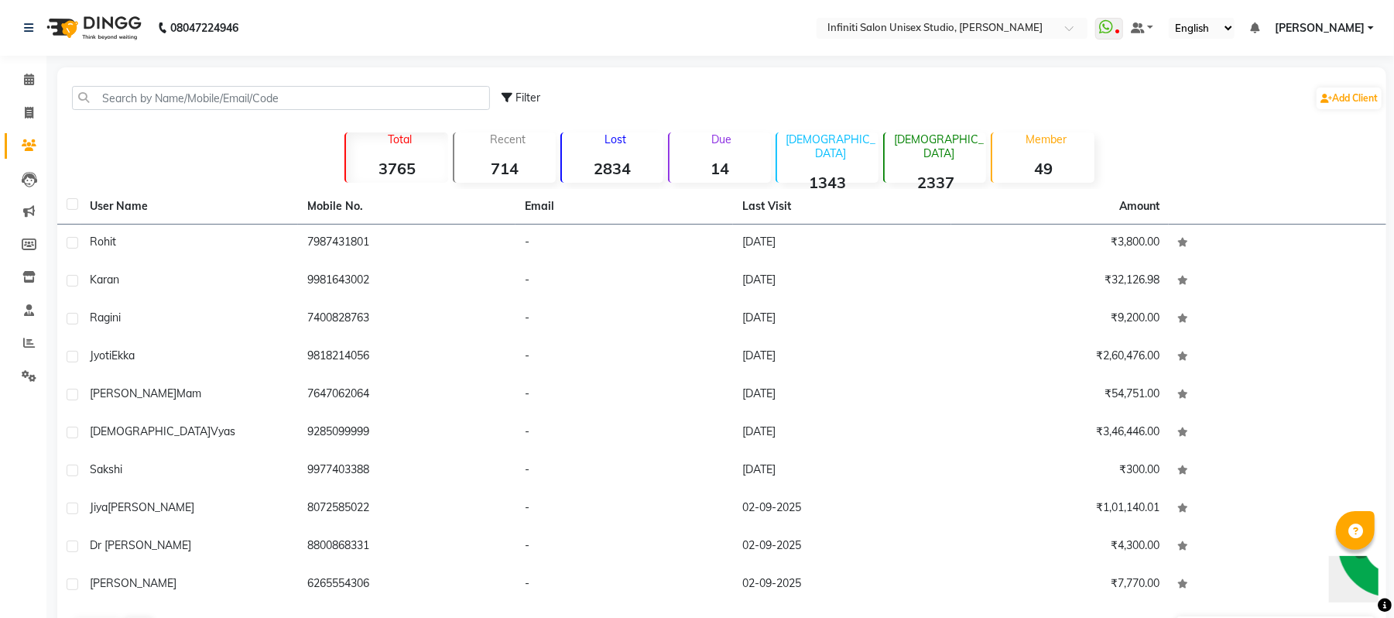
click at [601, 162] on strong "2834" at bounding box center [612, 168] width 101 height 19
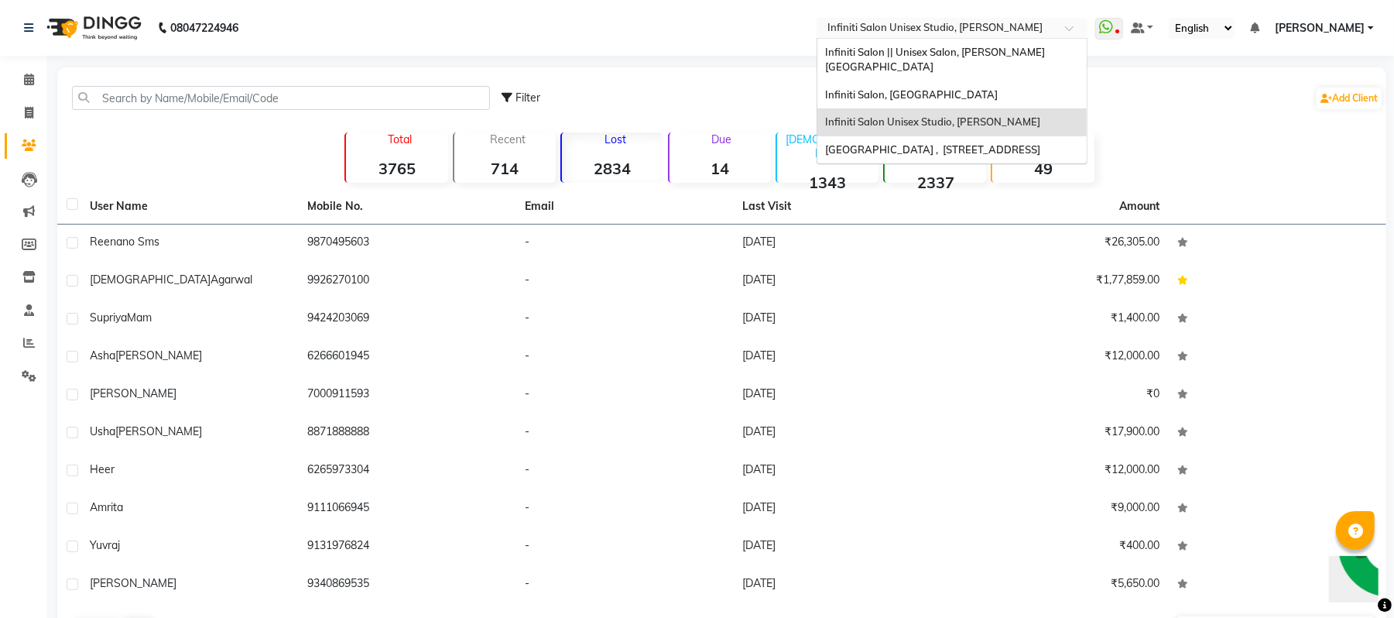
click at [920, 22] on input "text" at bounding box center [936, 29] width 224 height 15
click at [918, 51] on span "Infiniti Salon || Unisex Salon, [PERSON_NAME][GEOGRAPHIC_DATA]" at bounding box center [935, 60] width 220 height 28
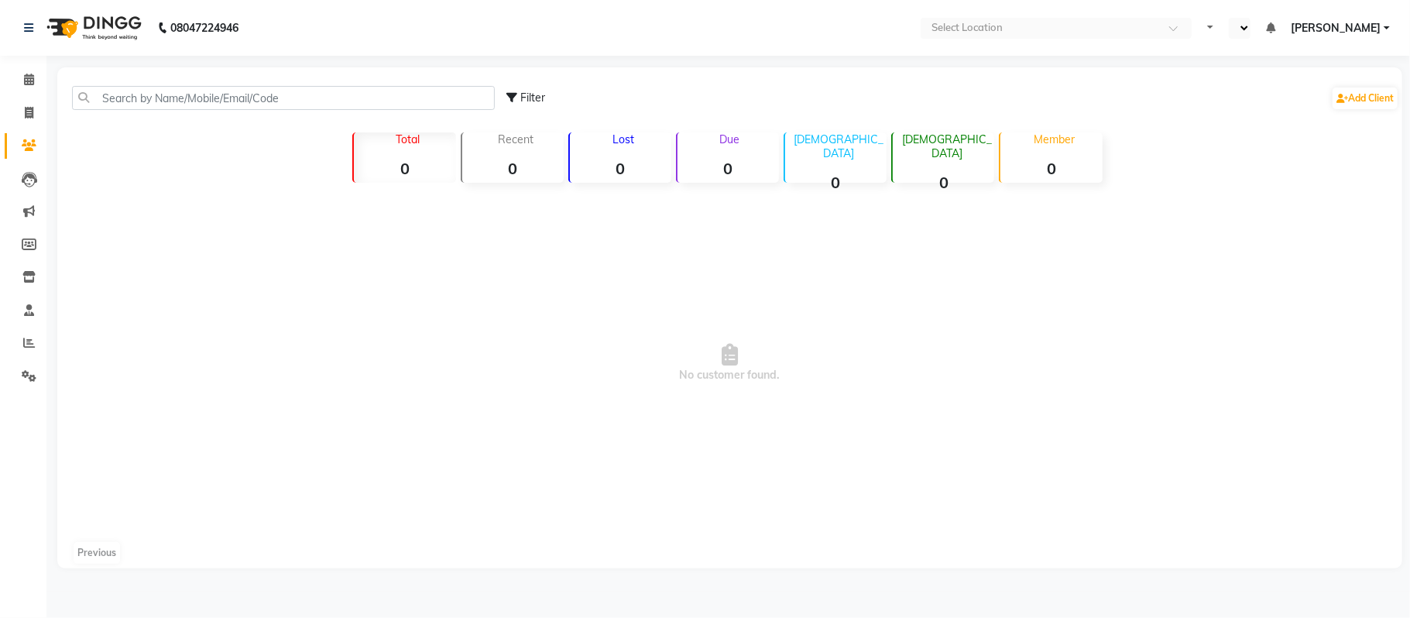
select select "en"
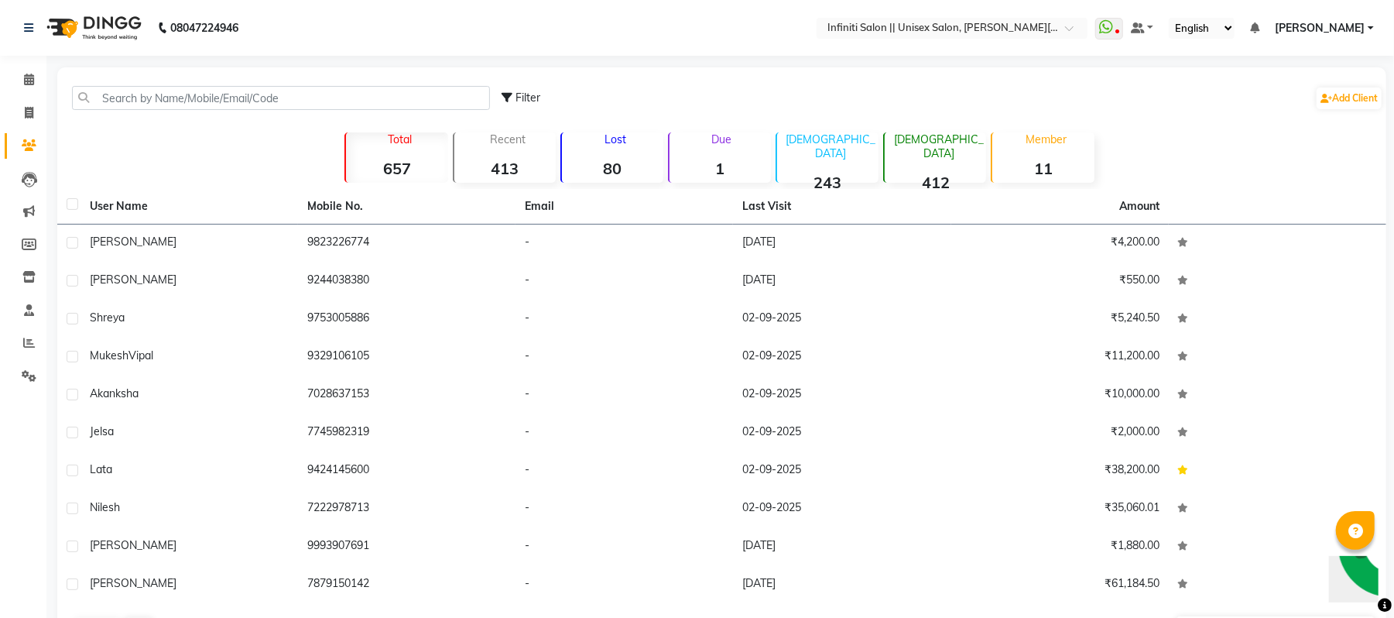
scroll to position [53, 0]
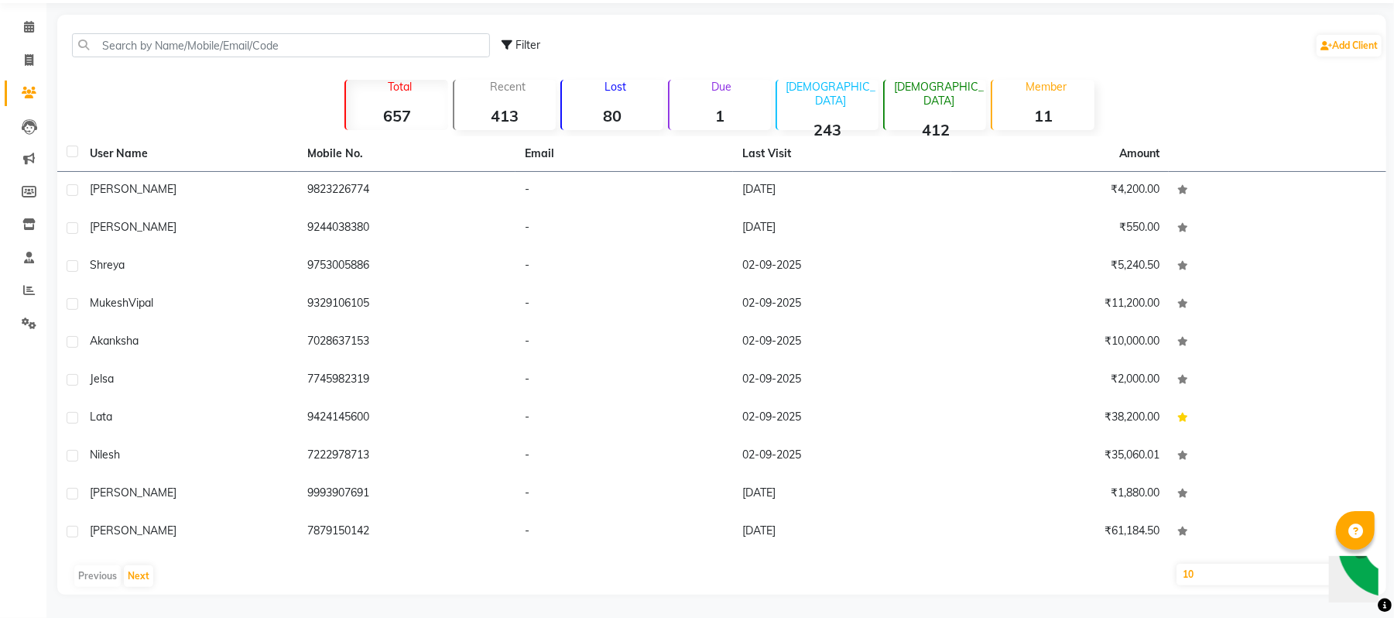
click at [1231, 577] on select "10 50 100" at bounding box center [1276, 575] width 198 height 22
select select "100"
click at [1177, 564] on select "10 50 100" at bounding box center [1276, 575] width 198 height 22
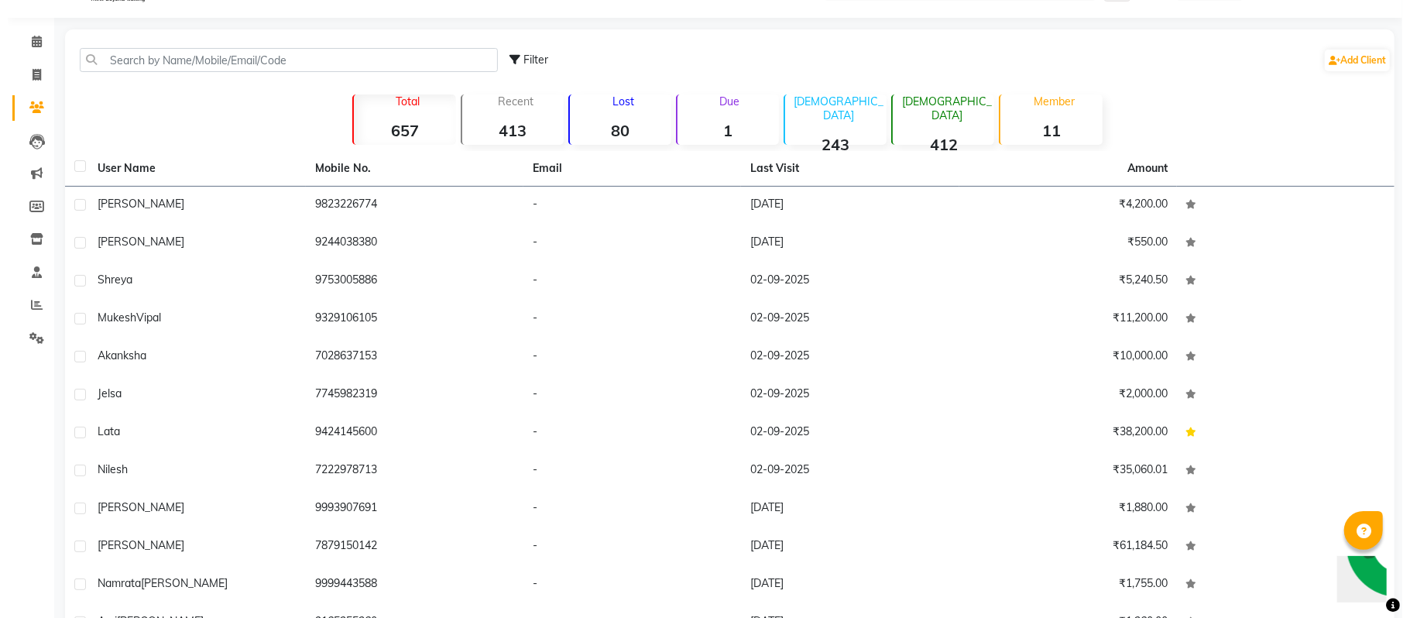
scroll to position [35, 0]
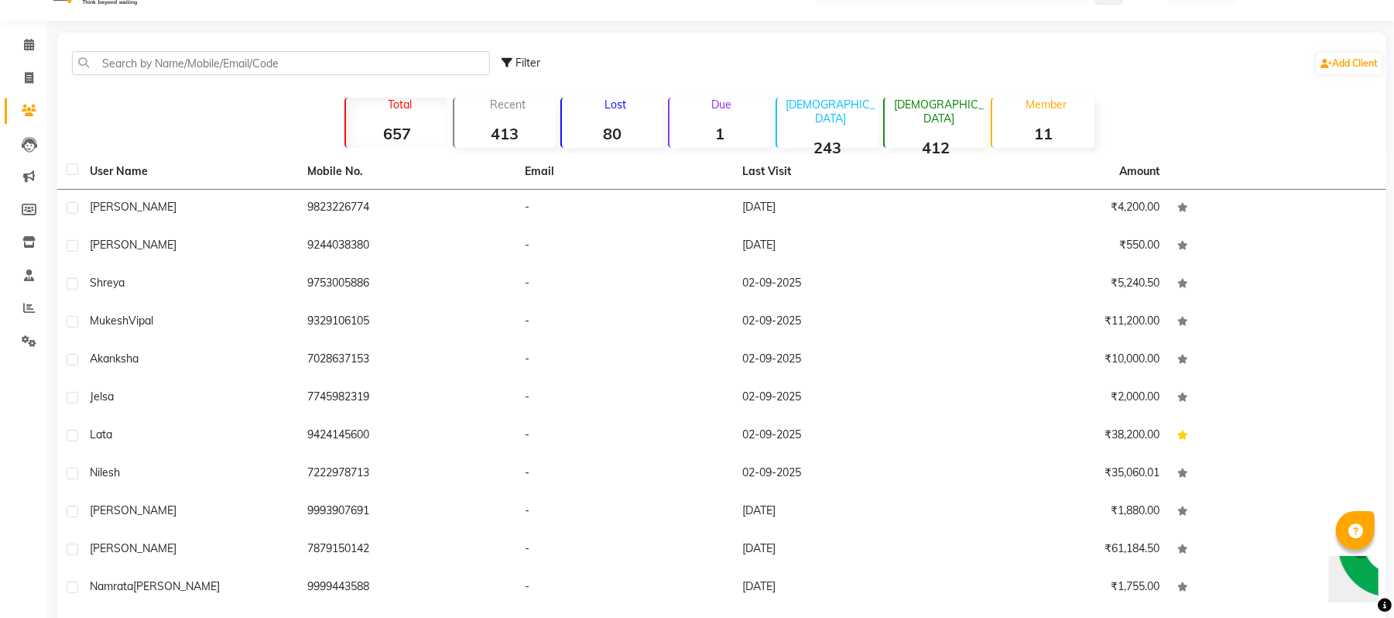
click at [605, 115] on div "Lost 80" at bounding box center [611, 123] width 103 height 50
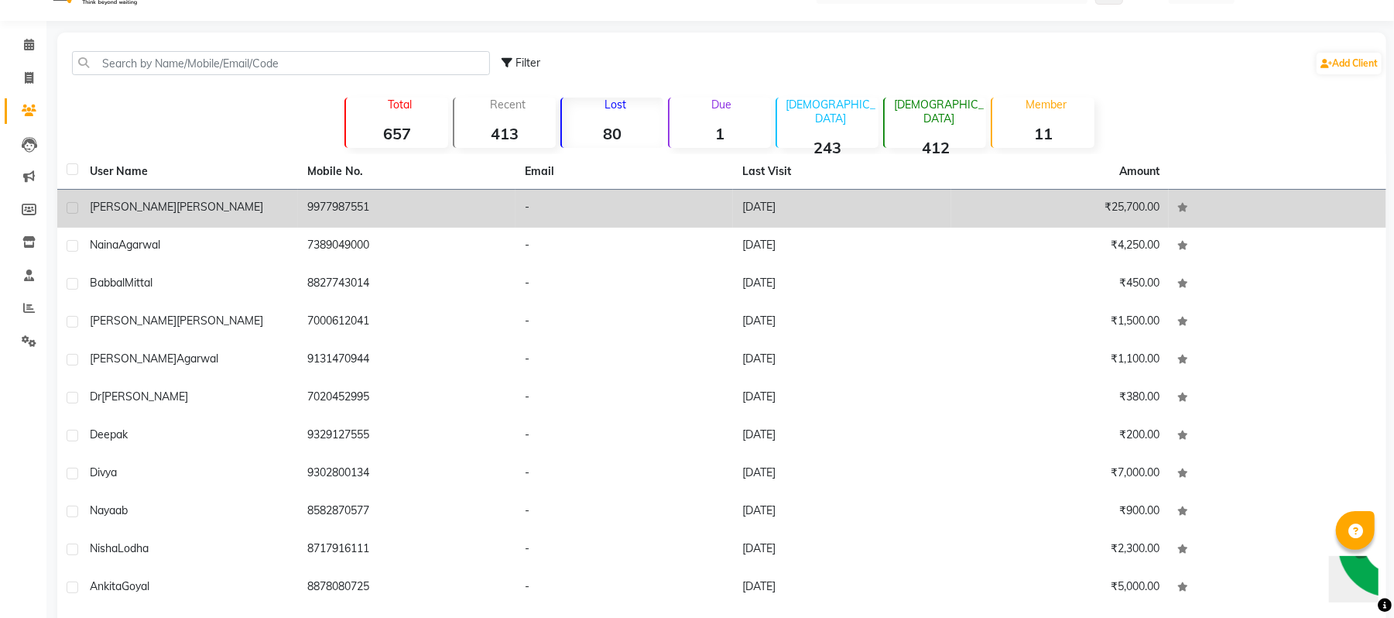
click at [357, 197] on td "9977987551" at bounding box center [407, 209] width 218 height 38
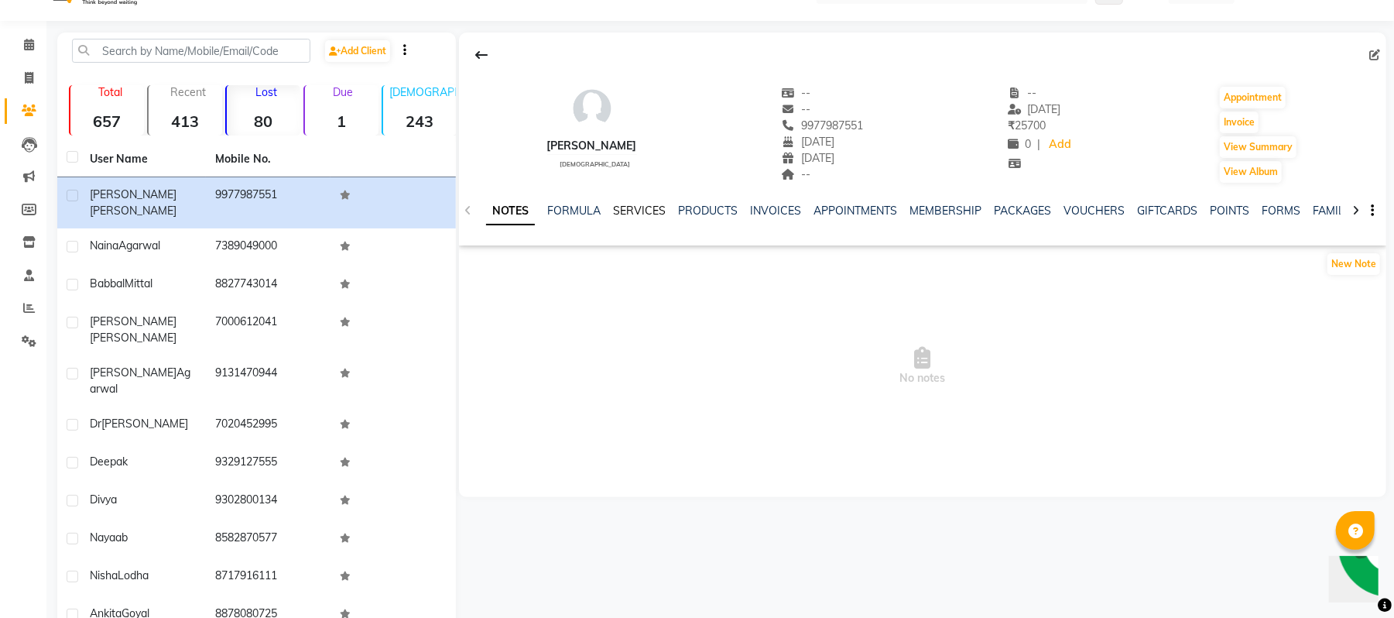
click at [639, 211] on link "SERVICES" at bounding box center [639, 211] width 53 height 14
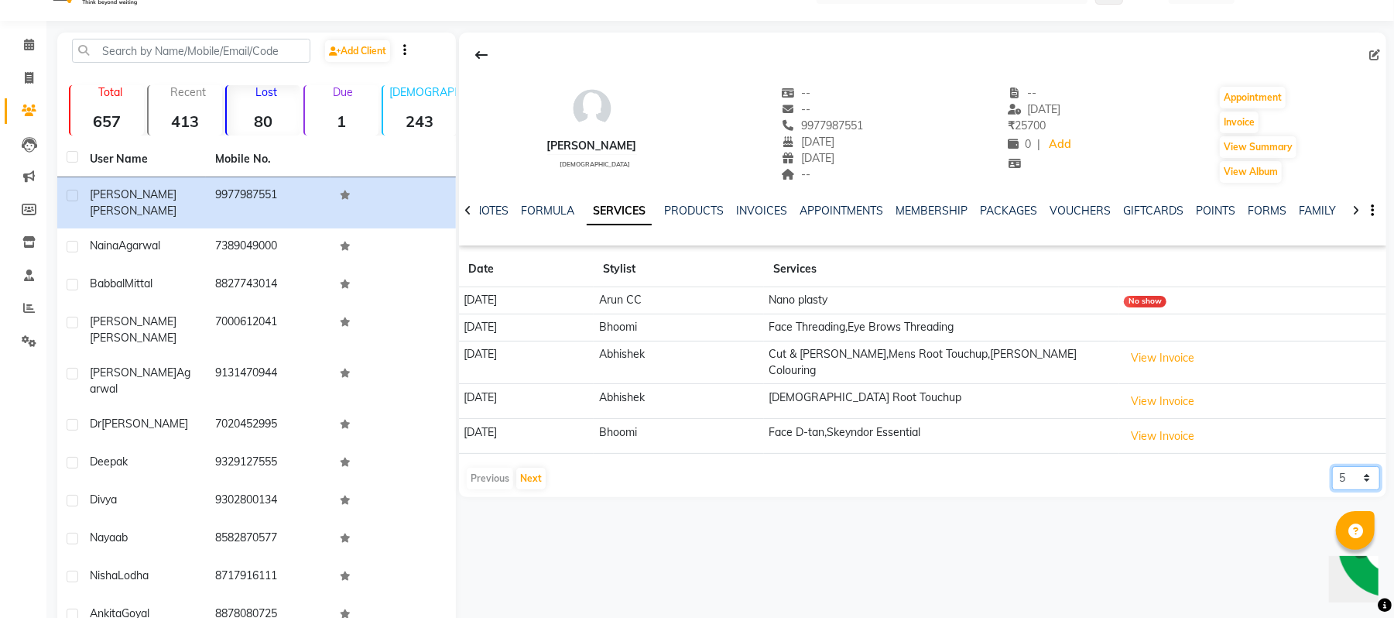
click at [1341, 478] on select "5 10 50 100 500" at bounding box center [1356, 478] width 48 height 24
select select "50"
click at [1332, 466] on select "5 10 50 100 500" at bounding box center [1356, 478] width 48 height 24
click at [1187, 466] on button "View Invoice" at bounding box center [1162, 470] width 77 height 24
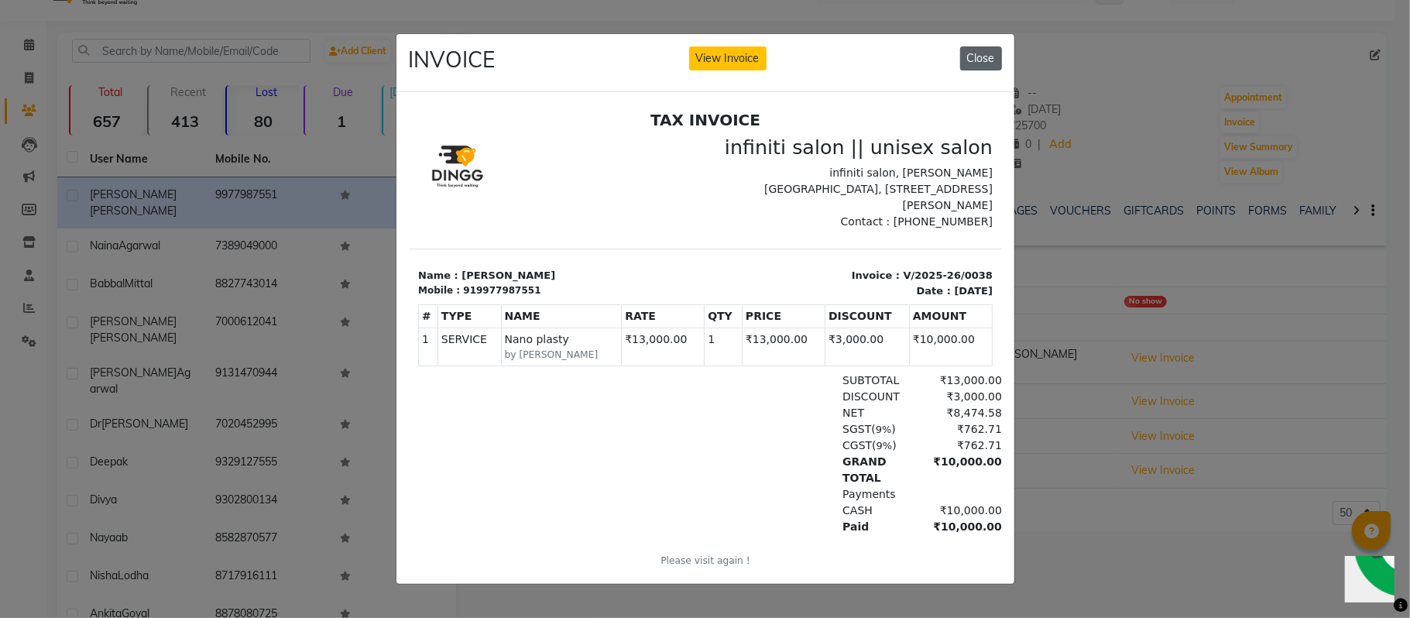
click at [977, 51] on button "Close" at bounding box center [981, 58] width 42 height 24
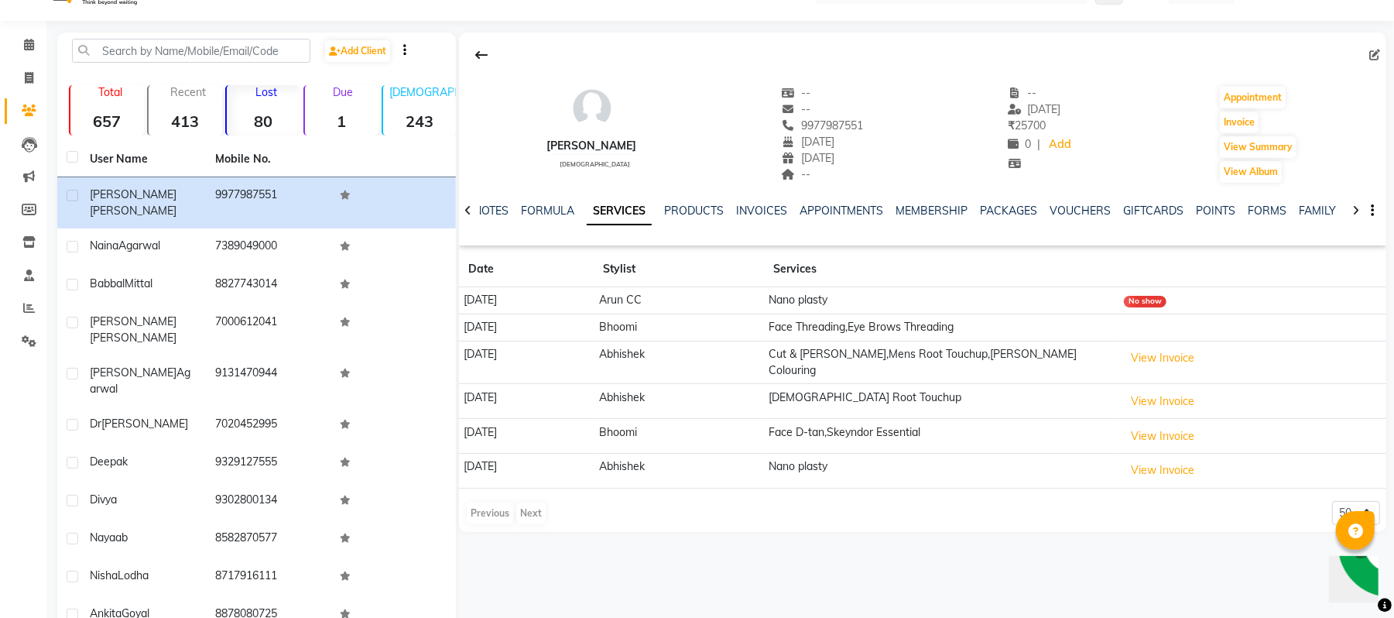
click at [269, 128] on strong "80" at bounding box center [264, 120] width 74 height 19
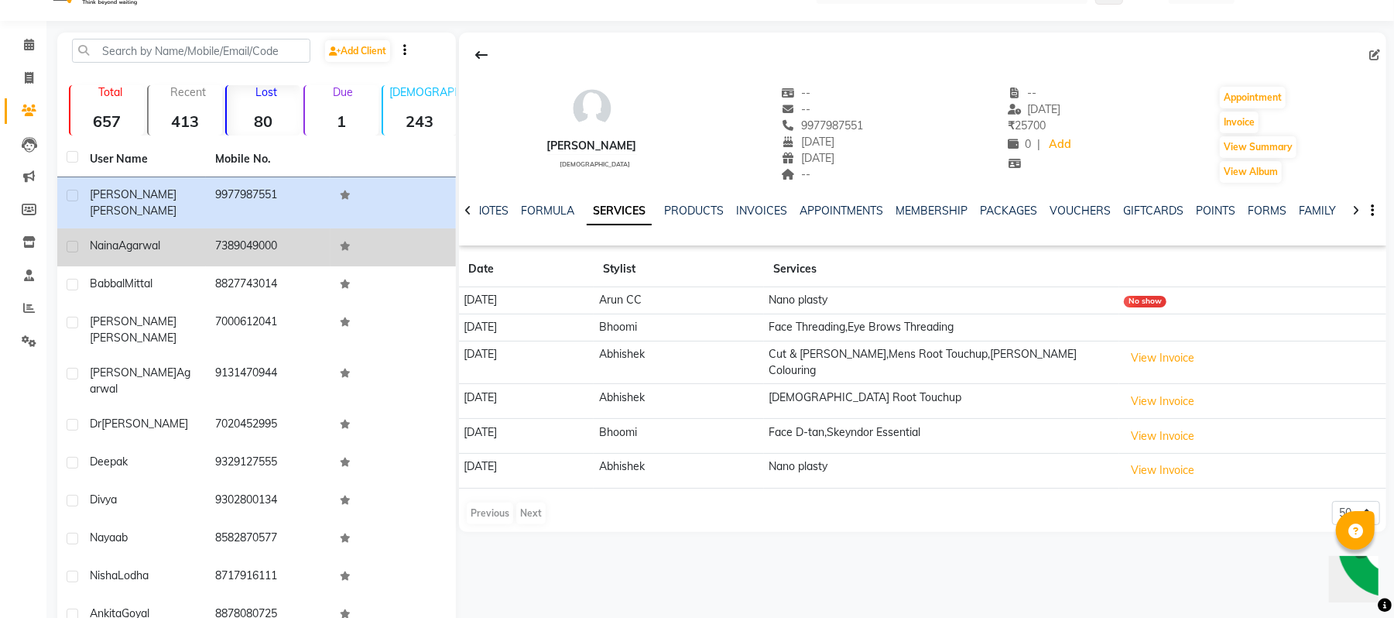
click at [153, 238] on span "Agarwal" at bounding box center [139, 245] width 42 height 14
